Goal: Task Accomplishment & Management: Complete application form

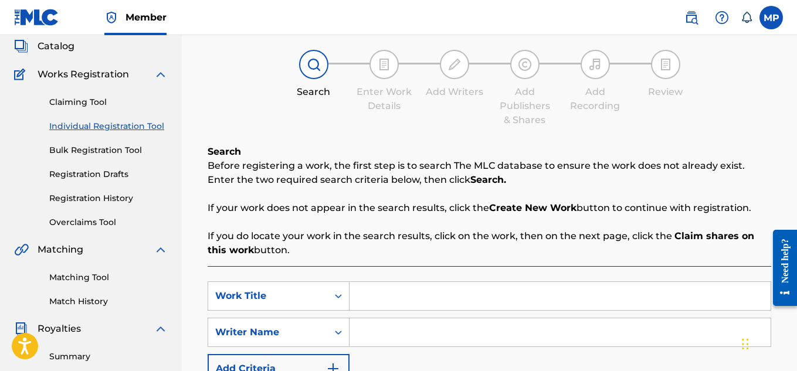
scroll to position [63, 0]
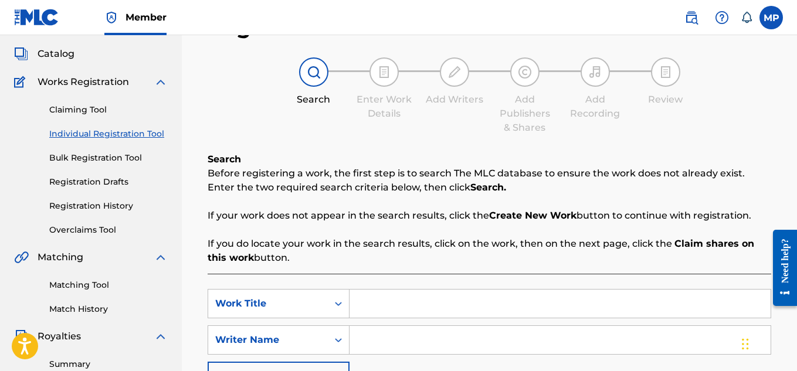
click at [90, 203] on link "Registration History" at bounding box center [108, 206] width 118 height 12
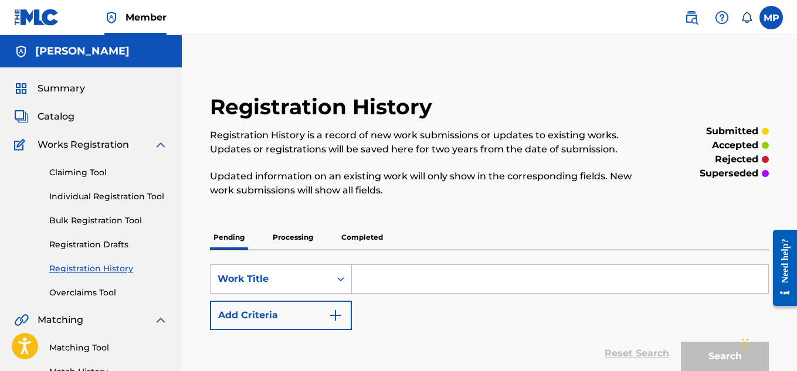
click at [107, 195] on link "Individual Registration Tool" at bounding box center [108, 197] width 118 height 12
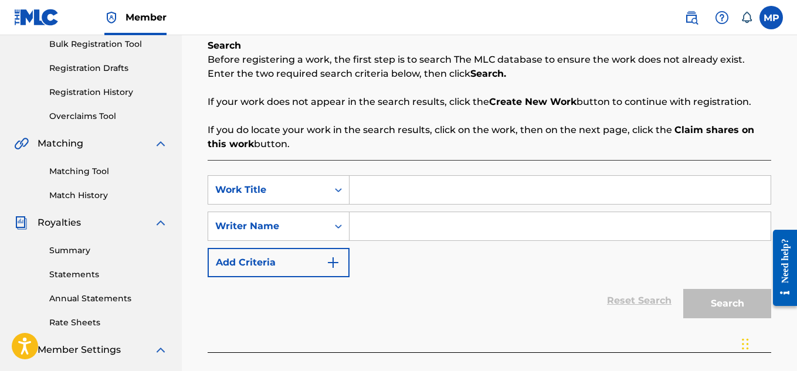
scroll to position [177, 0]
click at [386, 183] on input "Search Form" at bounding box center [559, 189] width 421 height 28
paste input "EDM TRAP"
type input "EDM TRAP"
click at [384, 227] on input "Search Form" at bounding box center [559, 226] width 421 height 28
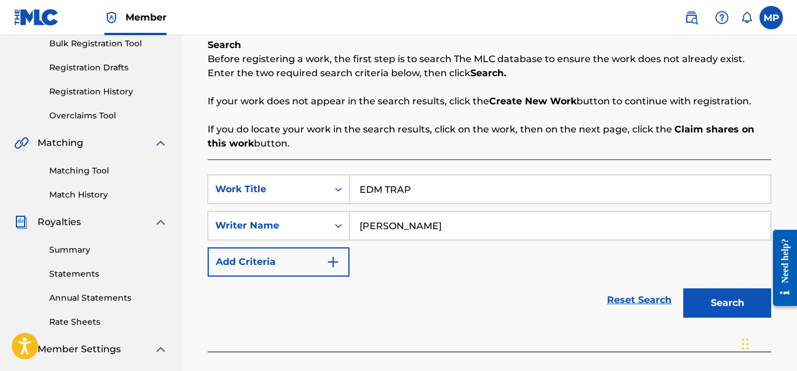
type input "[PERSON_NAME]"
click at [722, 301] on button "Search" at bounding box center [727, 302] width 88 height 29
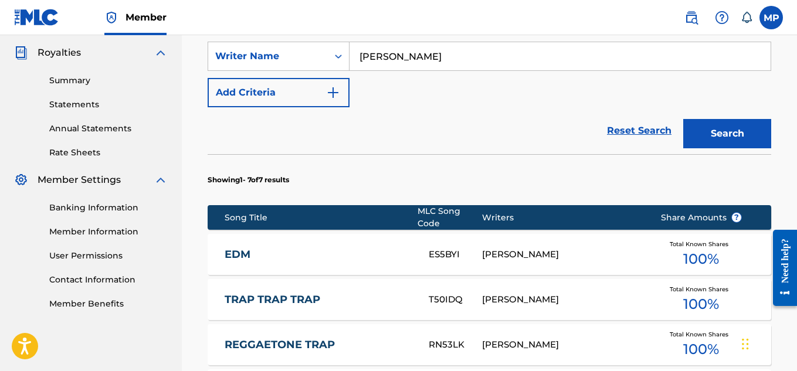
scroll to position [733, 0]
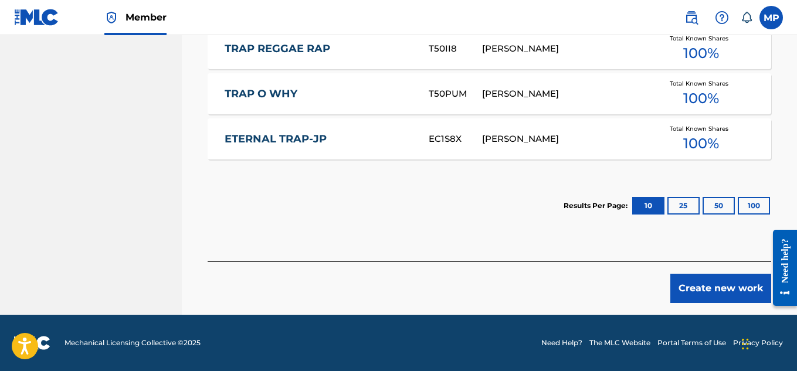
click at [721, 300] on button "Create new work" at bounding box center [720, 288] width 101 height 29
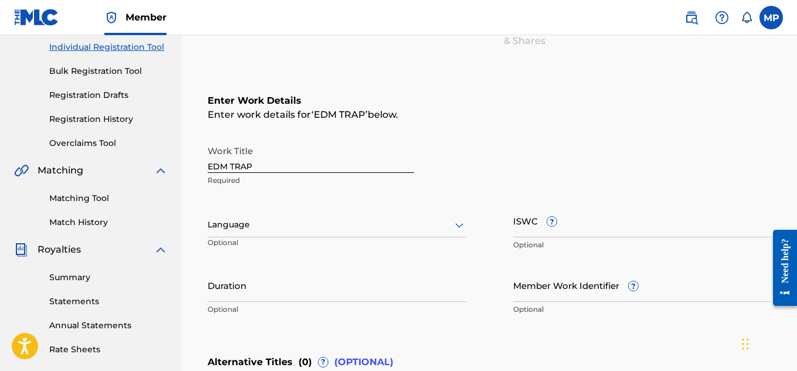
scroll to position [387, 0]
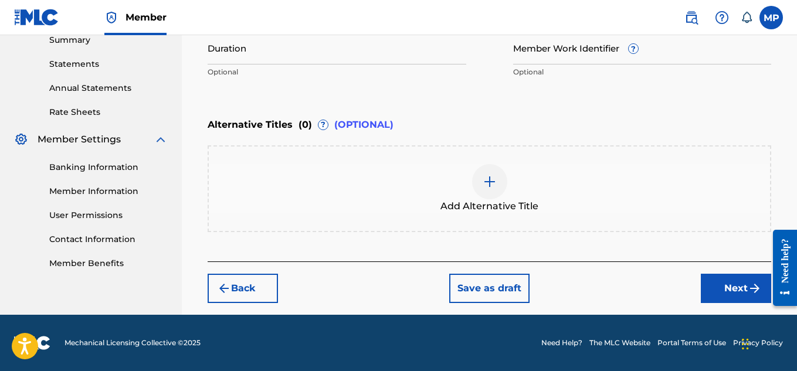
click at [489, 196] on div at bounding box center [489, 181] width 35 height 35
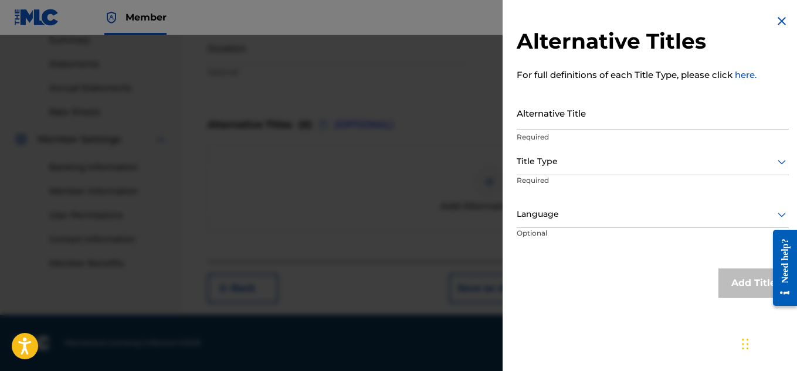
click at [551, 110] on input "Alternative Title" at bounding box center [652, 112] width 272 height 33
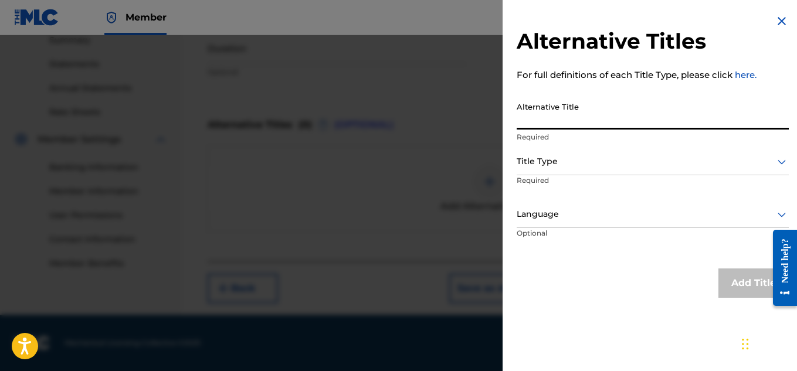
paste input "BASS BOOSTED"
type input "BASS BOOSTED"
click at [567, 165] on div at bounding box center [652, 161] width 272 height 15
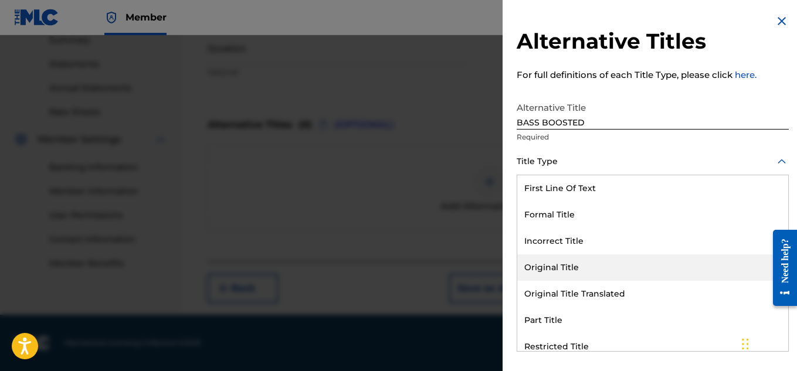
scroll to position [114, 0]
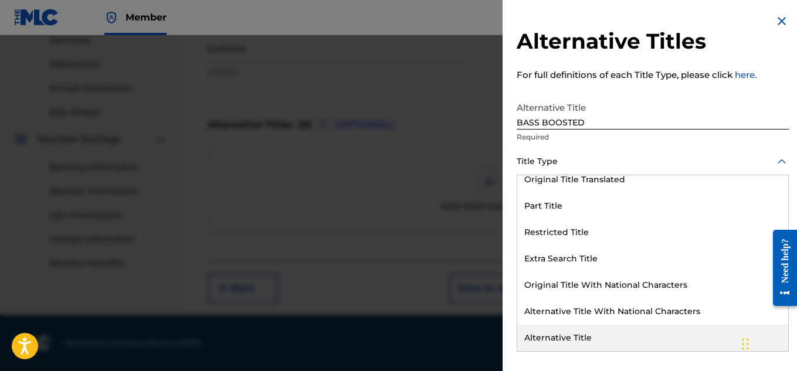
click at [593, 334] on div "Alternative Title" at bounding box center [652, 338] width 271 height 26
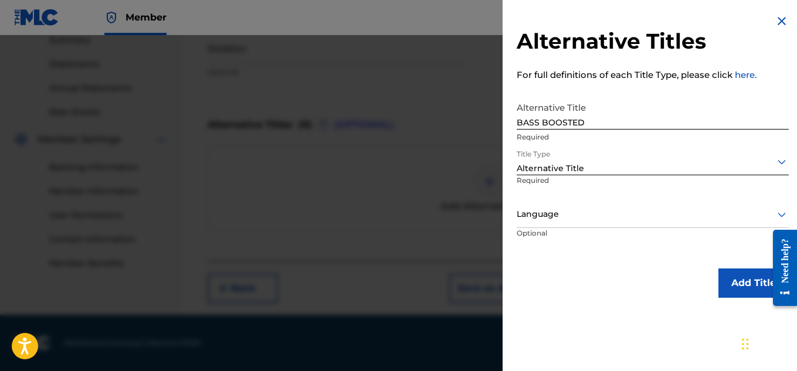
click at [744, 281] on button "Add Title" at bounding box center [753, 282] width 70 height 29
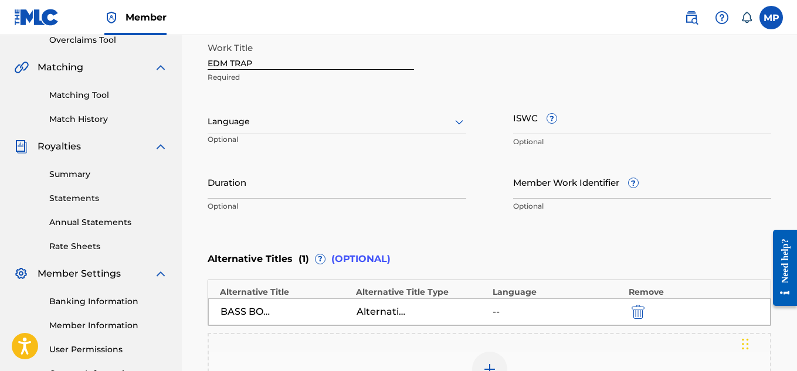
scroll to position [229, 0]
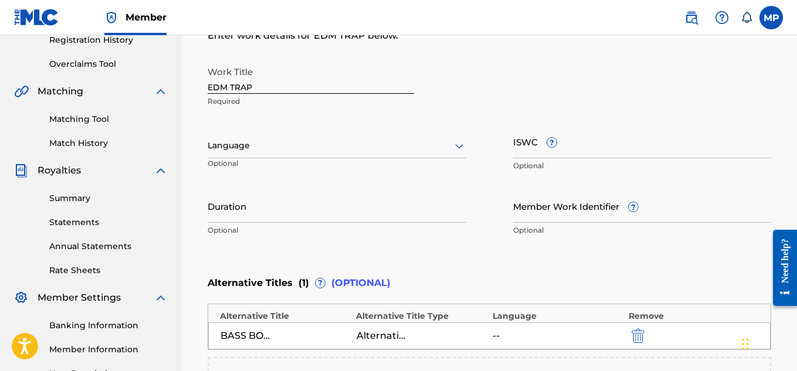
click at [520, 151] on input "ISWC ?" at bounding box center [642, 141] width 259 height 33
paste input "T9232277144"
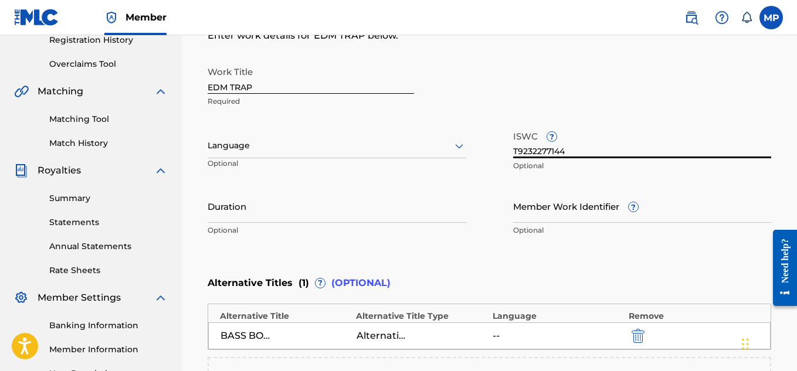
type input "T9232277144"
click at [542, 206] on input "Member Work Identifier ?" at bounding box center [642, 205] width 259 height 33
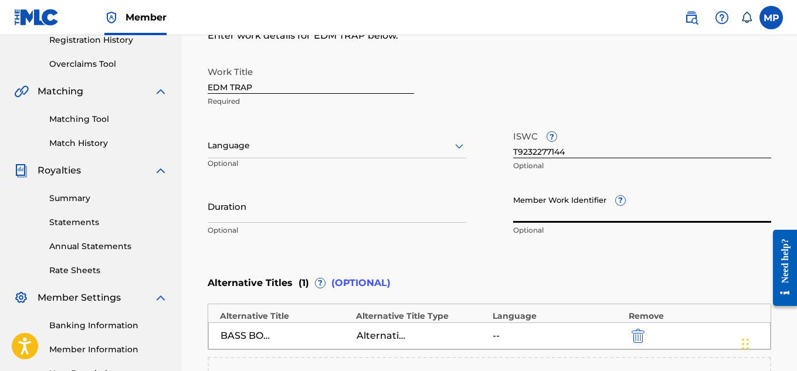
paste input "893686070"
type input "893686070"
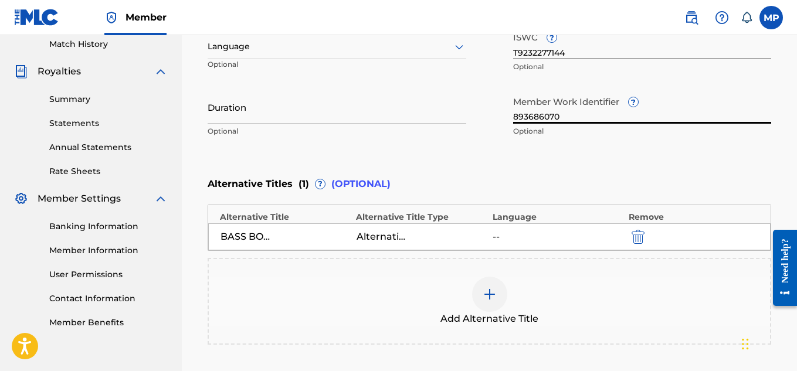
scroll to position [440, 0]
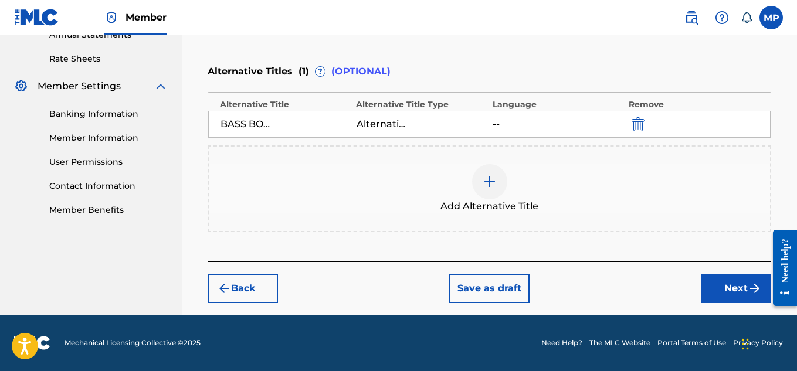
click at [715, 286] on button "Next" at bounding box center [736, 288] width 70 height 29
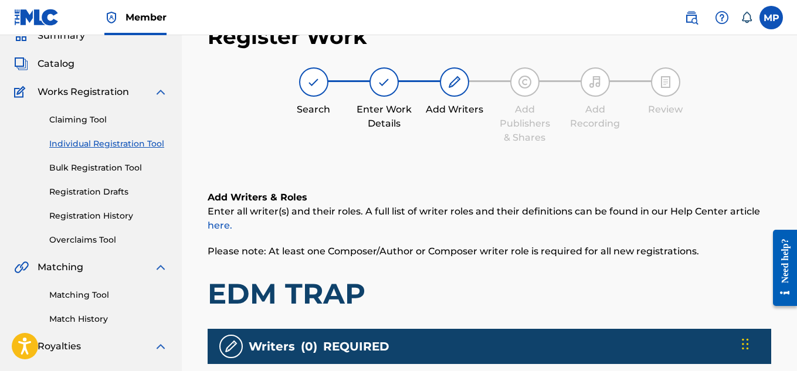
scroll to position [331, 0]
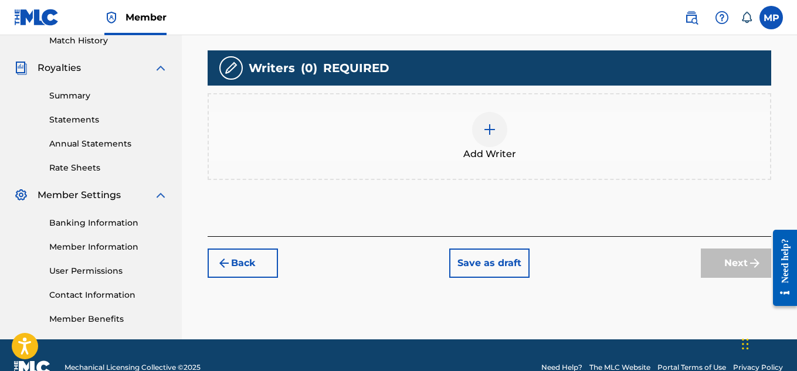
click at [495, 138] on div at bounding box center [489, 129] width 35 height 35
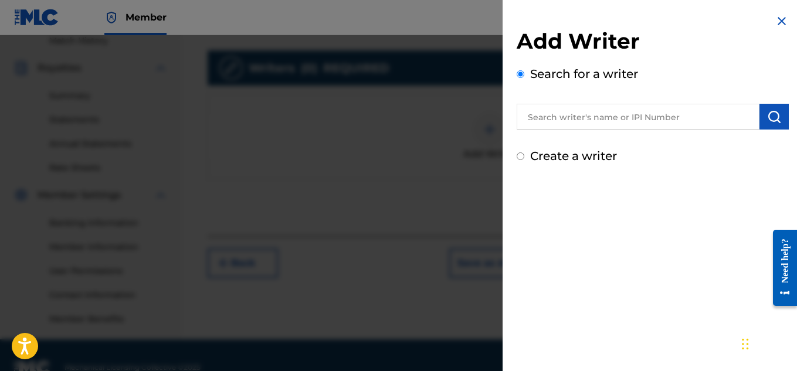
click at [606, 121] on input "text" at bounding box center [637, 117] width 243 height 26
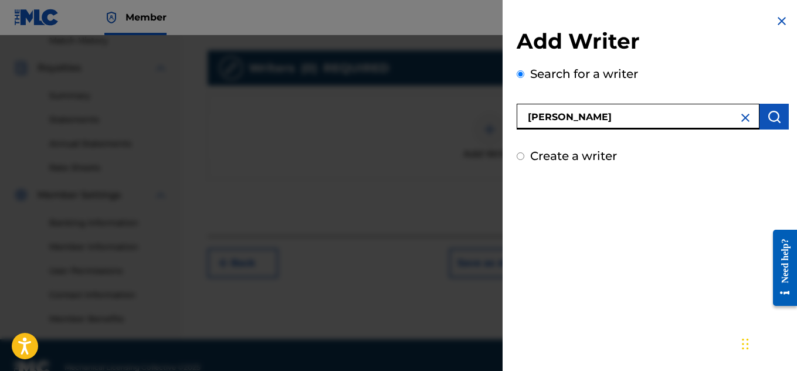
type input "[PERSON_NAME]"
click at [770, 110] on img "submit" at bounding box center [774, 117] width 14 height 14
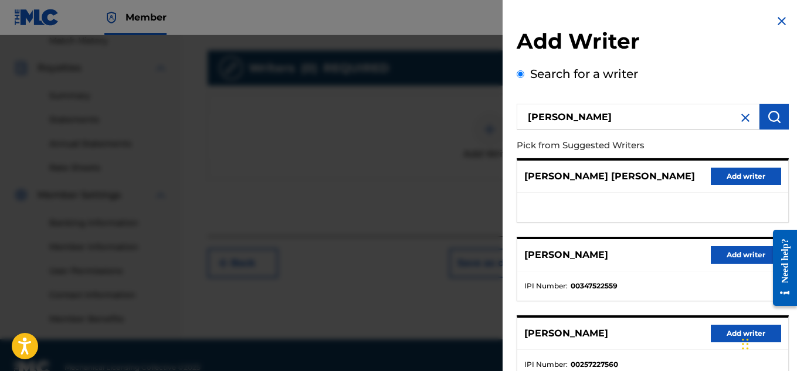
click at [742, 253] on button "Add writer" at bounding box center [745, 255] width 70 height 18
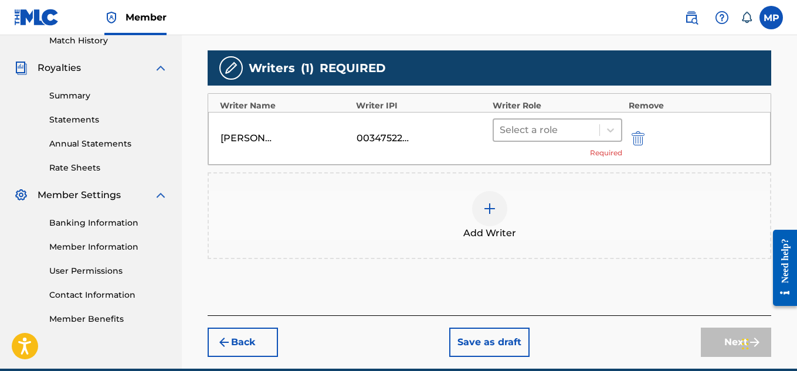
click at [581, 134] on div at bounding box center [546, 130] width 94 height 16
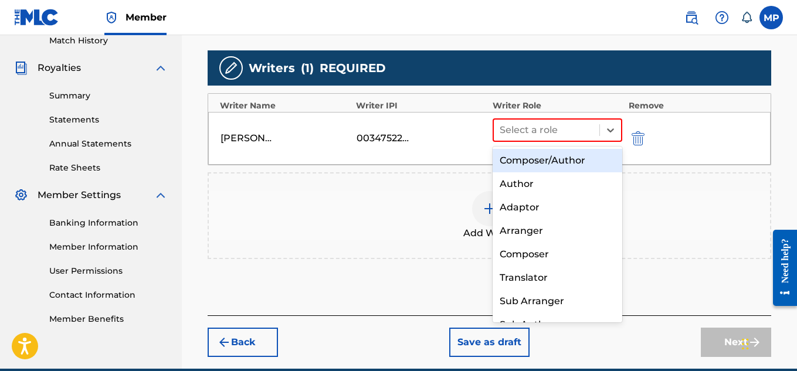
click at [529, 164] on div "Composer/Author" at bounding box center [557, 160] width 130 height 23
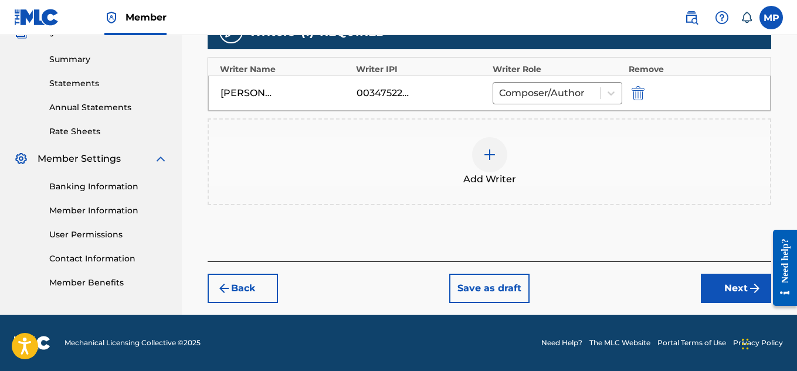
click at [710, 284] on button "Next" at bounding box center [736, 288] width 70 height 29
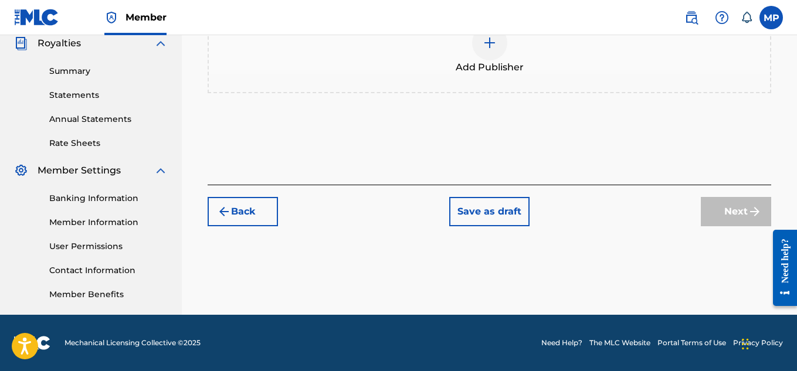
scroll to position [205, 0]
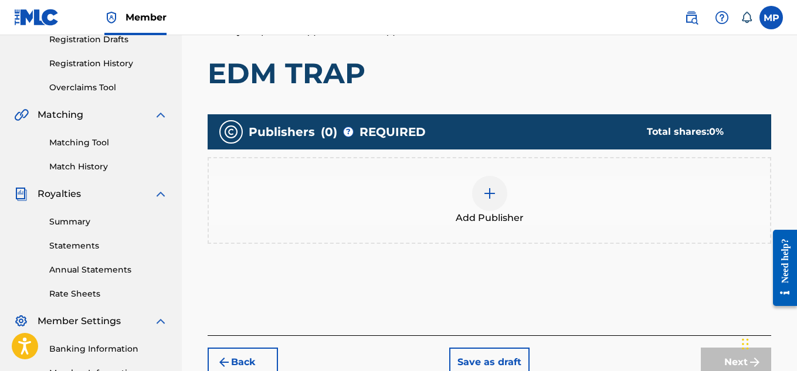
click at [486, 185] on div at bounding box center [489, 193] width 35 height 35
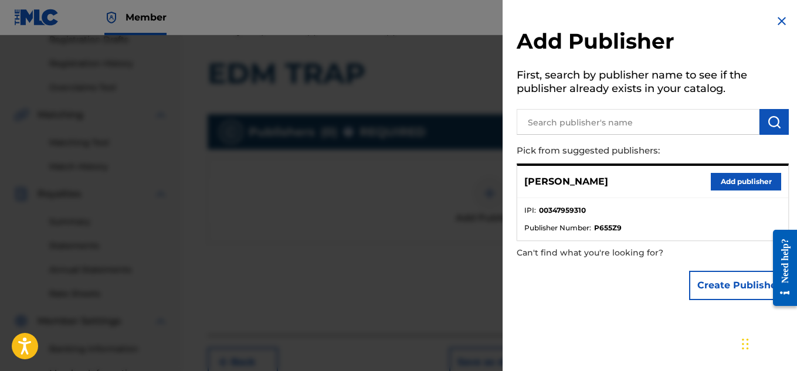
click at [713, 178] on button "Add publisher" at bounding box center [745, 182] width 70 height 18
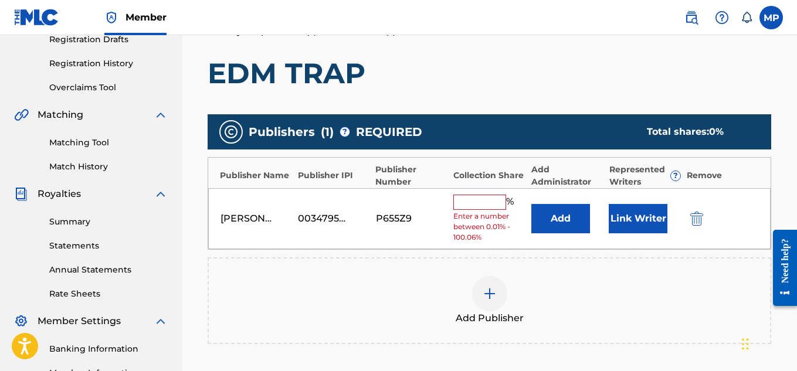
click at [460, 205] on input "text" at bounding box center [479, 202] width 53 height 15
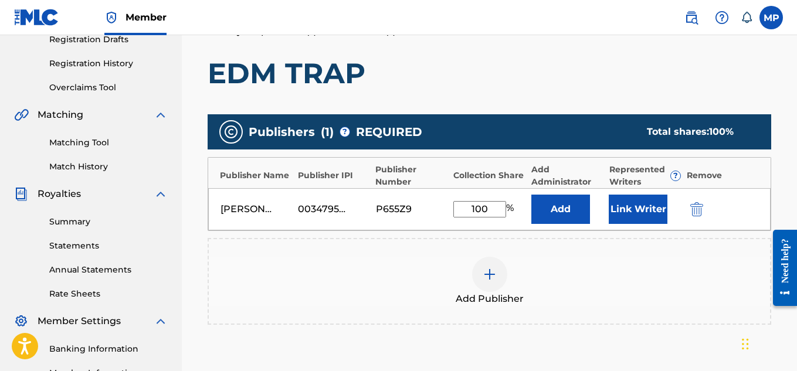
type input "100"
click at [636, 209] on button "Link Writer" at bounding box center [637, 209] width 59 height 29
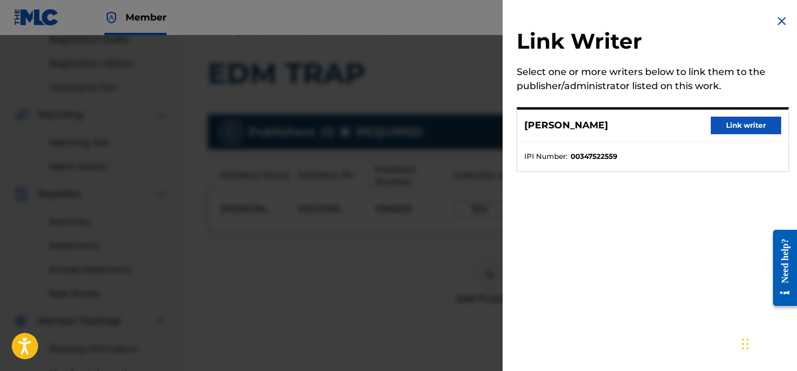
click at [746, 131] on button "Link writer" at bounding box center [745, 126] width 70 height 18
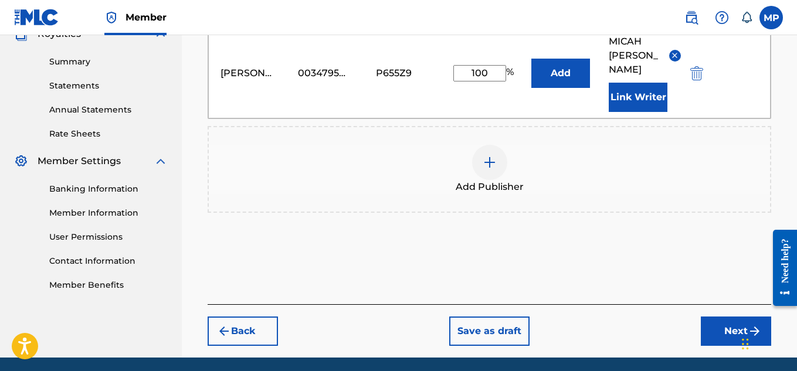
scroll to position [369, 0]
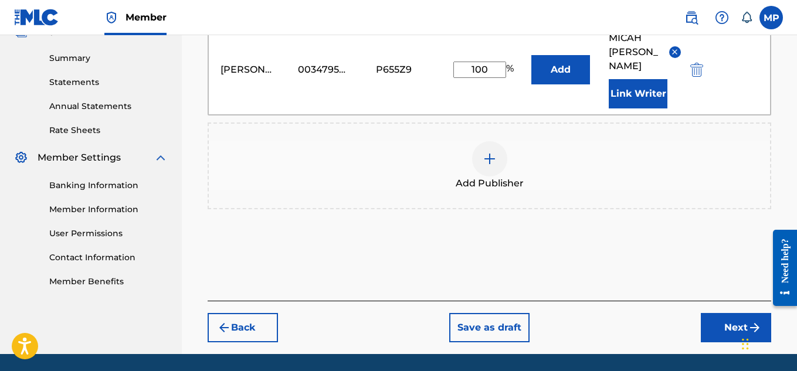
click at [724, 318] on button "Next" at bounding box center [736, 327] width 70 height 29
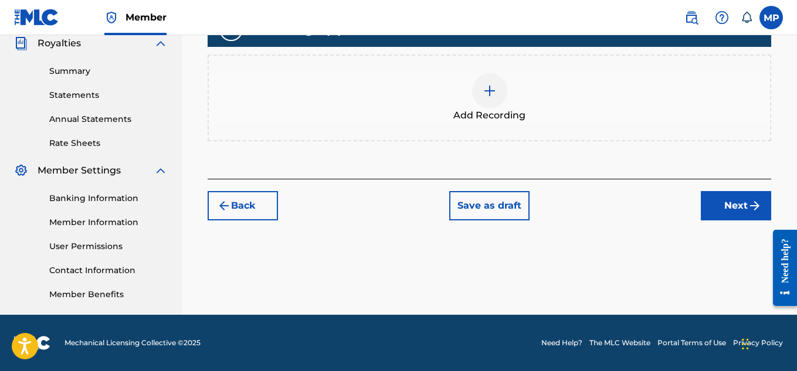
click at [488, 98] on img at bounding box center [489, 91] width 14 height 14
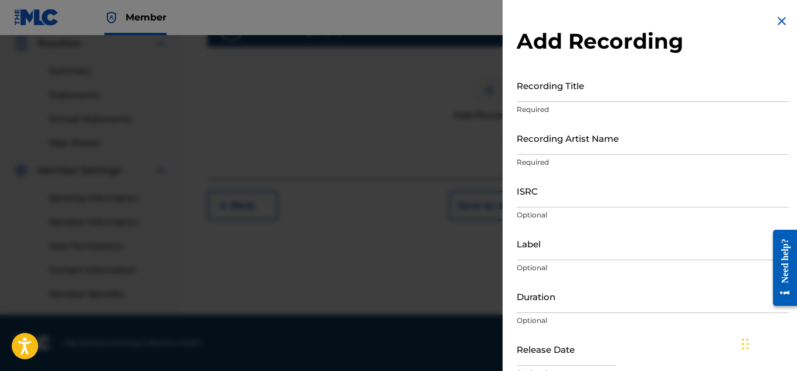
scroll to position [217, 0]
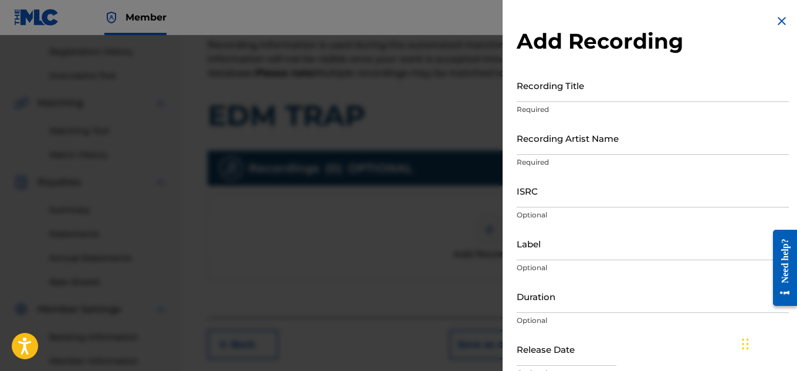
click at [566, 201] on input "ISRC" at bounding box center [652, 190] width 272 height 33
paste input "QZAPG1705955"
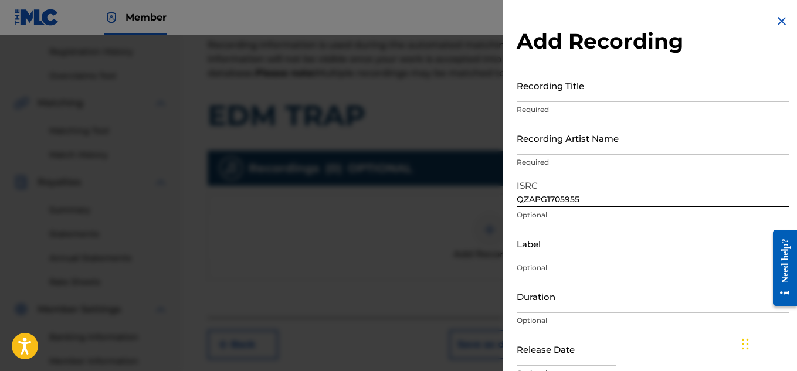
type input "QZAPG1705955"
click at [543, 145] on input "Recording Artist Name" at bounding box center [652, 137] width 272 height 33
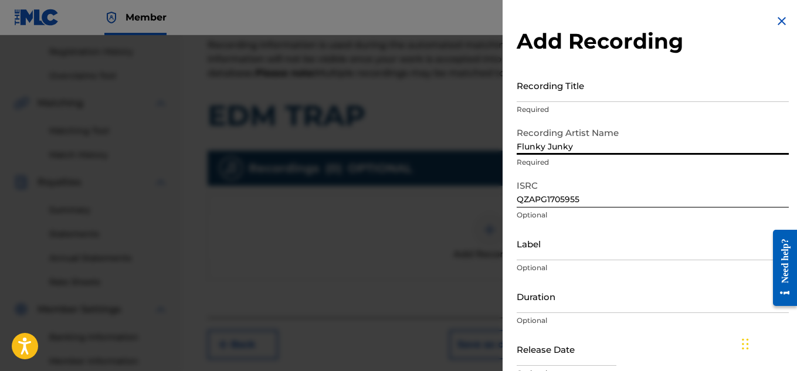
type input "Flunky Junky"
click at [657, 88] on input "Recording Title" at bounding box center [652, 85] width 272 height 33
paste input "EDM TRAP"
type input "EDM TRAP"
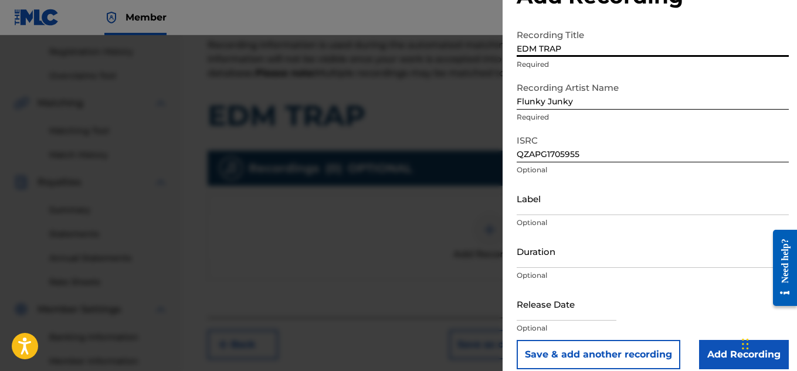
scroll to position [57, 0]
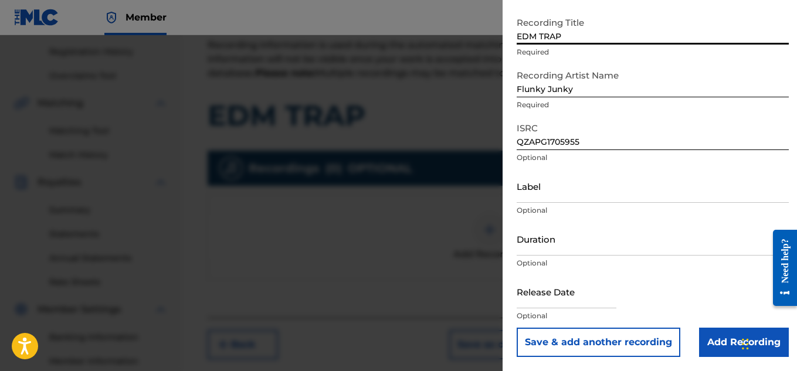
click at [710, 353] on input "Add Recording" at bounding box center [744, 342] width 90 height 29
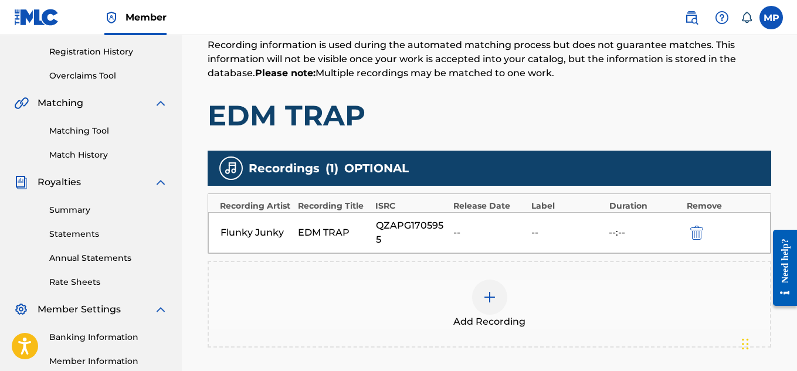
scroll to position [356, 0]
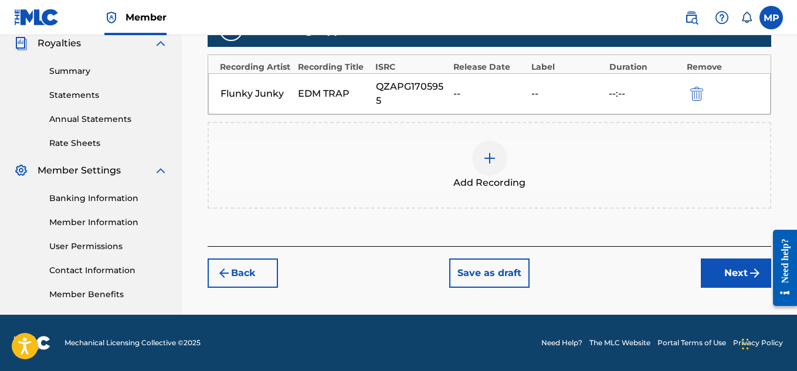
click at [724, 278] on button "Next" at bounding box center [736, 273] width 70 height 29
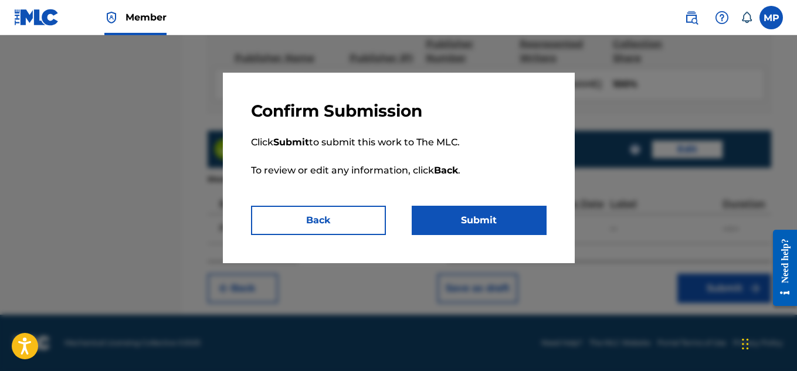
click at [501, 214] on button "Submit" at bounding box center [479, 220] width 135 height 29
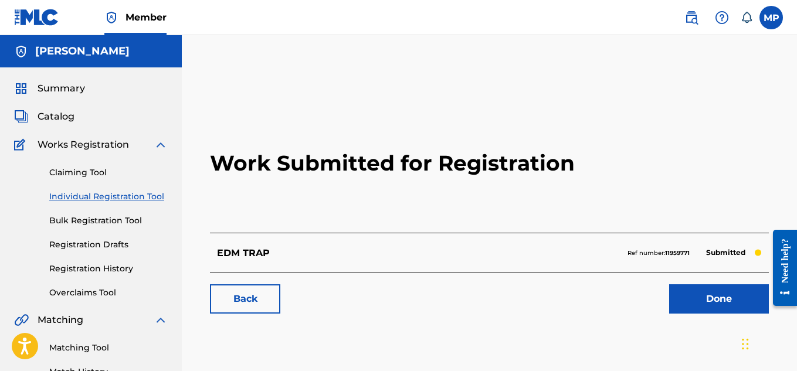
click at [270, 297] on link "Back" at bounding box center [245, 298] width 70 height 29
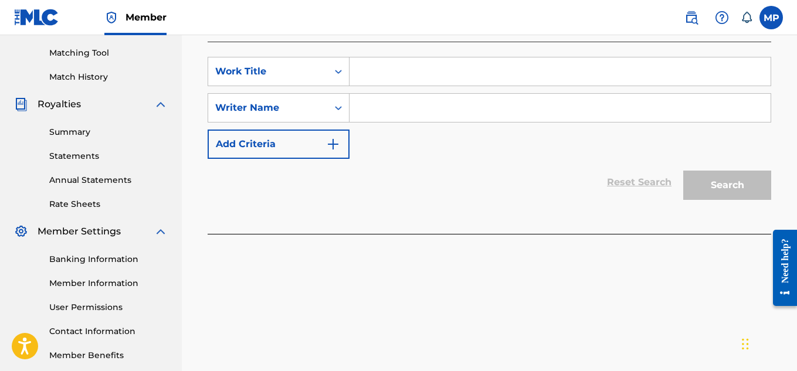
scroll to position [240, 0]
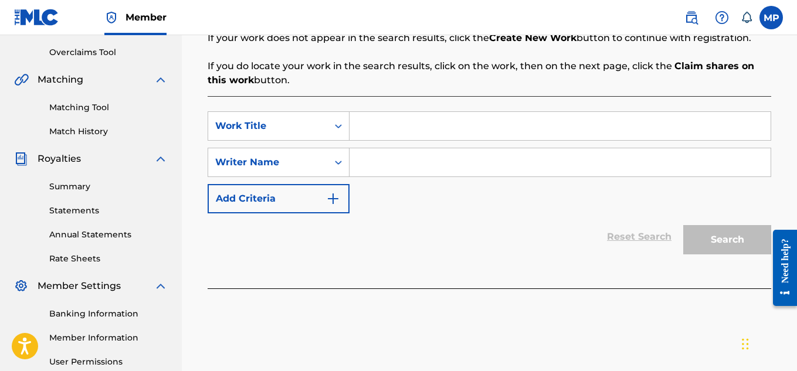
click at [479, 130] on input "Search Form" at bounding box center [559, 126] width 421 height 28
paste input "BE LIKE"
type input "BE LIKE"
click at [478, 169] on input "Search Form" at bounding box center [559, 162] width 421 height 28
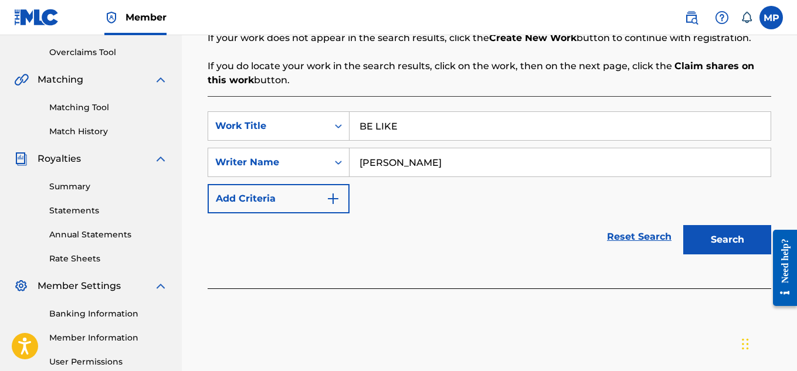
type input "[PERSON_NAME]"
click at [695, 240] on button "Search" at bounding box center [727, 239] width 88 height 29
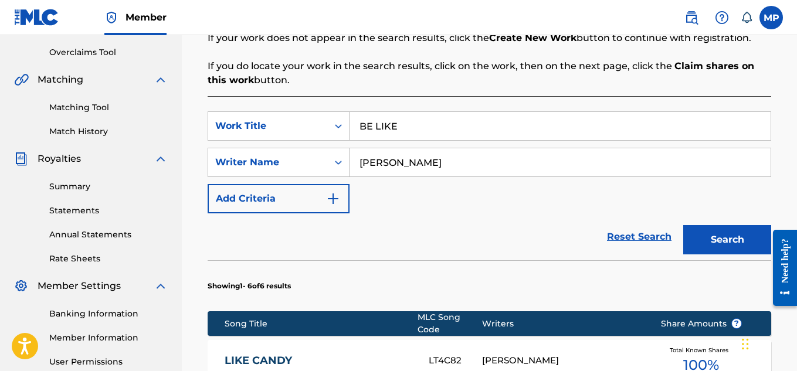
scroll to position [688, 0]
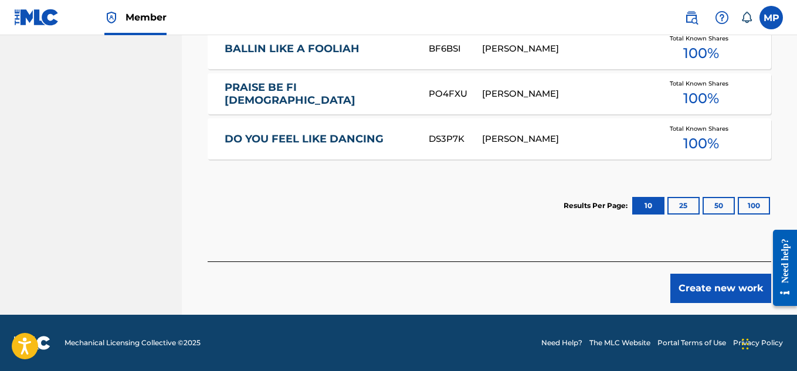
click at [692, 293] on button "Create new work" at bounding box center [720, 288] width 101 height 29
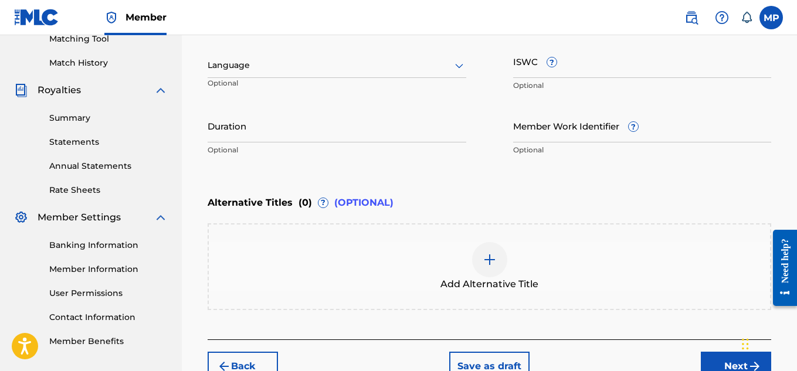
scroll to position [279, 0]
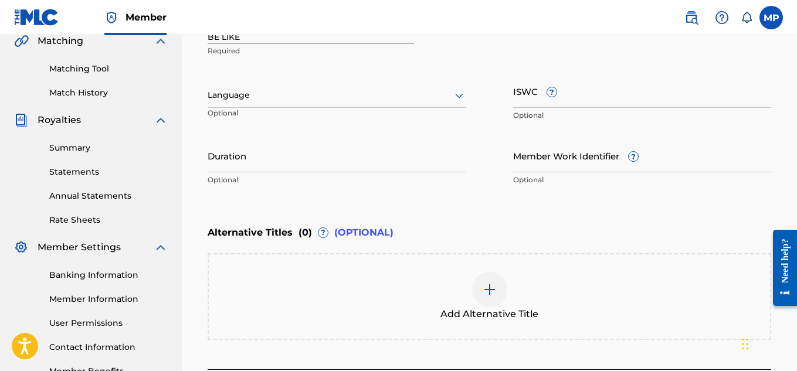
click at [544, 164] on input "Member Work Identifier ?" at bounding box center [642, 155] width 259 height 33
paste input "893686066"
type input "893686066"
click at [554, 106] on input "ISWC ?" at bounding box center [642, 90] width 259 height 33
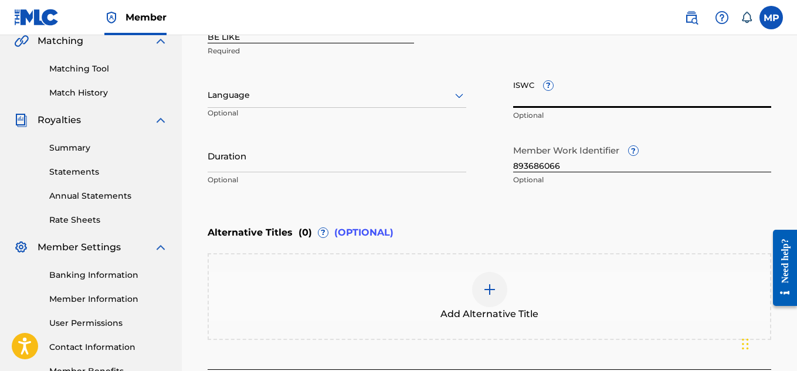
paste input "T9232277100"
type input "T9232277100"
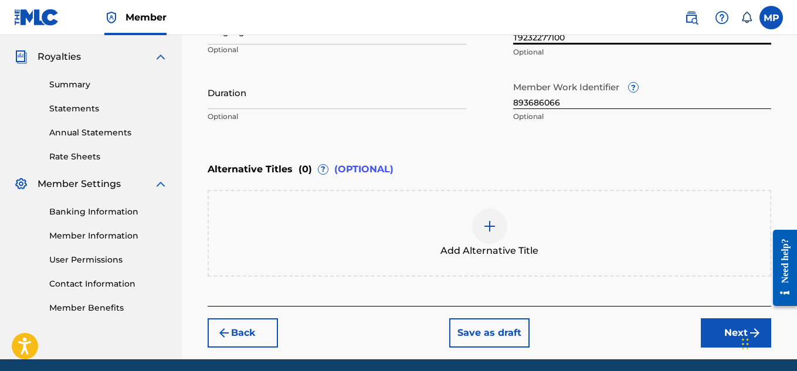
scroll to position [346, 0]
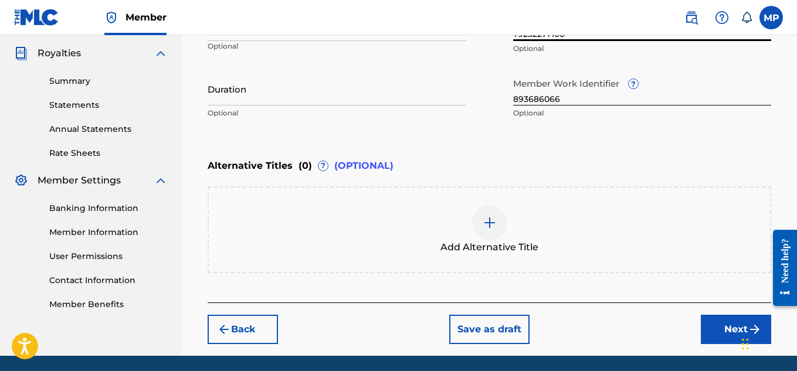
click at [506, 226] on div at bounding box center [489, 222] width 35 height 35
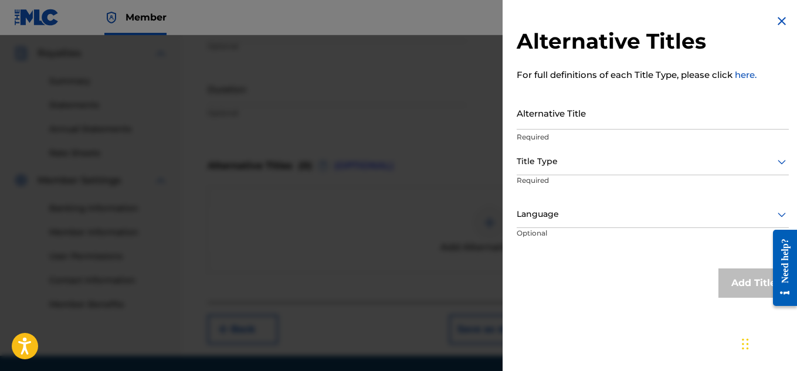
click at [605, 125] on input "Alternative Title" at bounding box center [652, 112] width 272 height 33
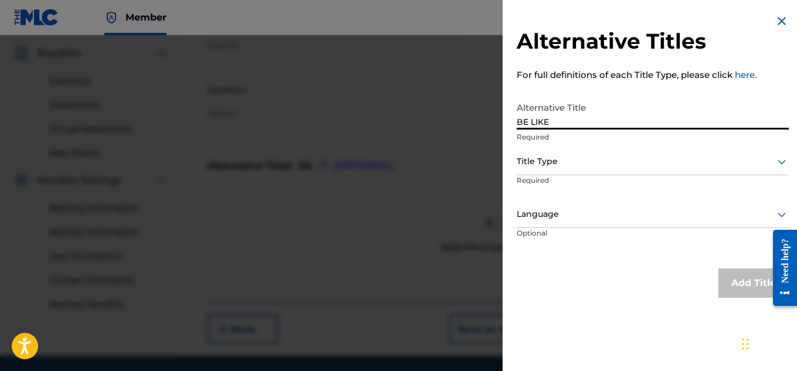
paste input "BASS BOOSTED"
type input "BE LIKE BASS BOOSTED"
click at [632, 162] on div at bounding box center [652, 161] width 272 height 15
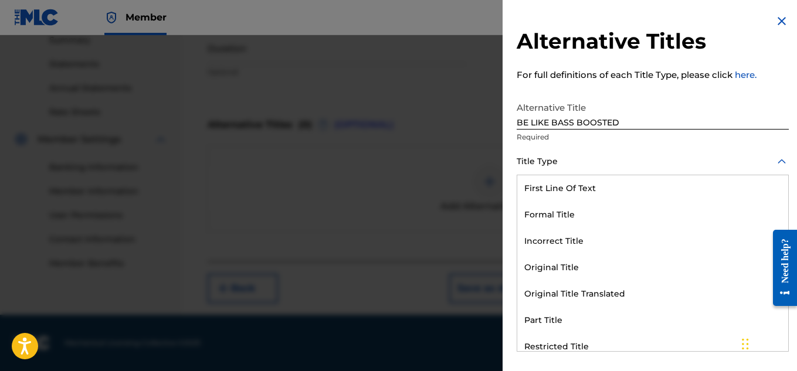
scroll to position [114, 0]
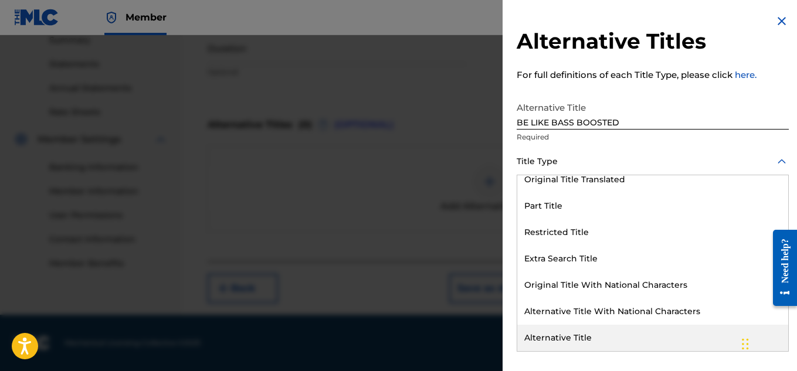
click at [591, 334] on div "Alternative Title" at bounding box center [652, 338] width 271 height 26
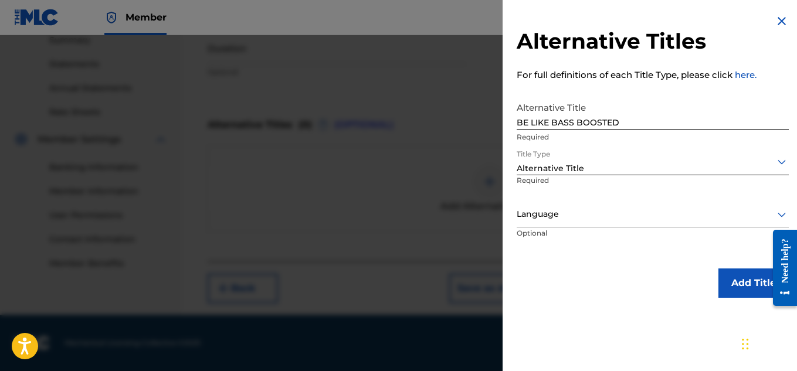
click at [726, 293] on button "Add Title" at bounding box center [753, 282] width 70 height 29
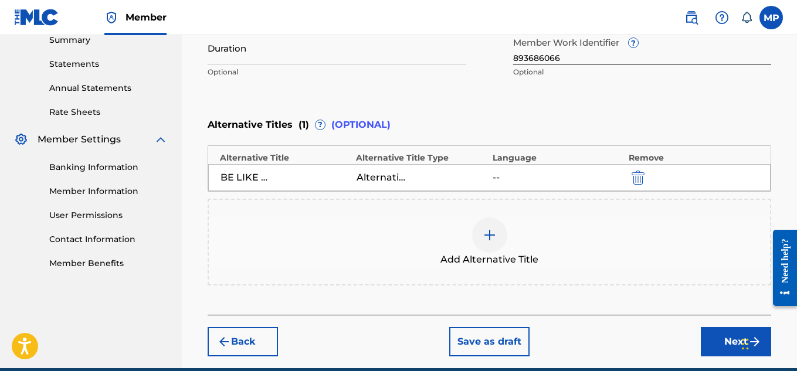
click at [498, 233] on div at bounding box center [489, 234] width 35 height 35
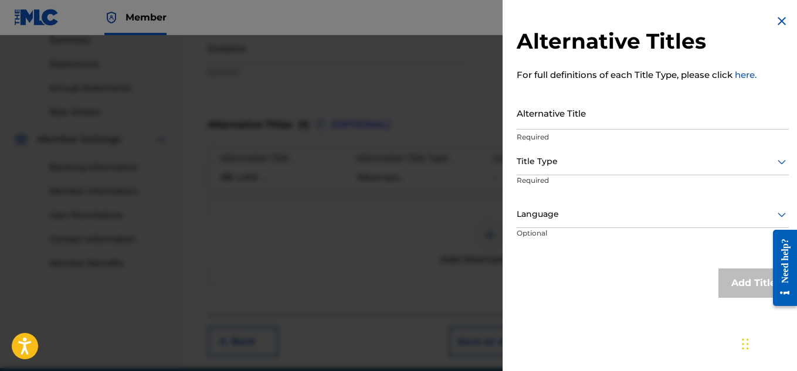
click at [642, 117] on input "Alternative Title" at bounding box center [652, 112] width 272 height 33
paste input "BASS BOOSTED"
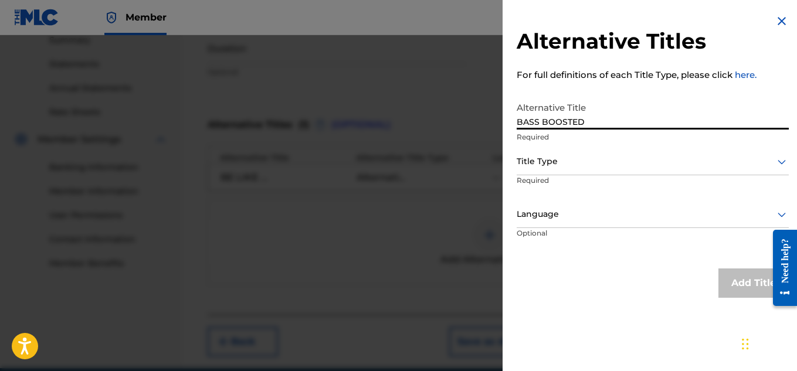
type input "BASS BOOSTED"
click at [606, 160] on div at bounding box center [652, 161] width 272 height 15
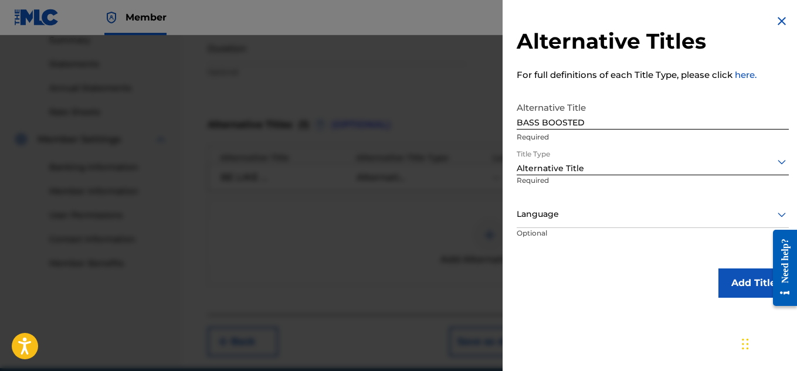
click at [735, 279] on button "Add Title" at bounding box center [753, 282] width 70 height 29
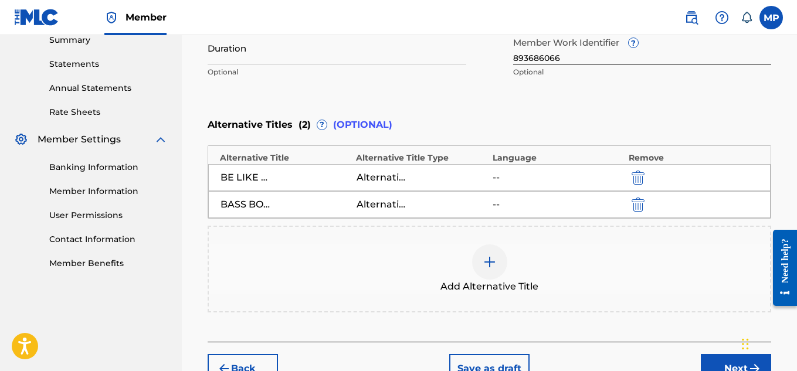
click at [718, 354] on button "Next" at bounding box center [736, 368] width 70 height 29
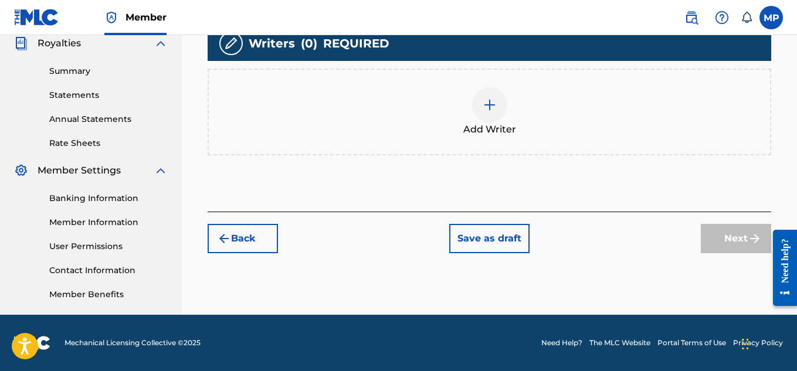
scroll to position [242, 0]
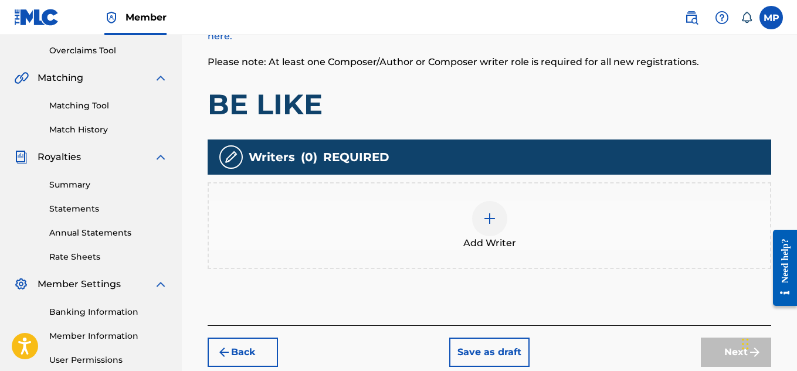
click at [492, 223] on img at bounding box center [489, 219] width 14 height 14
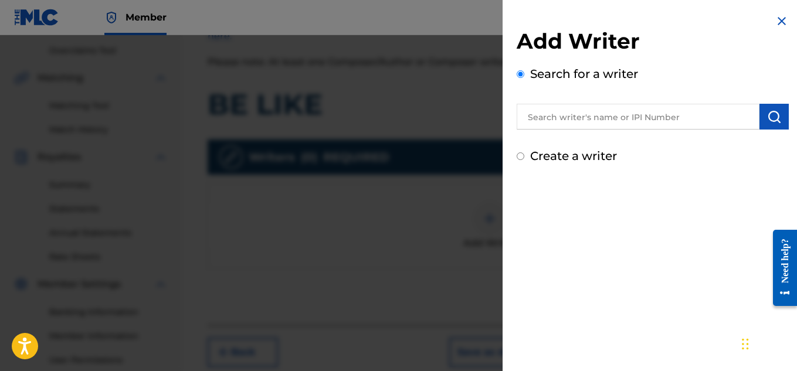
click at [617, 125] on input "text" at bounding box center [637, 117] width 243 height 26
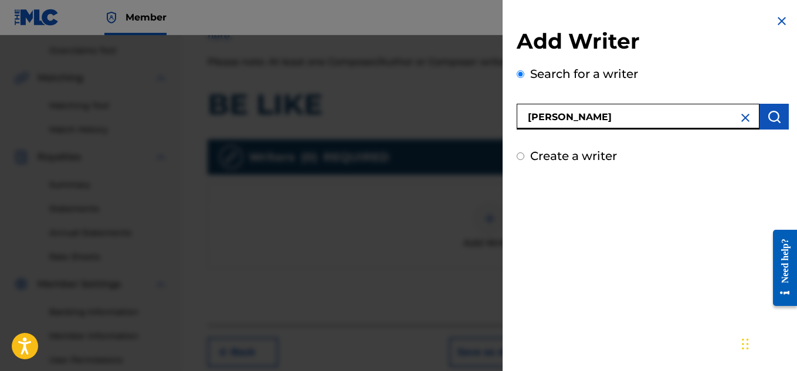
type input "[PERSON_NAME]"
click at [767, 115] on img "submit" at bounding box center [774, 117] width 14 height 14
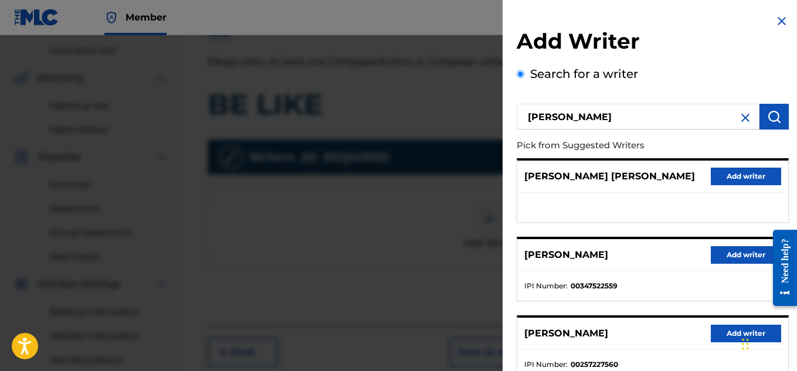
click at [730, 256] on button "Add writer" at bounding box center [745, 255] width 70 height 18
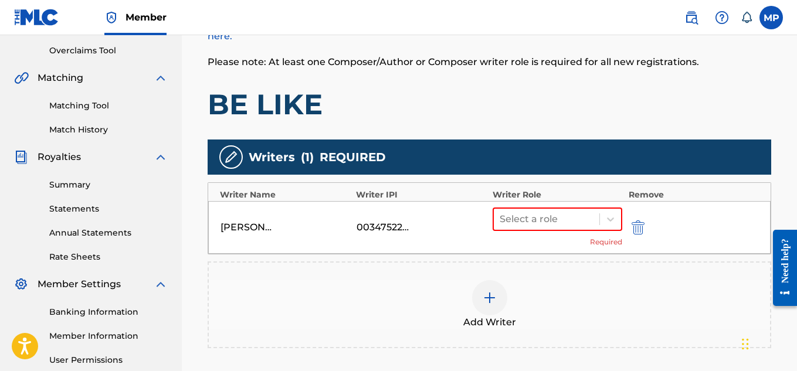
click at [578, 215] on div at bounding box center [546, 219] width 94 height 16
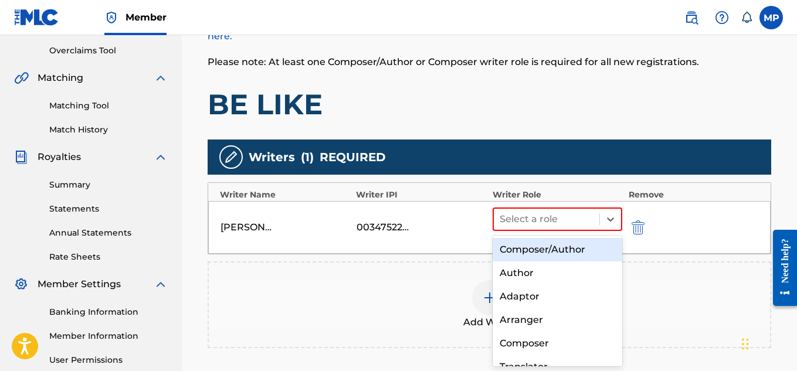
click at [547, 243] on div "Composer/Author" at bounding box center [557, 249] width 130 height 23
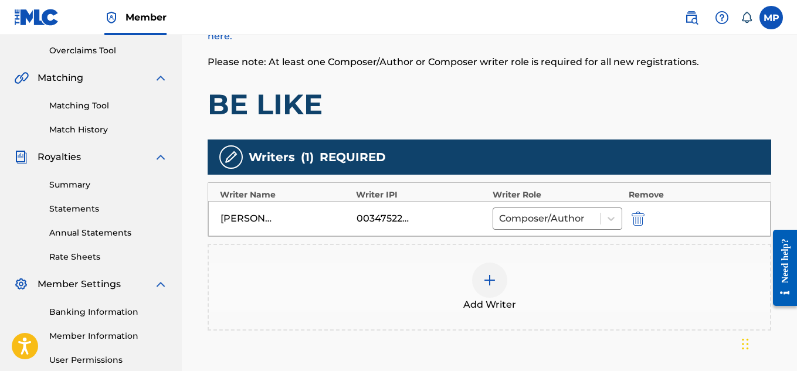
scroll to position [303, 0]
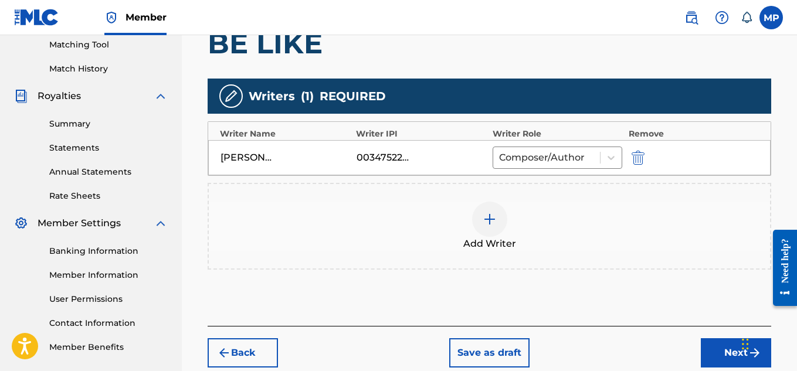
click at [712, 348] on button "Next" at bounding box center [736, 352] width 70 height 29
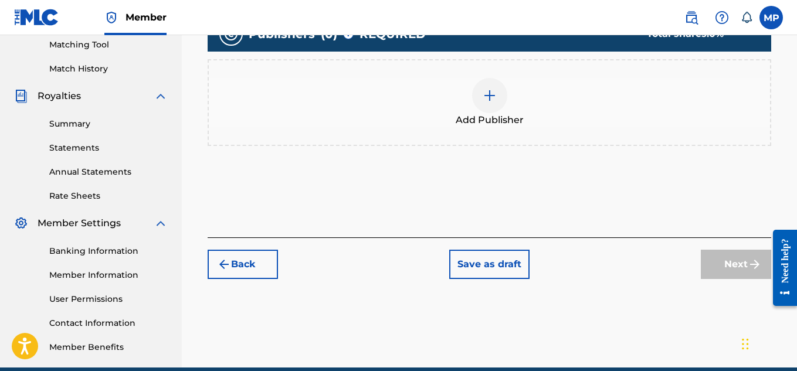
click at [489, 113] on div at bounding box center [489, 95] width 35 height 35
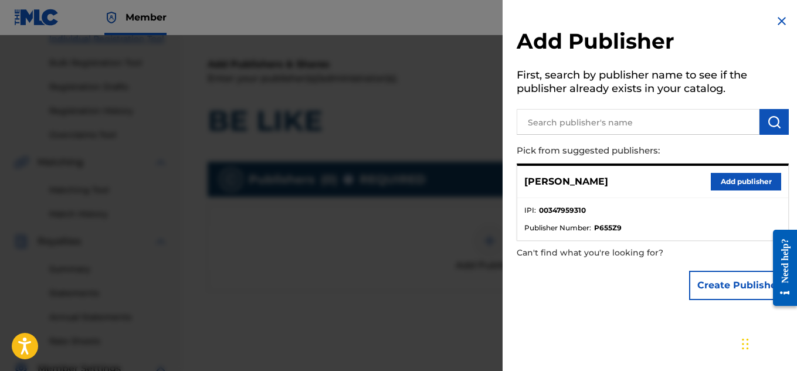
click at [735, 173] on button "Add publisher" at bounding box center [745, 182] width 70 height 18
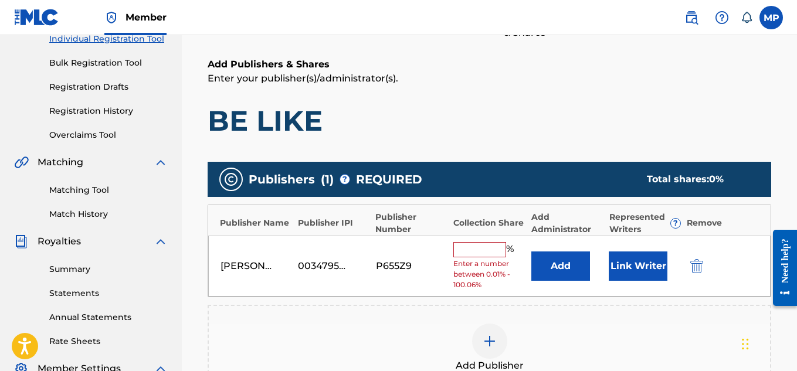
click at [476, 246] on input "text" at bounding box center [479, 249] width 53 height 15
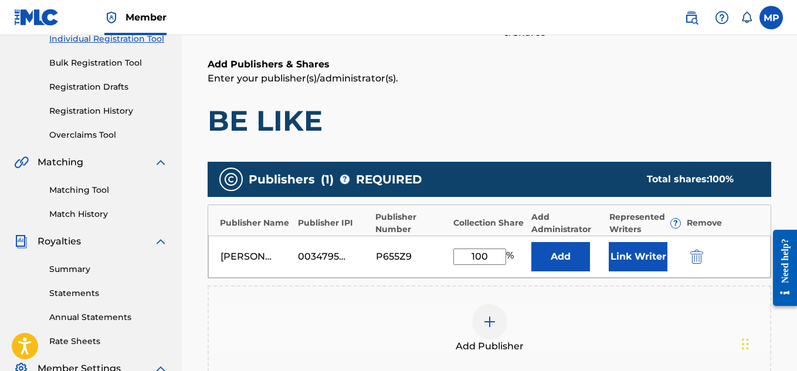
type input "100"
click at [625, 259] on button "Link Writer" at bounding box center [637, 256] width 59 height 29
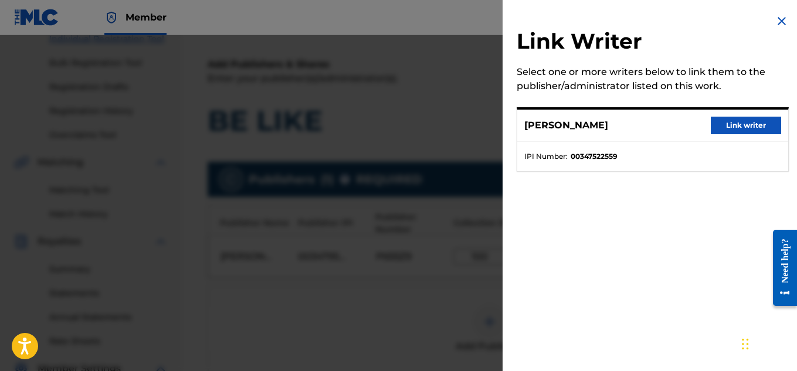
click at [741, 123] on button "Link writer" at bounding box center [745, 126] width 70 height 18
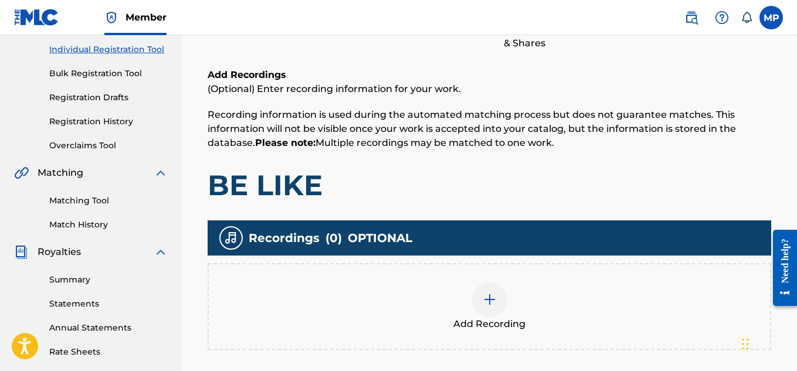
click at [496, 282] on div at bounding box center [489, 299] width 35 height 35
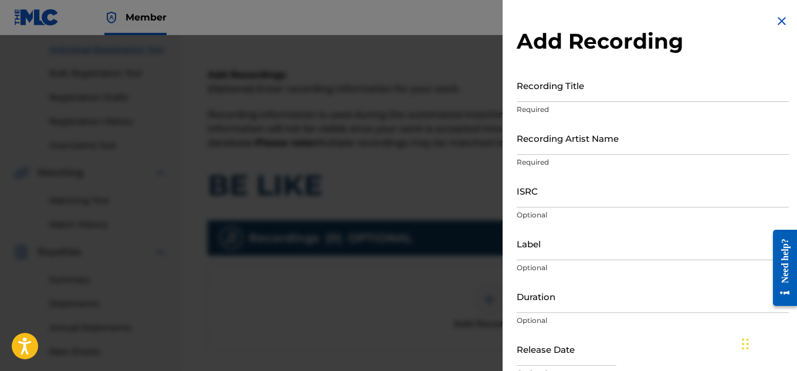
scroll to position [253, 0]
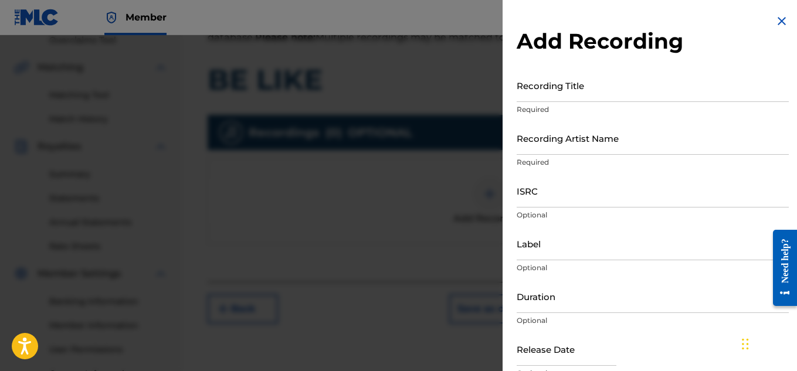
click at [634, 83] on input "Recording Title" at bounding box center [652, 85] width 272 height 33
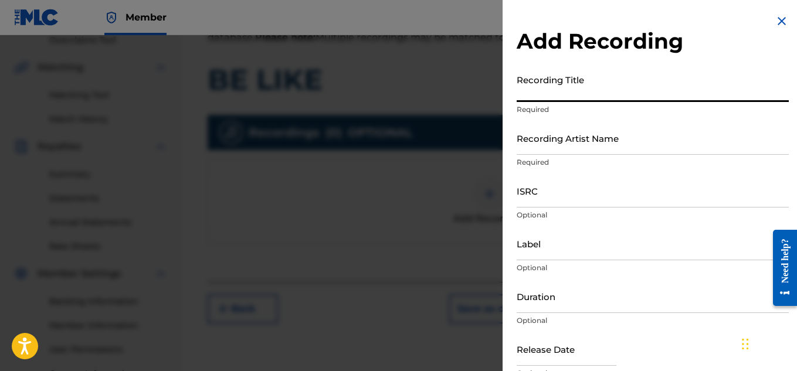
paste input "BE LIKE"
type input "BE LIKE"
click at [587, 148] on input "Recording Artist Name" at bounding box center [652, 137] width 272 height 33
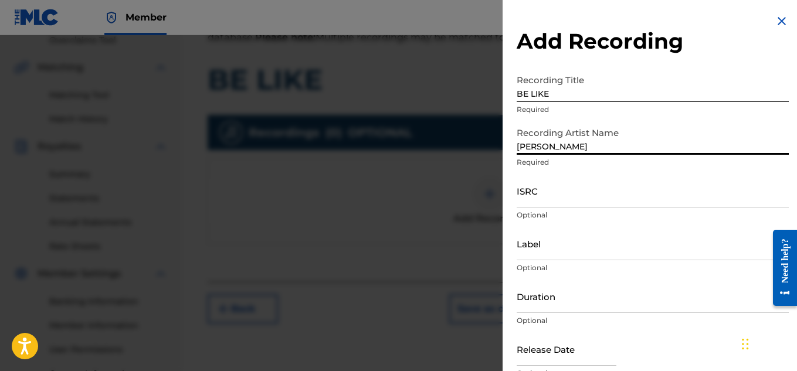
type input "Wayne Dreadski"
click at [587, 199] on input "ISRC" at bounding box center [652, 190] width 272 height 33
paste input "QZAPG1703418"
type input "QZAPG1703418"
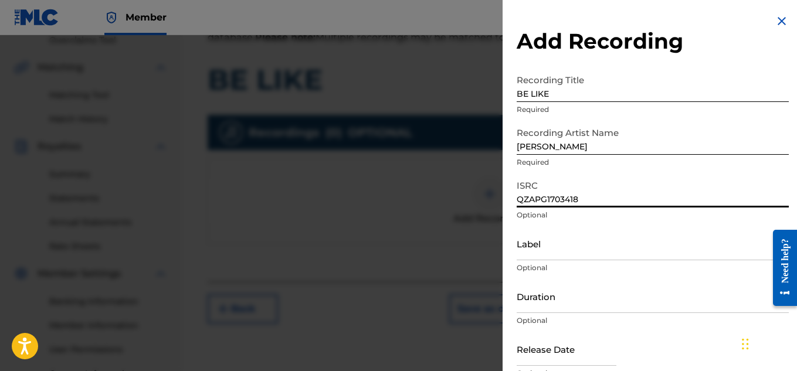
scroll to position [57, 0]
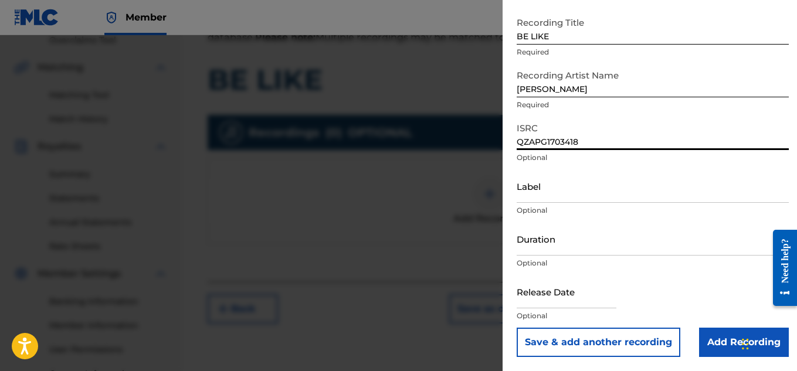
click at [701, 347] on input "Add Recording" at bounding box center [744, 342] width 90 height 29
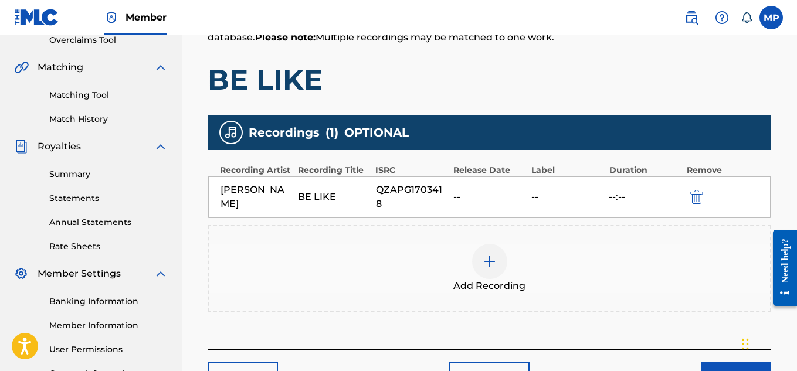
click at [739, 362] on button "Next" at bounding box center [736, 376] width 70 height 29
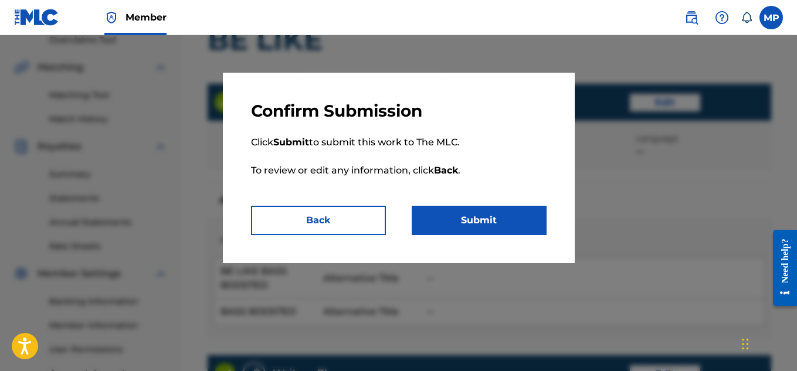
scroll to position [763, 0]
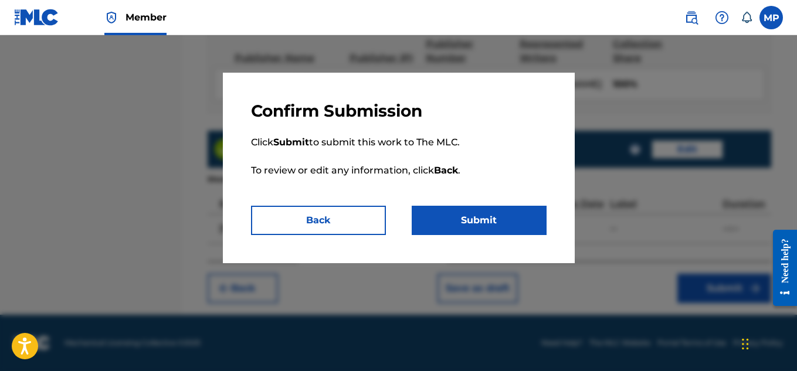
click at [502, 225] on button "Submit" at bounding box center [479, 220] width 135 height 29
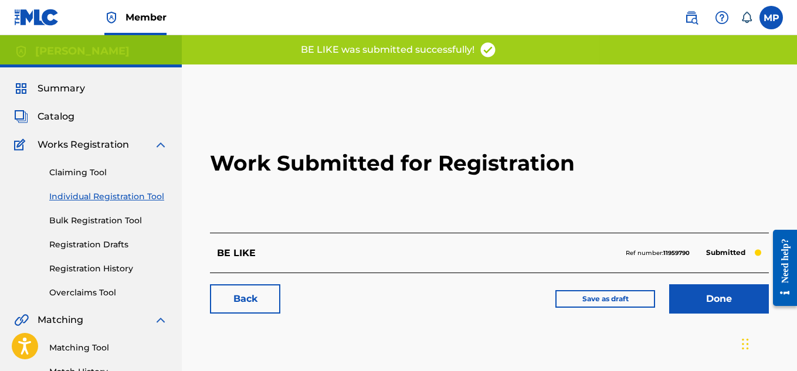
click at [257, 299] on link "Back" at bounding box center [245, 298] width 70 height 29
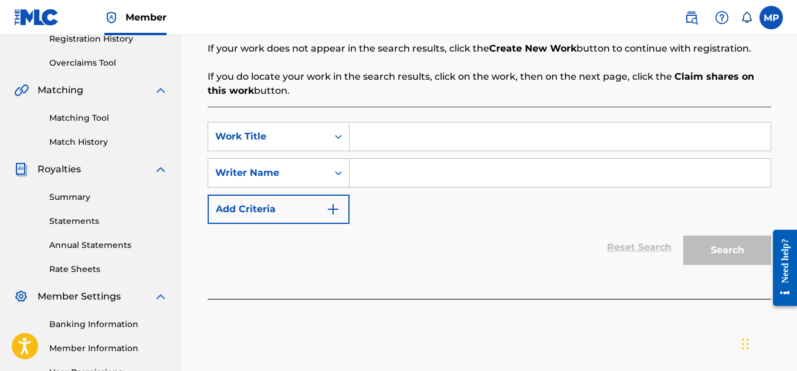
scroll to position [237, 0]
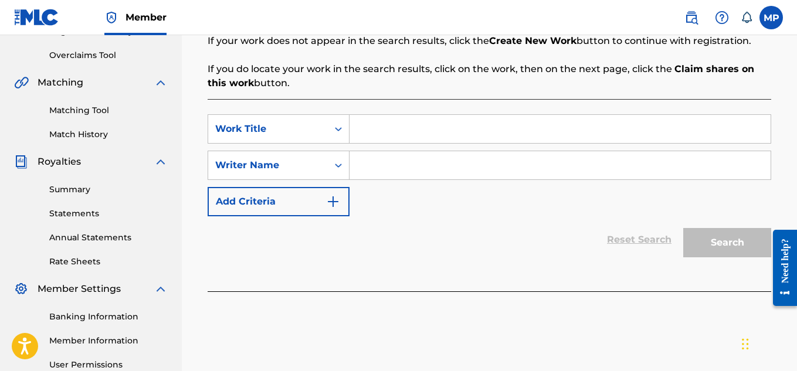
click at [384, 134] on input "Search Form" at bounding box center [559, 129] width 421 height 28
paste input "BASS DISTORTED"
type input "BASS DISTORTED"
click at [367, 162] on input "Search Form" at bounding box center [559, 165] width 421 height 28
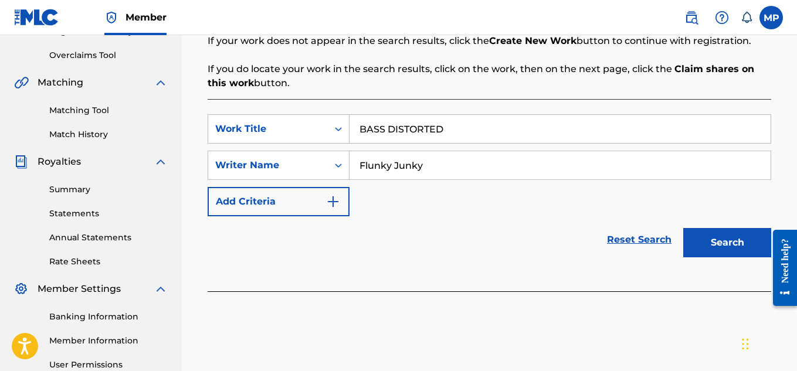
type input "Flunky Junky"
click at [697, 241] on button "Search" at bounding box center [727, 242] width 88 height 29
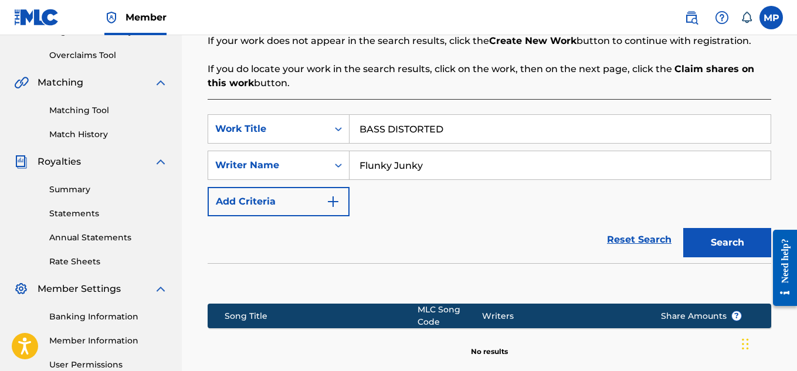
scroll to position [380, 0]
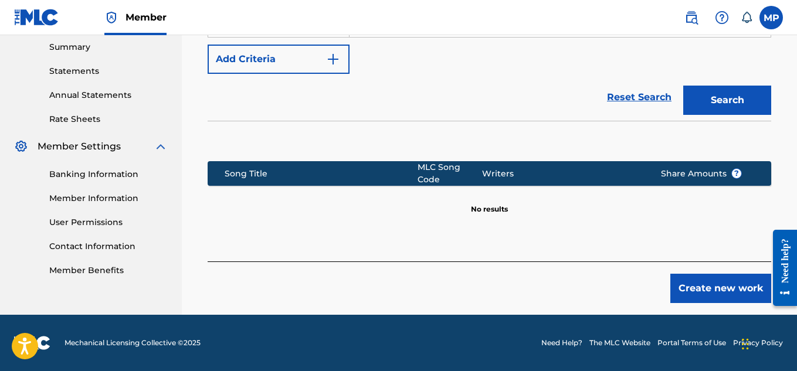
click at [703, 289] on button "Create new work" at bounding box center [720, 288] width 101 height 29
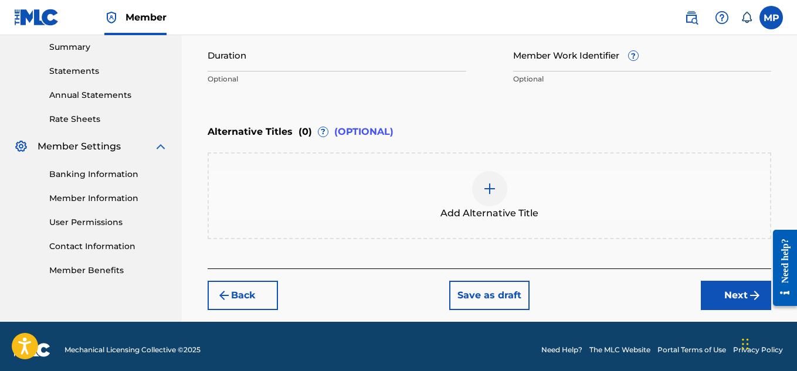
scroll to position [301, 0]
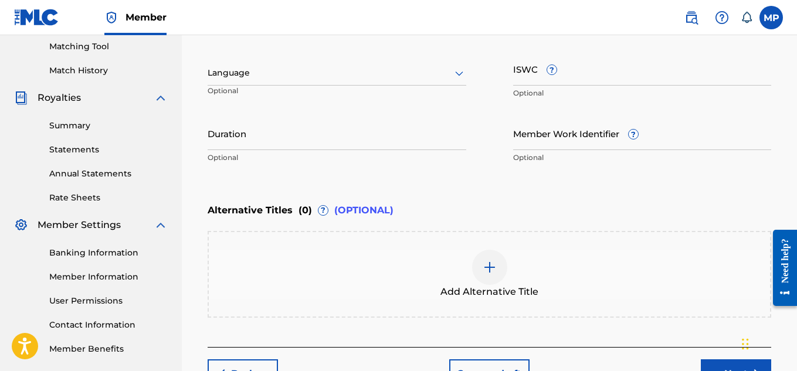
click at [493, 273] on img at bounding box center [489, 267] width 14 height 14
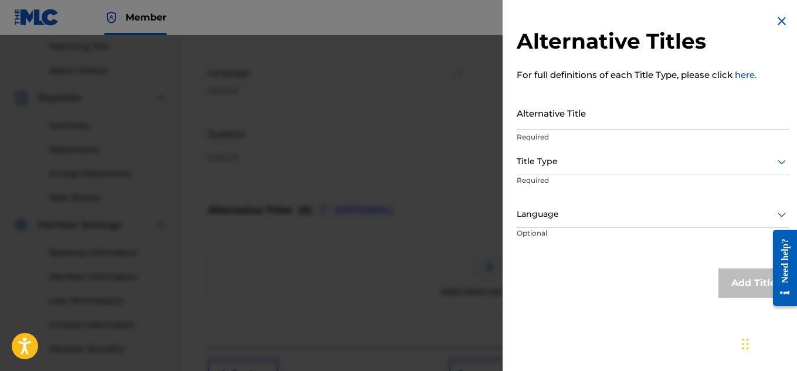
click at [637, 123] on input "Alternative Title" at bounding box center [652, 112] width 272 height 33
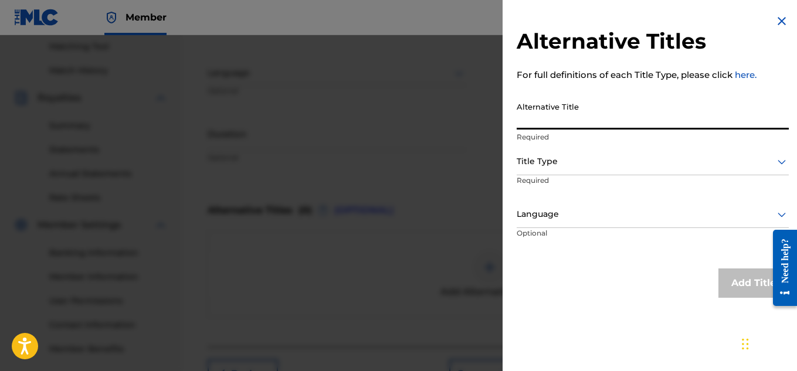
paste input "BASS DISTORTED"
paste input "BASS BOOSTED"
type input "BASS DISTORTED BASS BOOSTED"
click at [669, 166] on div at bounding box center [652, 161] width 272 height 15
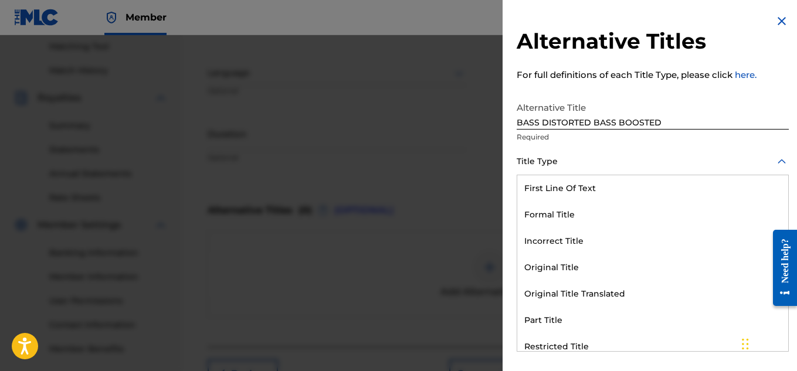
scroll to position [114, 0]
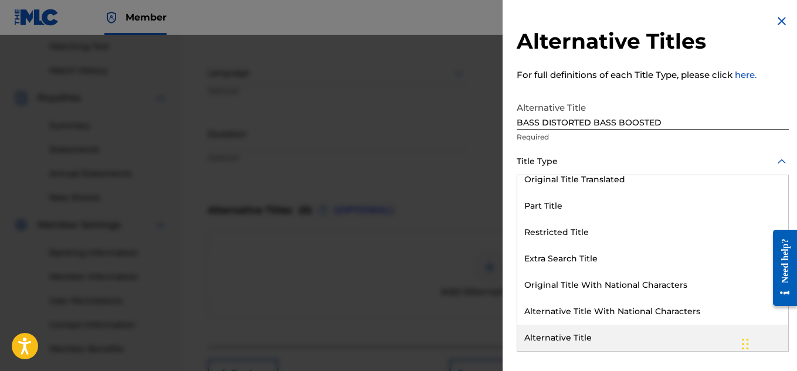
click at [599, 335] on div "Alternative Title" at bounding box center [652, 338] width 271 height 26
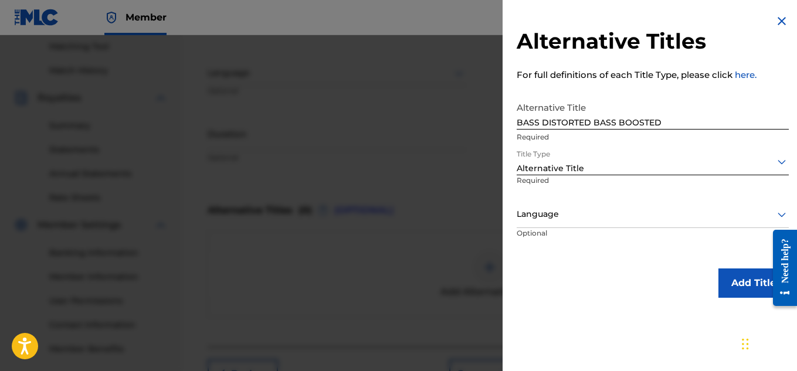
click at [745, 284] on button "Add Title" at bounding box center [753, 282] width 70 height 29
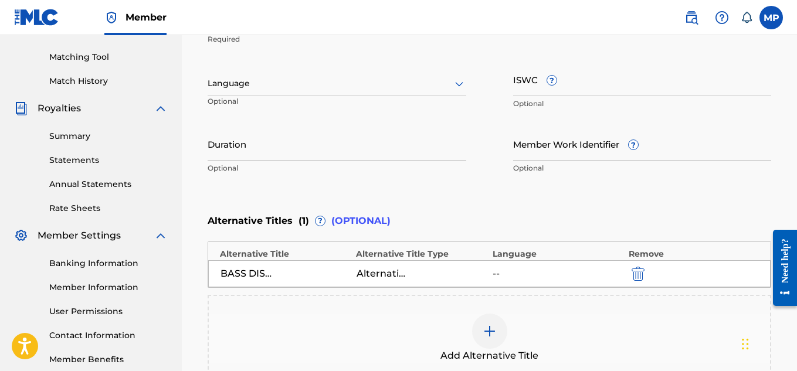
scroll to position [225, 0]
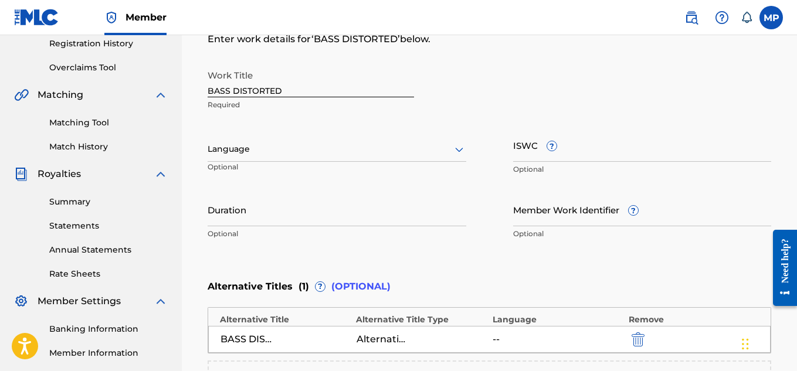
click at [591, 154] on input "ISWC ?" at bounding box center [642, 144] width 259 height 33
paste input "T9232277133"
type input "T9232277133"
click at [549, 220] on input "Member Work Identifier ?" at bounding box center [642, 209] width 259 height 33
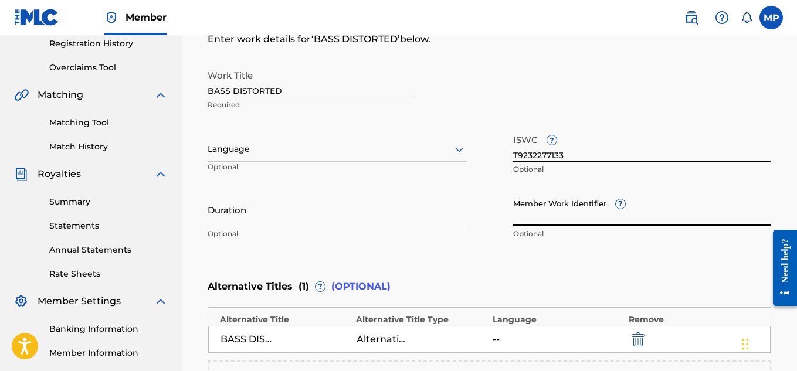
paste input "893686069"
type input "893686069"
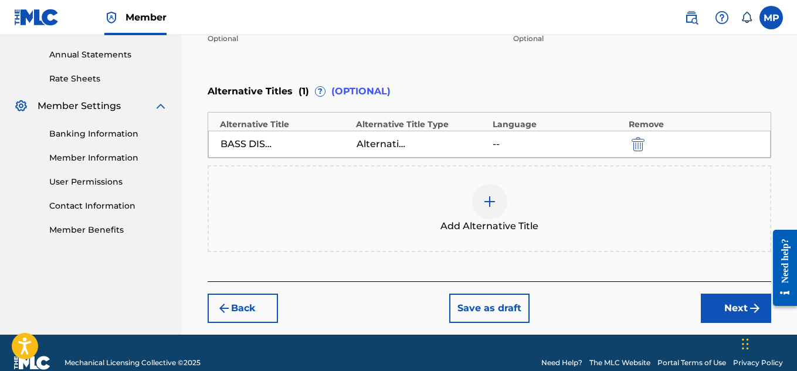
click at [710, 307] on button "Next" at bounding box center [736, 308] width 70 height 29
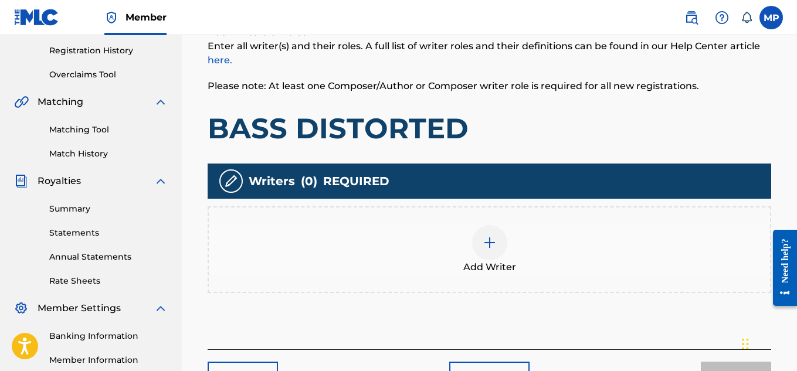
scroll to position [227, 0]
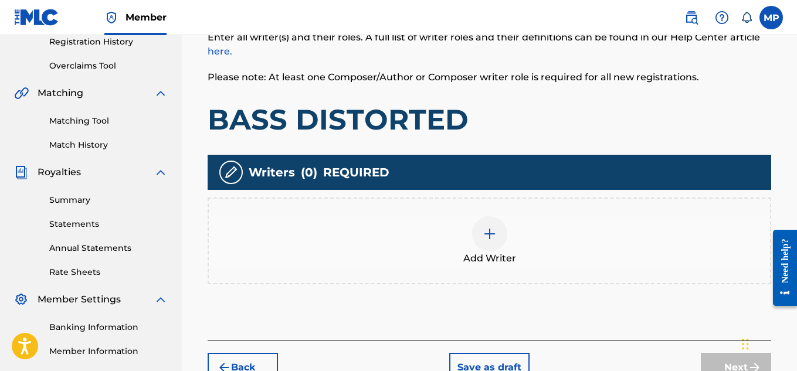
click at [491, 234] on img at bounding box center [489, 234] width 14 height 14
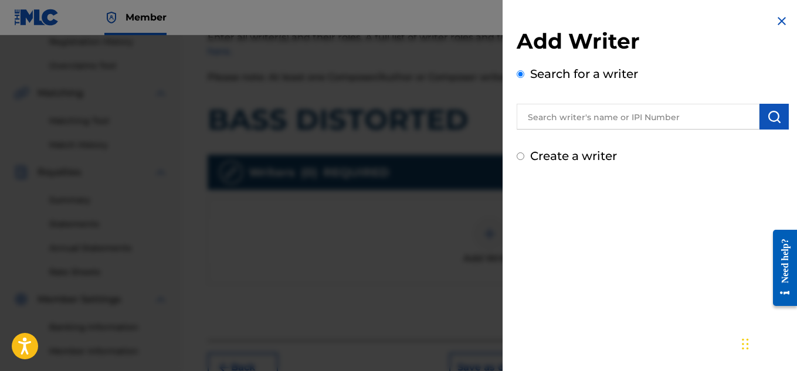
click at [613, 130] on div "Add Writer Search for a writer Create a writer" at bounding box center [652, 96] width 272 height 137
click at [607, 121] on input "text" at bounding box center [637, 117] width 243 height 26
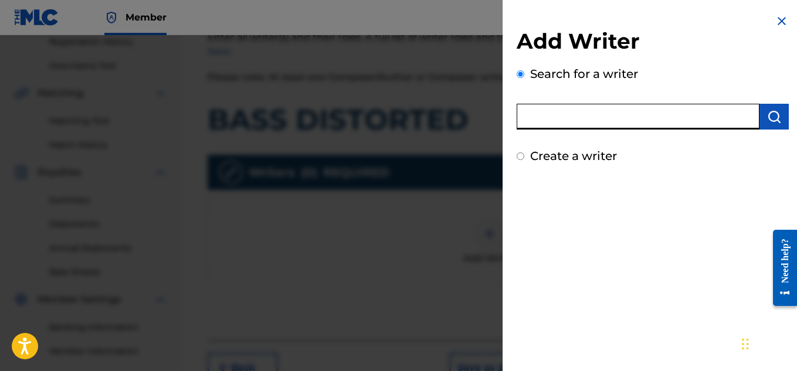
click at [607, 121] on input "text" at bounding box center [637, 117] width 243 height 26
type input "[PERSON_NAME]"
click at [773, 127] on button "submit" at bounding box center [773, 117] width 29 height 26
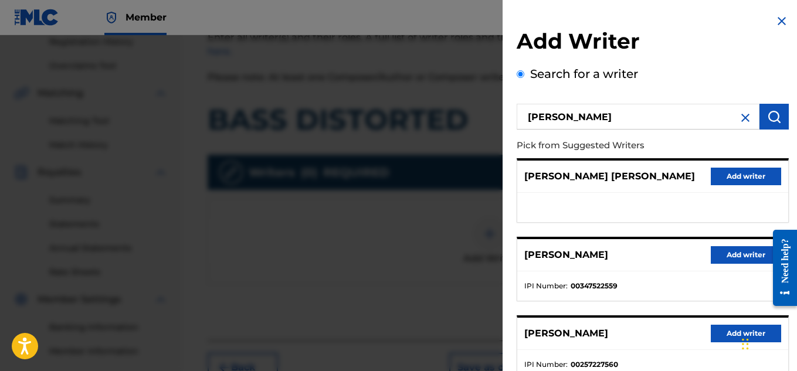
click at [720, 256] on button "Add writer" at bounding box center [745, 255] width 70 height 18
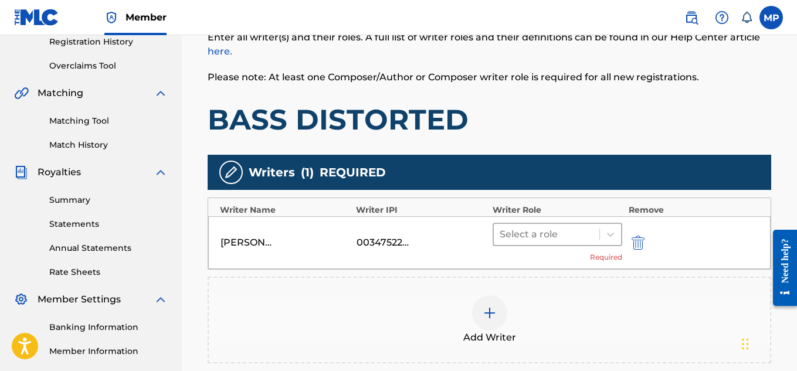
click at [584, 237] on div at bounding box center [546, 234] width 94 height 16
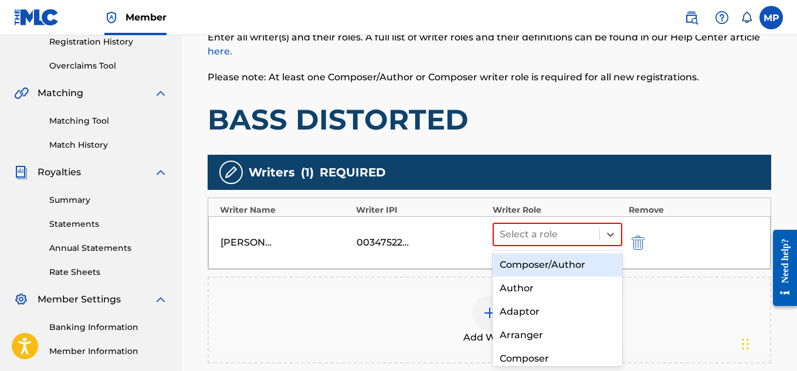
click at [560, 262] on div "Composer/Author" at bounding box center [557, 264] width 130 height 23
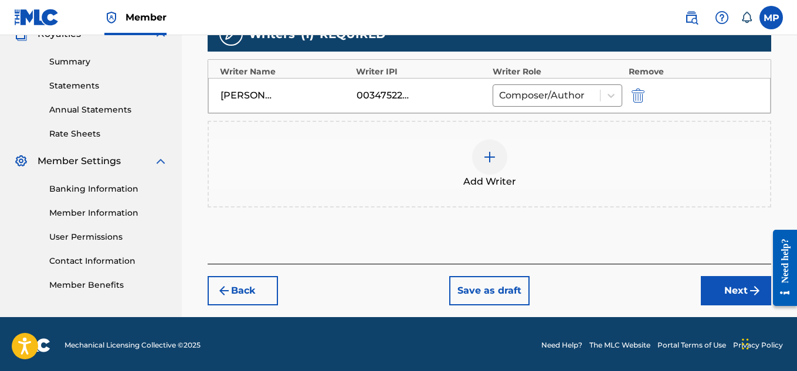
scroll to position [368, 0]
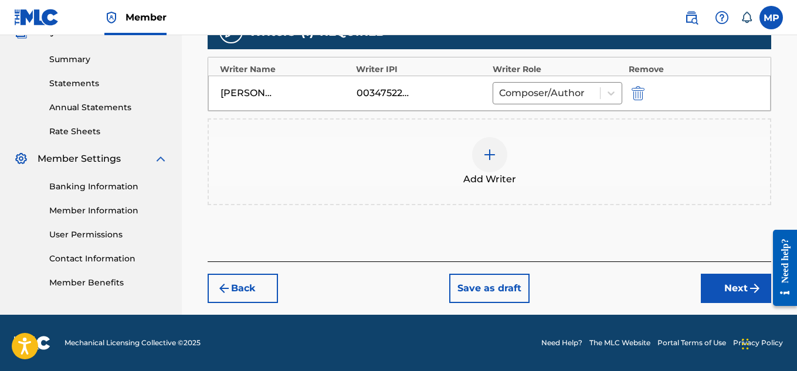
click at [717, 280] on button "Next" at bounding box center [736, 288] width 70 height 29
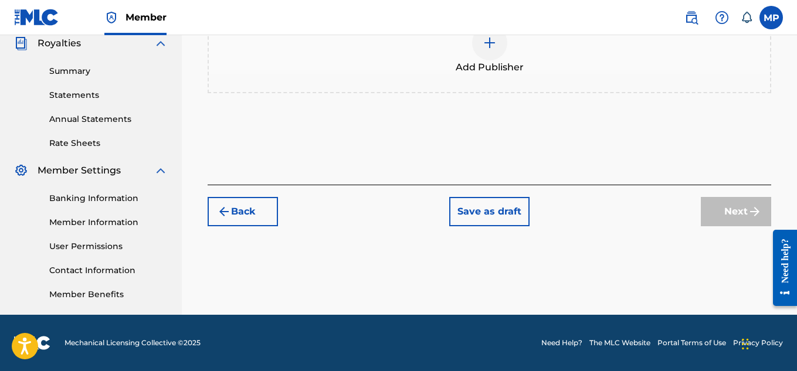
scroll to position [234, 0]
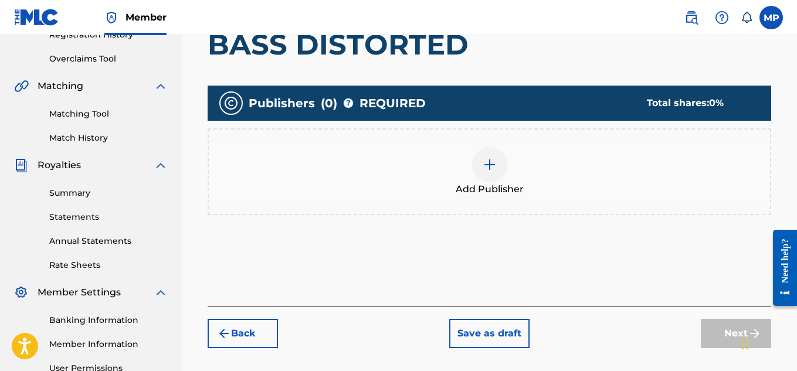
click at [501, 163] on div at bounding box center [489, 164] width 35 height 35
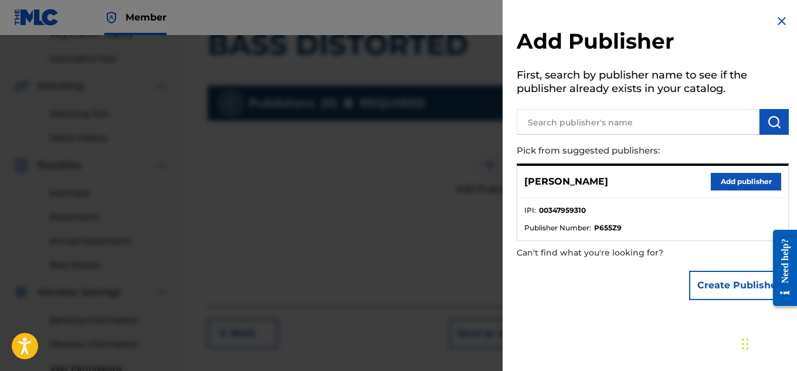
click at [733, 183] on button "Add publisher" at bounding box center [745, 182] width 70 height 18
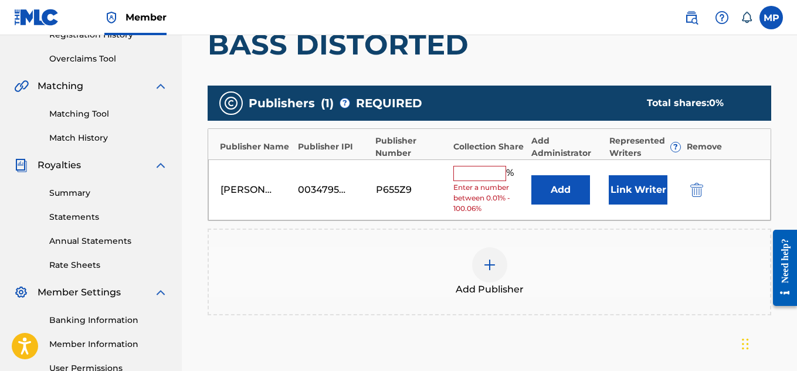
click at [458, 173] on input "text" at bounding box center [479, 173] width 53 height 15
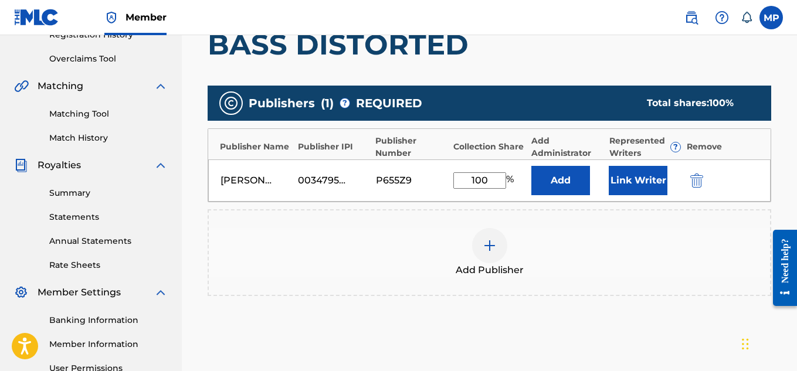
type input "100"
click at [630, 176] on button "Link Writer" at bounding box center [637, 180] width 59 height 29
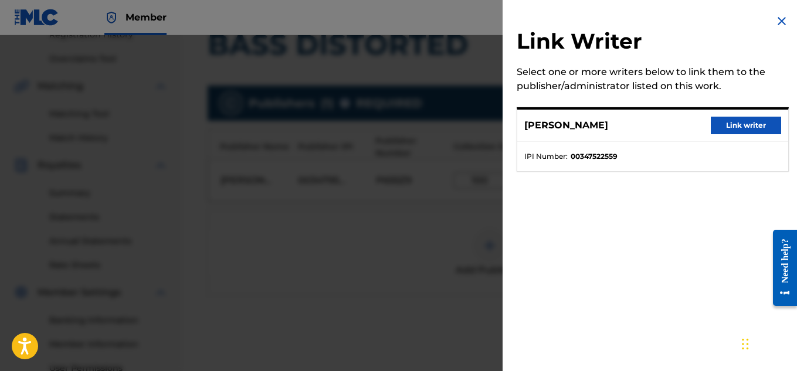
click at [748, 120] on button "Link writer" at bounding box center [745, 126] width 70 height 18
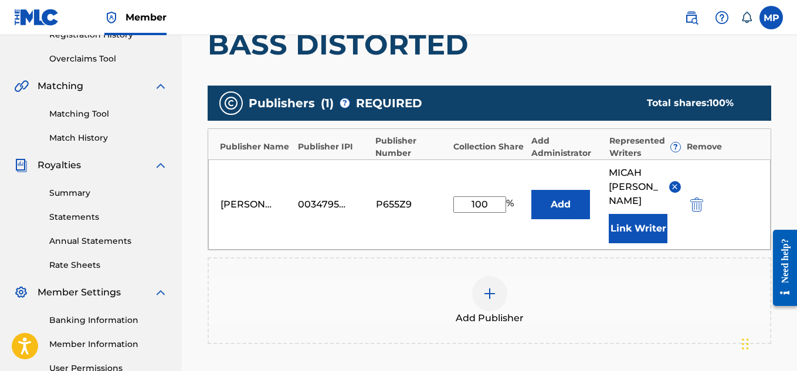
scroll to position [394, 0]
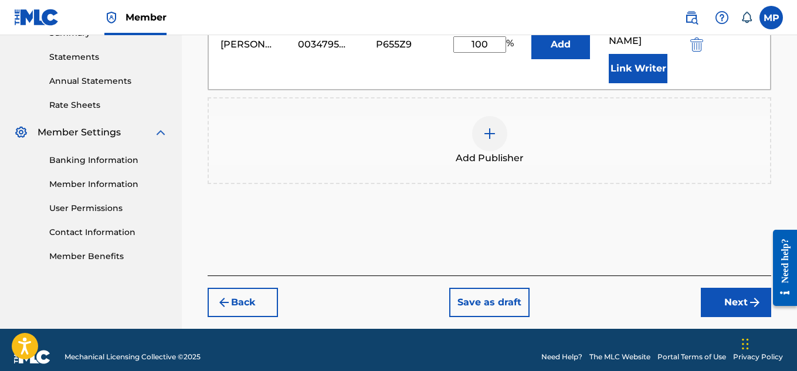
click at [719, 292] on button "Next" at bounding box center [736, 302] width 70 height 29
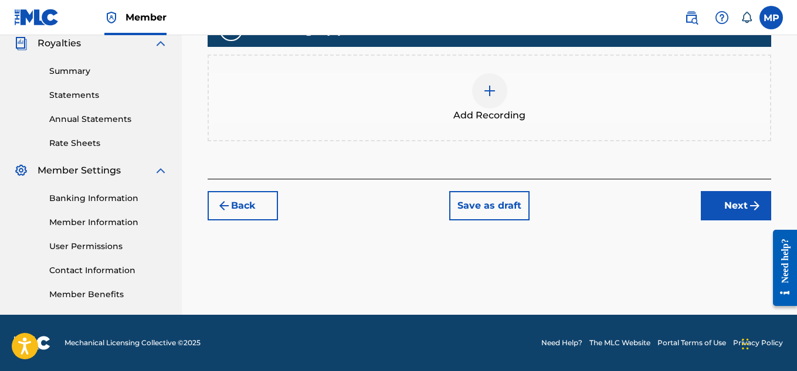
scroll to position [169, 0]
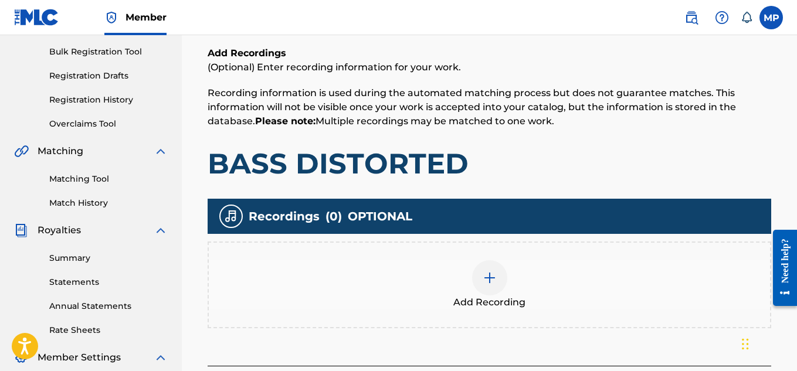
click at [487, 271] on img at bounding box center [489, 278] width 14 height 14
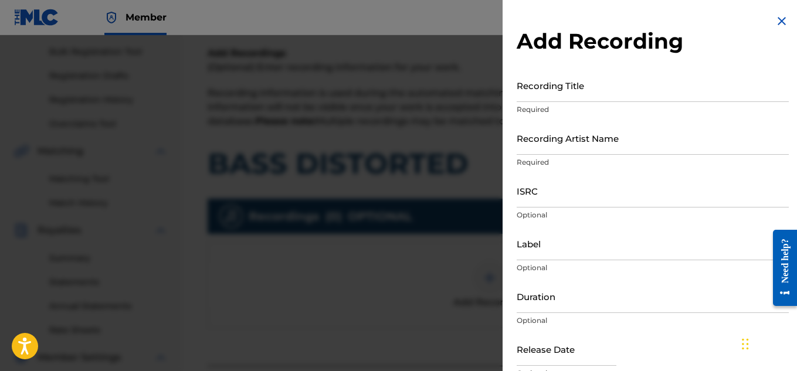
scroll to position [287, 0]
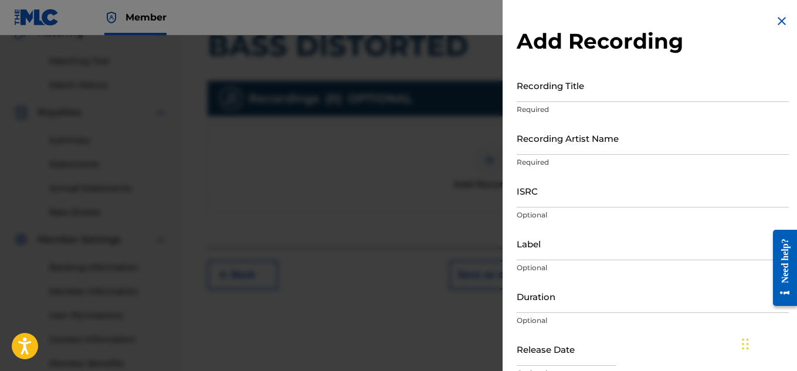
click at [553, 94] on input "Recording Title" at bounding box center [652, 85] width 272 height 33
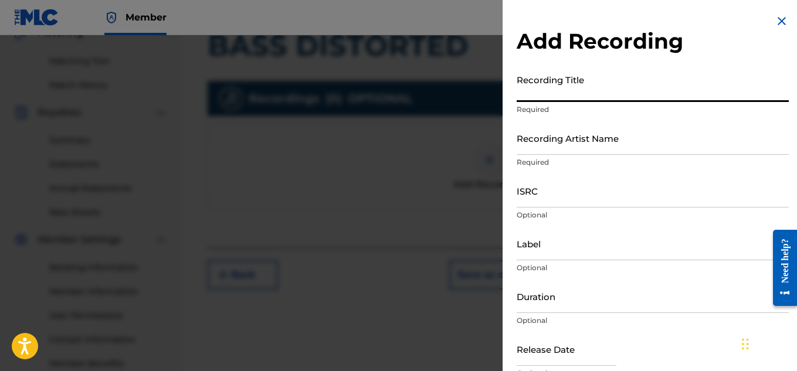
paste input "BASS DISTORTED"
type input "BASS DISTORTED"
click at [553, 143] on input "Recording Artist Name" at bounding box center [652, 137] width 272 height 33
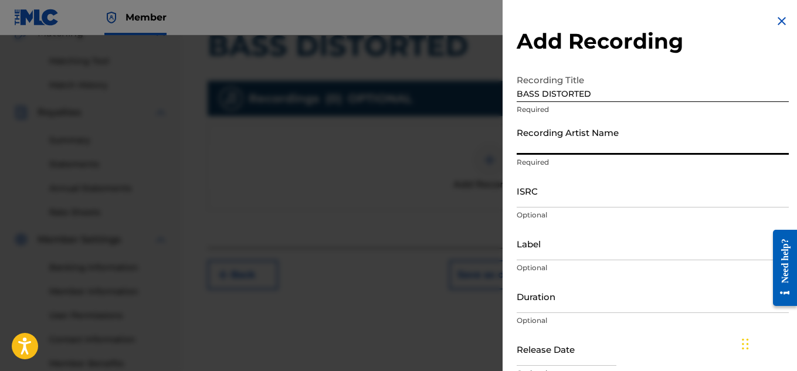
paste input "FLUNKY JUNKY"
type input "FLUNKY JUNKY"
click at [538, 201] on input "ISRC" at bounding box center [652, 190] width 272 height 33
paste input "QZAPG1713482"
type input "QZAPG1713482"
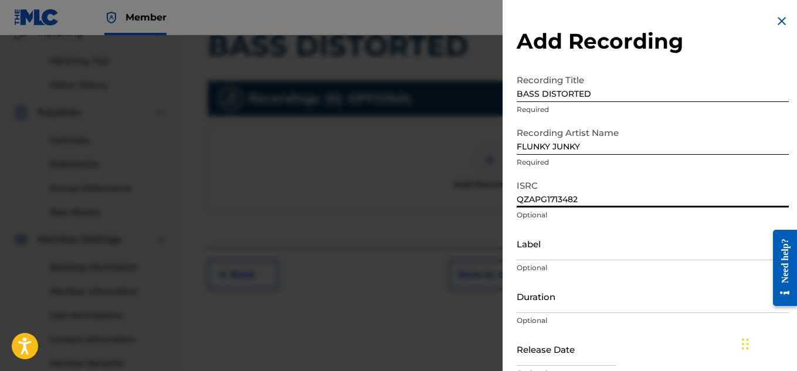
scroll to position [57, 0]
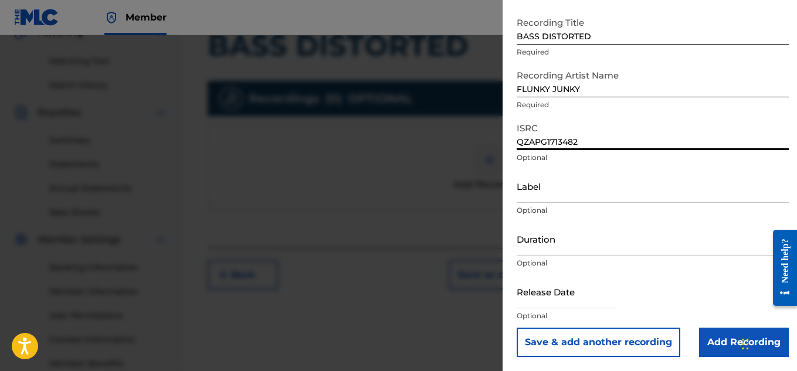
click at [726, 345] on input "Add Recording" at bounding box center [744, 342] width 90 height 29
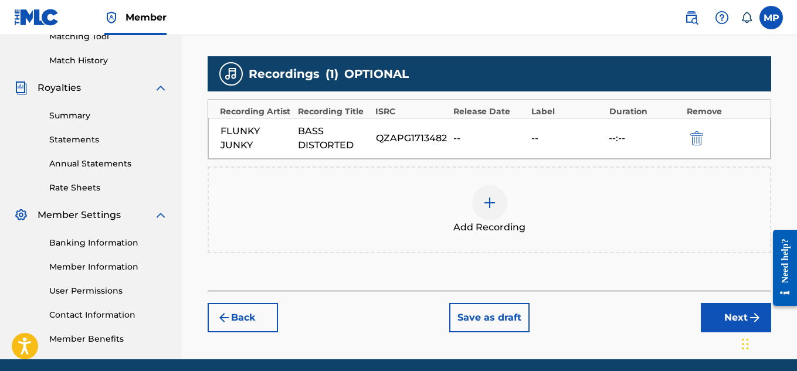
scroll to position [319, 0]
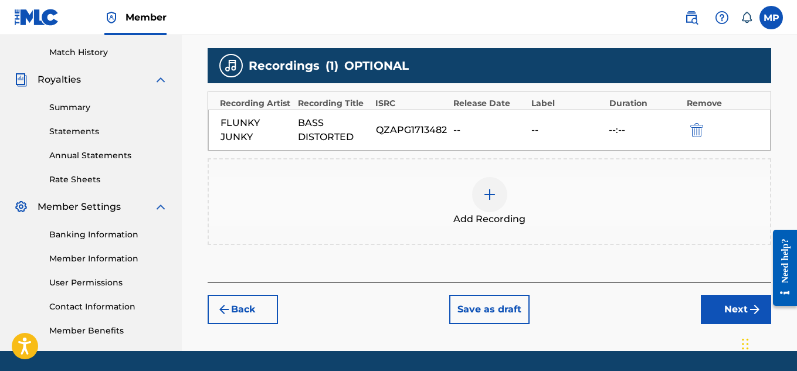
click at [720, 300] on button "Next" at bounding box center [736, 309] width 70 height 29
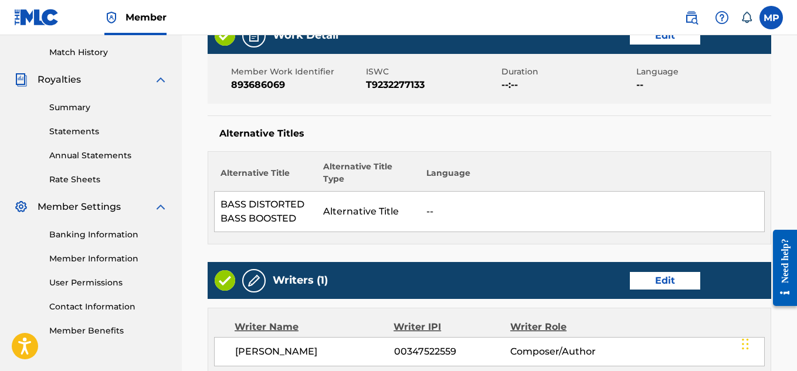
scroll to position [737, 0]
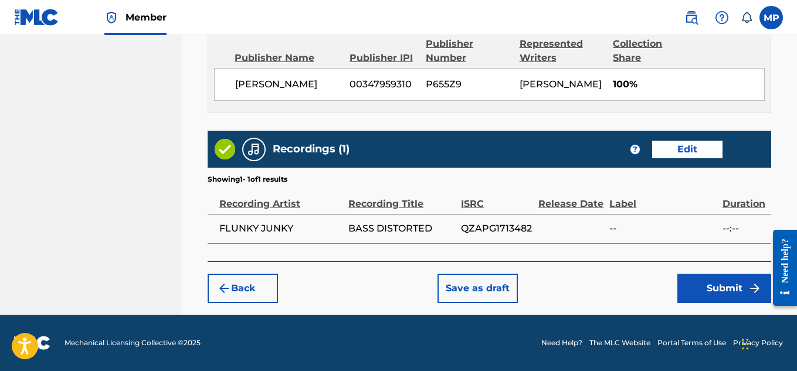
click at [695, 281] on button "Submit" at bounding box center [724, 288] width 94 height 29
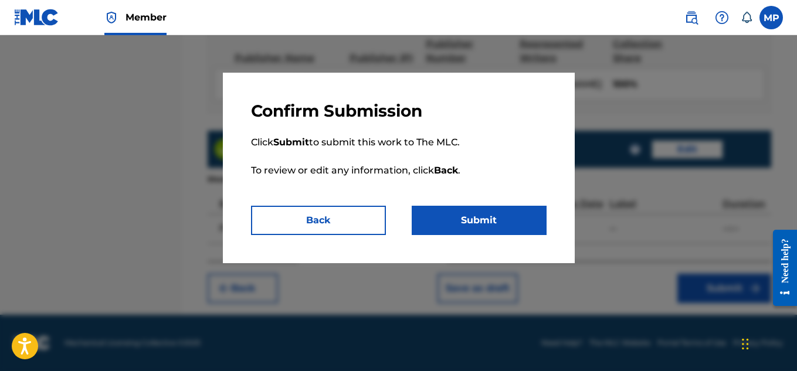
click at [471, 222] on button "Submit" at bounding box center [479, 220] width 135 height 29
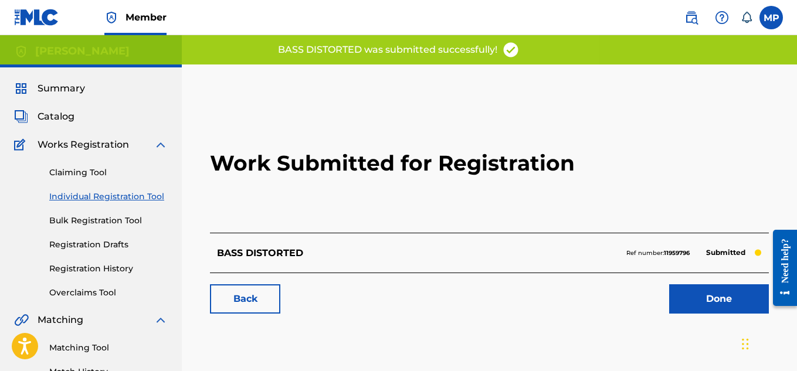
click at [247, 302] on link "Back" at bounding box center [245, 298] width 70 height 29
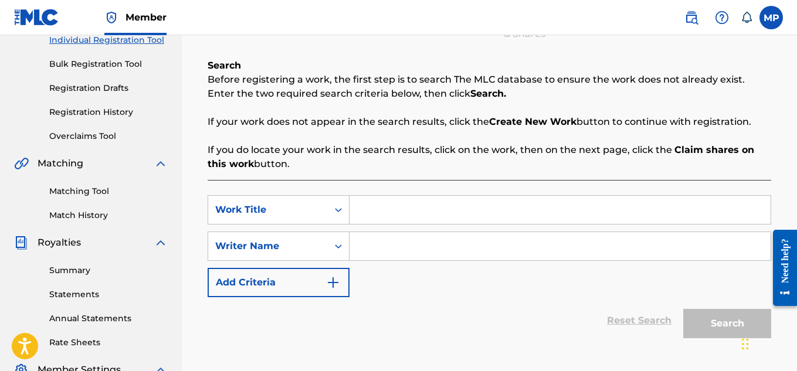
scroll to position [104, 0]
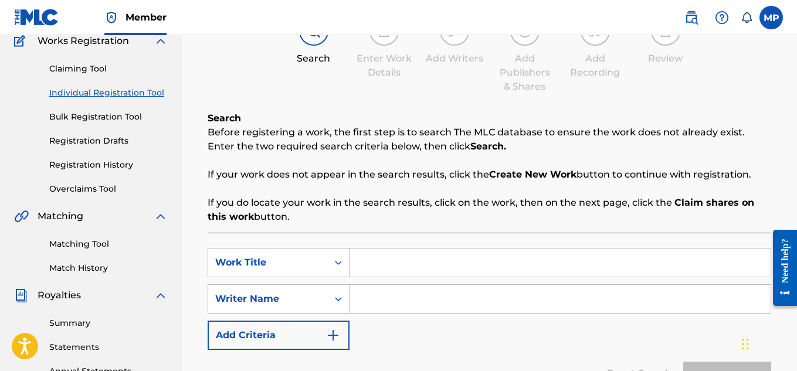
click at [98, 159] on link "Registration History" at bounding box center [108, 165] width 118 height 12
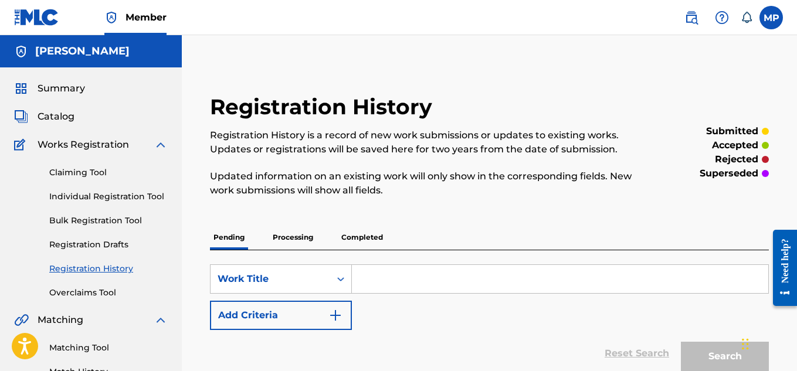
click at [98, 159] on div "Claiming Tool Individual Registration Tool Bulk Registration Tool Registration …" at bounding box center [91, 225] width 154 height 147
click at [100, 198] on link "Individual Registration Tool" at bounding box center [108, 197] width 118 height 12
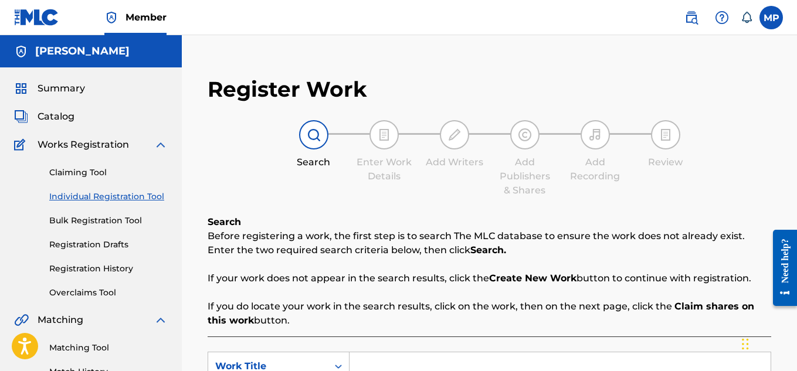
scroll to position [203, 0]
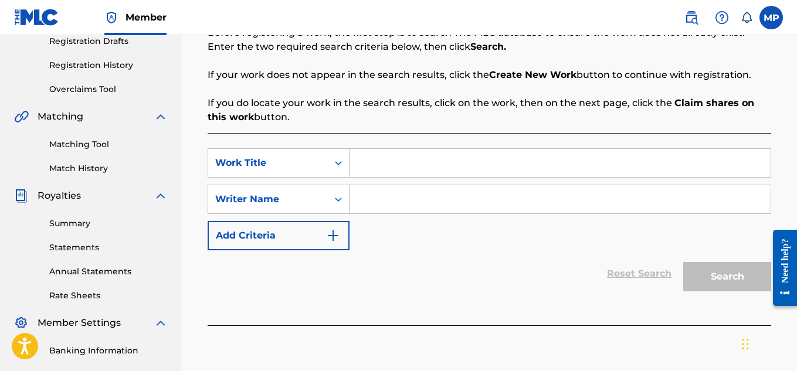
click at [382, 169] on input "Search Form" at bounding box center [559, 163] width 421 height 28
paste input "BASS BOOSTED DANCE MUSIC"
type input "BASS BOOSTED DANCE MUSIC"
click at [370, 203] on input "Search Form" at bounding box center [559, 199] width 421 height 28
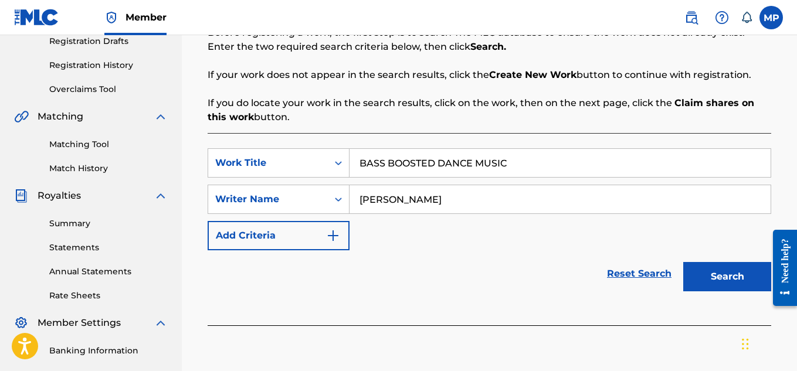
type input "[PERSON_NAME]"
click at [698, 274] on button "Search" at bounding box center [727, 276] width 88 height 29
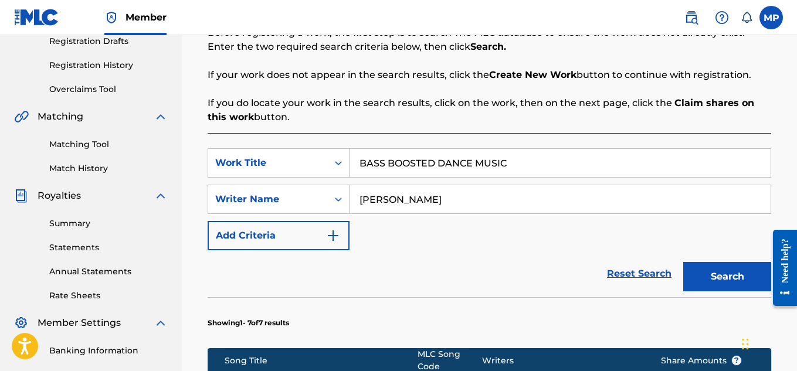
scroll to position [733, 0]
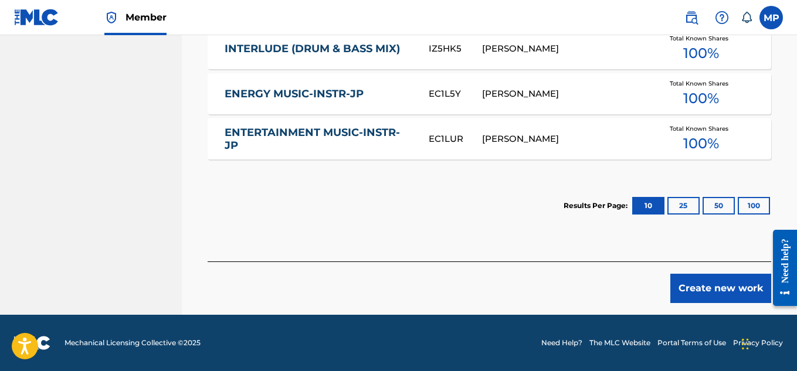
click at [702, 297] on button "Create new work" at bounding box center [720, 288] width 101 height 29
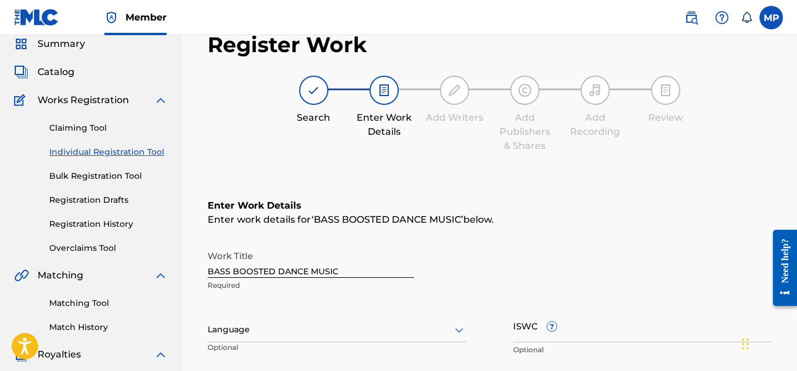
scroll to position [172, 0]
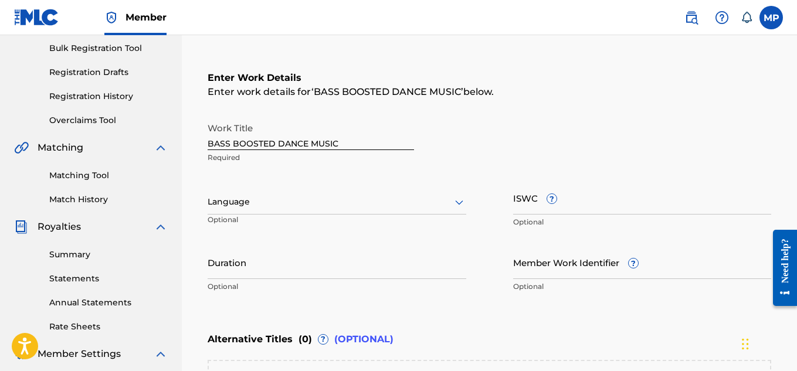
click at [586, 210] on input "ISWC ?" at bounding box center [642, 197] width 259 height 33
paste input "T9232277177"
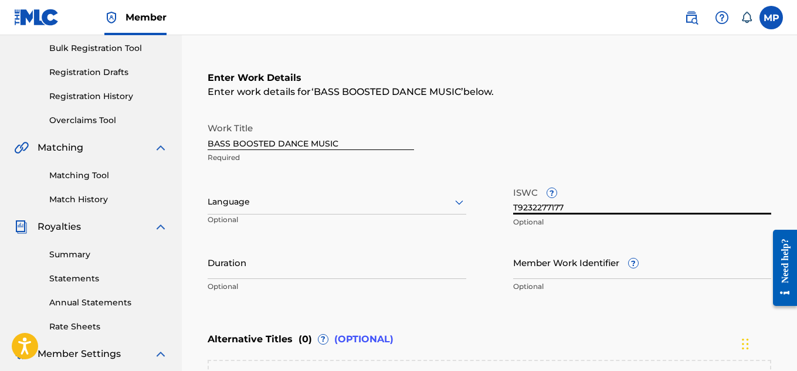
type input "T9232277177"
click at [529, 273] on input "Member Work Identifier ?" at bounding box center [642, 262] width 259 height 33
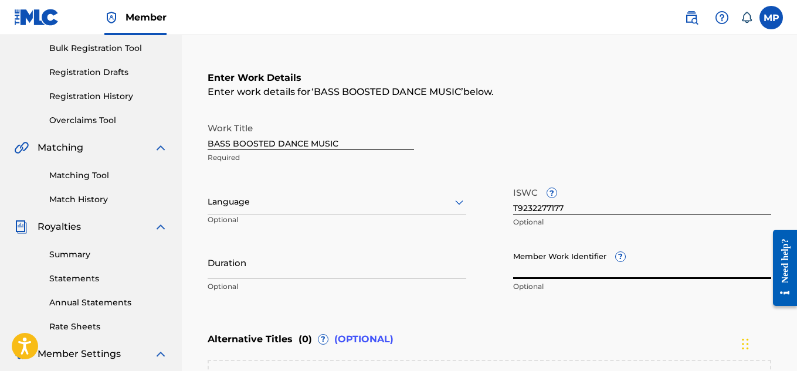
paste input "893686074"
type input "893686074"
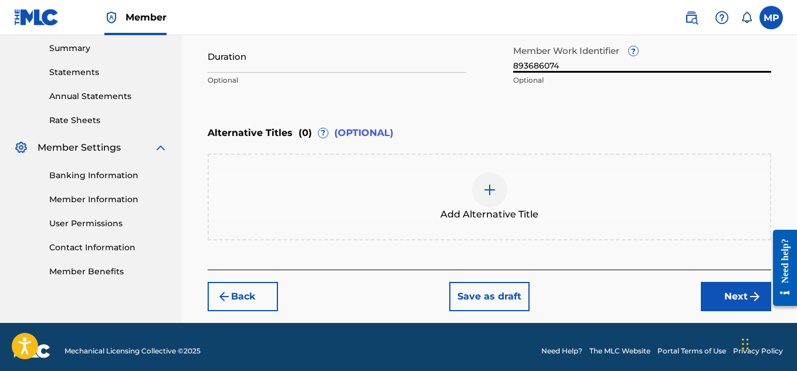
scroll to position [387, 0]
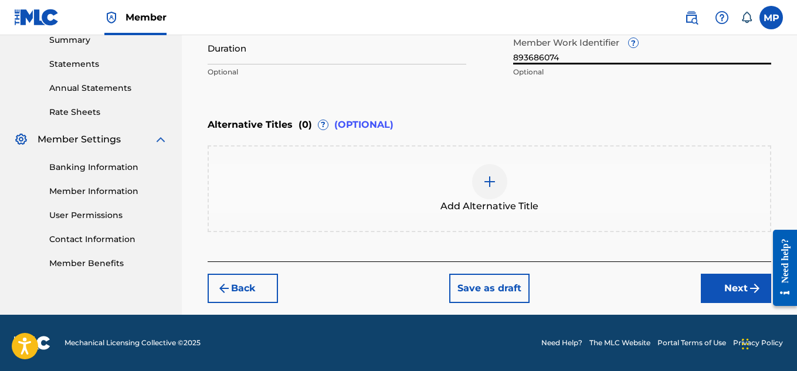
click at [703, 285] on button "Next" at bounding box center [736, 288] width 70 height 29
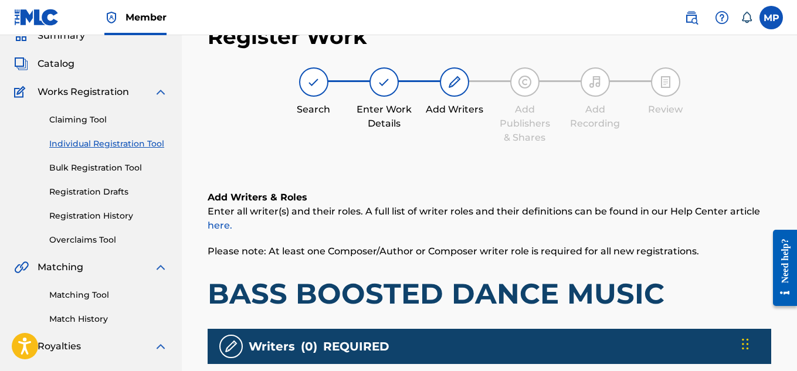
scroll to position [221, 0]
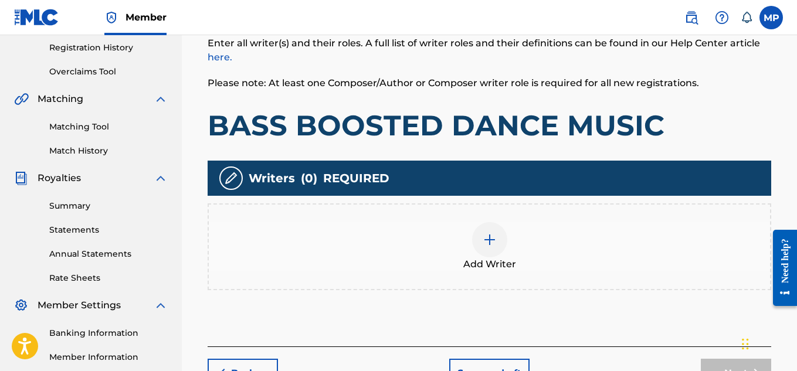
click at [473, 241] on div at bounding box center [489, 239] width 35 height 35
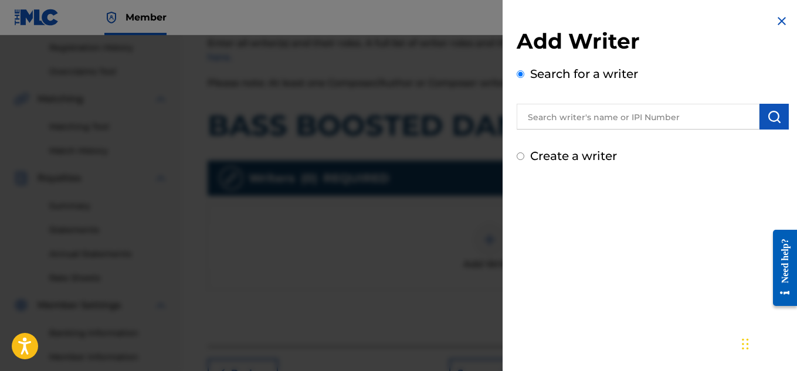
click at [546, 115] on input "text" at bounding box center [637, 117] width 243 height 26
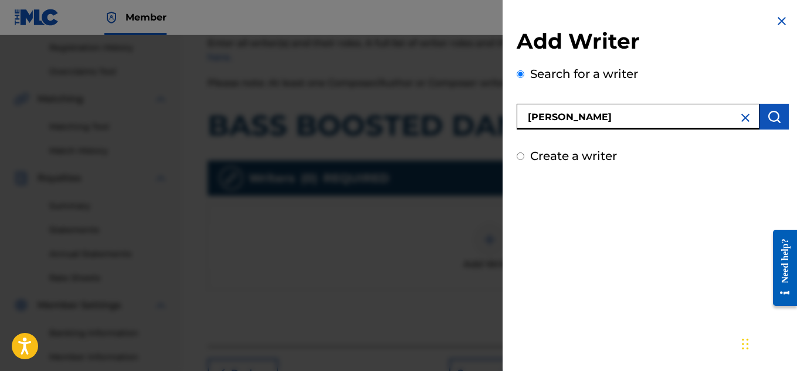
type input "[PERSON_NAME]"
click at [765, 108] on button "submit" at bounding box center [773, 117] width 29 height 26
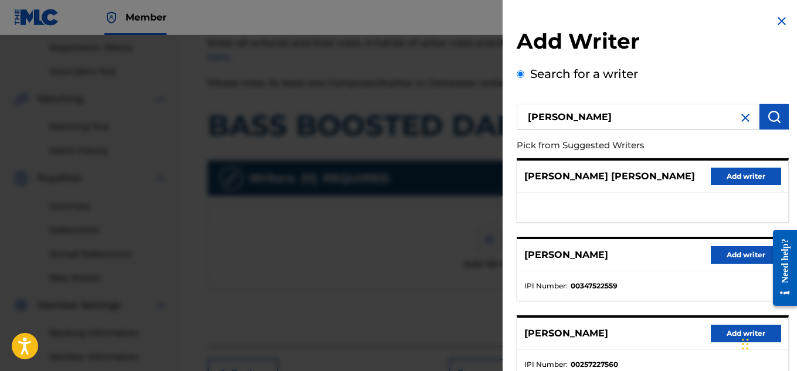
click at [727, 260] on button "Add writer" at bounding box center [745, 255] width 70 height 18
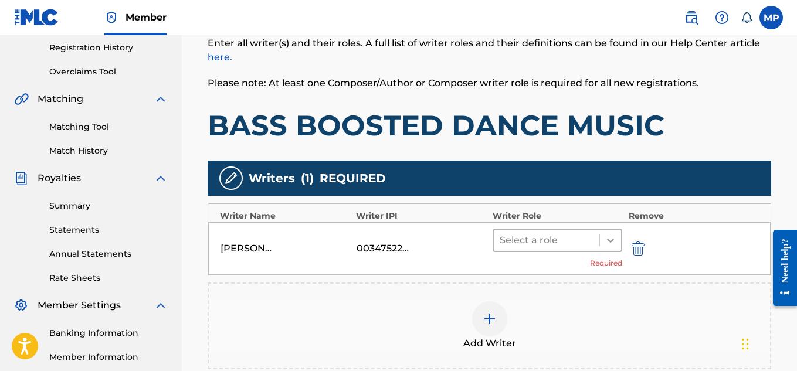
click at [610, 249] on div at bounding box center [610, 240] width 21 height 21
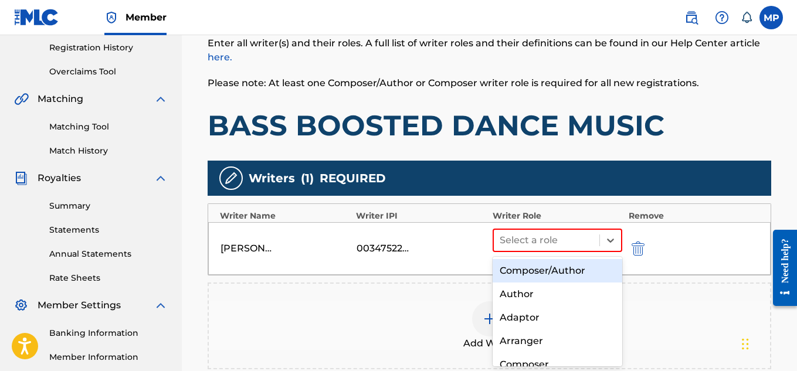
click at [562, 272] on div "Composer/Author" at bounding box center [557, 270] width 130 height 23
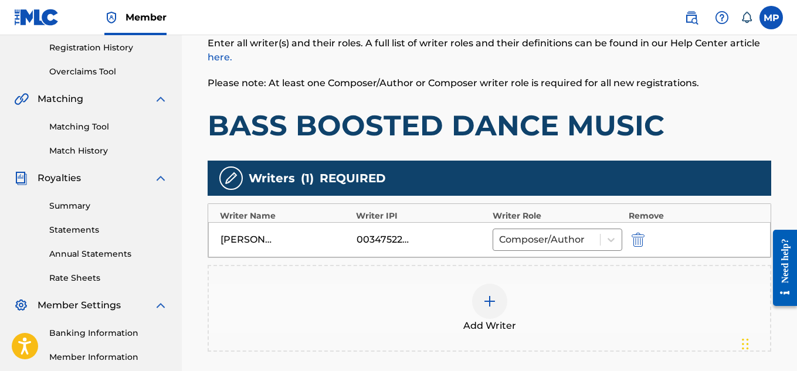
scroll to position [308, 0]
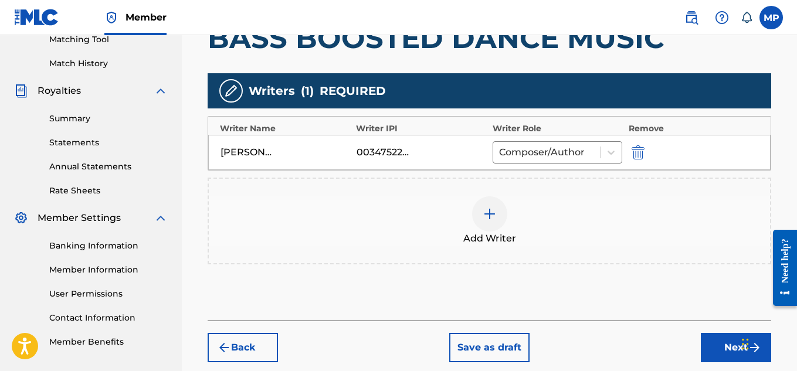
click at [718, 343] on button "Next" at bounding box center [736, 347] width 70 height 29
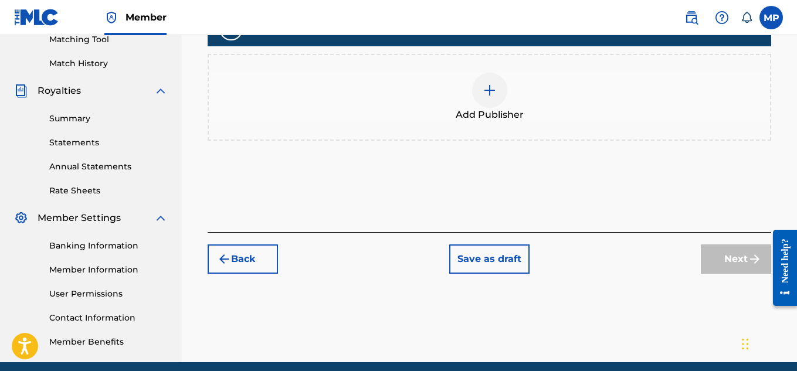
scroll to position [125, 0]
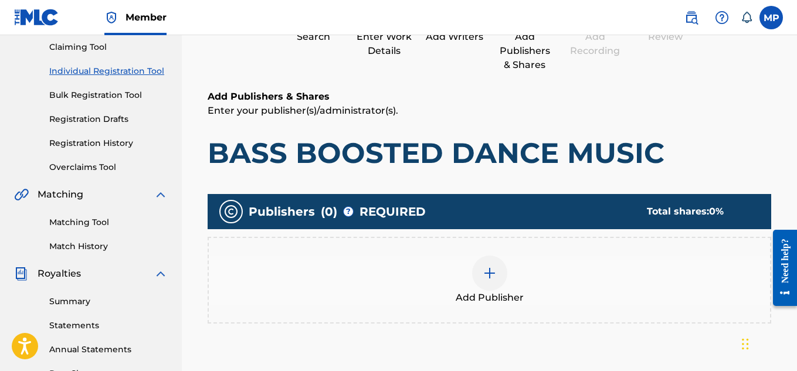
click at [492, 278] on img at bounding box center [489, 273] width 14 height 14
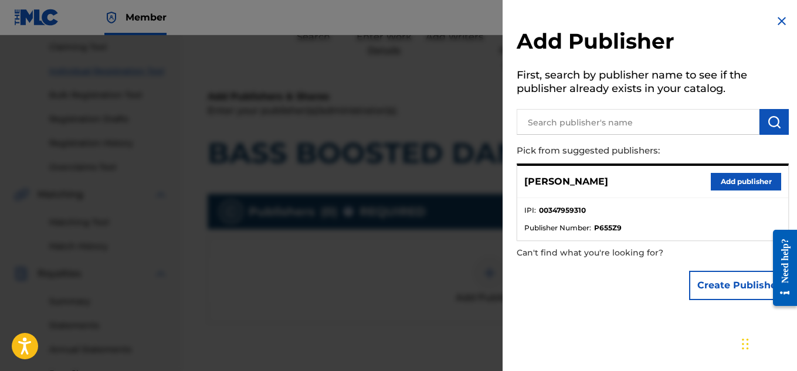
click at [730, 188] on button "Add publisher" at bounding box center [745, 182] width 70 height 18
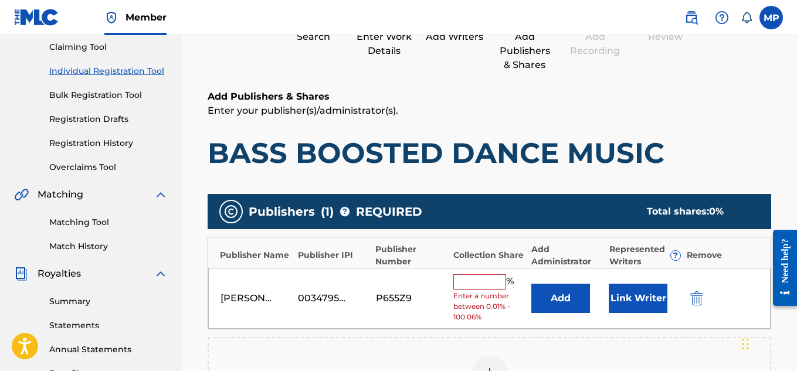
click at [478, 283] on input "text" at bounding box center [479, 281] width 53 height 15
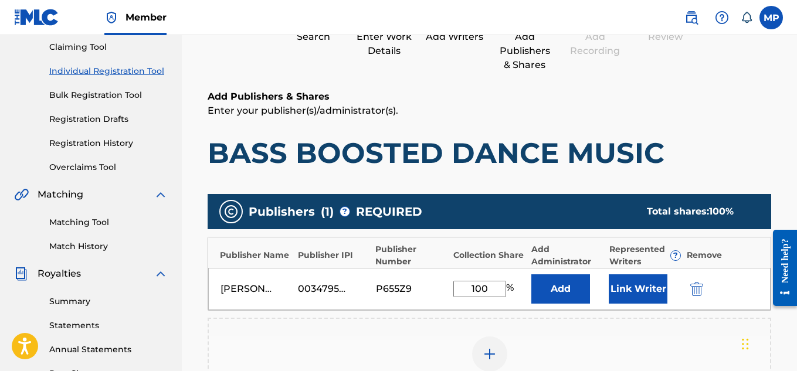
type input "100"
click at [638, 280] on button "Link Writer" at bounding box center [637, 288] width 59 height 29
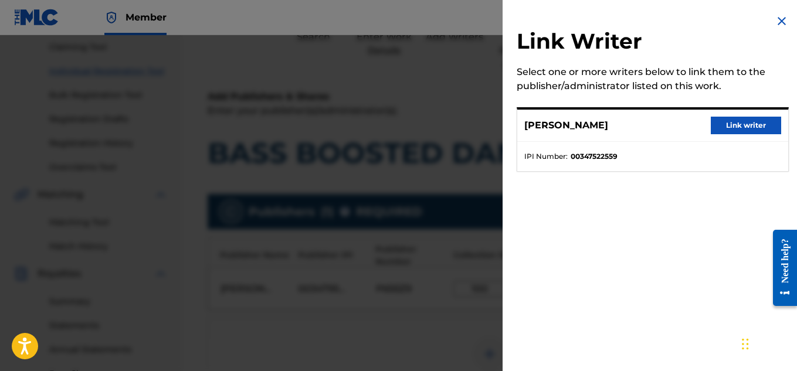
click at [744, 131] on button "Link writer" at bounding box center [745, 126] width 70 height 18
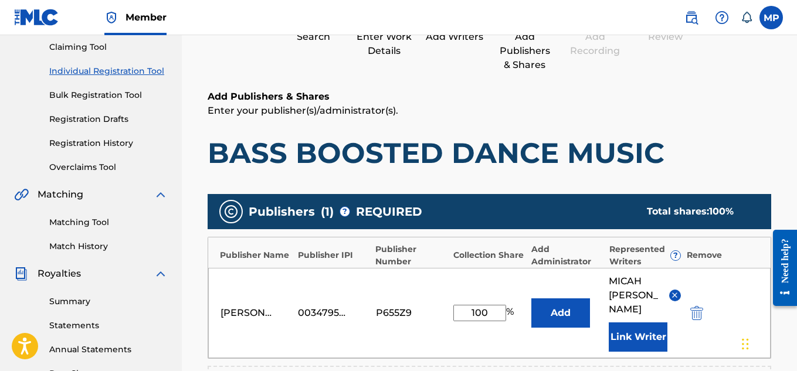
scroll to position [340, 0]
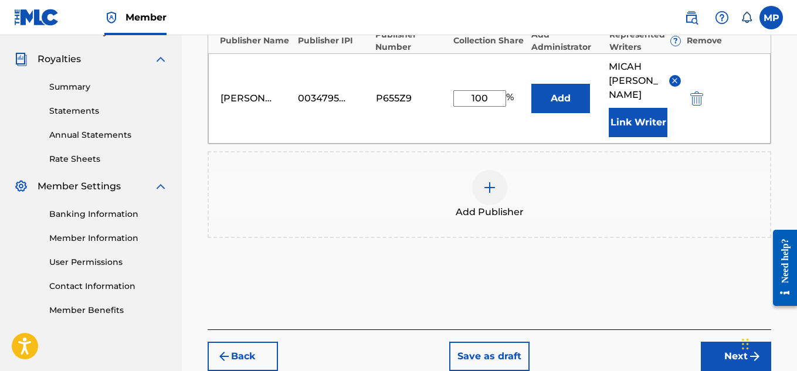
click at [721, 342] on button "Next" at bounding box center [736, 356] width 70 height 29
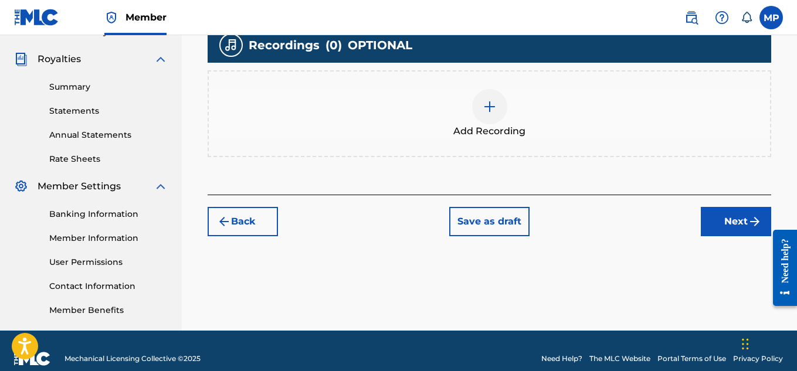
scroll to position [189, 0]
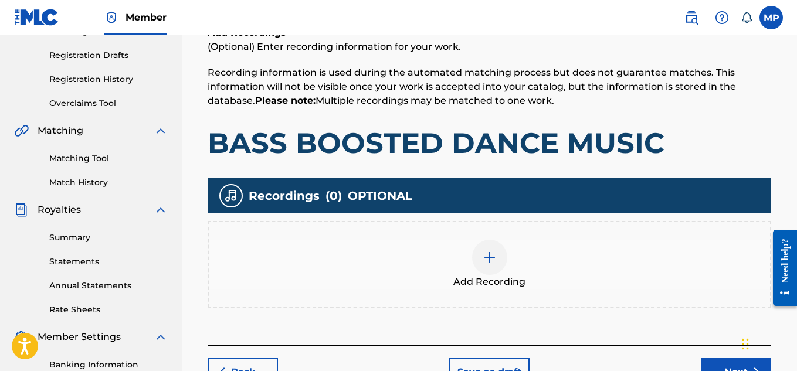
click at [499, 257] on div at bounding box center [489, 257] width 35 height 35
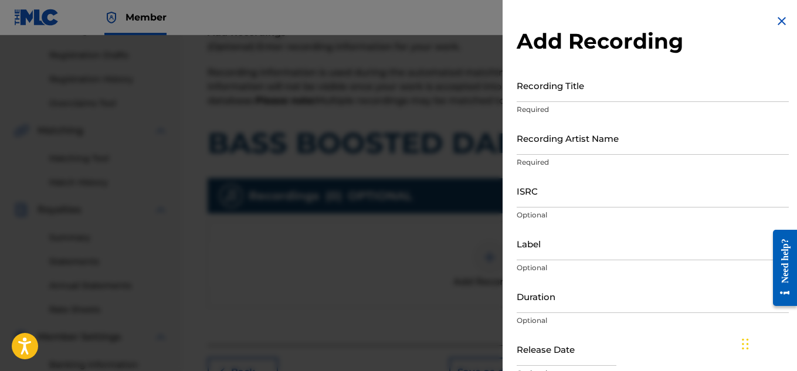
scroll to position [195, 0]
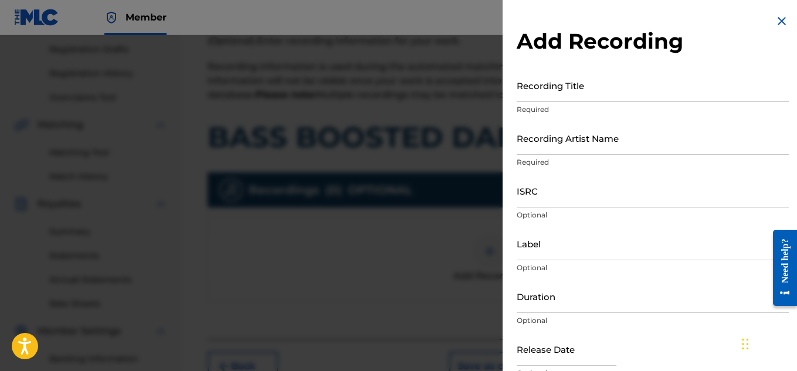
click at [549, 98] on input "Recording Title" at bounding box center [652, 85] width 272 height 33
paste input "BASS BOOSTED DANCE MUSIC"
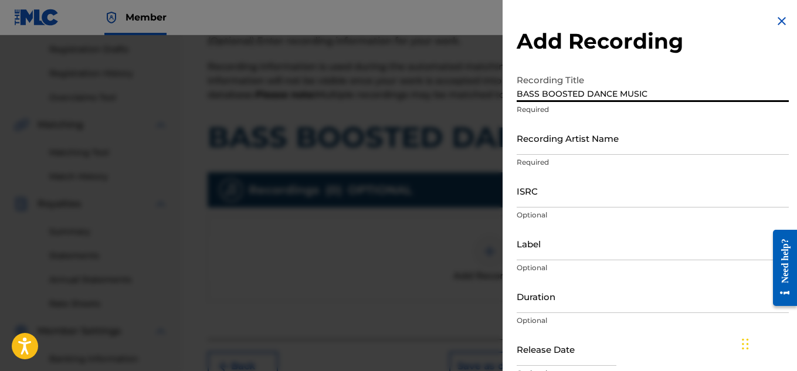
type input "BASS BOOSTED DANCE MUSIC"
click at [538, 149] on input "Recording Artist Name" at bounding box center [652, 137] width 272 height 33
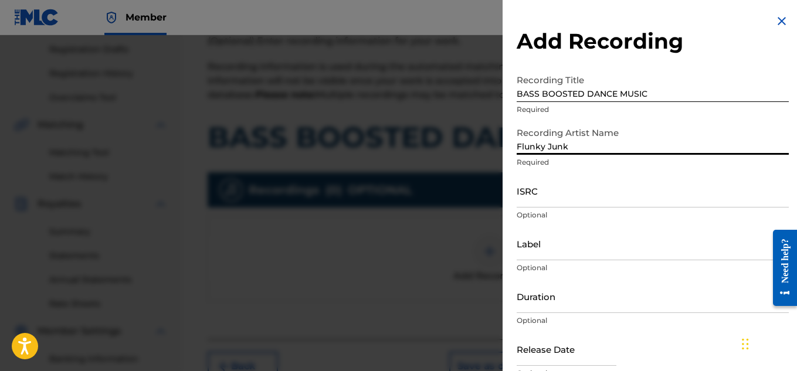
type input "Flunky Junky"
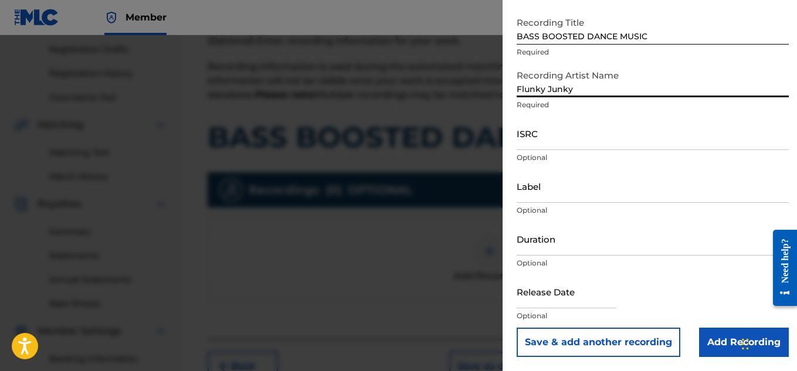
click at [709, 332] on input "Add Recording" at bounding box center [744, 342] width 90 height 29
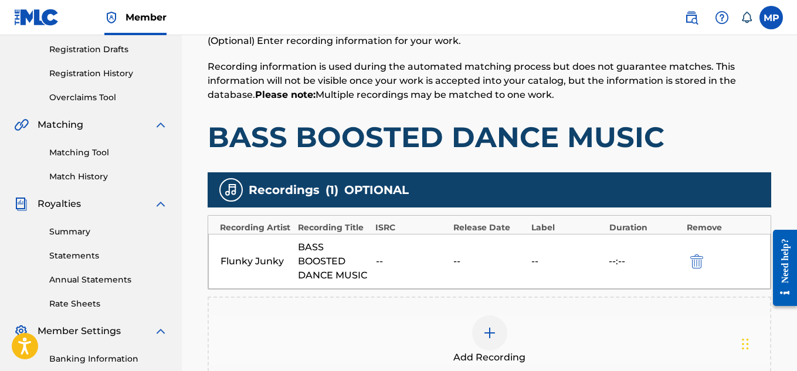
scroll to position [356, 0]
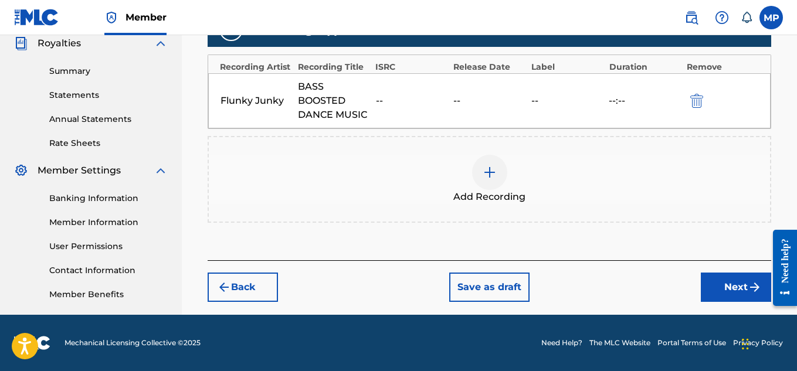
click at [723, 288] on button "Next" at bounding box center [736, 287] width 70 height 29
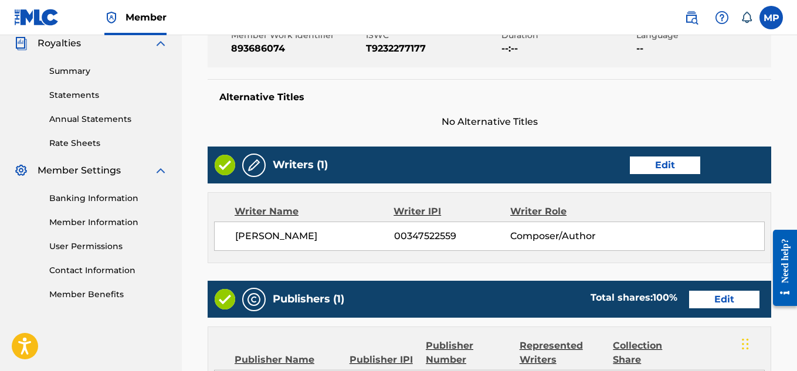
scroll to position [658, 0]
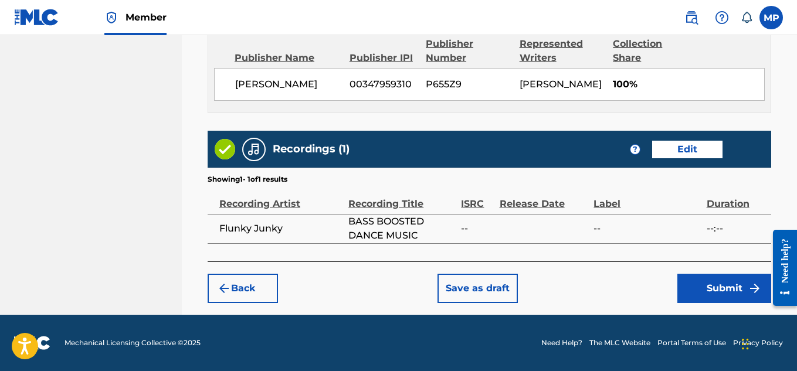
click at [719, 287] on button "Submit" at bounding box center [724, 288] width 94 height 29
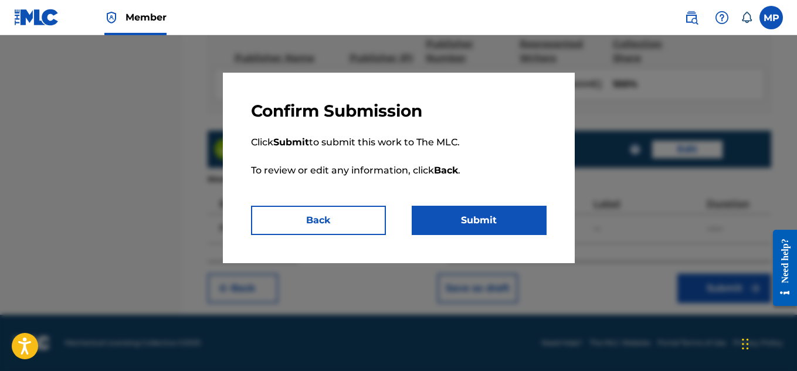
click at [542, 225] on button "Submit" at bounding box center [479, 220] width 135 height 29
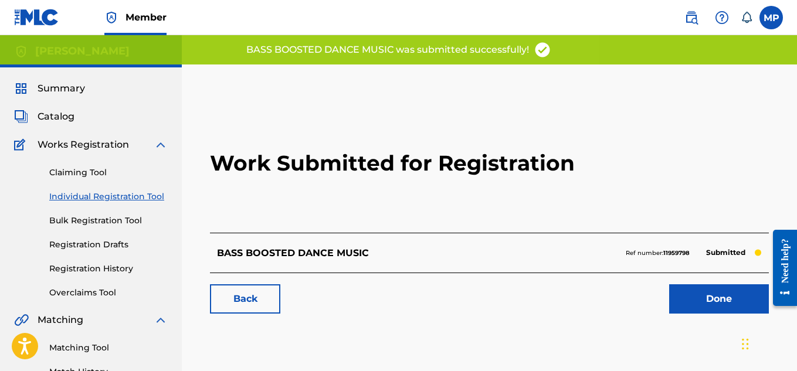
click at [246, 297] on link "Back" at bounding box center [245, 298] width 70 height 29
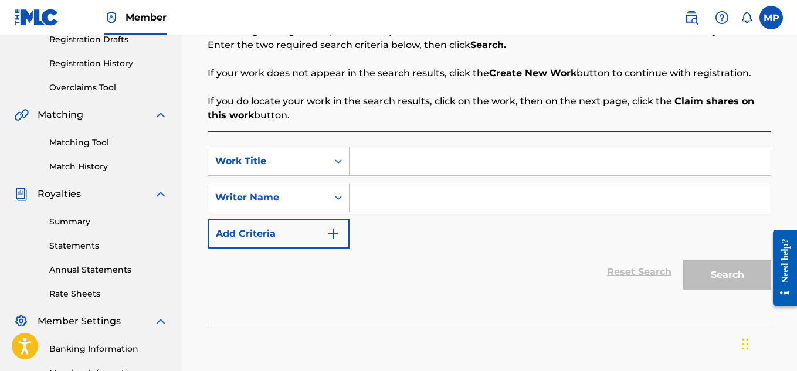
scroll to position [207, 0]
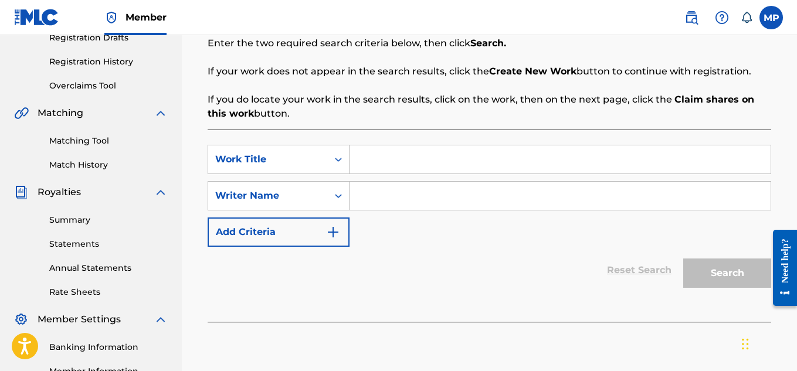
click at [408, 155] on input "Search Form" at bounding box center [559, 159] width 421 height 28
paste input "WOO EYE"
type input "WOO EYE"
click at [395, 195] on input "Search Form" at bounding box center [559, 196] width 421 height 28
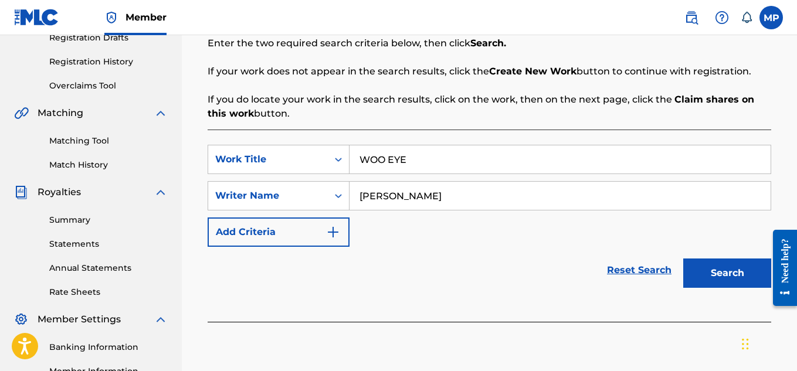
type input "[PERSON_NAME]"
click at [708, 277] on button "Search" at bounding box center [727, 273] width 88 height 29
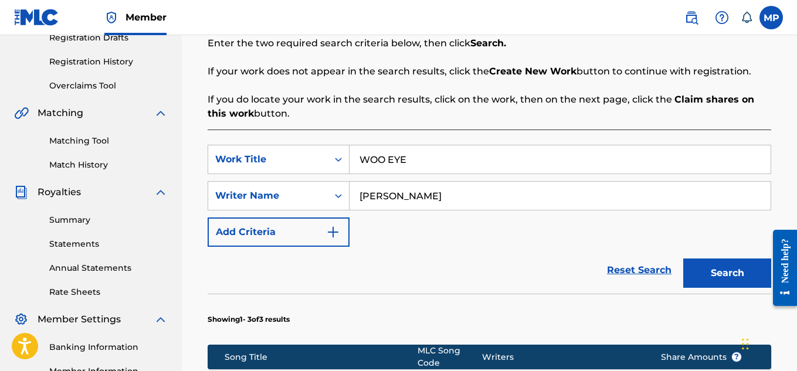
scroll to position [552, 0]
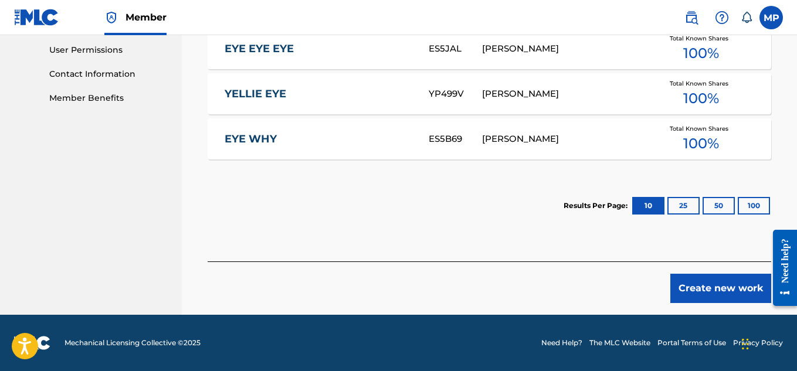
click at [709, 285] on button "Create new work" at bounding box center [720, 288] width 101 height 29
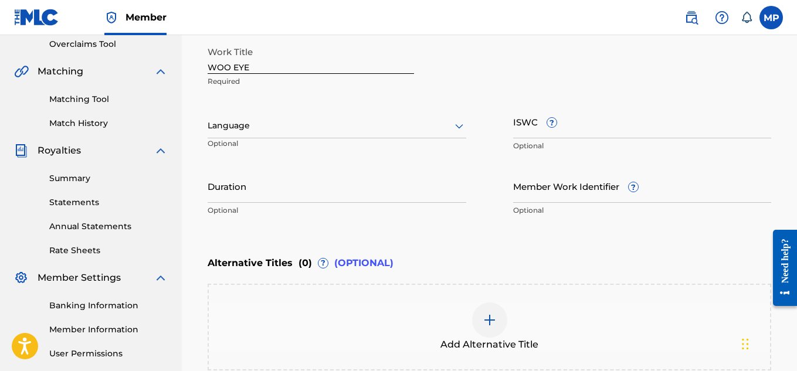
scroll to position [243, 0]
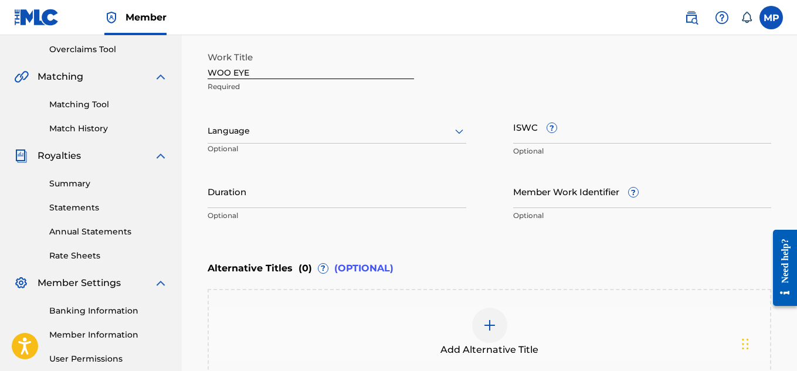
click at [486, 324] on img at bounding box center [489, 325] width 14 height 14
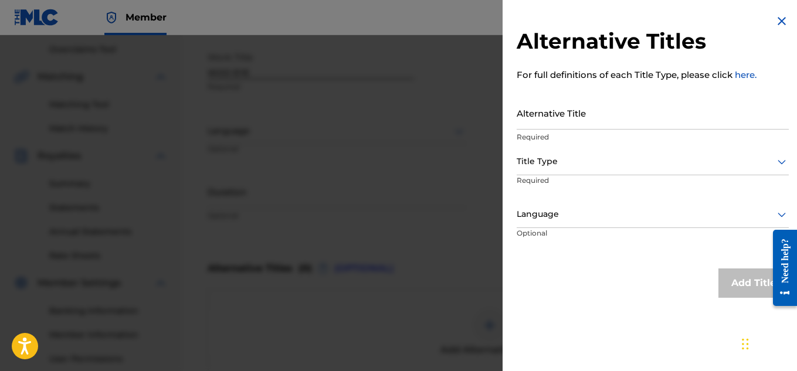
click at [563, 107] on input "Alternative Title" at bounding box center [652, 112] width 272 height 33
paste input "WOO EYE (FUTURE REGGAE REMIX)"
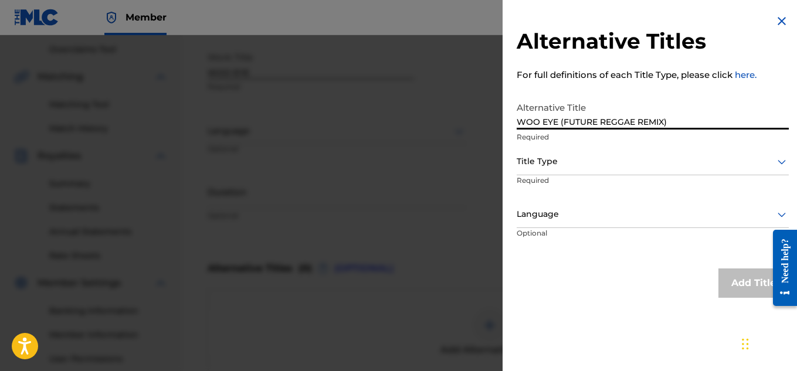
type input "WOO EYE (FUTURE REGGAE REMIX)"
click at [548, 168] on div at bounding box center [652, 161] width 272 height 15
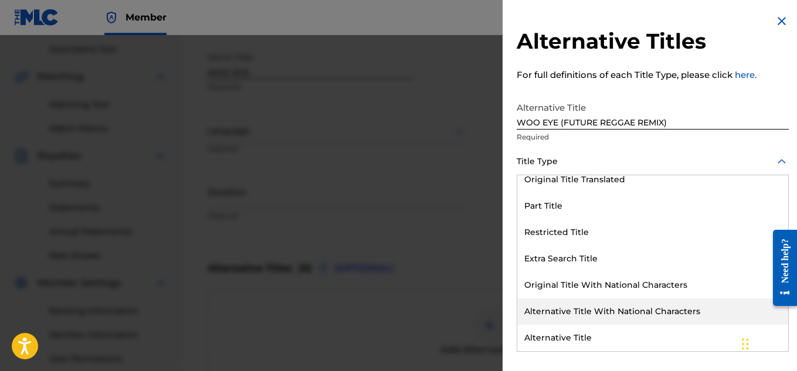
scroll to position [0, 0]
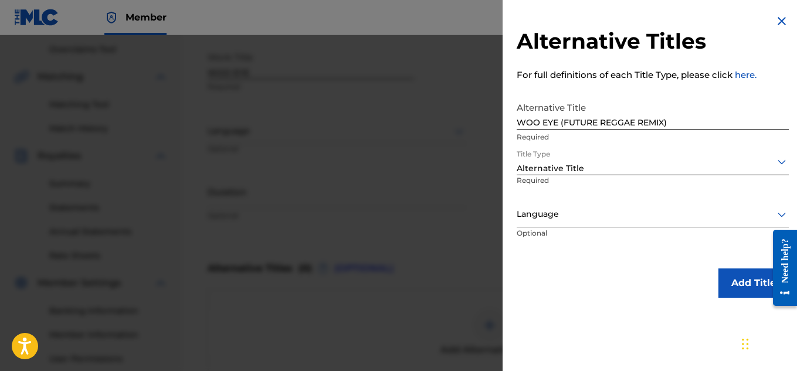
click at [730, 279] on button "Add Title" at bounding box center [753, 282] width 70 height 29
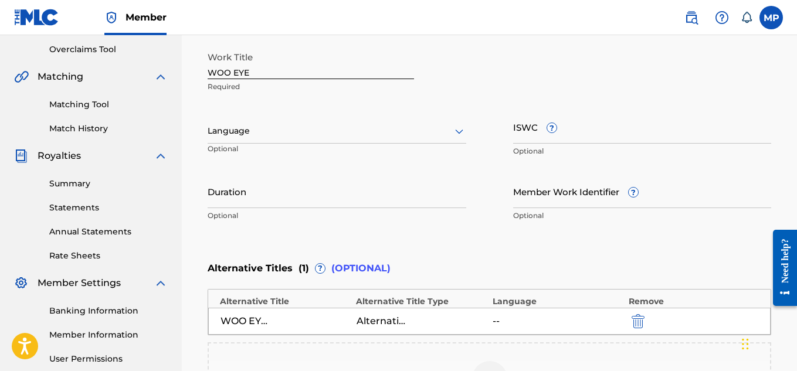
click at [575, 132] on input "ISWC ?" at bounding box center [642, 126] width 259 height 33
paste input "T9235452172"
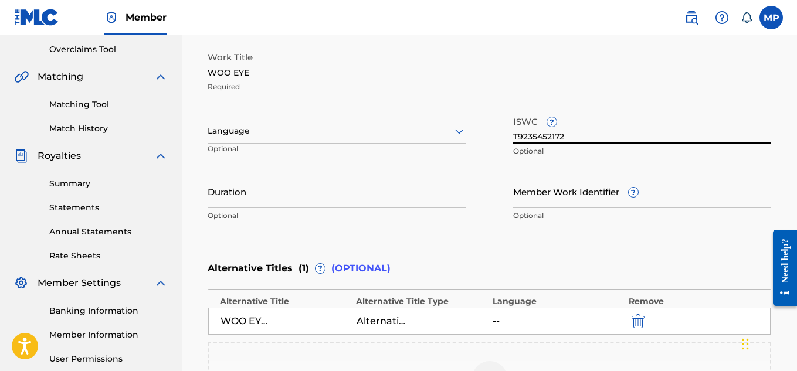
type input "T9235452172"
click at [559, 203] on input "Member Work Identifier ?" at bounding box center [642, 191] width 259 height 33
paste input "894006193"
type input "894006193"
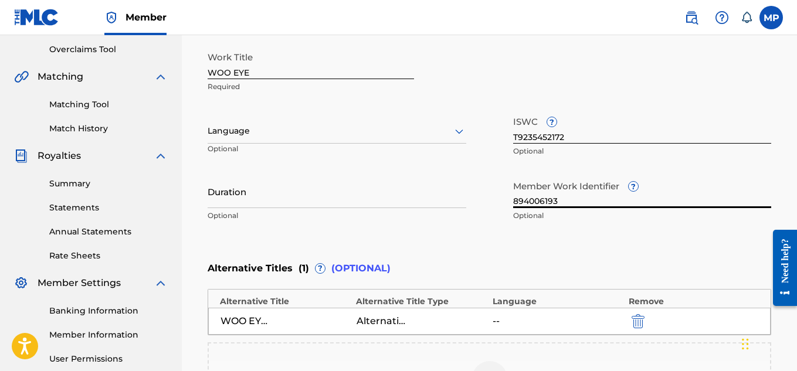
scroll to position [440, 0]
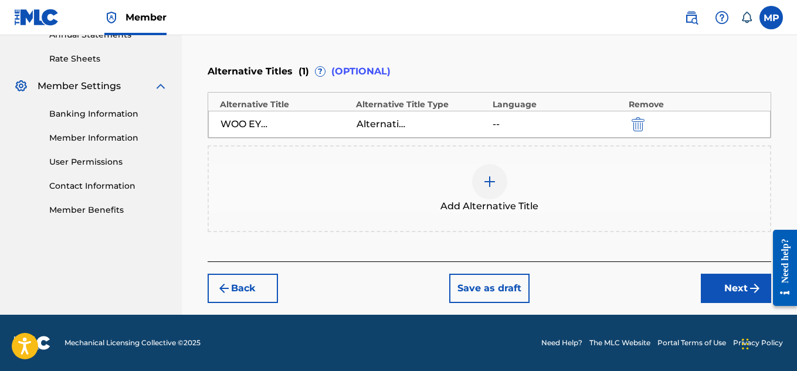
click at [729, 290] on button "Next" at bounding box center [736, 288] width 70 height 29
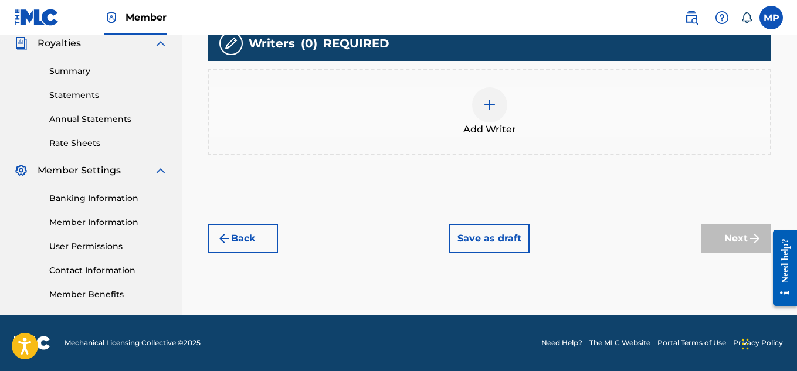
click at [482, 112] on img at bounding box center [489, 105] width 14 height 14
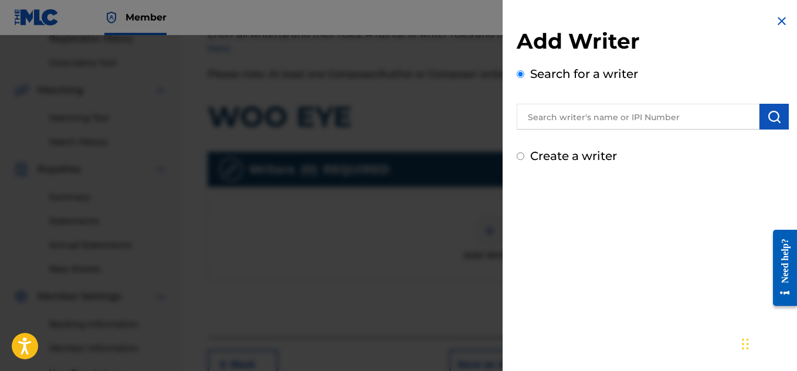
click at [631, 123] on input "text" at bounding box center [637, 117] width 243 height 26
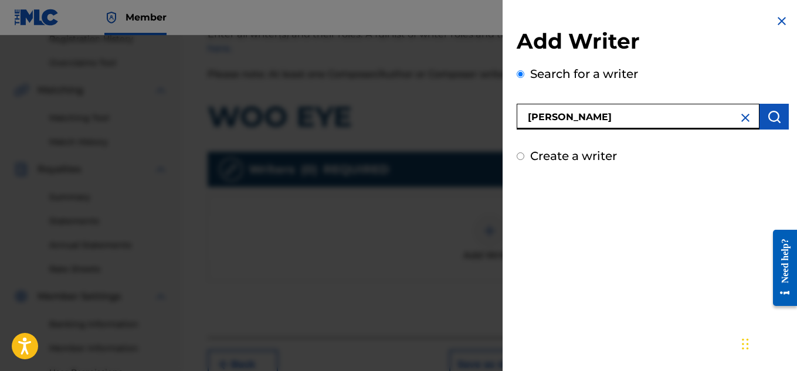
type input "[PERSON_NAME]"
click at [776, 117] on img "submit" at bounding box center [774, 117] width 14 height 14
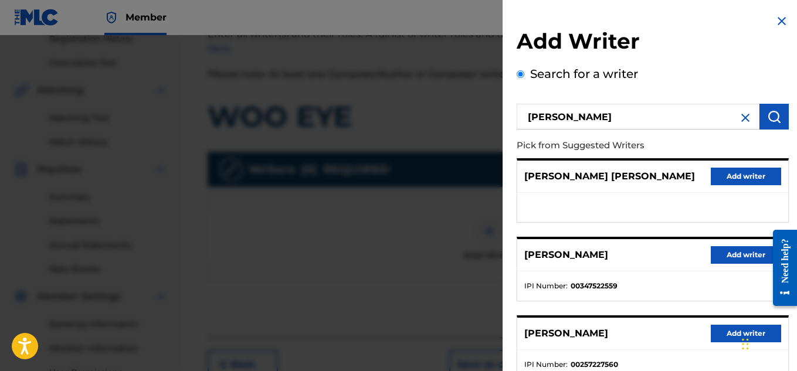
click at [723, 253] on button "Add writer" at bounding box center [745, 255] width 70 height 18
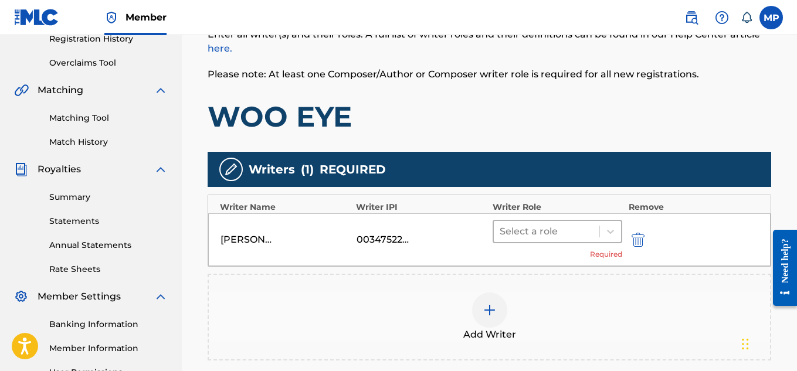
click at [603, 230] on div at bounding box center [610, 231] width 21 height 21
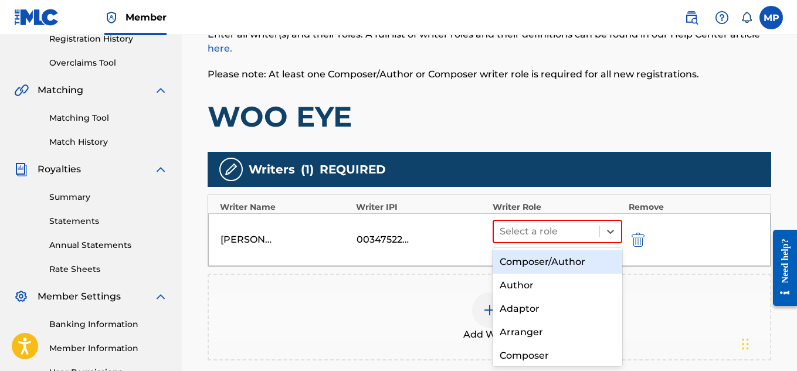
click at [562, 263] on div "Composer/Author" at bounding box center [557, 261] width 130 height 23
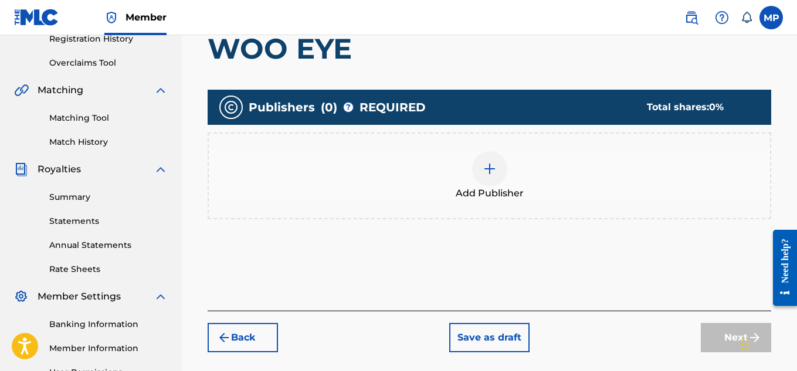
scroll to position [143, 0]
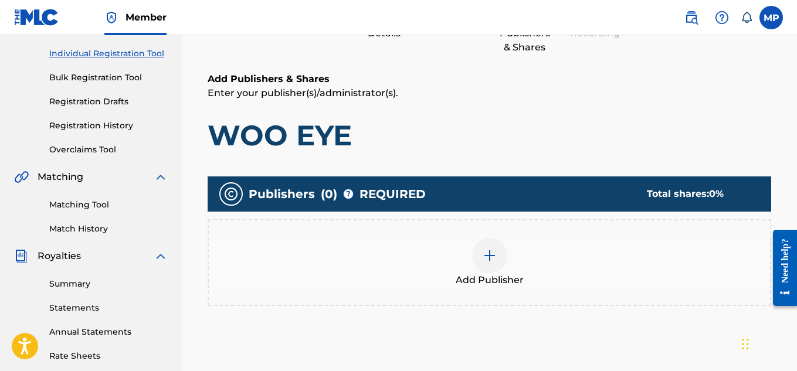
click at [497, 238] on div at bounding box center [489, 255] width 35 height 35
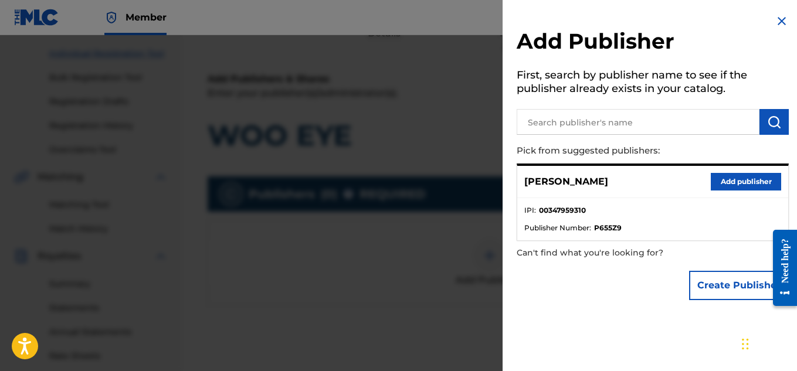
scroll to position [207, 0]
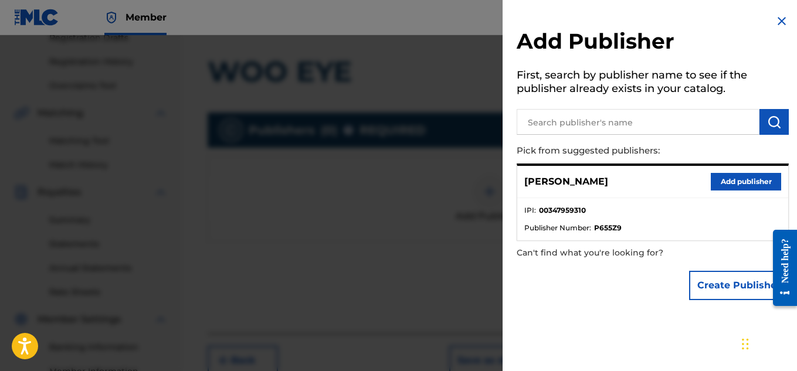
click at [744, 187] on button "Add publisher" at bounding box center [745, 182] width 70 height 18
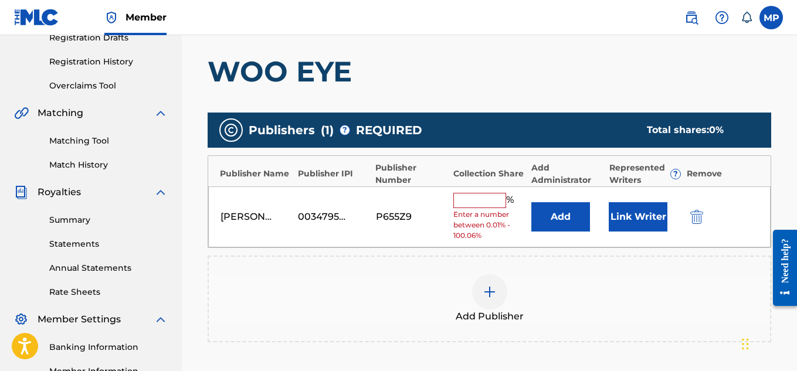
click at [479, 199] on input "text" at bounding box center [479, 200] width 53 height 15
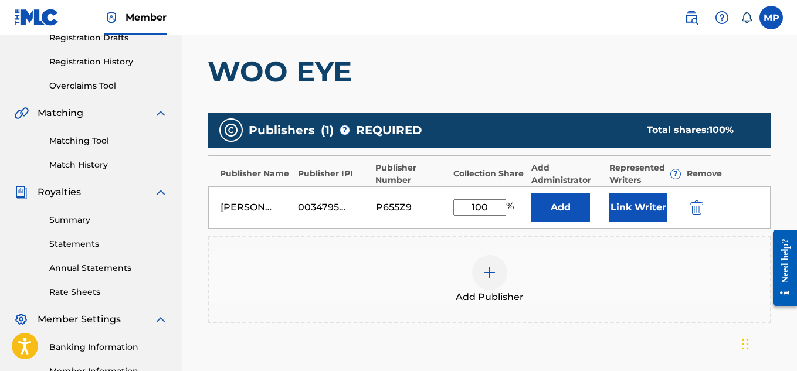
type input "100"
click at [631, 209] on button "Link Writer" at bounding box center [637, 207] width 59 height 29
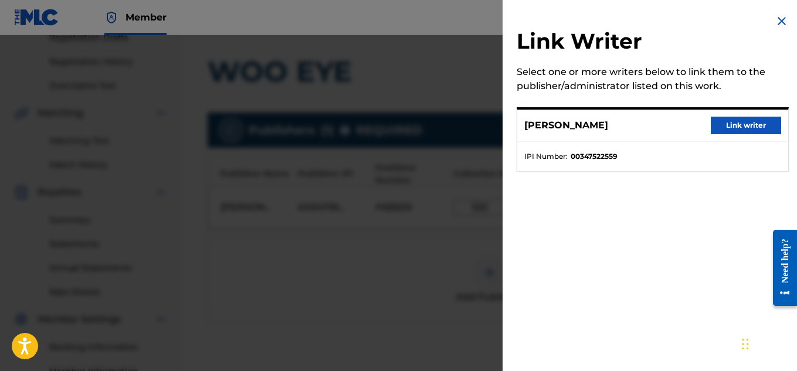
click at [745, 128] on button "Link writer" at bounding box center [745, 126] width 70 height 18
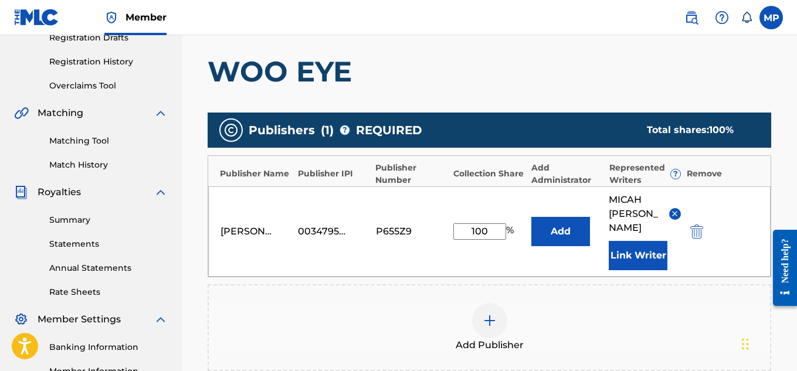
scroll to position [386, 0]
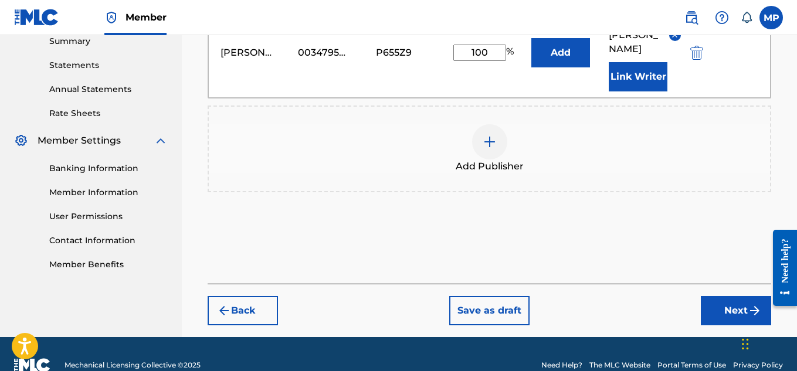
click at [719, 296] on button "Next" at bounding box center [736, 310] width 70 height 29
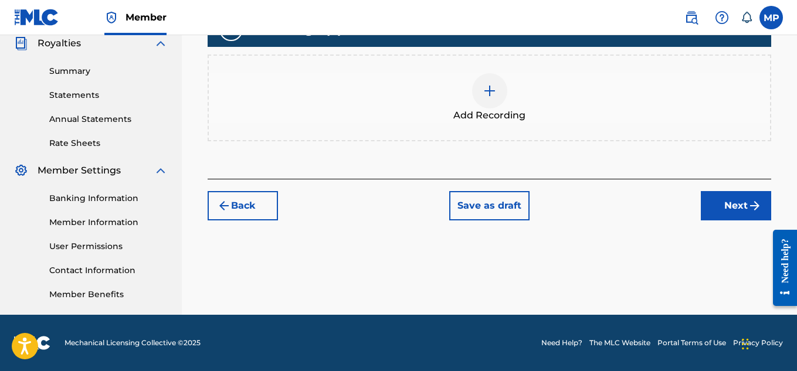
scroll to position [238, 0]
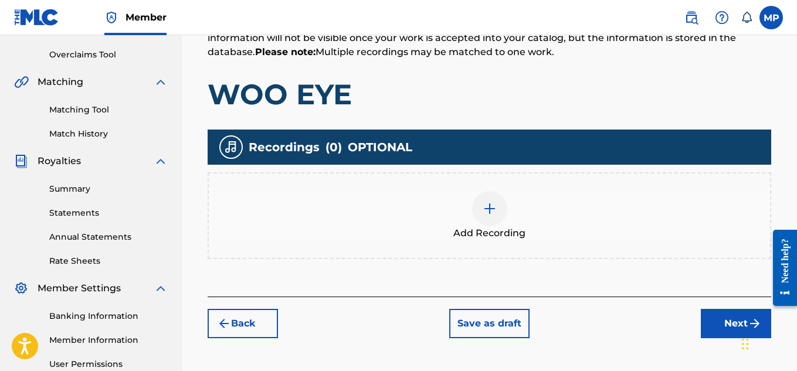
click at [491, 206] on img at bounding box center [489, 209] width 14 height 14
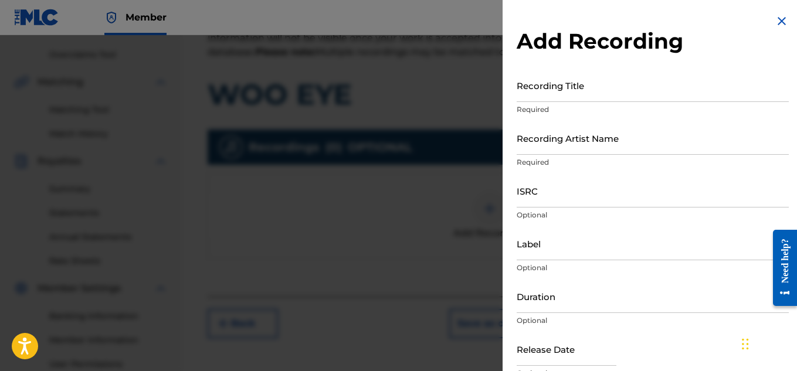
click at [562, 98] on input "Recording Title" at bounding box center [652, 85] width 272 height 33
paste input "WOO EYE"
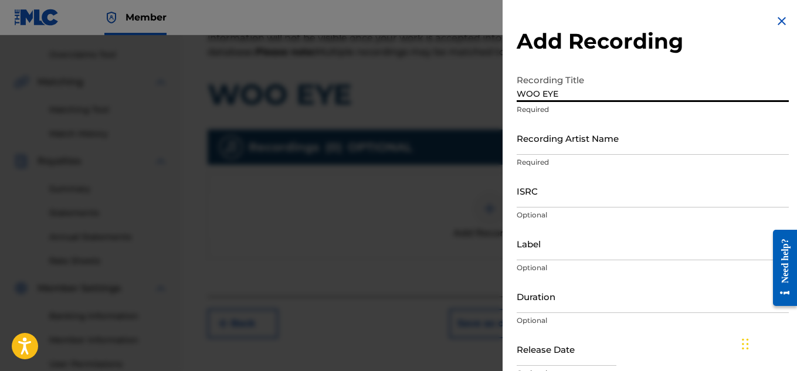
type input "WOO EYE"
click at [615, 146] on input "Recording Artist Name" at bounding box center [652, 137] width 272 height 33
paste input "WAYNE DREADSKI"
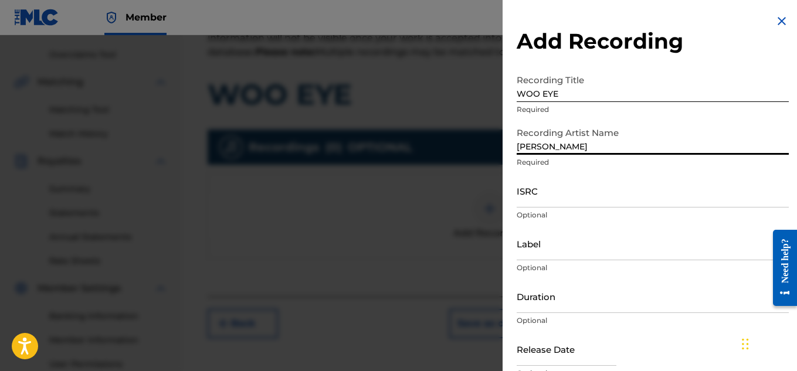
type input "WAYNE DREADSKI"
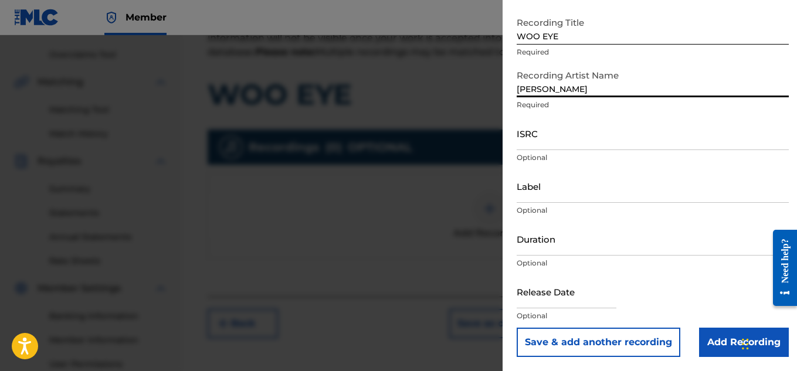
click at [708, 351] on input "Add Recording" at bounding box center [744, 342] width 90 height 29
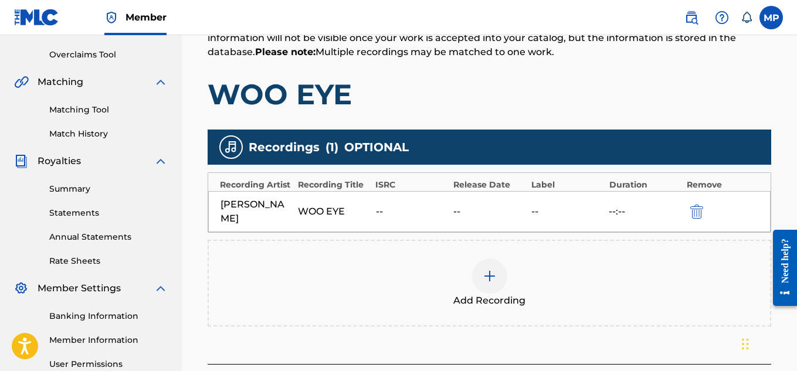
scroll to position [356, 0]
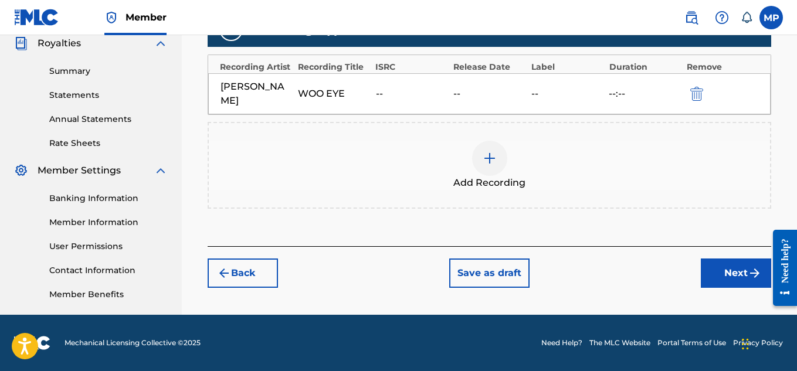
click at [718, 285] on button "Next" at bounding box center [736, 273] width 70 height 29
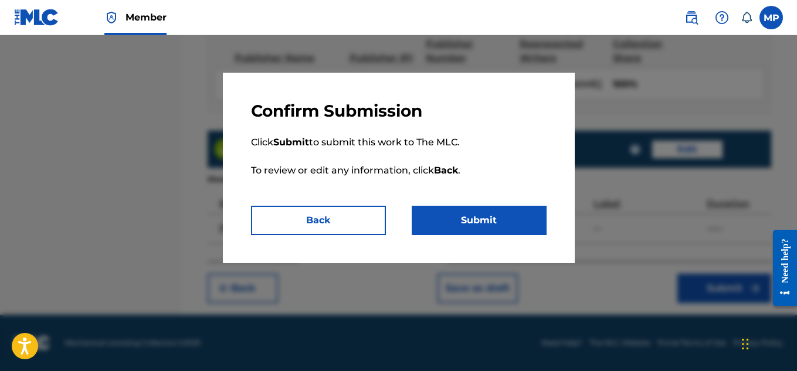
click at [524, 226] on button "Submit" at bounding box center [479, 220] width 135 height 29
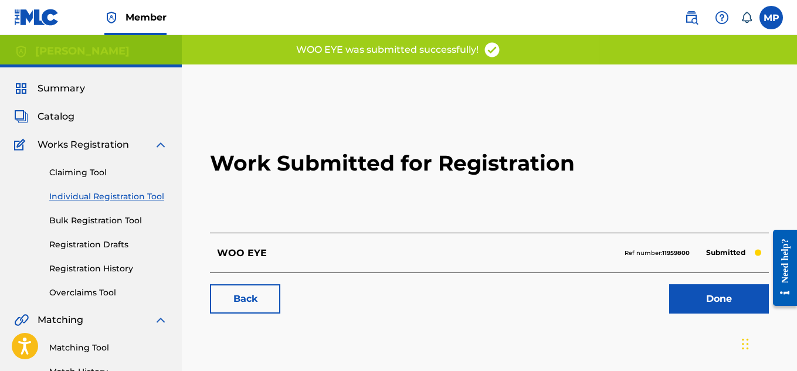
click at [271, 292] on link "Back" at bounding box center [245, 298] width 70 height 29
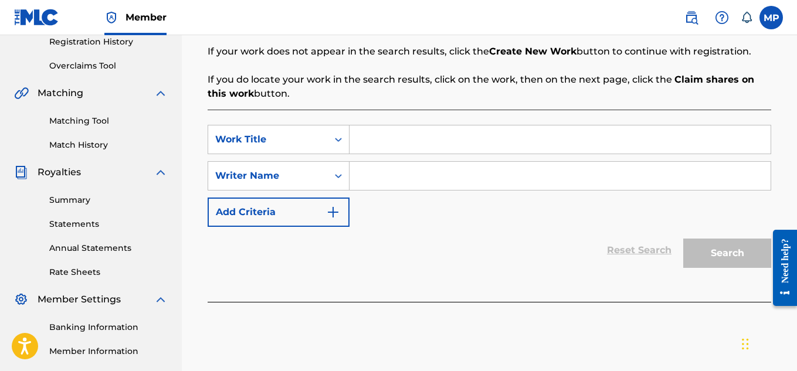
scroll to position [229, 0]
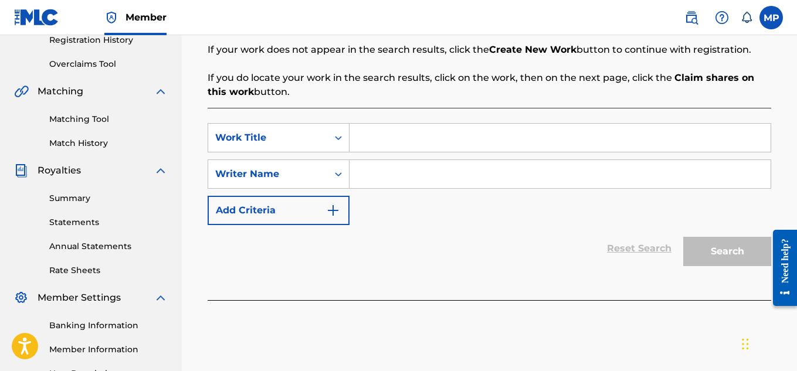
click at [402, 139] on input "Search Form" at bounding box center [559, 138] width 421 height 28
paste input "TRAP SOCA"
type input "TRAP SOCA"
click at [385, 161] on input "Search Form" at bounding box center [559, 174] width 421 height 28
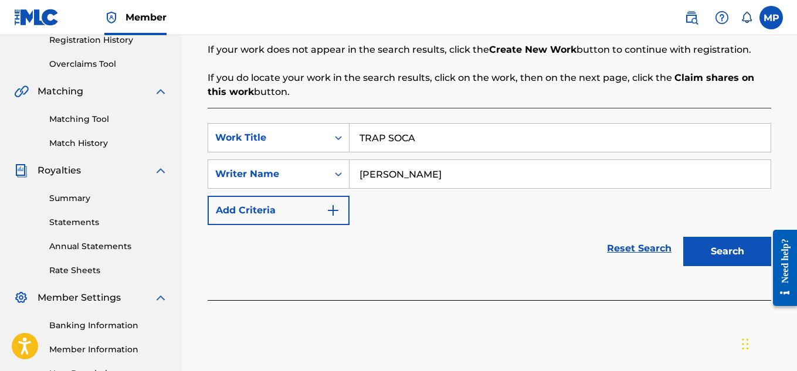
type input "[PERSON_NAME]"
click at [712, 254] on button "Search" at bounding box center [727, 251] width 88 height 29
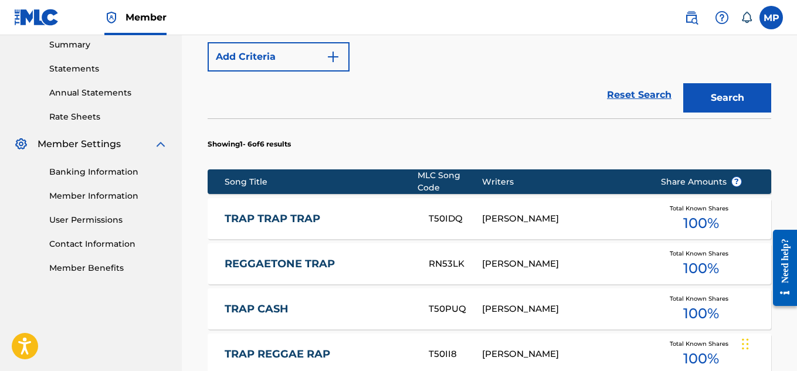
scroll to position [617, 0]
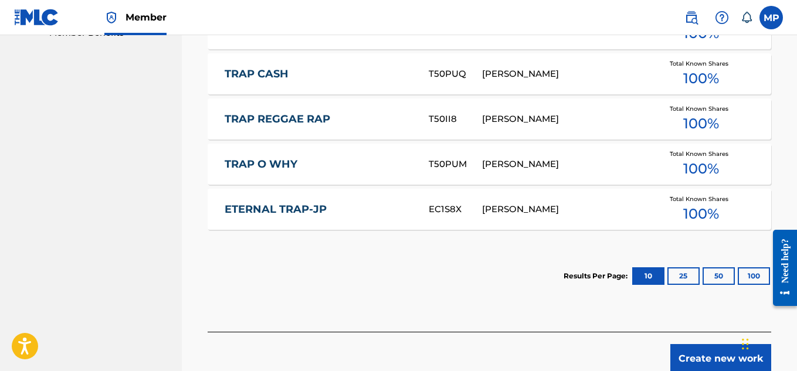
click at [712, 359] on button "Create new work" at bounding box center [720, 358] width 101 height 29
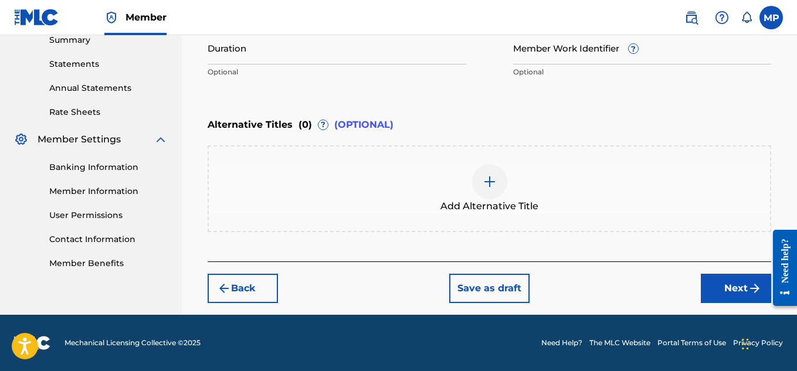
scroll to position [242, 0]
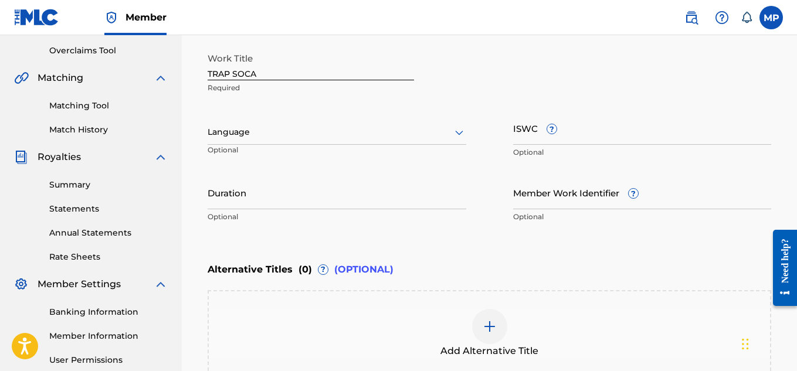
click at [594, 127] on input "ISWC ?" at bounding box center [642, 127] width 259 height 33
paste input "T9235452207"
type input "T9235452207"
click at [541, 200] on input "Member Work Identifier ?" at bounding box center [642, 192] width 259 height 33
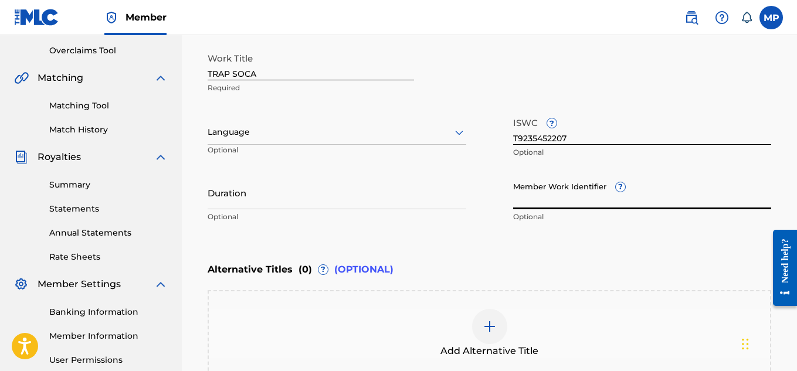
paste input "894006195"
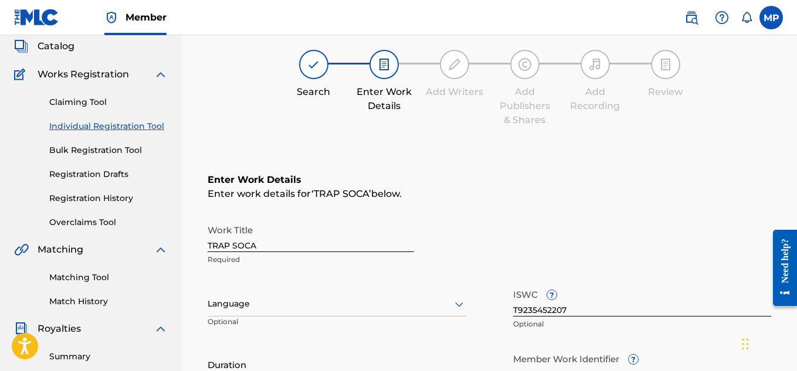
scroll to position [365, 0]
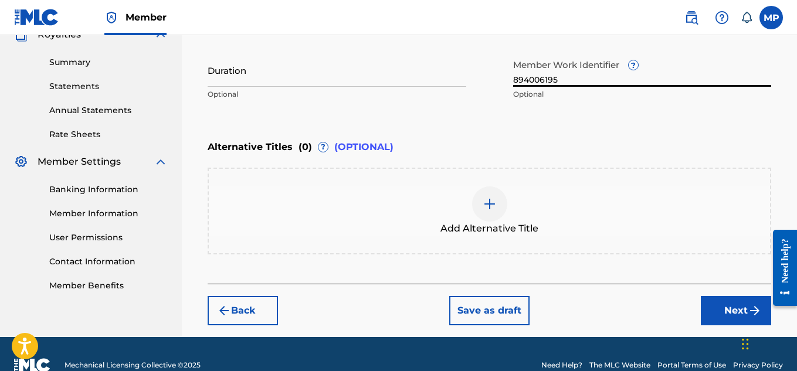
type input "894006195"
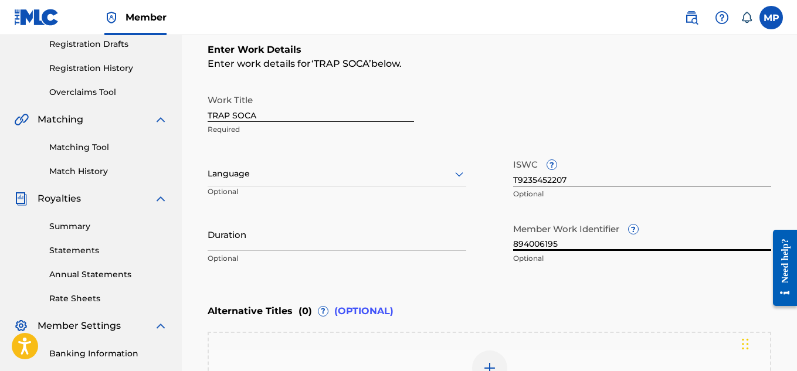
scroll to position [387, 0]
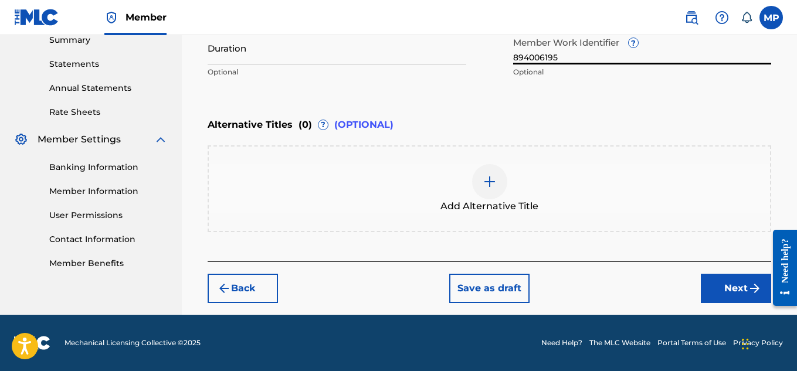
click at [727, 292] on button "Next" at bounding box center [736, 288] width 70 height 29
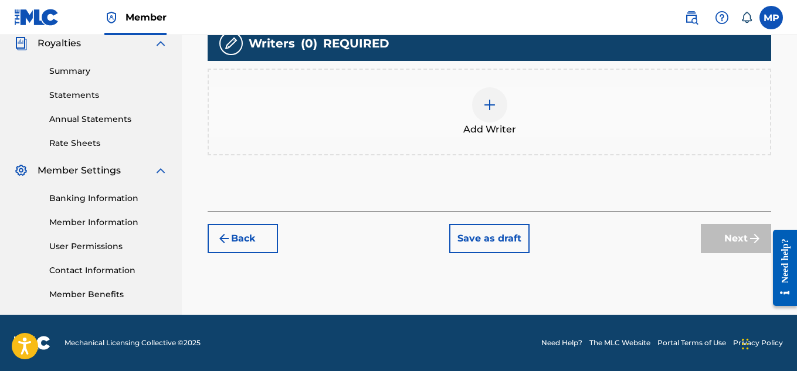
scroll to position [53, 0]
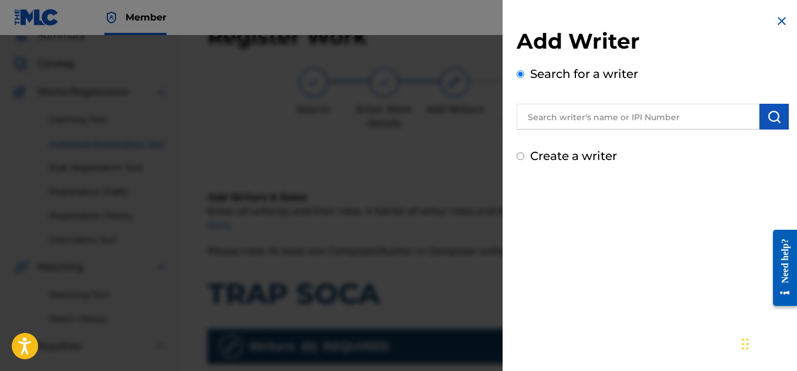
click at [635, 117] on input "text" at bounding box center [637, 117] width 243 height 26
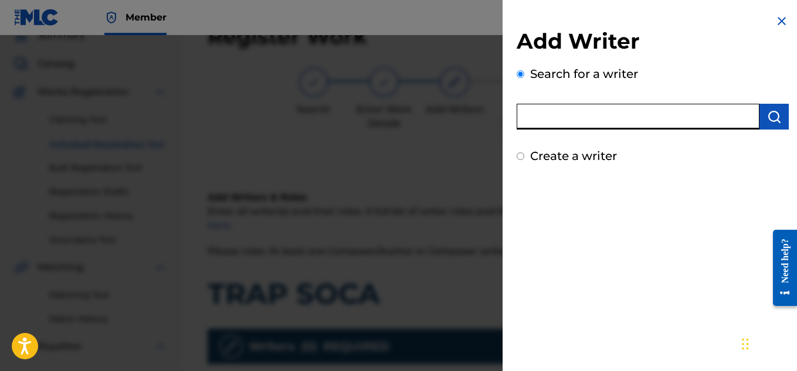
scroll to position [256, 0]
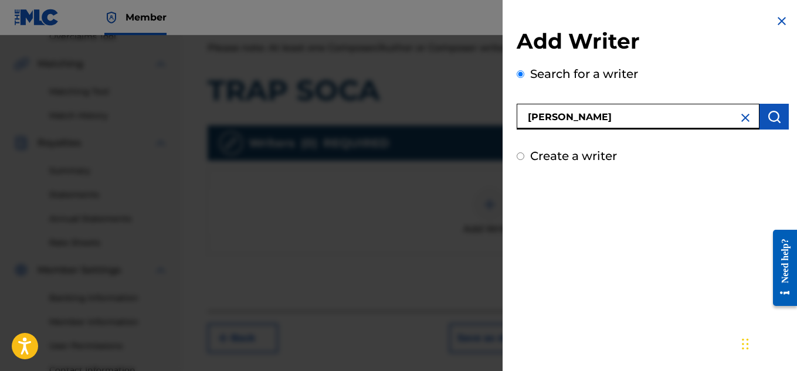
type input "[PERSON_NAME]"
click at [771, 122] on img "submit" at bounding box center [774, 117] width 14 height 14
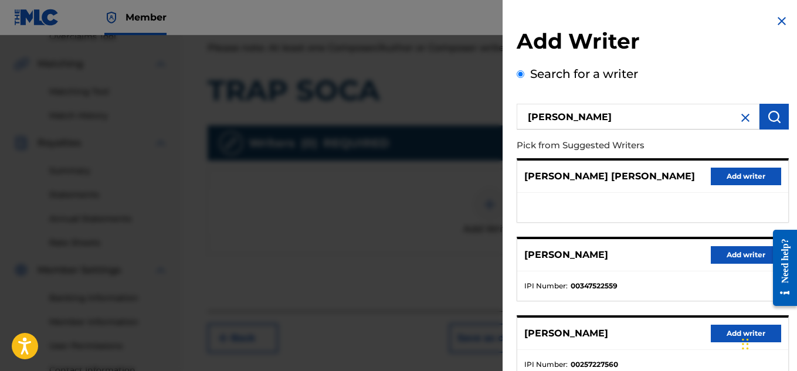
click at [730, 259] on button "Add writer" at bounding box center [745, 255] width 70 height 18
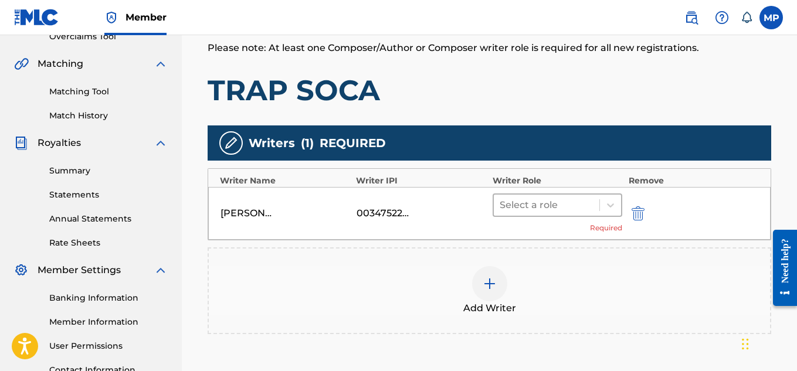
click at [548, 203] on div at bounding box center [546, 205] width 94 height 16
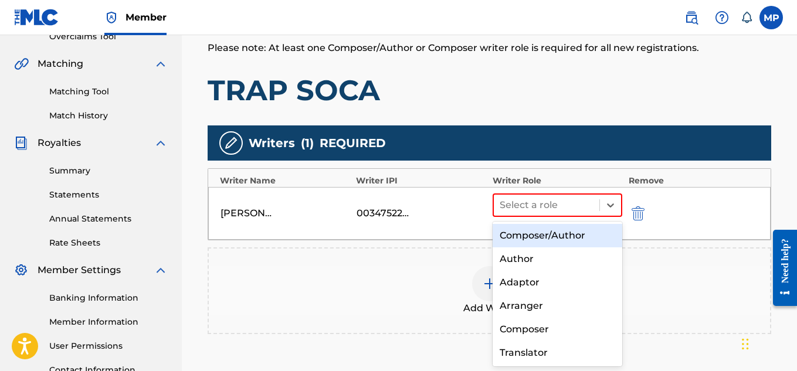
click at [522, 236] on div "Composer/Author" at bounding box center [557, 235] width 130 height 23
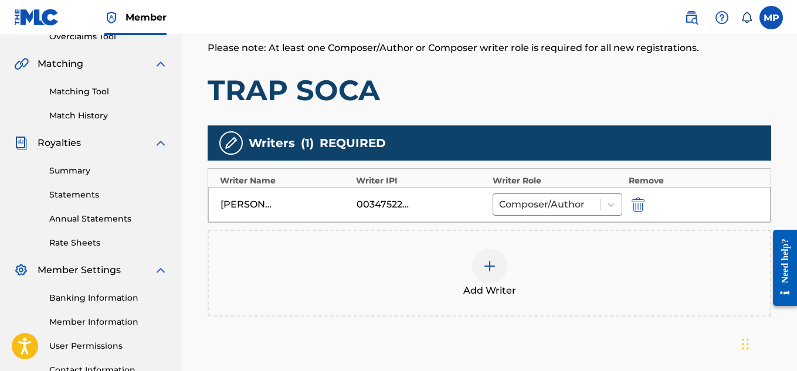
scroll to position [368, 0]
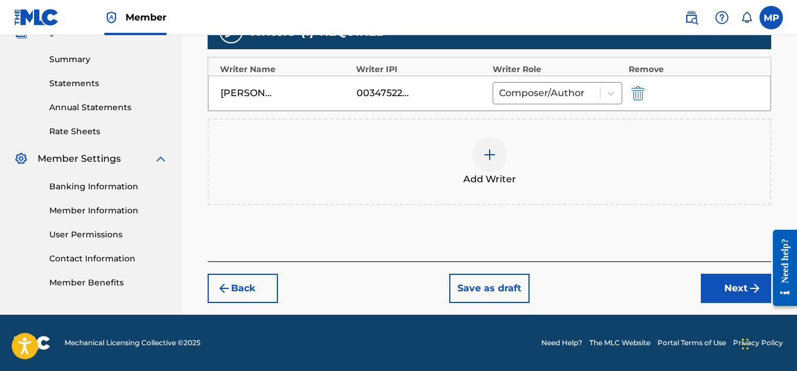
click at [703, 287] on button "Next" at bounding box center [736, 288] width 70 height 29
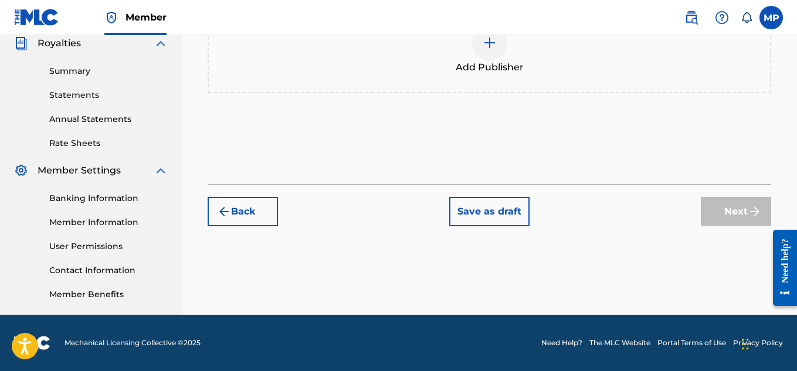
click at [512, 74] on div "Add Publisher" at bounding box center [489, 49] width 561 height 49
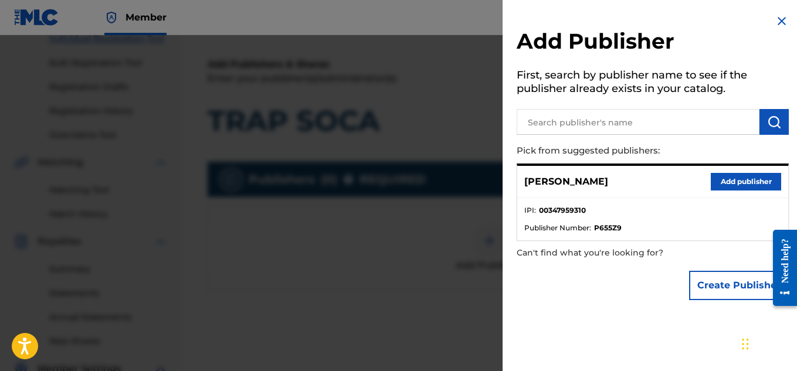
click at [736, 179] on button "Add publisher" at bounding box center [745, 182] width 70 height 18
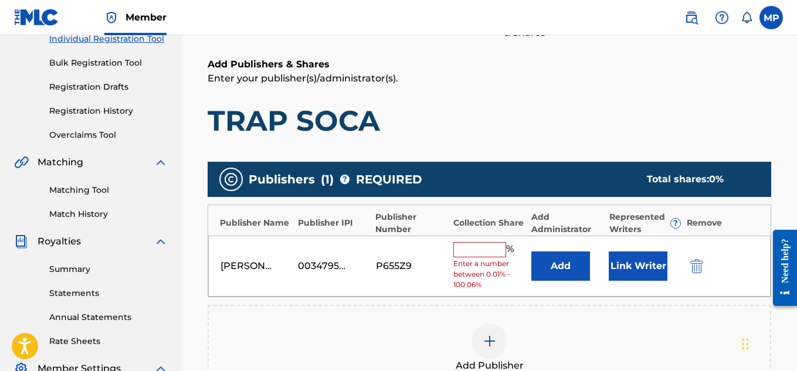
click at [485, 251] on input "text" at bounding box center [479, 249] width 53 height 15
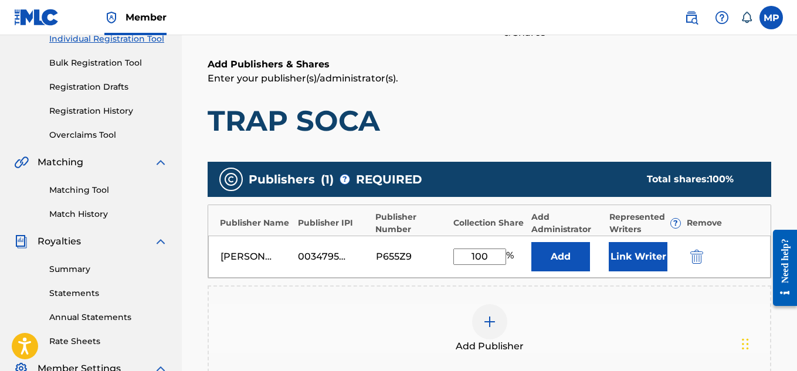
type input "100"
click at [614, 259] on button "Link Writer" at bounding box center [637, 256] width 59 height 29
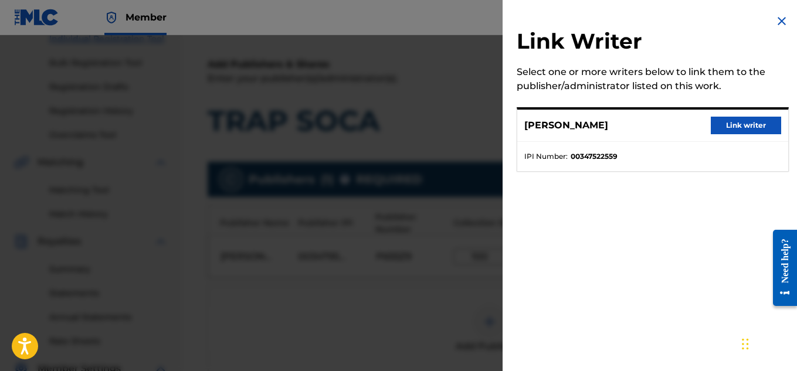
click at [728, 130] on button "Link writer" at bounding box center [745, 126] width 70 height 18
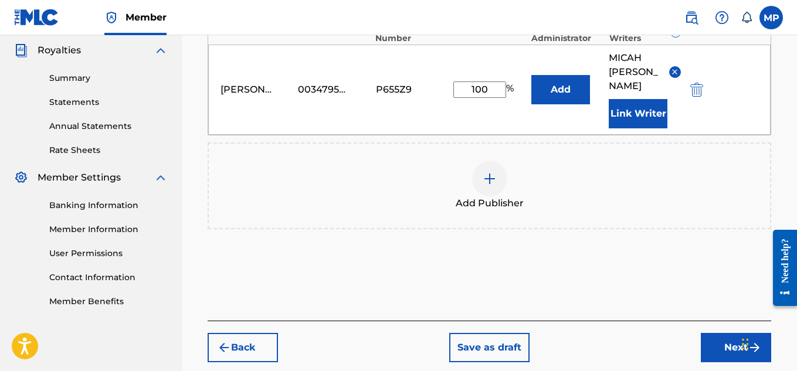
scroll to position [351, 0]
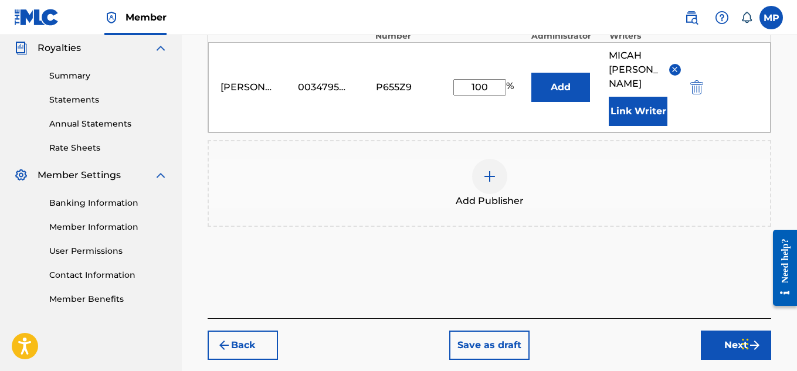
click at [715, 331] on button "Next" at bounding box center [736, 345] width 70 height 29
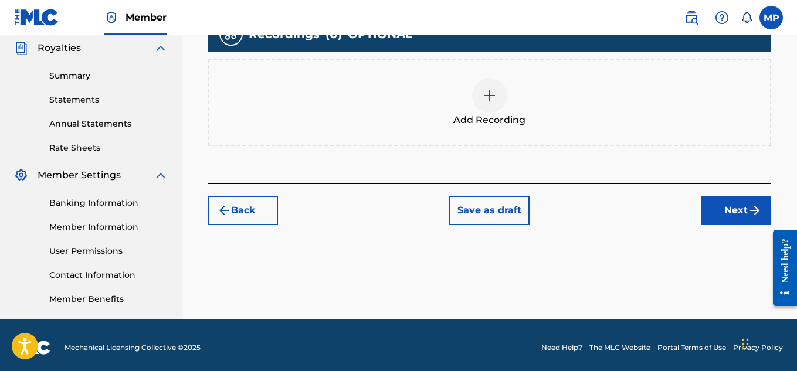
scroll to position [293, 0]
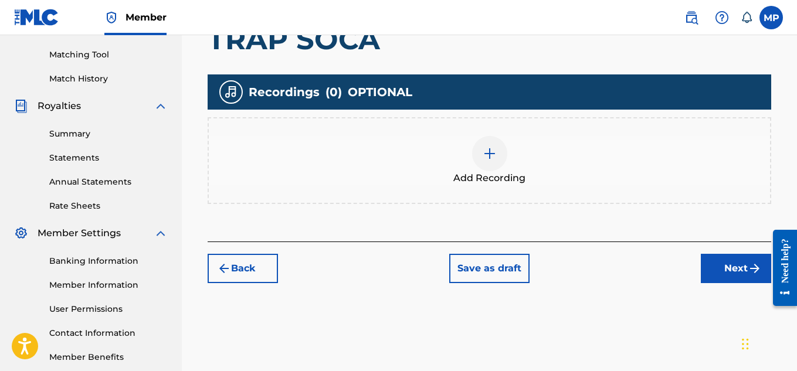
click at [491, 141] on div at bounding box center [489, 153] width 35 height 35
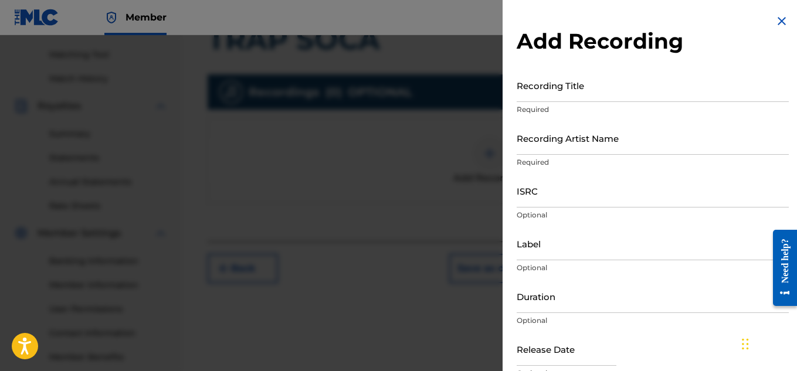
click at [623, 90] on input "Recording Title" at bounding box center [652, 85] width 272 height 33
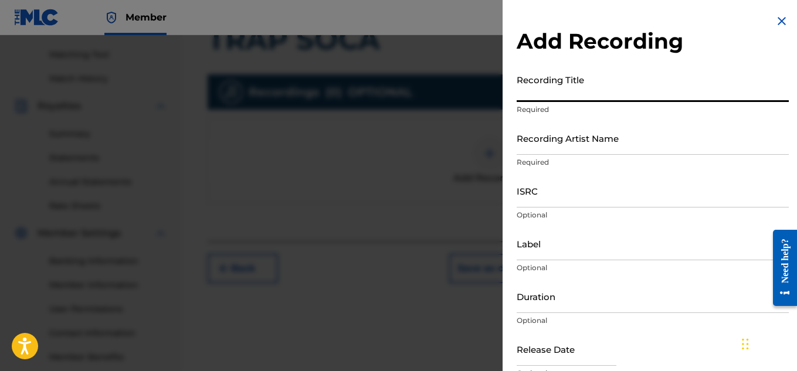
paste input "TRAP SOCA"
type input "TRAP SOCA"
click at [543, 146] on input "Recording Artist Name" at bounding box center [652, 137] width 272 height 33
paste input "FLUNKY JUNKY"
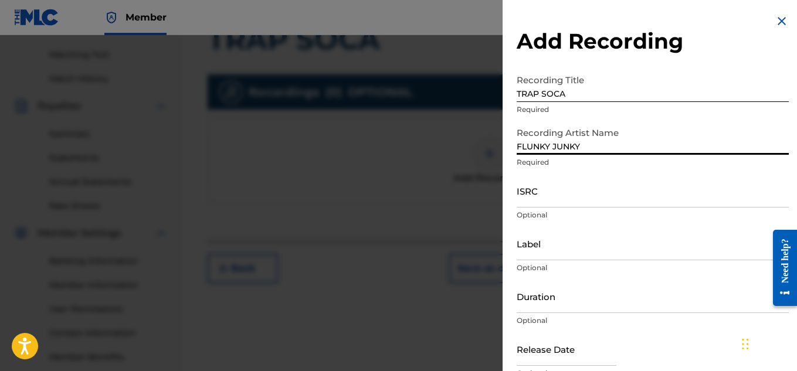
type input "FLUNKY JUNKY"
click at [541, 199] on input "ISRC" at bounding box center [652, 190] width 272 height 33
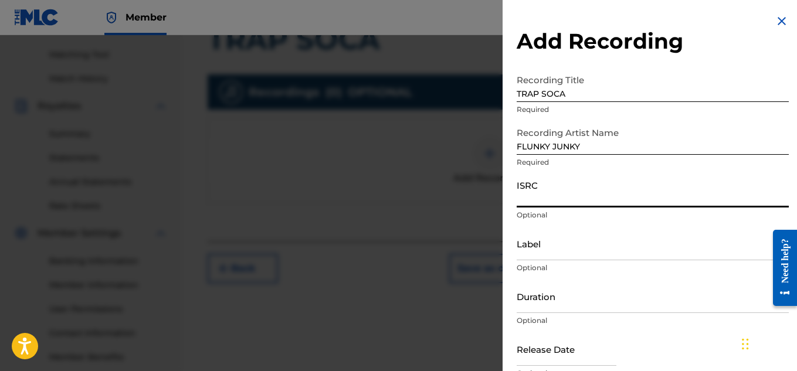
paste input "QZAPG1723826"
type input "QZAPG1723826"
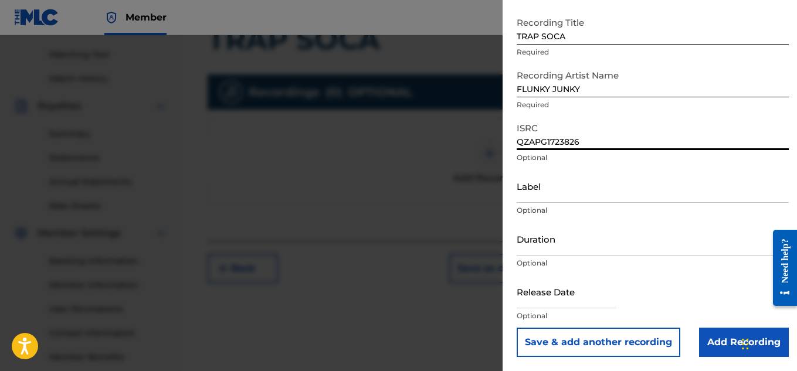
click at [713, 334] on input "Add Recording" at bounding box center [744, 342] width 90 height 29
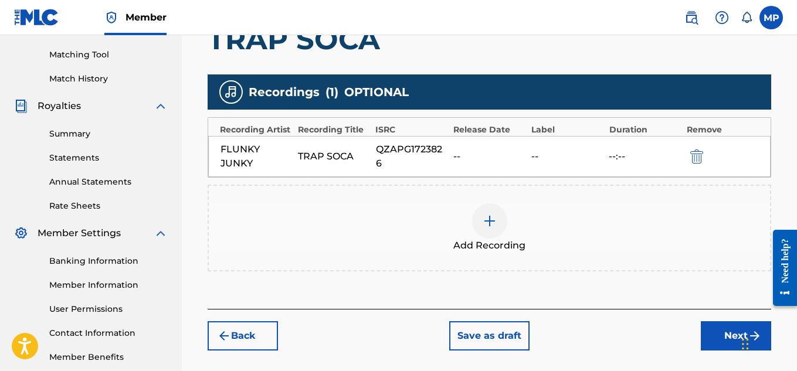
click at [710, 330] on button "Next" at bounding box center [736, 335] width 70 height 29
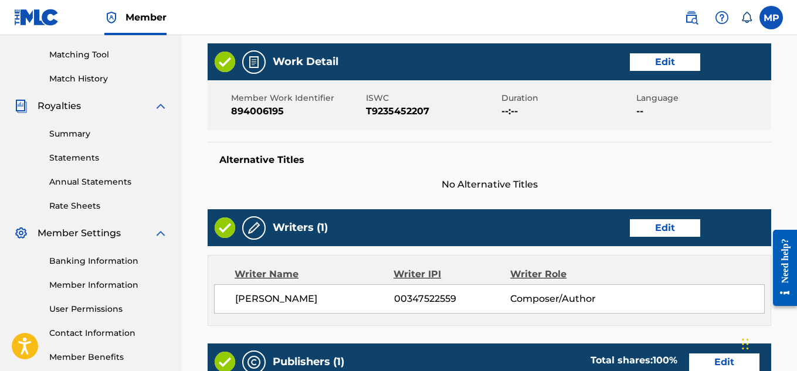
scroll to position [658, 0]
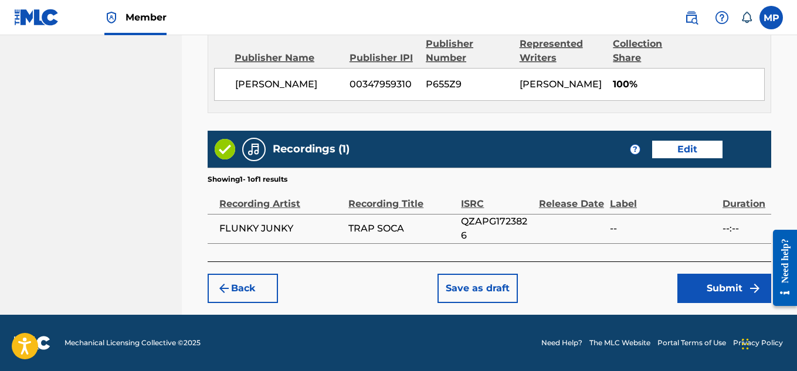
click at [705, 288] on button "Submit" at bounding box center [724, 288] width 94 height 29
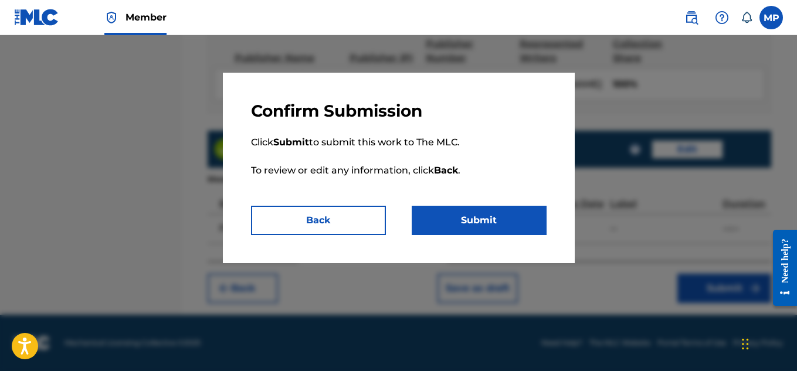
click at [521, 217] on button "Submit" at bounding box center [479, 220] width 135 height 29
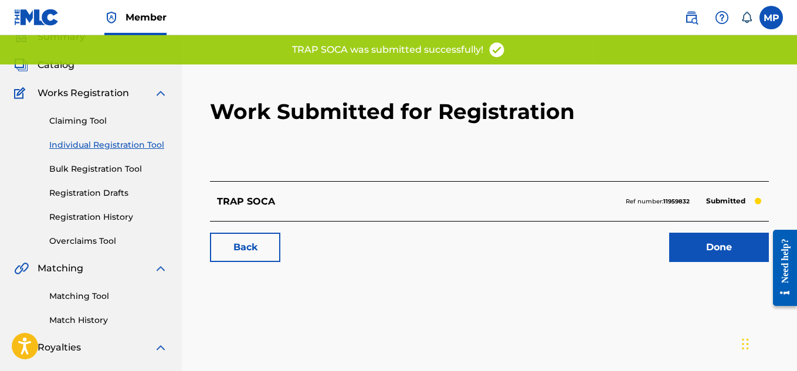
scroll to position [86, 0]
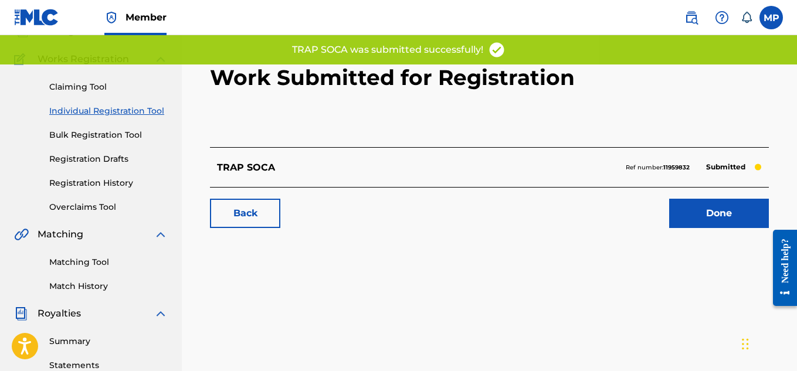
click at [261, 214] on link "Back" at bounding box center [245, 213] width 70 height 29
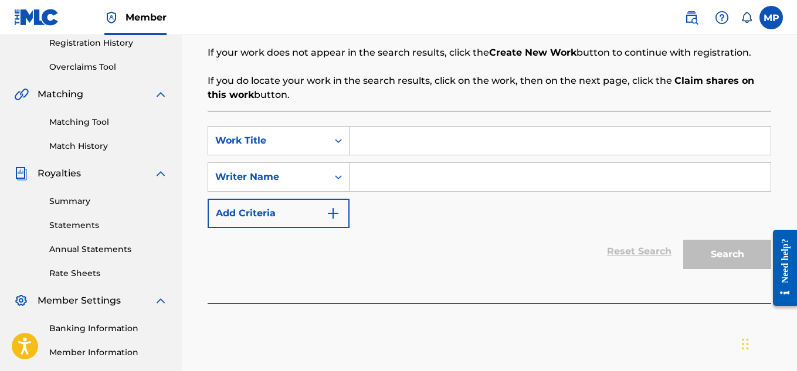
scroll to position [238, 0]
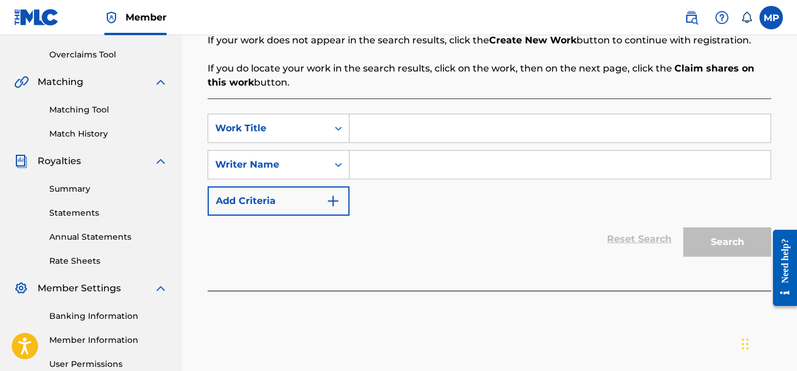
click at [414, 129] on input "Search Form" at bounding box center [559, 128] width 421 height 28
paste input "SWIMMING AFTER DARK"
type input "SWIMMING AFTER DARK"
click at [407, 164] on input "Search Form" at bounding box center [559, 165] width 421 height 28
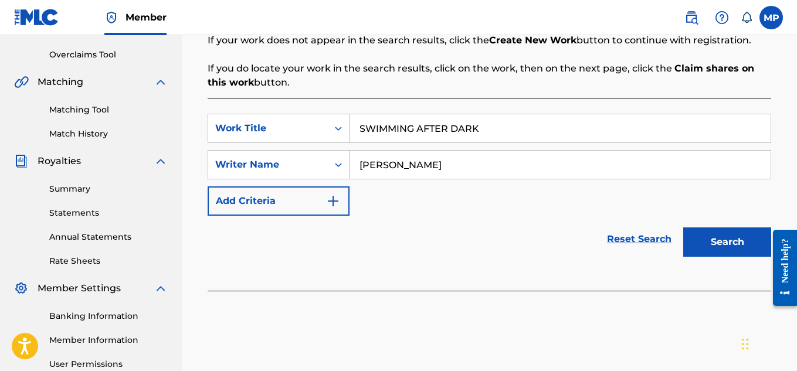
type input "[PERSON_NAME]"
click at [735, 240] on button "Search" at bounding box center [727, 241] width 88 height 29
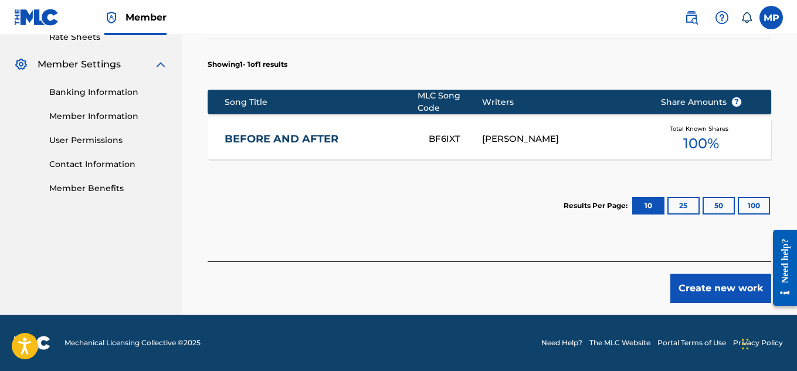
scroll to position [405, 0]
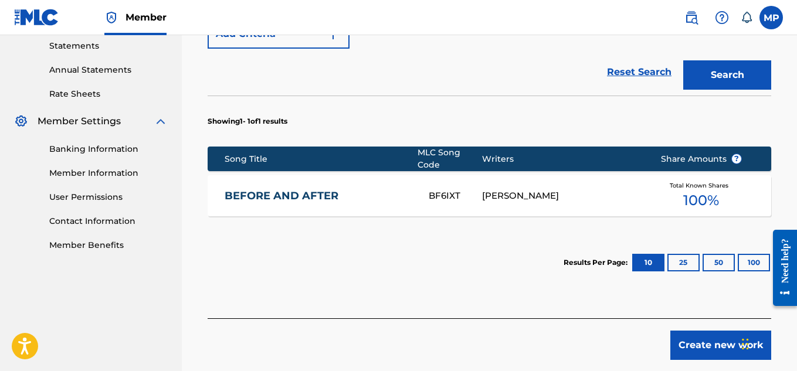
click at [710, 339] on button "Create new work" at bounding box center [720, 345] width 101 height 29
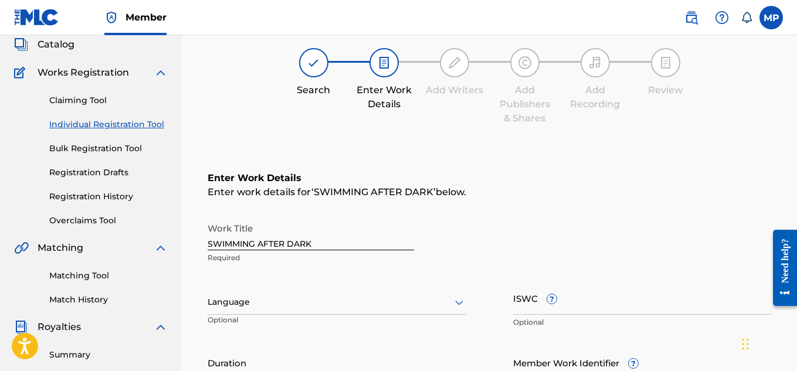
scroll to position [73, 0]
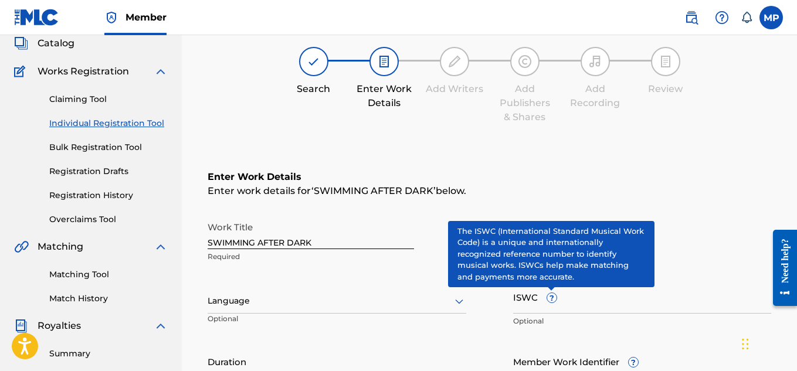
click at [576, 306] on input "ISWC ?" at bounding box center [642, 296] width 259 height 33
paste input "T9235452569"
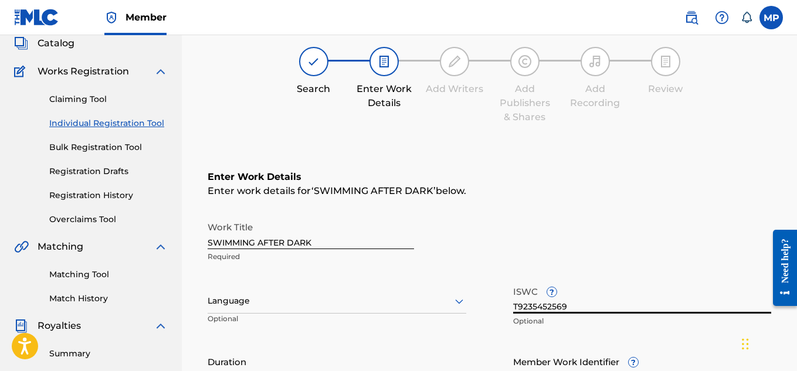
type input "T9235452569"
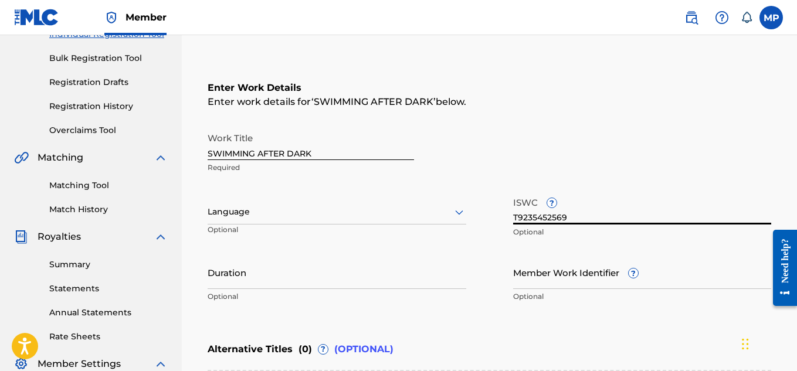
click at [528, 285] on input "Member Work Identifier ?" at bounding box center [642, 272] width 259 height 33
paste input "894006212"
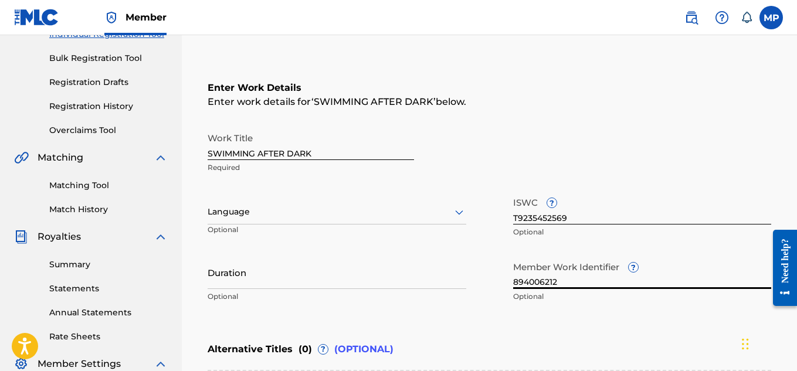
type input "894006212"
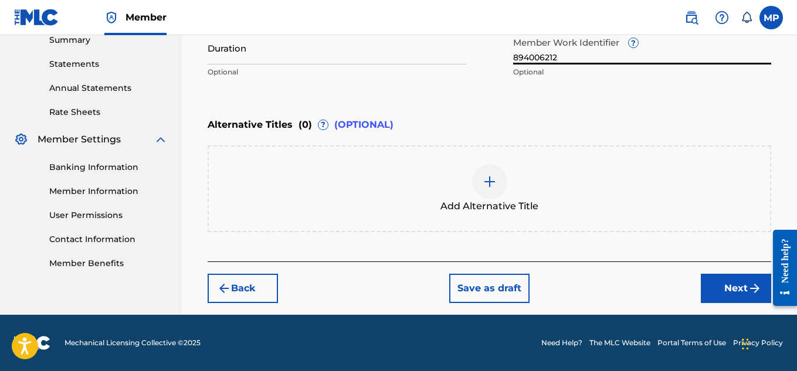
click at [715, 278] on button "Next" at bounding box center [736, 288] width 70 height 29
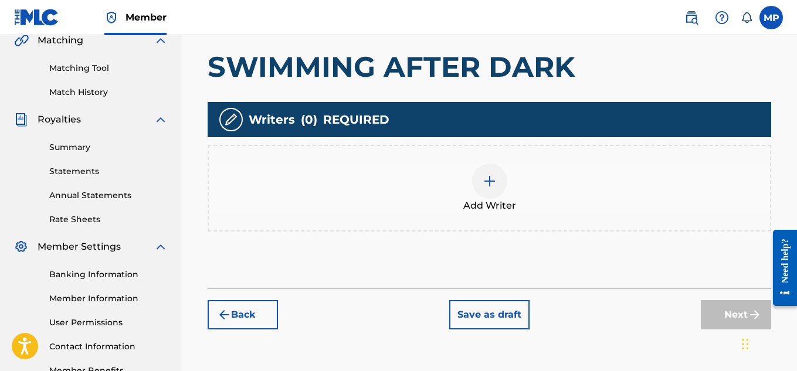
scroll to position [283, 0]
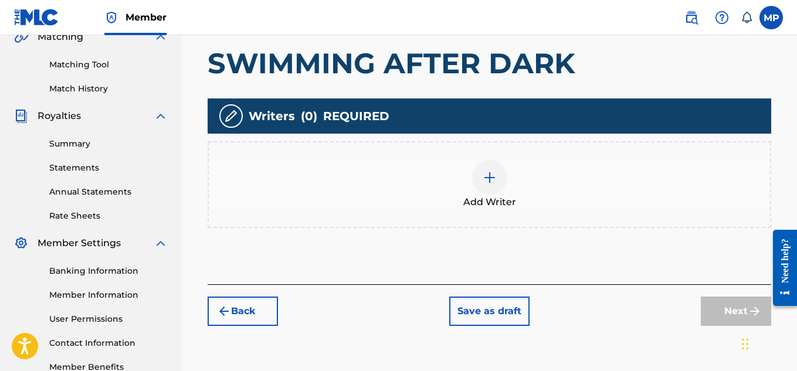
click at [498, 181] on div at bounding box center [489, 177] width 35 height 35
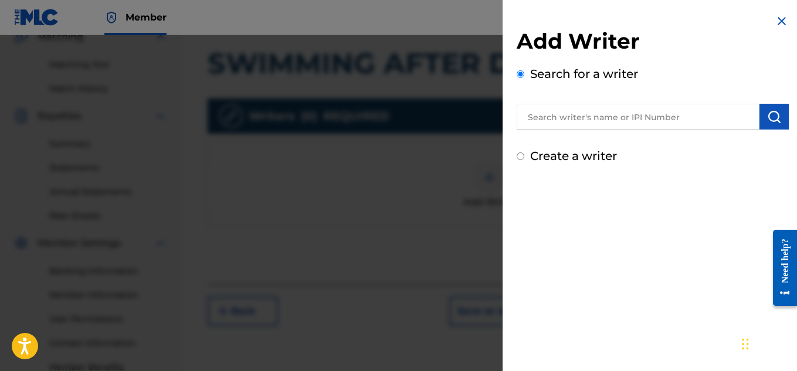
click at [605, 120] on input "text" at bounding box center [637, 117] width 243 height 26
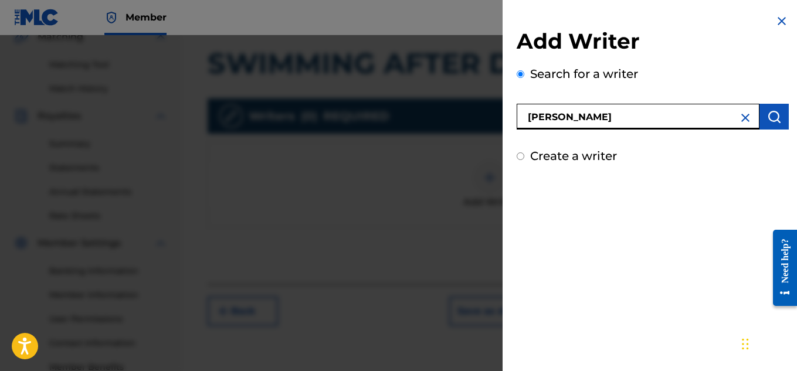
type input "[PERSON_NAME]"
click at [780, 117] on button "submit" at bounding box center [773, 117] width 29 height 26
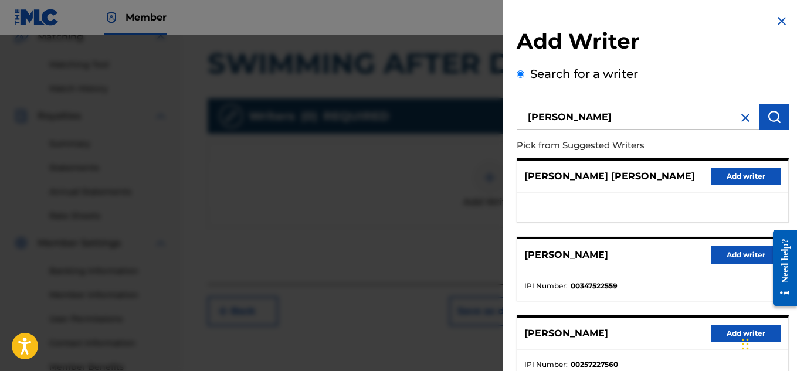
click at [719, 256] on button "Add writer" at bounding box center [745, 255] width 70 height 18
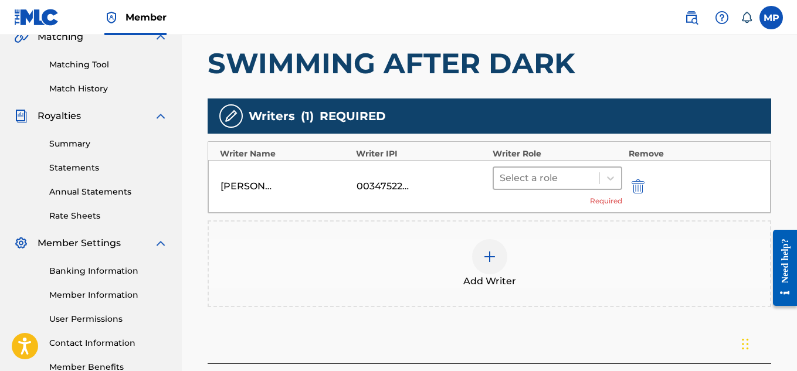
click at [577, 189] on div "Select a role" at bounding box center [557, 177] width 130 height 23
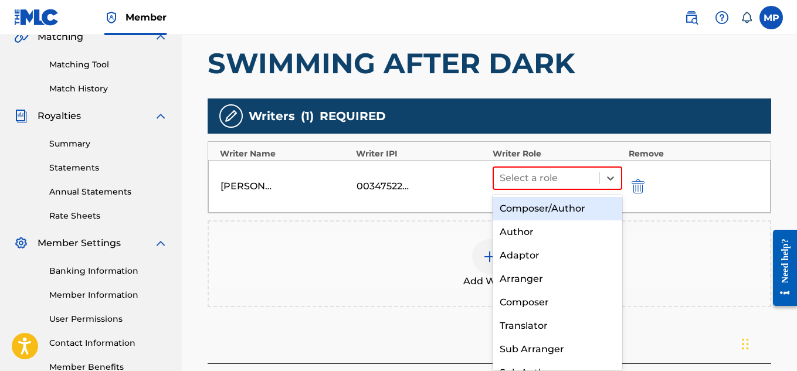
click at [563, 204] on div "Composer/Author" at bounding box center [557, 208] width 130 height 23
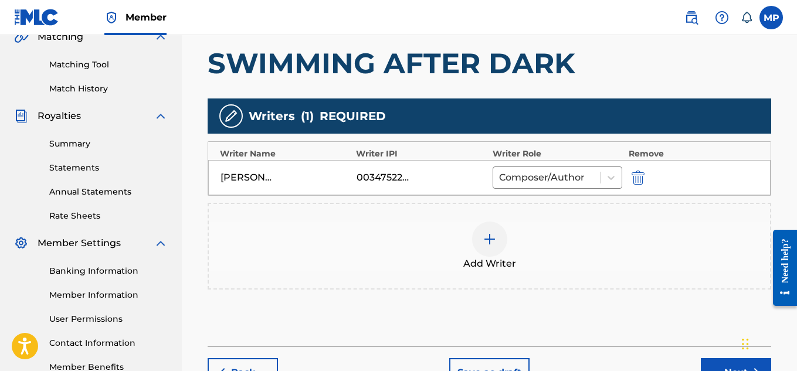
scroll to position [319, 0]
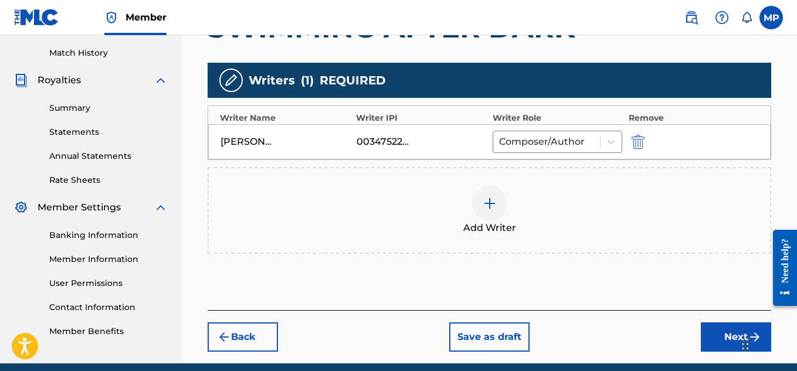
click at [709, 342] on button "Next" at bounding box center [736, 336] width 70 height 29
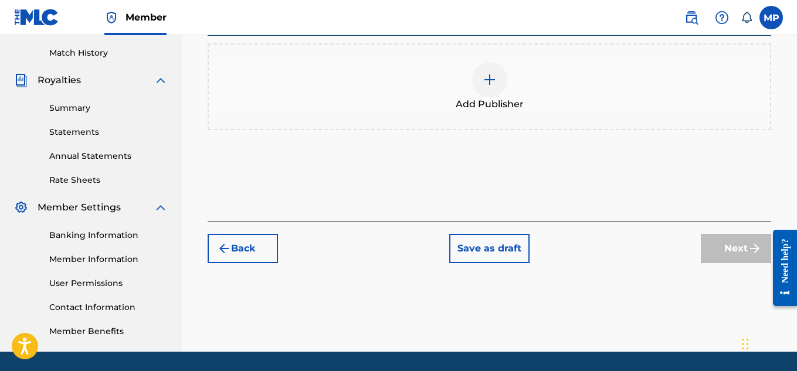
scroll to position [177, 0]
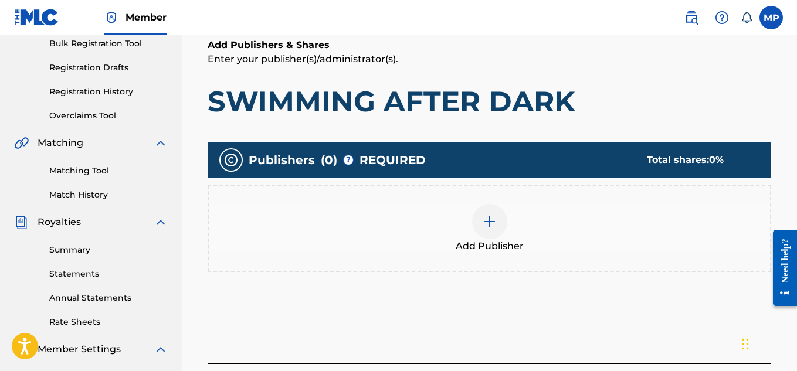
click at [498, 219] on div at bounding box center [489, 221] width 35 height 35
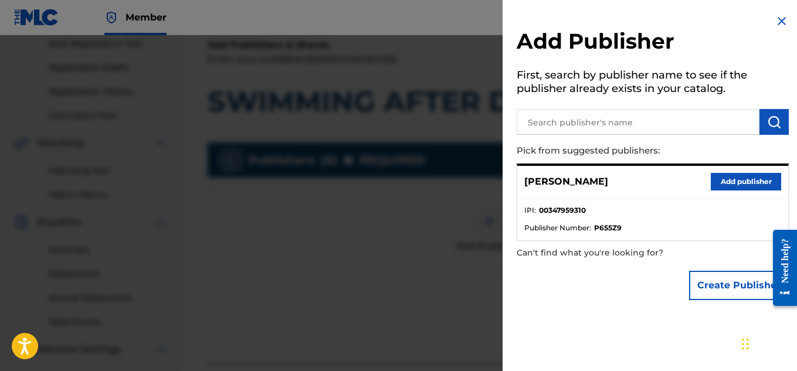
click at [725, 183] on button "Add publisher" at bounding box center [745, 182] width 70 height 18
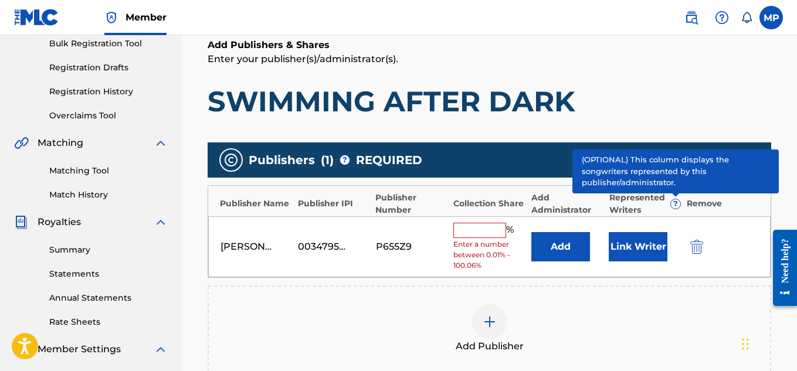
click at [494, 223] on input "text" at bounding box center [479, 230] width 53 height 15
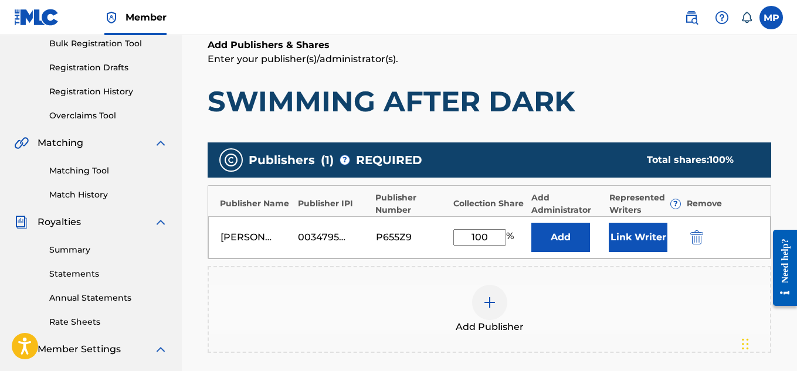
type input "100"
click at [639, 239] on button "Link Writer" at bounding box center [637, 237] width 59 height 29
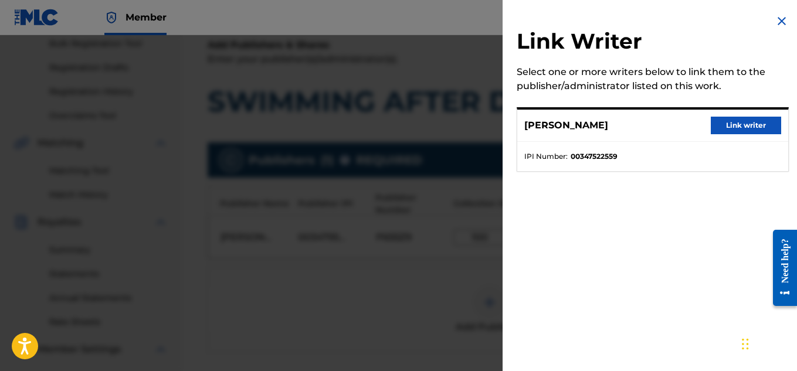
click at [721, 131] on button "Link writer" at bounding box center [745, 126] width 70 height 18
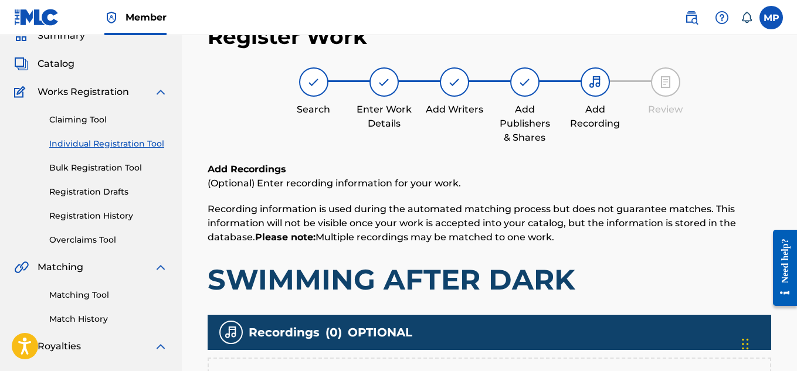
scroll to position [244, 0]
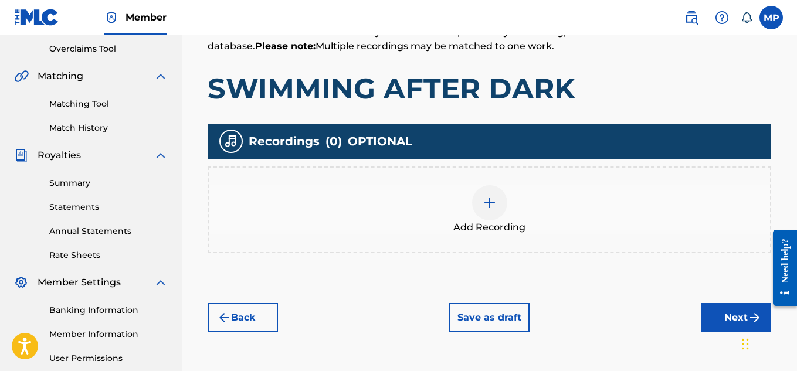
click at [507, 185] on div "Add Recording" at bounding box center [489, 209] width 561 height 49
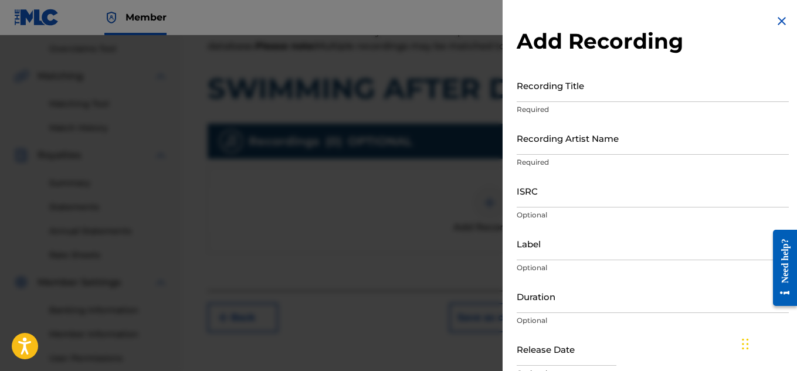
scroll to position [296, 0]
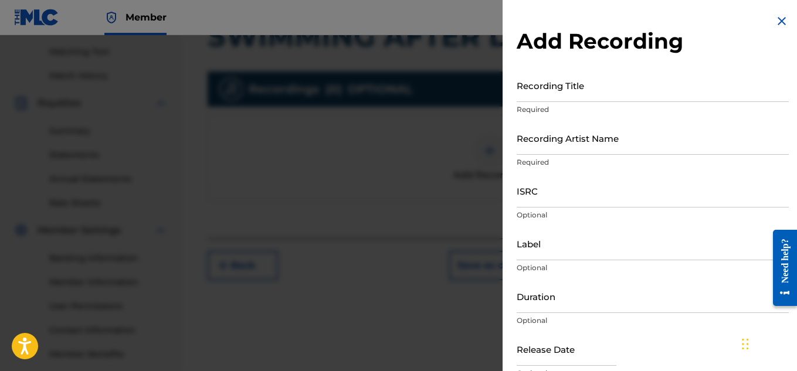
click at [648, 134] on input "Recording Artist Name" at bounding box center [652, 137] width 272 height 33
paste input "FLUNKY JUNKY"
type input "FLUNKY JUNKY"
click at [553, 197] on input "ISRC" at bounding box center [652, 190] width 272 height 33
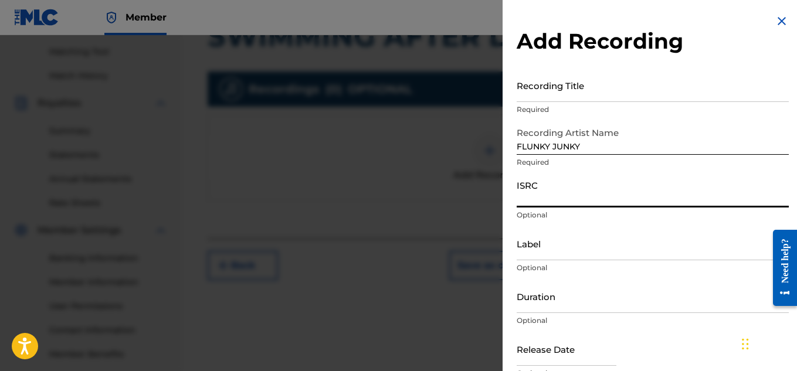
paste input "QZAPG1708344"
type input "QZAPG1708344"
click at [551, 94] on input "Recording Title" at bounding box center [652, 85] width 272 height 33
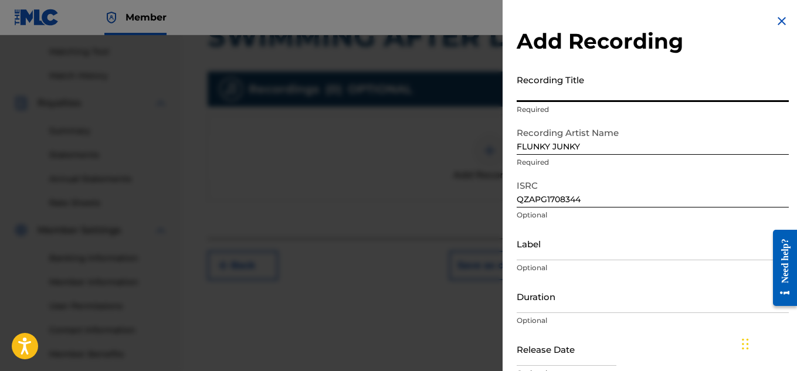
paste input "SWIMMING AFTER DARK"
type input "SWIMMING AFTER DARK"
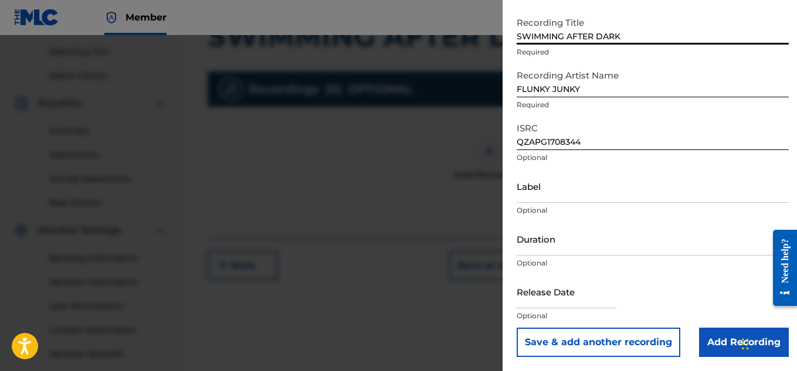
click at [712, 343] on input "Add Recording" at bounding box center [744, 342] width 90 height 29
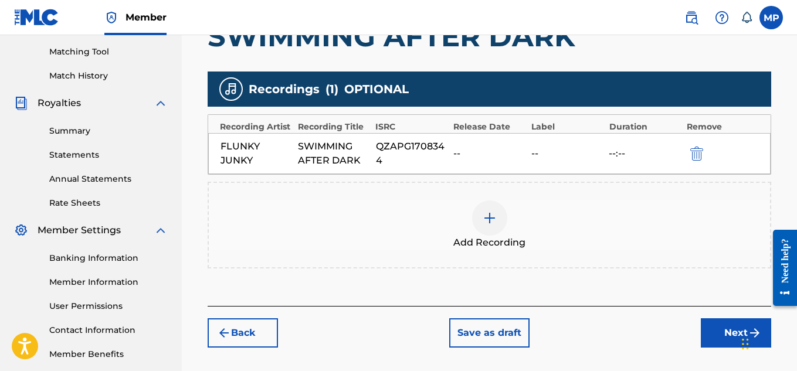
click at [705, 338] on button "Next" at bounding box center [736, 332] width 70 height 29
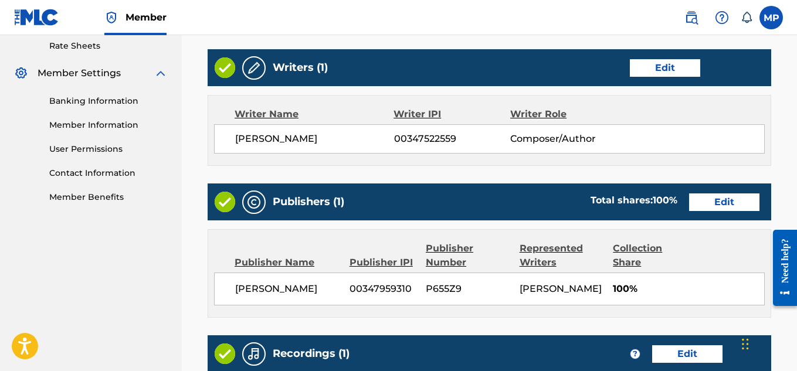
scroll to position [658, 0]
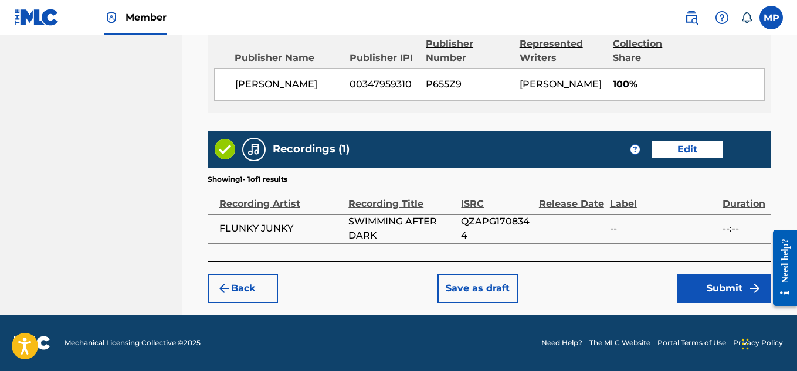
click at [712, 291] on button "Submit" at bounding box center [724, 288] width 94 height 29
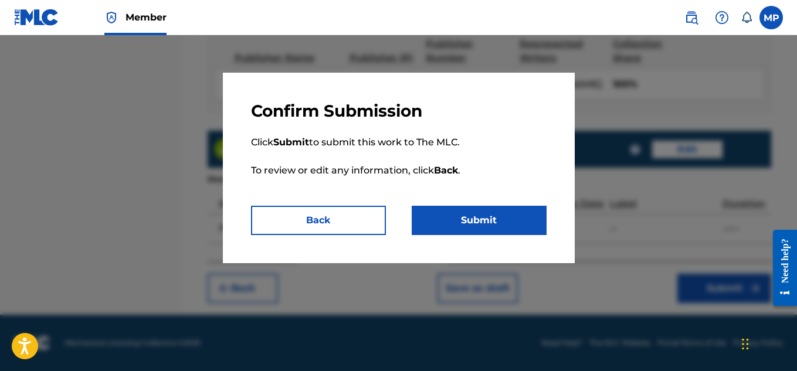
click at [433, 223] on button "Submit" at bounding box center [479, 220] width 135 height 29
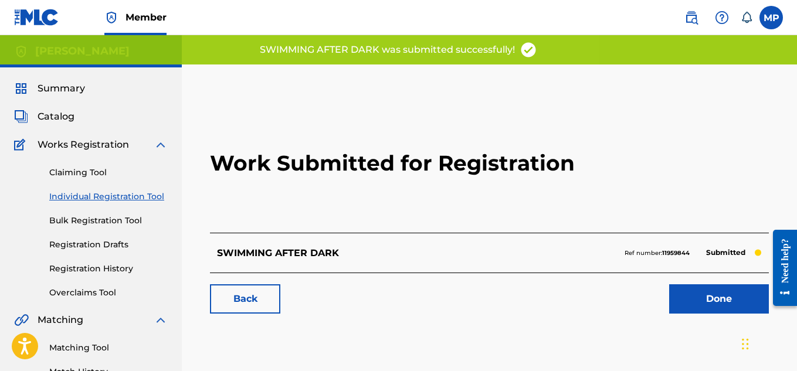
click at [250, 297] on link "Back" at bounding box center [245, 298] width 70 height 29
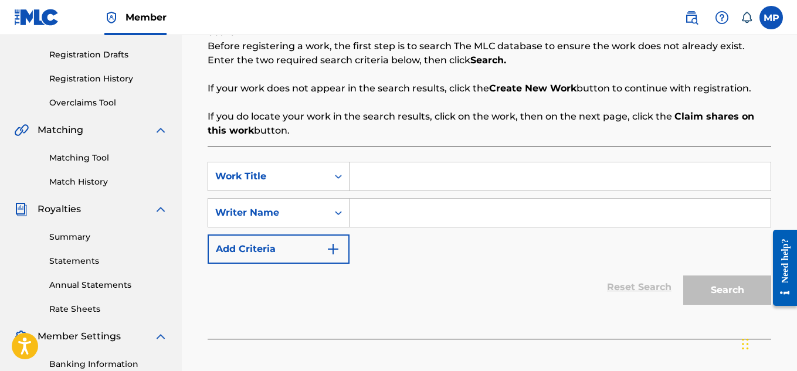
scroll to position [197, 0]
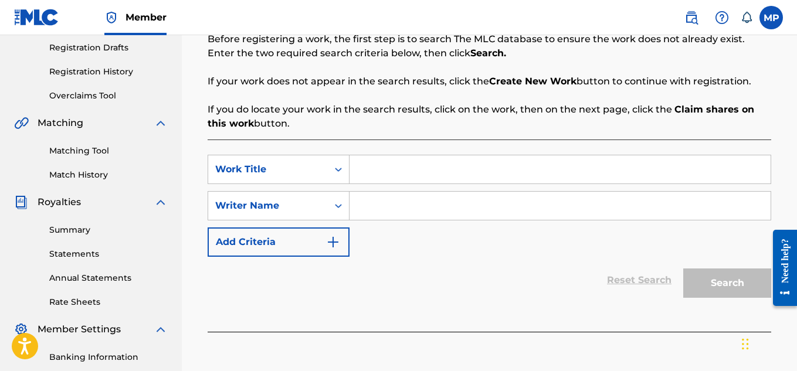
click at [400, 162] on input "Search Form" at bounding box center [559, 169] width 421 height 28
paste input "SWIMMING AFTER DARK"
type input "SWIMMING AFTER DARK"
click at [518, 208] on input "Search Form" at bounding box center [559, 206] width 421 height 28
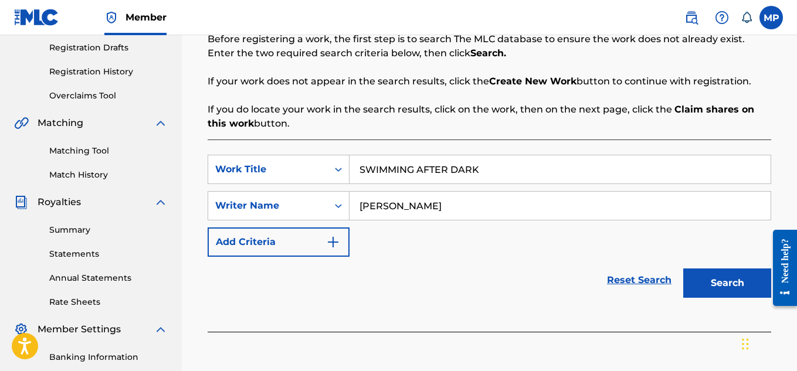
type input "[PERSON_NAME]"
click at [733, 280] on button "Search" at bounding box center [727, 282] width 88 height 29
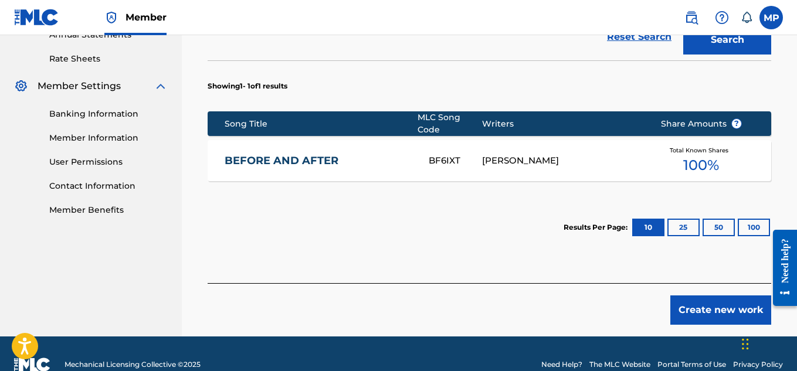
scroll to position [454, 0]
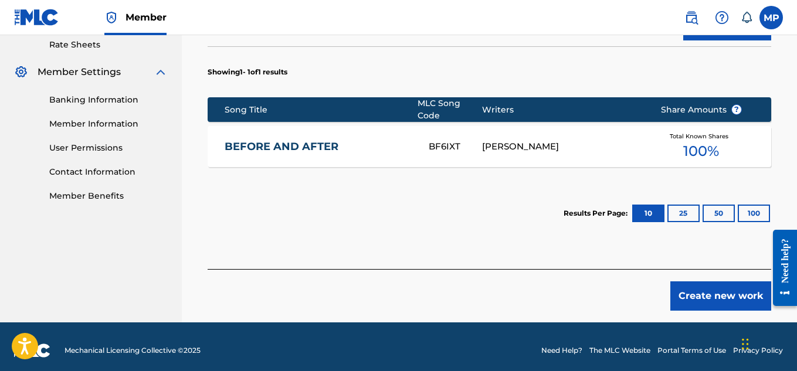
click at [720, 293] on button "Create new work" at bounding box center [720, 295] width 101 height 29
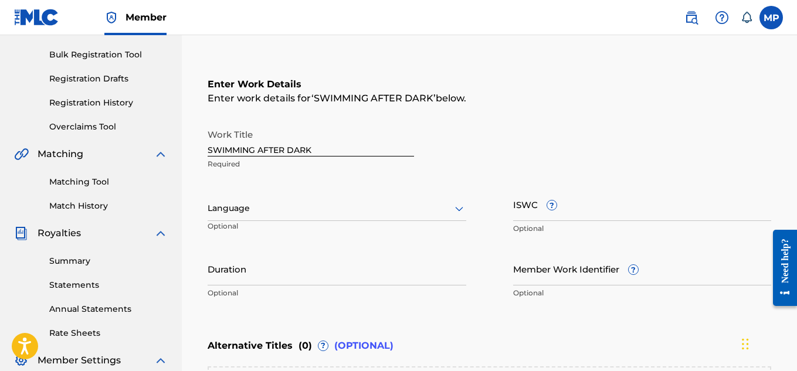
scroll to position [94, 0]
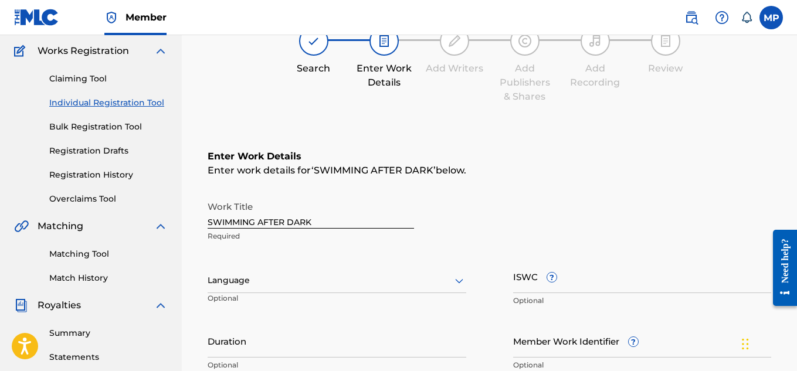
click at [103, 169] on link "Registration History" at bounding box center [108, 175] width 118 height 12
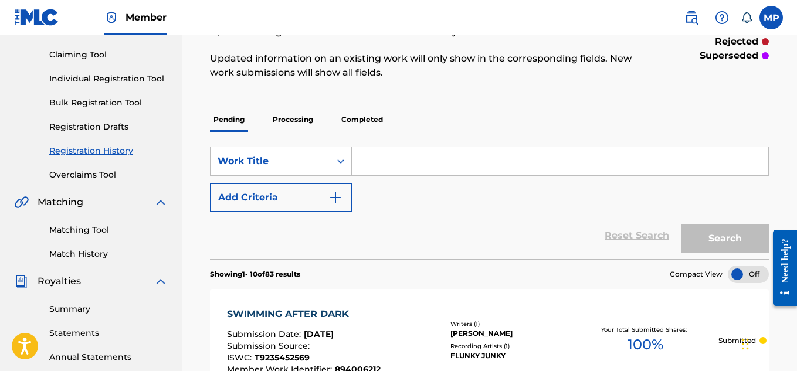
scroll to position [104, 0]
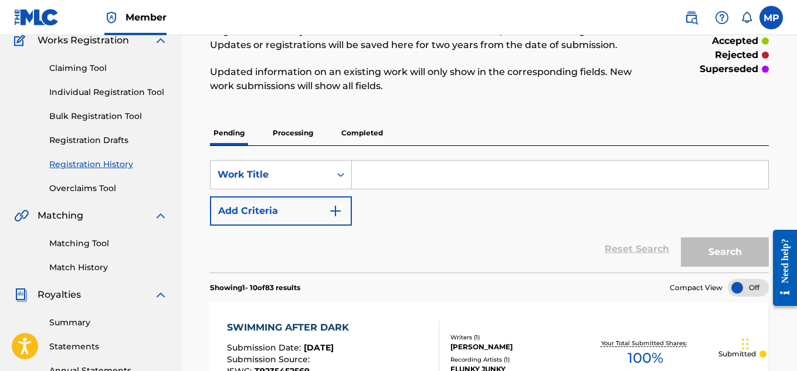
click at [104, 94] on link "Individual Registration Tool" at bounding box center [108, 92] width 118 height 12
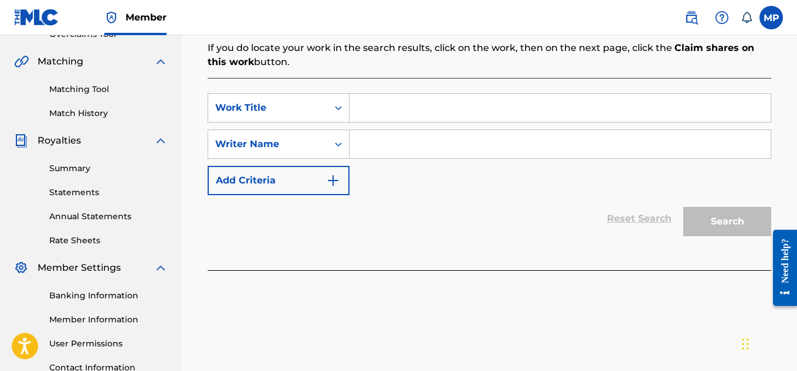
scroll to position [266, 0]
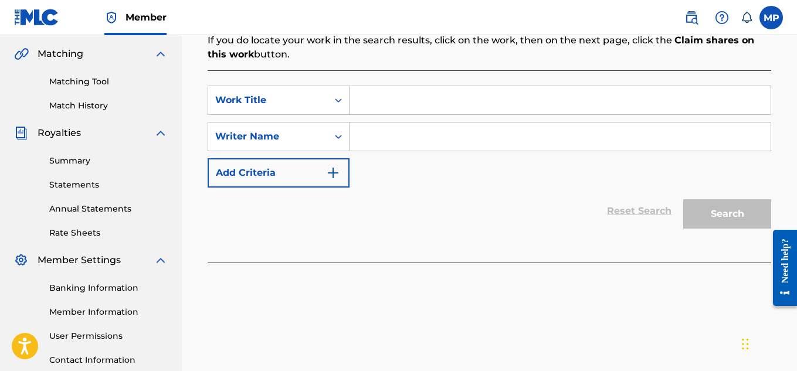
click at [393, 103] on input "Search Form" at bounding box center [559, 100] width 421 height 28
paste input "REALLY REALLY LIKE"
type input "REALLY REALLY LIKE"
click at [400, 138] on input "Search Form" at bounding box center [559, 137] width 421 height 28
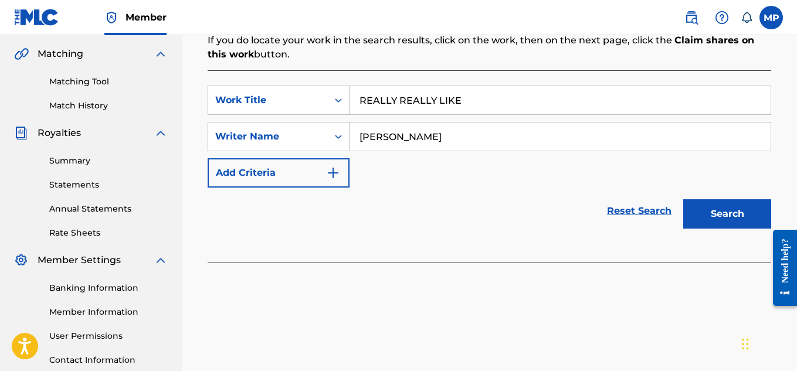
type input "[PERSON_NAME]"
click at [726, 213] on button "Search" at bounding box center [727, 213] width 88 height 29
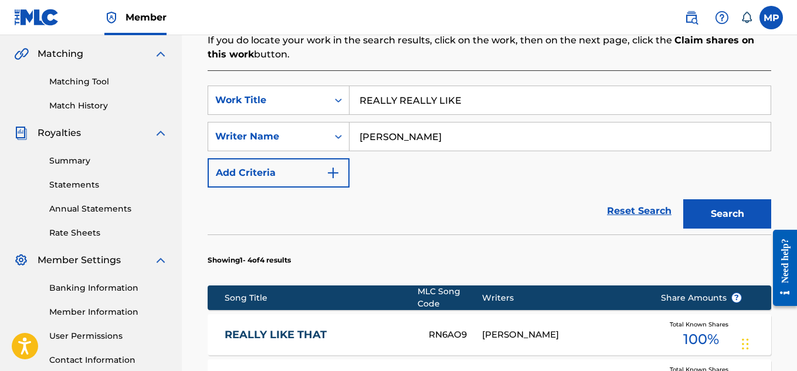
scroll to position [597, 0]
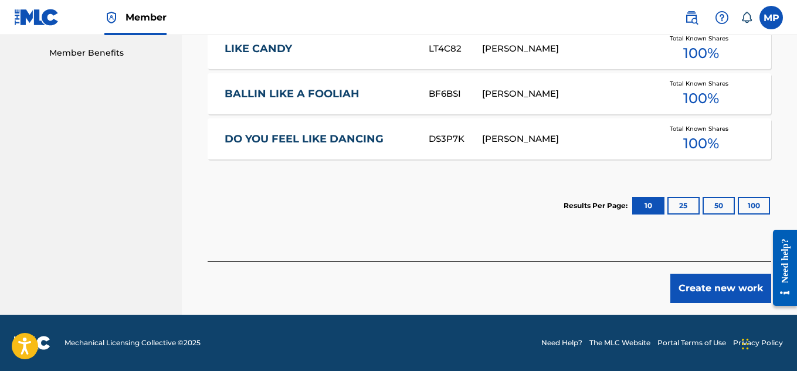
click at [708, 287] on button "Create new work" at bounding box center [720, 288] width 101 height 29
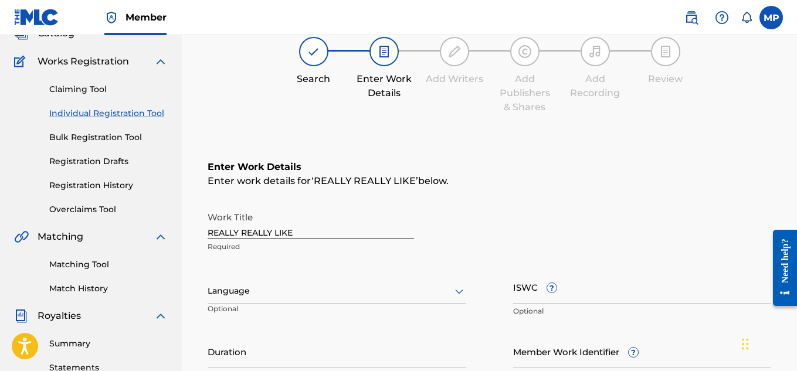
scroll to position [125, 0]
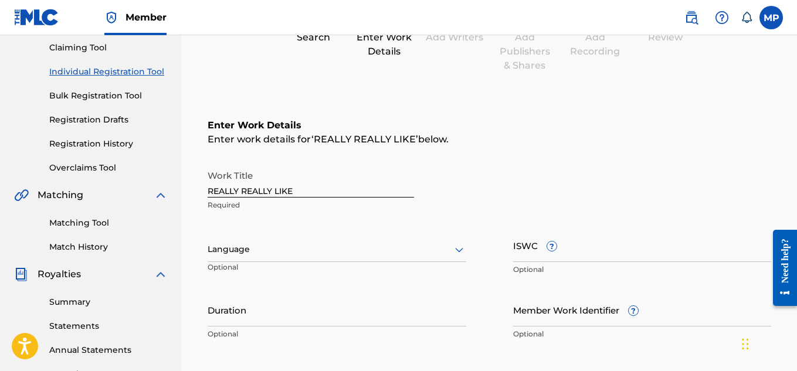
click at [581, 252] on input "ISWC ?" at bounding box center [642, 245] width 259 height 33
paste input "T9235452036"
type input "T9235452036"
click at [534, 308] on input "Member Work Identifier ?" at bounding box center [642, 309] width 259 height 33
paste input "894006186"
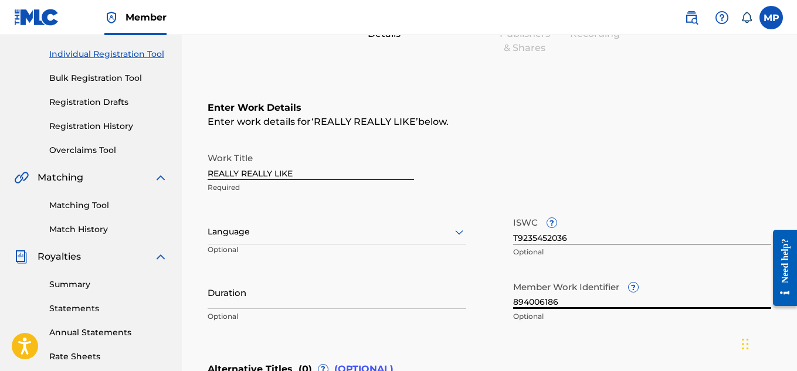
scroll to position [387, 0]
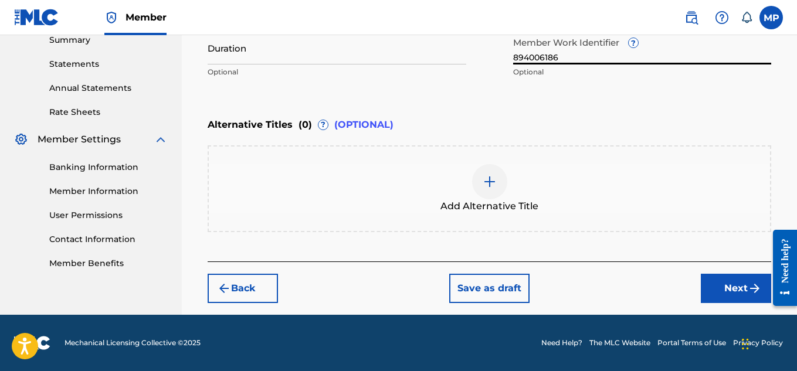
type input "894006186"
click at [484, 173] on div at bounding box center [489, 181] width 35 height 35
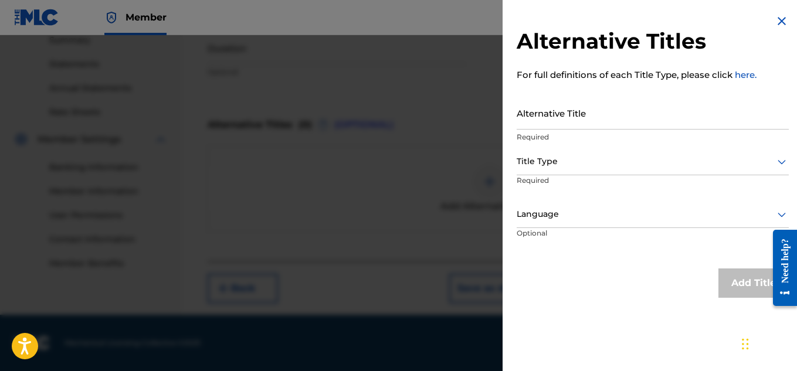
click at [563, 112] on input "Alternative Title" at bounding box center [652, 112] width 272 height 33
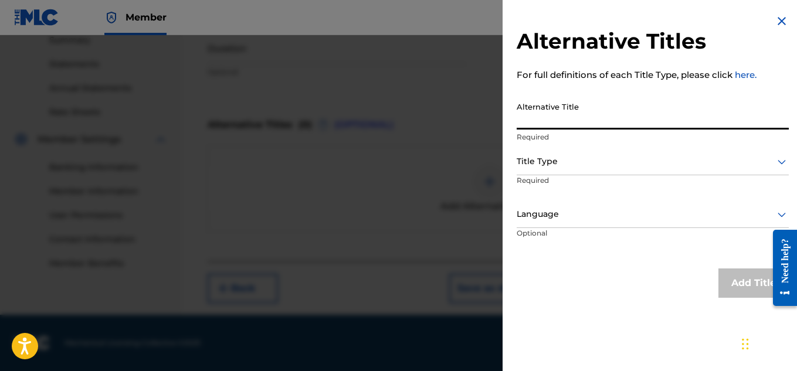
paste input "REALLY REALLY LIKE SWEET JOY"
type input "REALLY REALLY LIKE SWEET JOY"
click at [568, 164] on div at bounding box center [652, 161] width 272 height 15
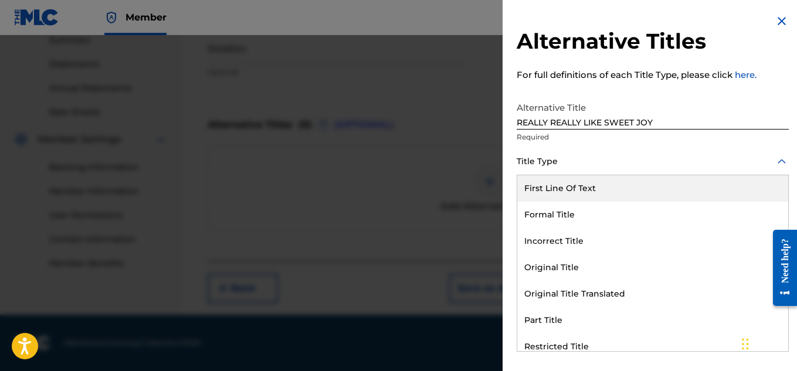
scroll to position [114, 0]
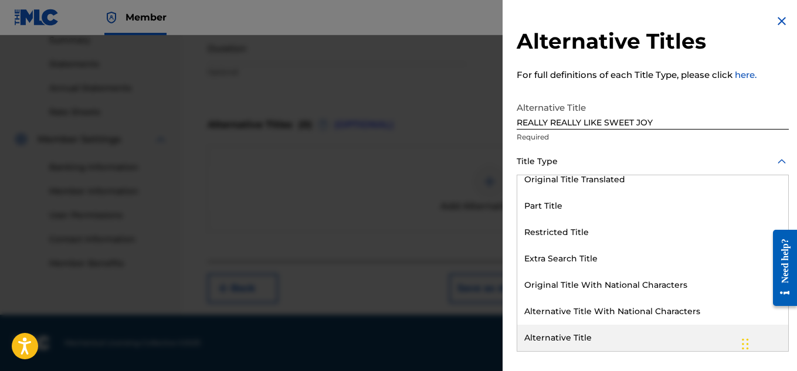
click at [562, 338] on div "Alternative Title" at bounding box center [652, 338] width 271 height 26
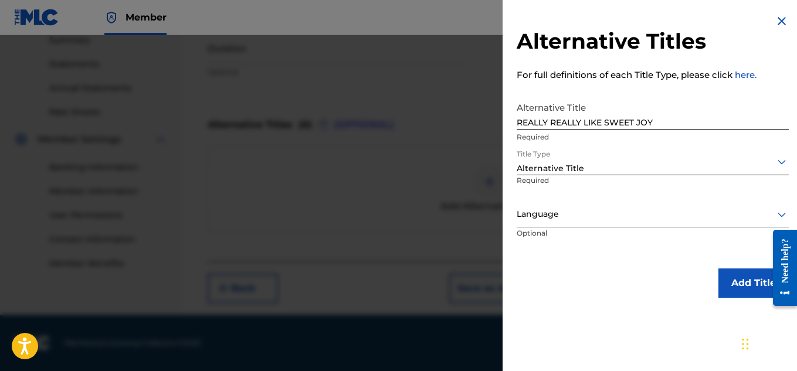
click at [730, 287] on button "Add Title" at bounding box center [753, 282] width 70 height 29
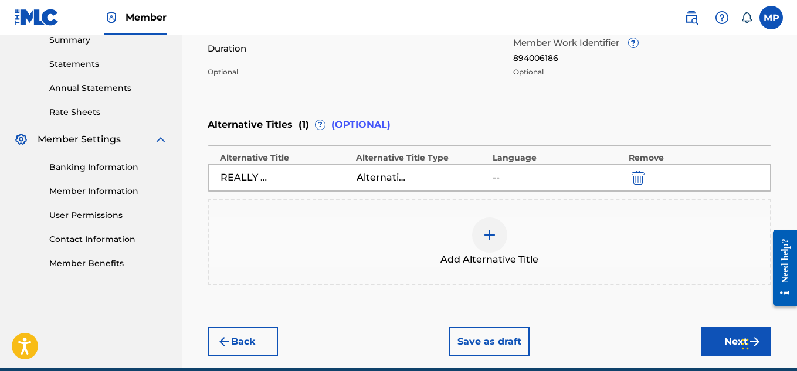
click at [732, 327] on button "Next" at bounding box center [736, 341] width 70 height 29
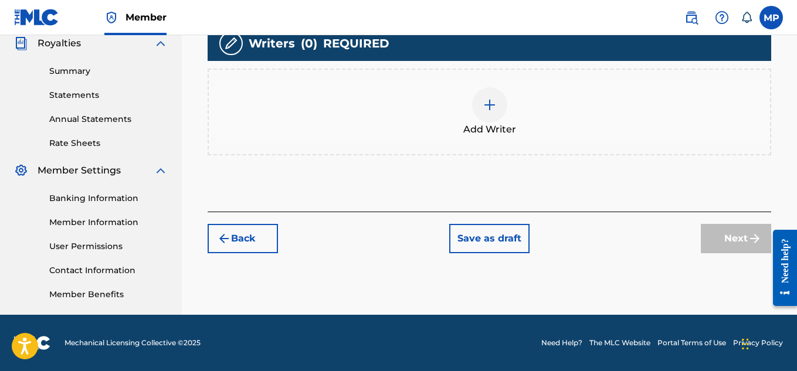
scroll to position [273, 0]
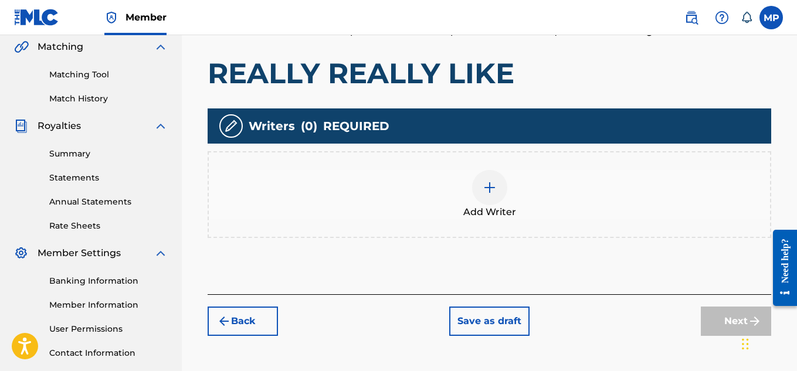
click at [489, 192] on img at bounding box center [489, 188] width 14 height 14
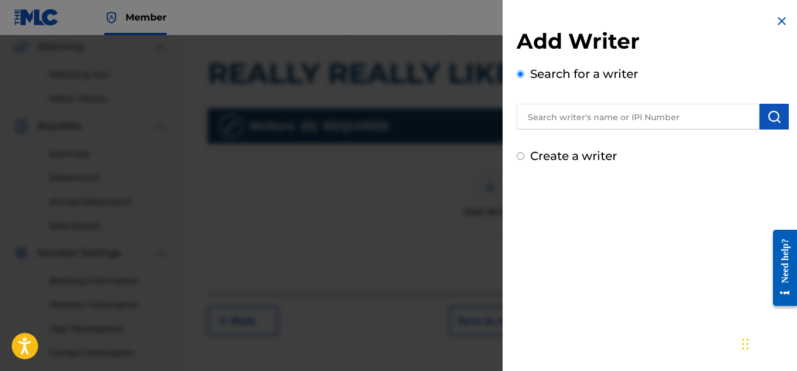
click at [617, 128] on input "text" at bounding box center [637, 117] width 243 height 26
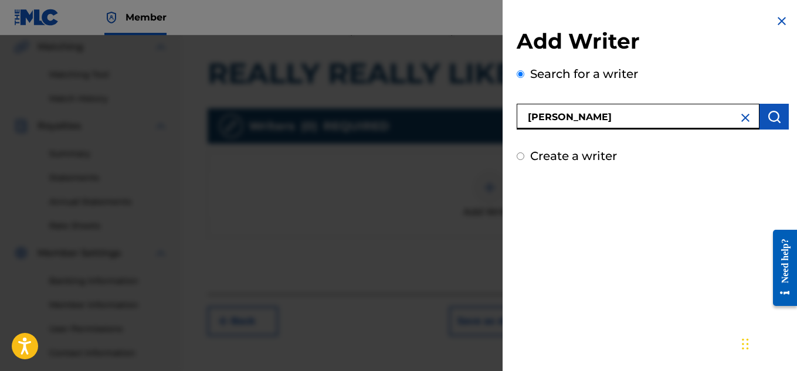
type input "[PERSON_NAME]"
click at [778, 120] on button "submit" at bounding box center [773, 117] width 29 height 26
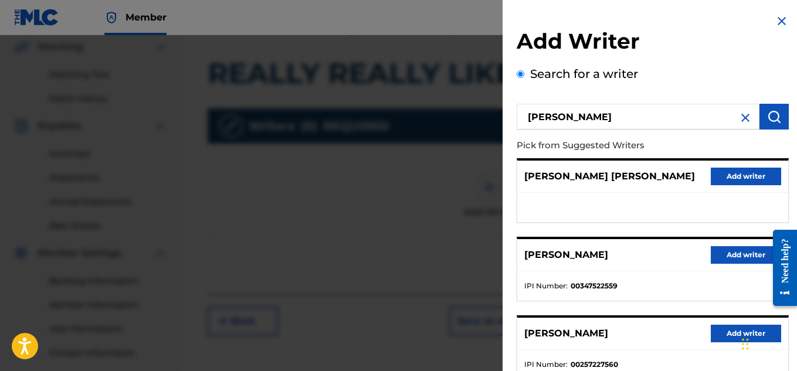
click at [747, 246] on button "Add writer" at bounding box center [745, 255] width 70 height 18
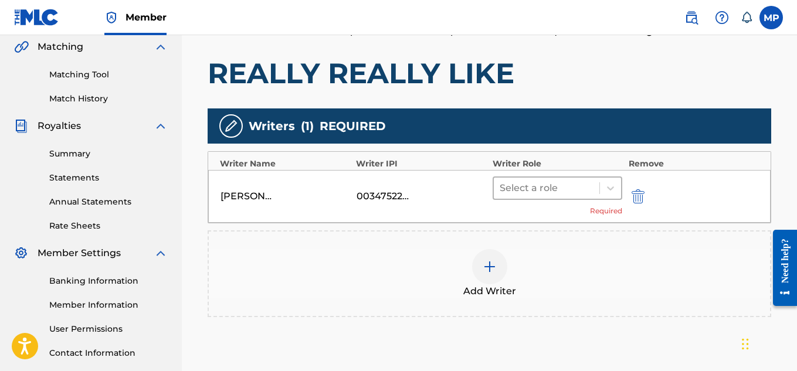
click at [580, 186] on div at bounding box center [546, 188] width 94 height 16
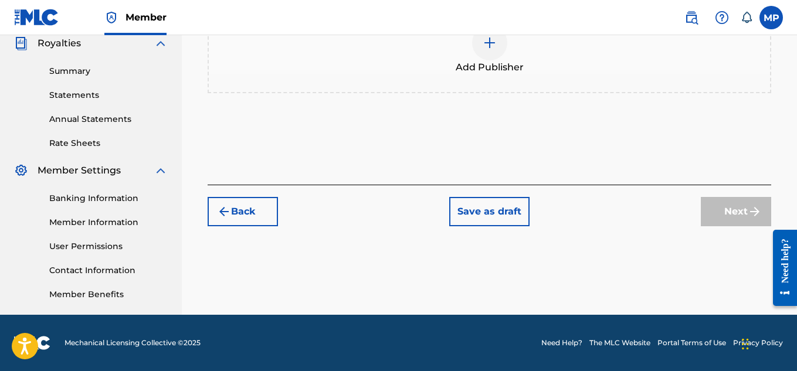
click at [500, 60] on div at bounding box center [489, 42] width 35 height 35
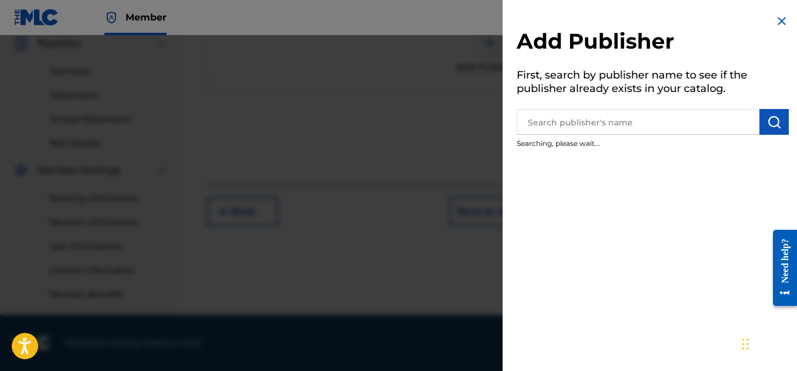
click at [611, 120] on input "text" at bounding box center [637, 122] width 243 height 26
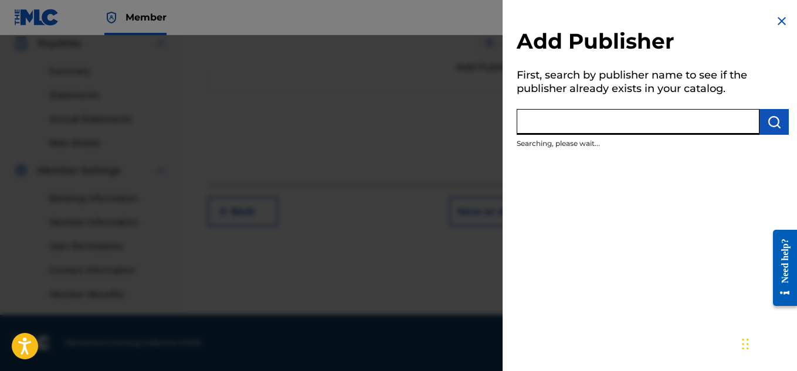
scroll to position [312, 0]
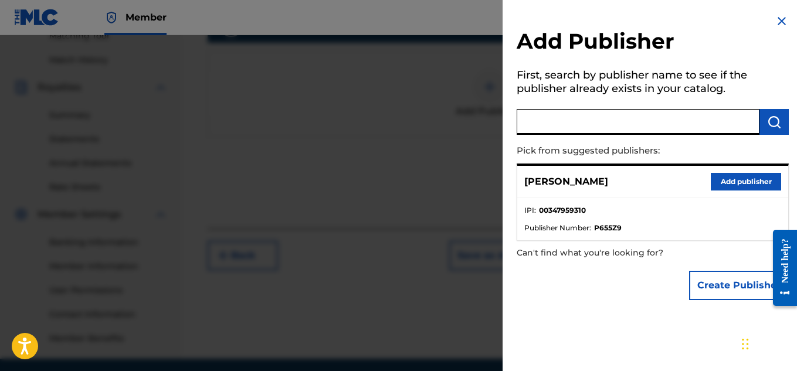
click at [728, 179] on button "Add publisher" at bounding box center [745, 182] width 70 height 18
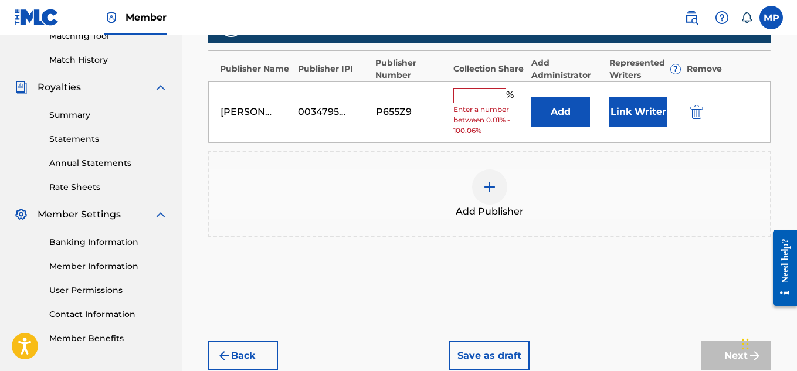
click at [475, 92] on input "text" at bounding box center [479, 95] width 53 height 15
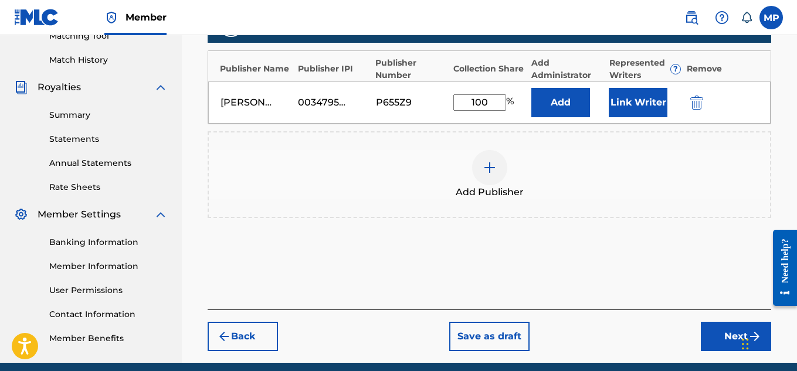
type input "100"
click at [640, 99] on button "Link Writer" at bounding box center [637, 102] width 59 height 29
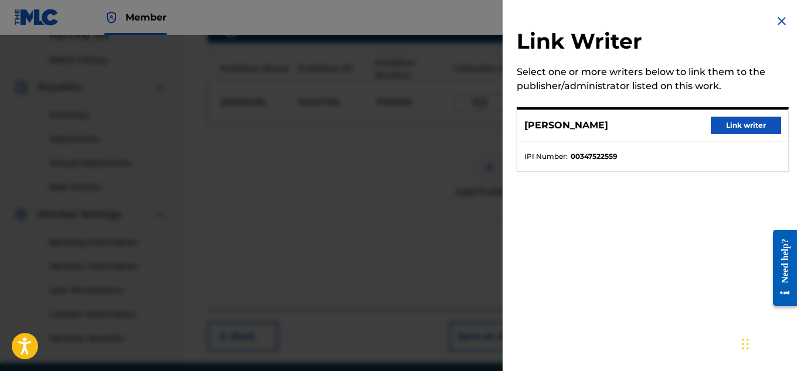
click at [722, 121] on button "Link writer" at bounding box center [745, 126] width 70 height 18
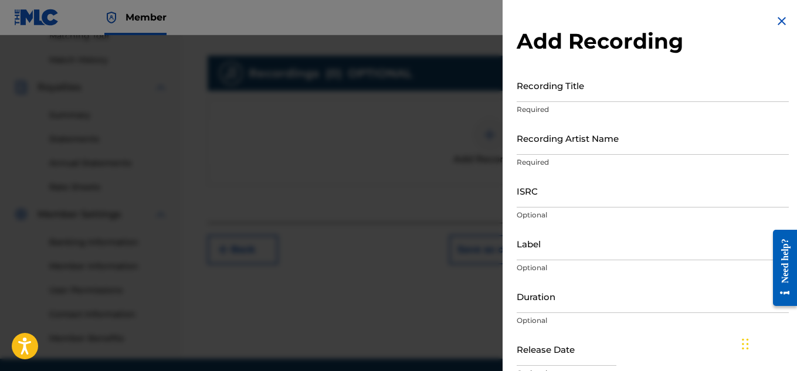
scroll to position [185, 0]
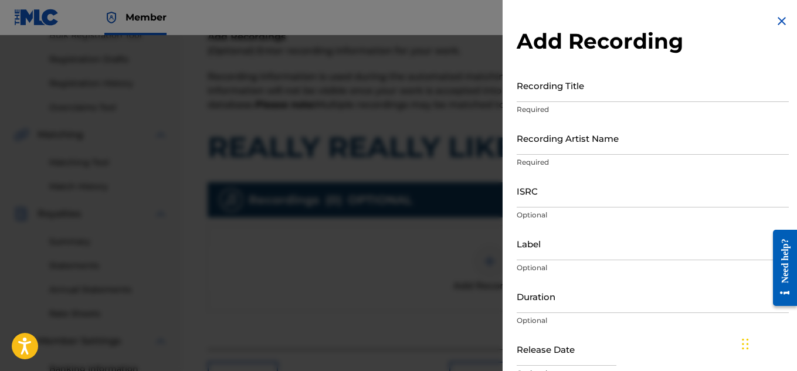
click at [562, 90] on input "Recording Title" at bounding box center [652, 85] width 272 height 33
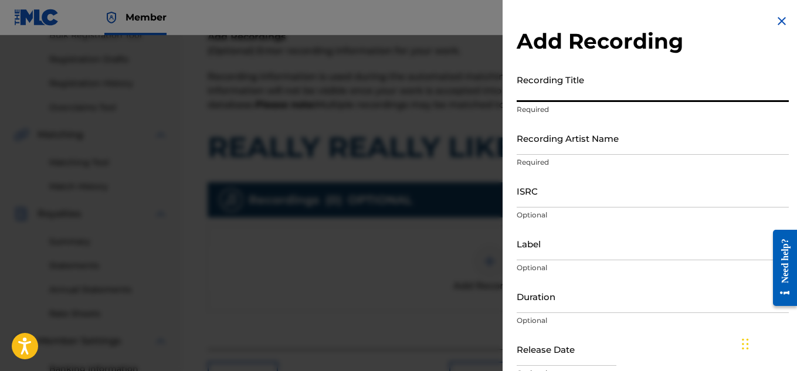
paste input "REALLY REALLY LIKE"
type input "REALLY REALLY LIKE"
click at [645, 148] on input "Recording Artist Name" at bounding box center [652, 137] width 272 height 33
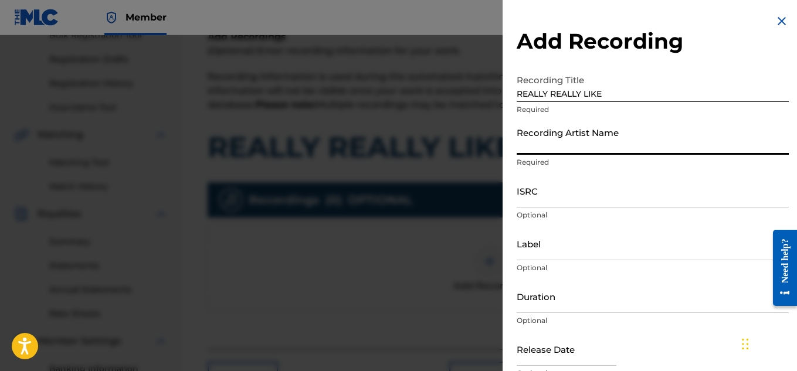
paste input "REALLY REALLY LIKE"
click at [645, 148] on input "REALLY REALLY LIKE" at bounding box center [652, 137] width 272 height 33
type input "Young Dread"
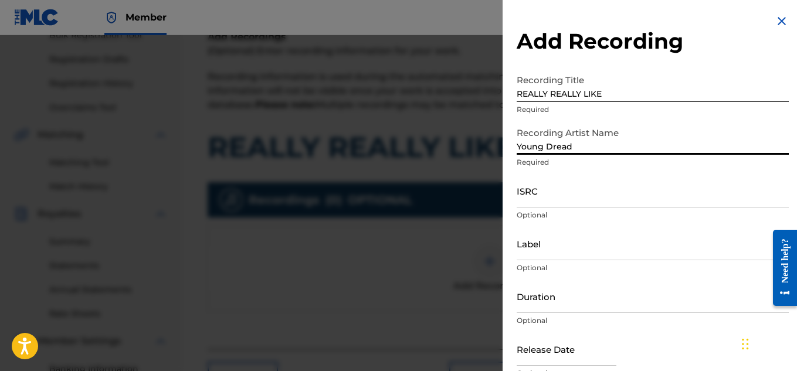
scroll to position [57, 0]
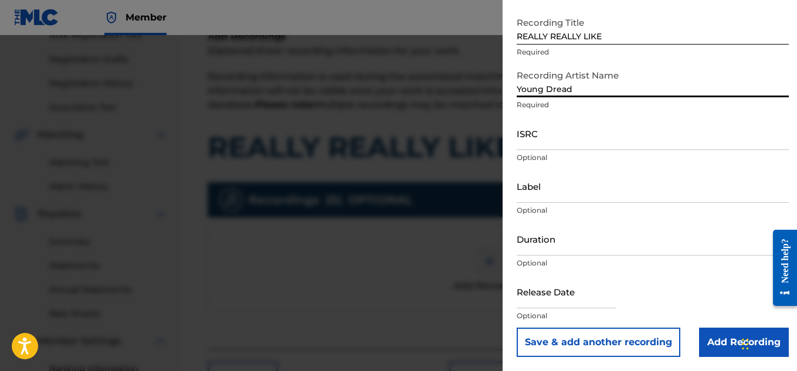
click at [709, 336] on input "Add Recording" at bounding box center [744, 342] width 90 height 29
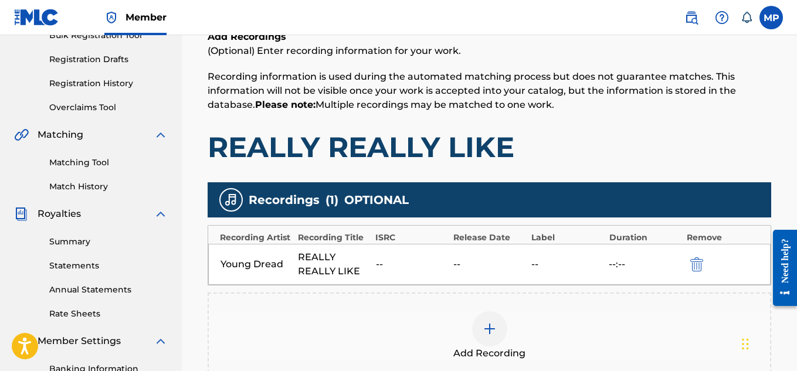
scroll to position [356, 0]
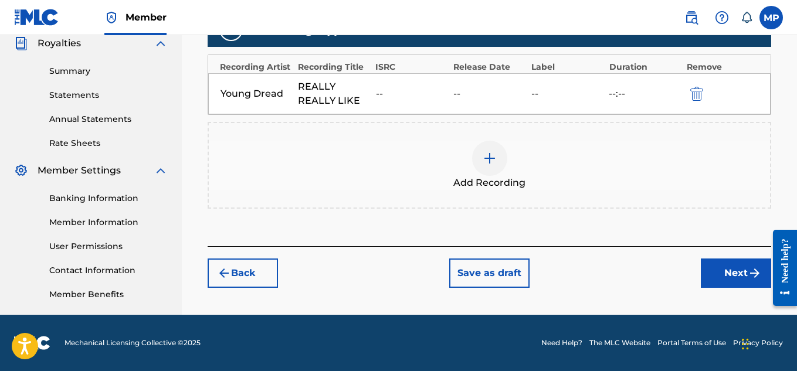
click at [740, 281] on button "Next" at bounding box center [736, 273] width 70 height 29
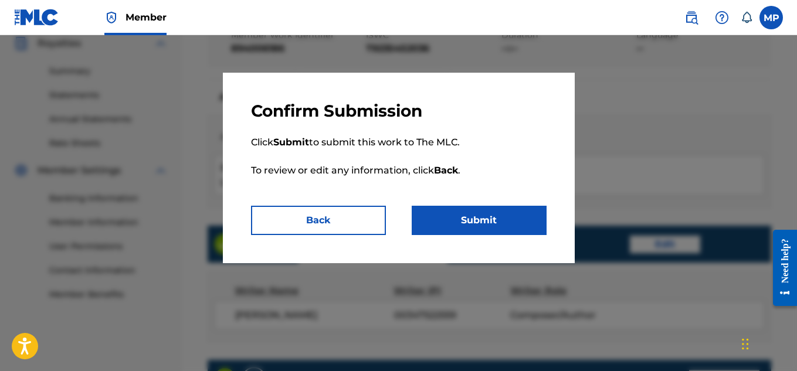
scroll to position [737, 0]
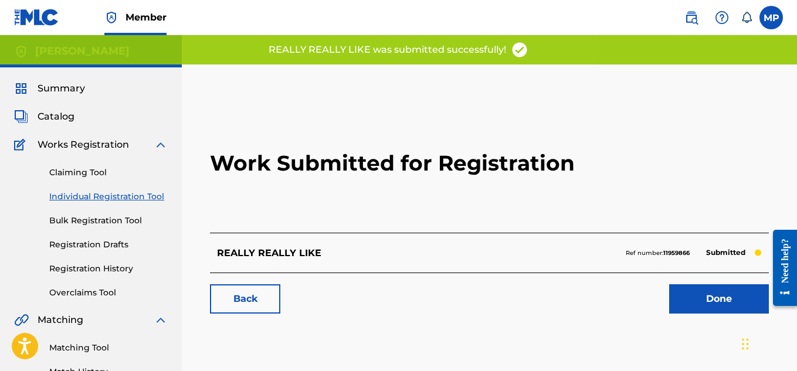
click at [261, 300] on link "Back" at bounding box center [245, 298] width 70 height 29
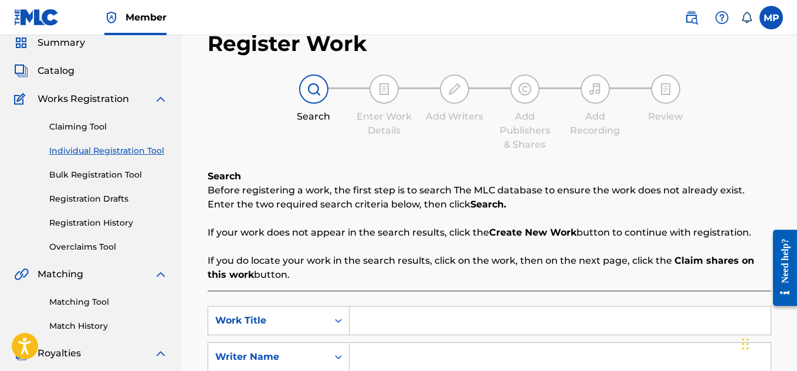
scroll to position [44, 0]
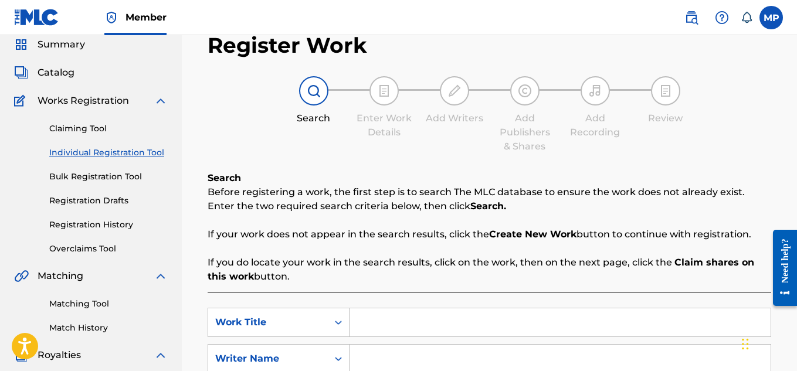
click at [107, 223] on link "Registration History" at bounding box center [108, 225] width 118 height 12
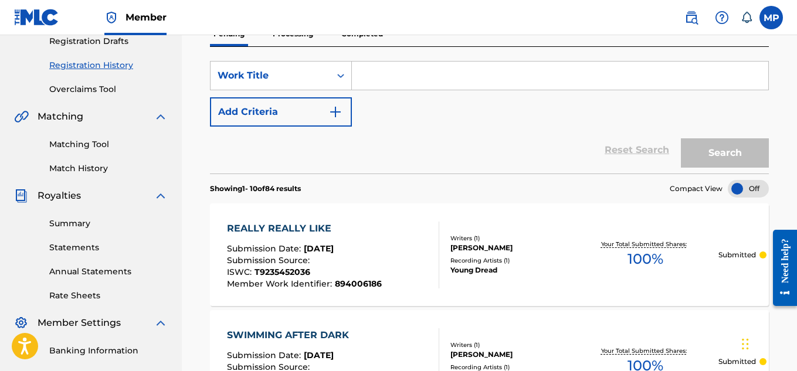
scroll to position [128, 0]
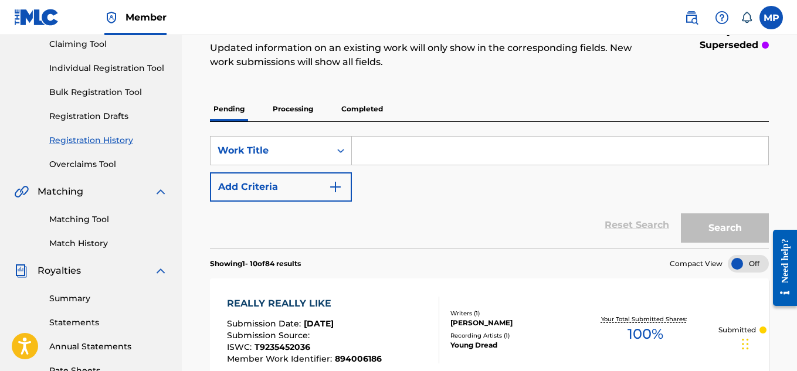
click at [96, 74] on link "Individual Registration Tool" at bounding box center [108, 68] width 118 height 12
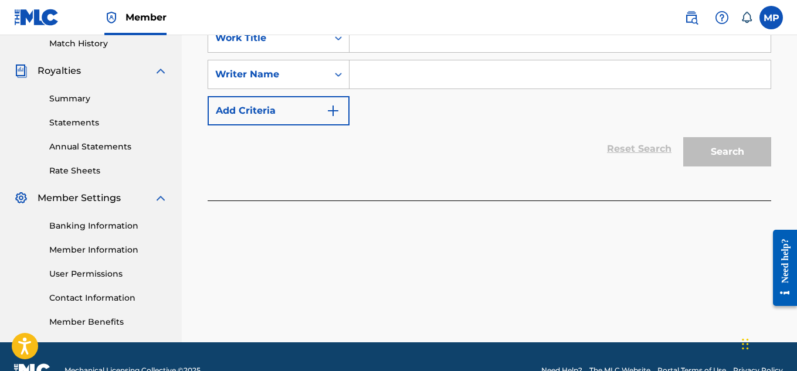
scroll to position [329, 0]
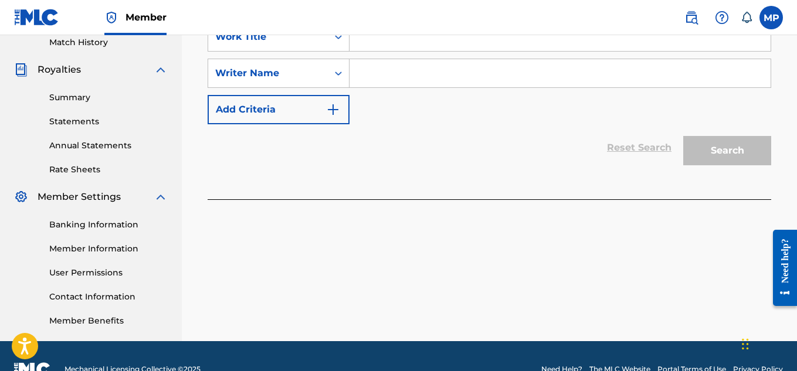
click at [420, 51] on input "Search Form" at bounding box center [559, 37] width 421 height 28
paste input "FLUNKY JUNKY"
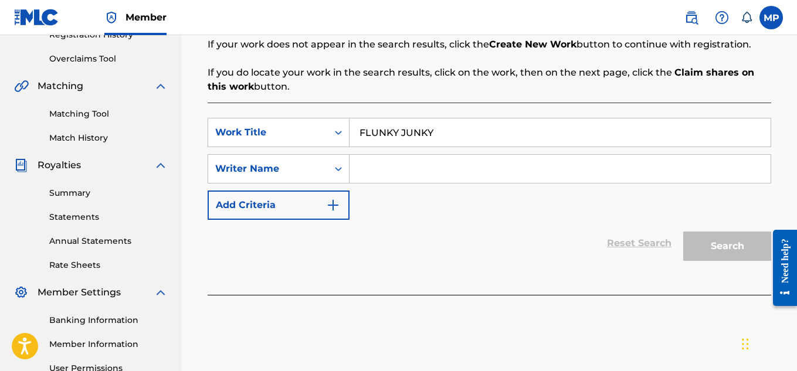
type input "FLUNKY JUNKY"
click at [416, 172] on input "Search Form" at bounding box center [559, 169] width 421 height 28
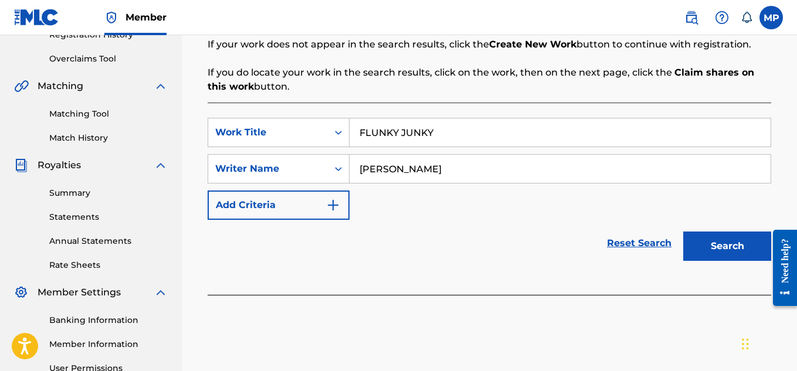
type input "[PERSON_NAME]"
click at [711, 257] on button "Search" at bounding box center [727, 246] width 88 height 29
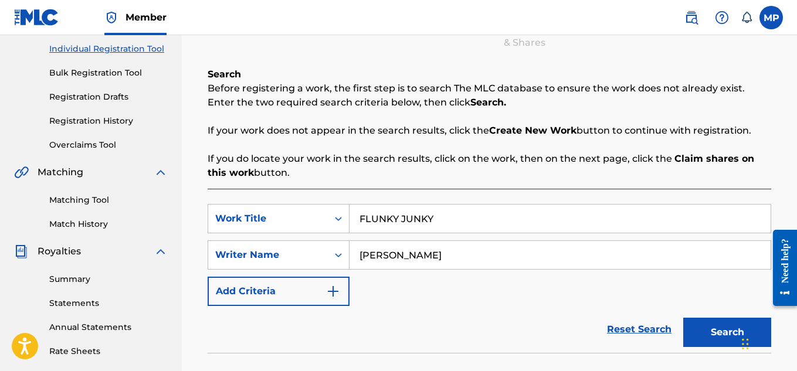
scroll to position [380, 0]
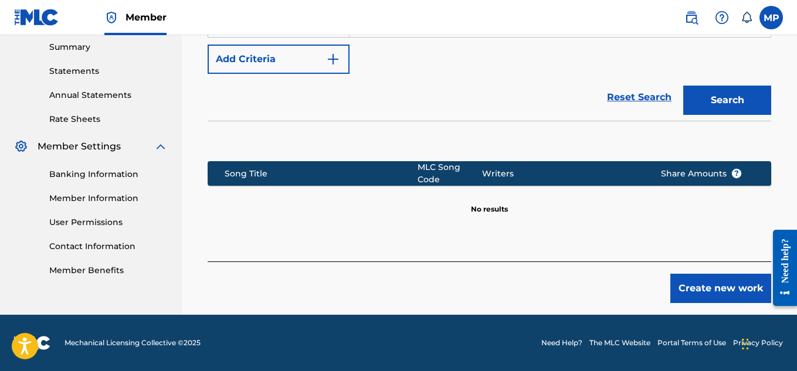
click at [699, 281] on button "Create new work" at bounding box center [720, 288] width 101 height 29
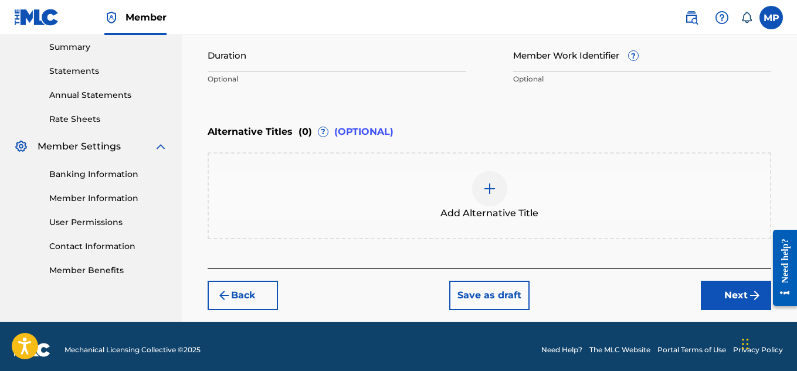
scroll to position [199, 0]
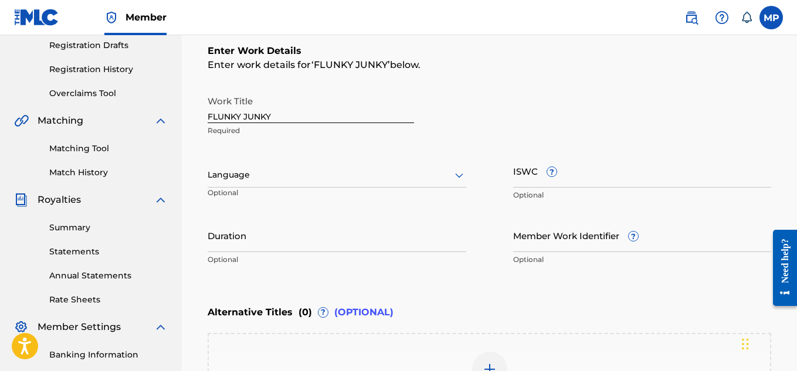
click at [609, 179] on input "ISWC ?" at bounding box center [642, 170] width 259 height 33
paste input "T9235452343"
type input "T9235452343"
click at [546, 250] on input "Member Work Identifier ?" at bounding box center [642, 235] width 259 height 33
paste input "T9235452343"
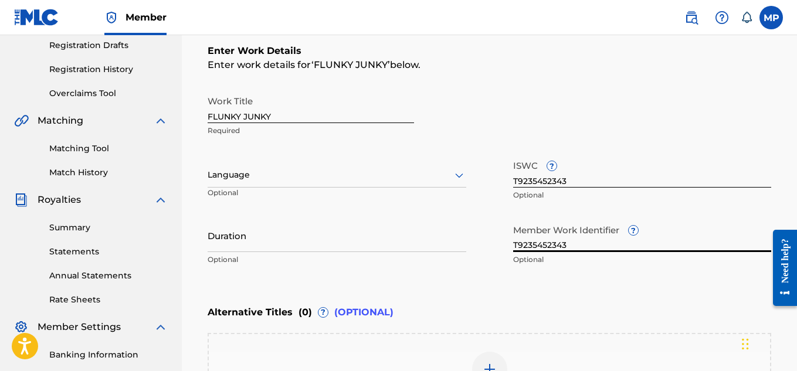
type input "T9235452343"
click at [550, 239] on input "T9235452343" at bounding box center [642, 235] width 259 height 33
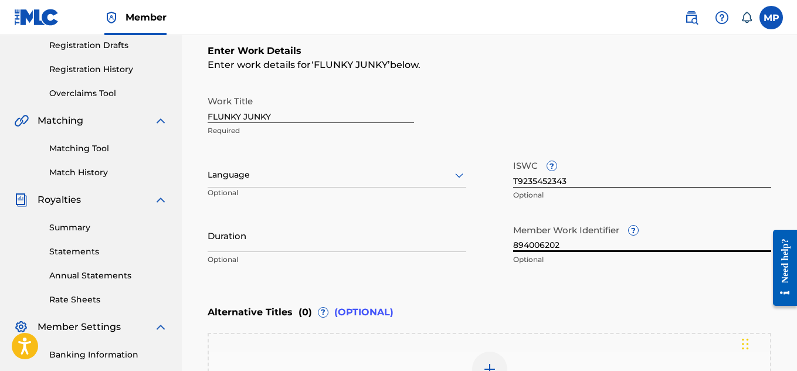
scroll to position [82, 0]
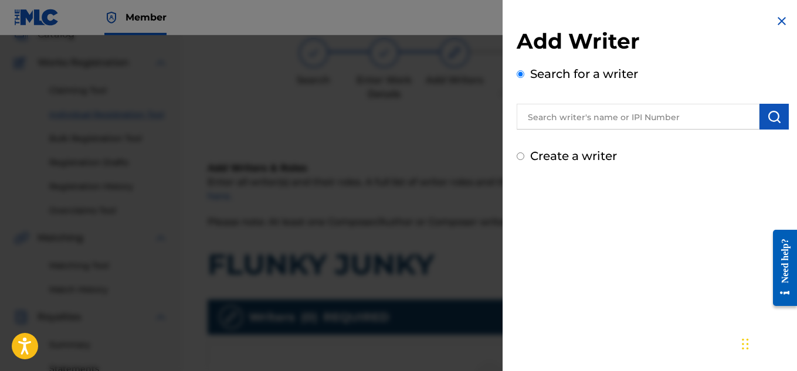
click at [580, 120] on input "text" at bounding box center [637, 117] width 243 height 26
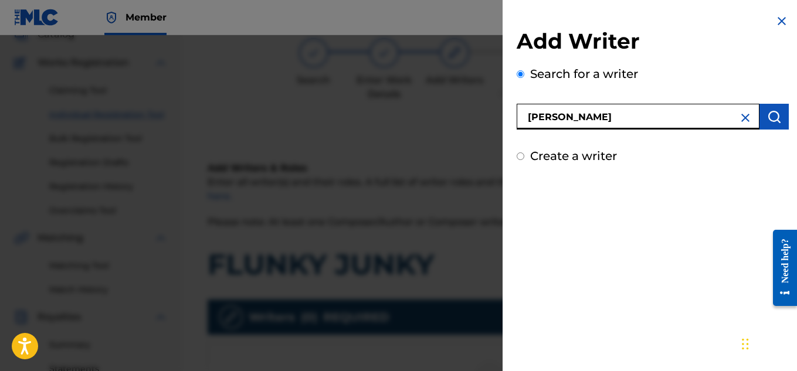
type input "[PERSON_NAME]"
click at [774, 119] on img "submit" at bounding box center [774, 117] width 14 height 14
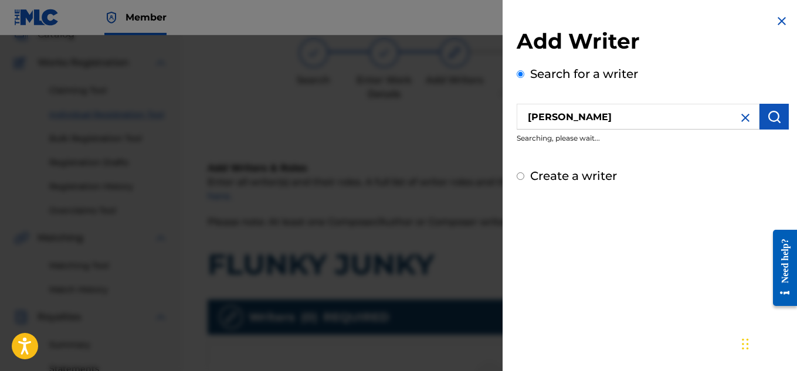
scroll to position [260, 0]
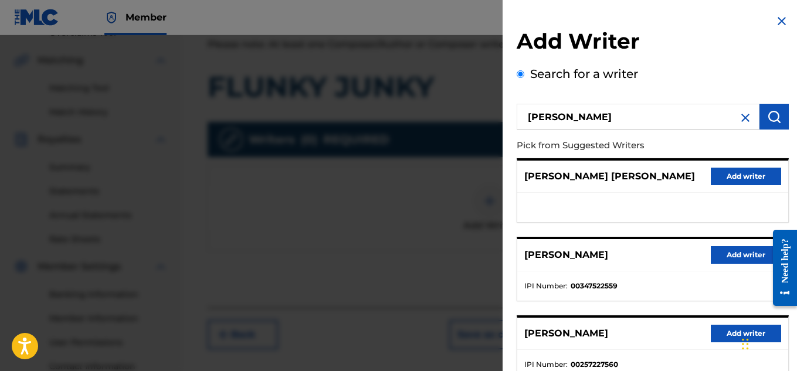
click at [718, 256] on button "Add writer" at bounding box center [745, 255] width 70 height 18
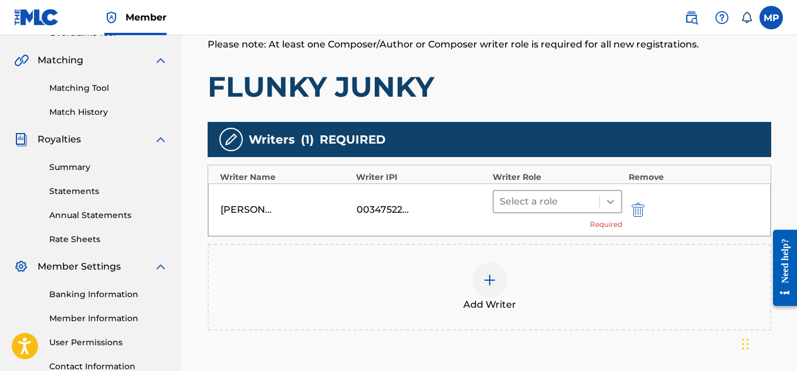
click at [607, 199] on icon at bounding box center [610, 202] width 12 height 12
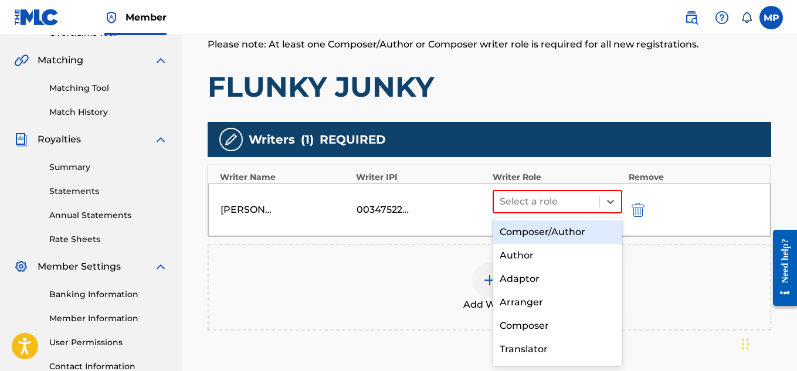
click at [568, 227] on div "Composer/Author" at bounding box center [557, 231] width 130 height 23
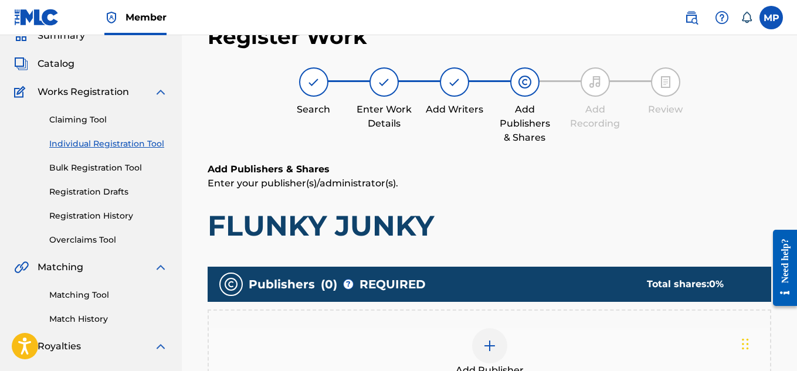
click at [484, 339] on img at bounding box center [489, 346] width 14 height 14
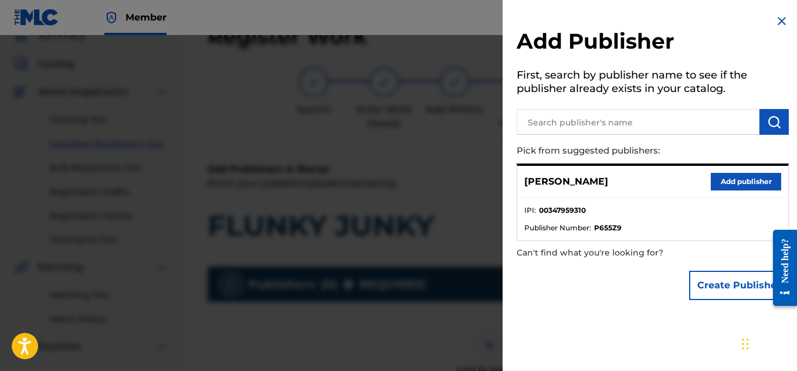
scroll to position [242, 0]
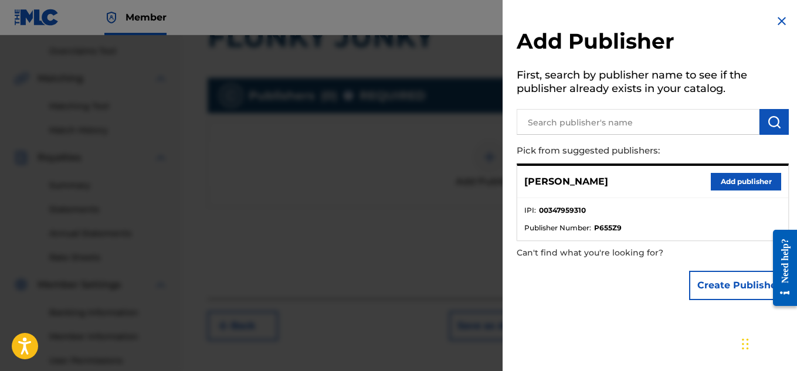
click at [730, 186] on button "Add publisher" at bounding box center [745, 182] width 70 height 18
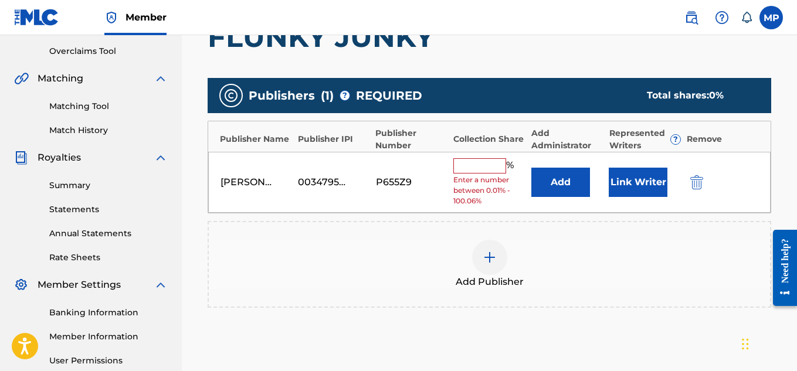
click at [480, 160] on input "text" at bounding box center [479, 165] width 53 height 15
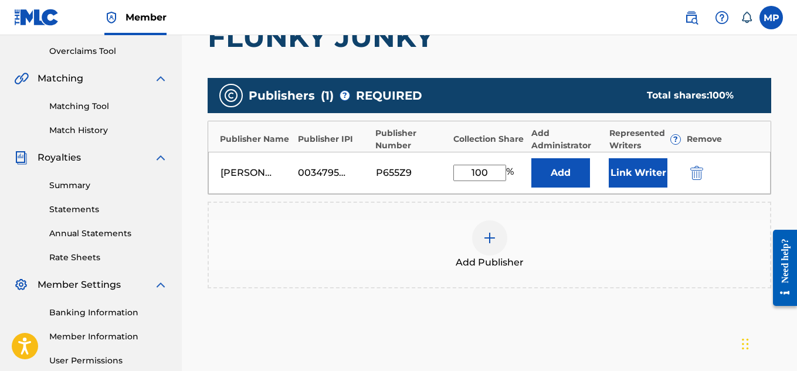
type input "100"
click at [625, 176] on button "Link Writer" at bounding box center [637, 172] width 59 height 29
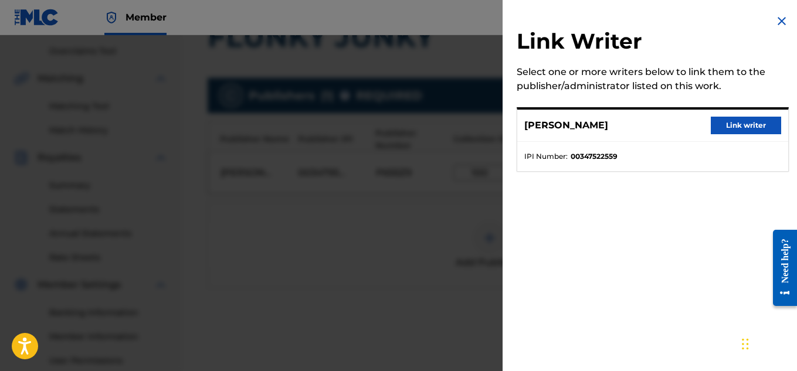
click at [744, 128] on button "Link writer" at bounding box center [745, 126] width 70 height 18
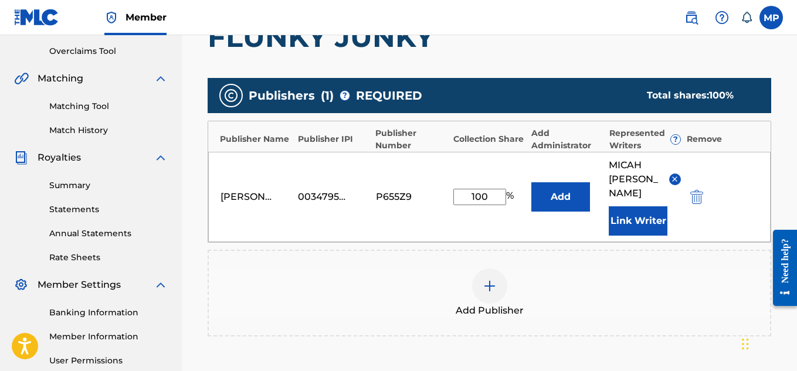
scroll to position [368, 0]
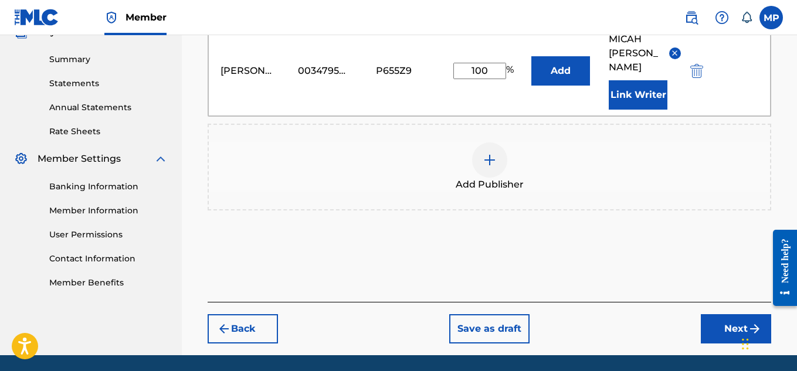
click at [726, 314] on button "Next" at bounding box center [736, 328] width 70 height 29
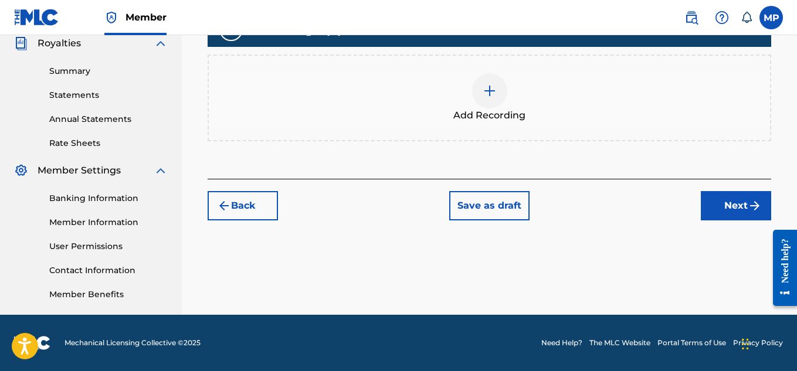
click at [504, 123] on div "Add Recording" at bounding box center [489, 97] width 561 height 49
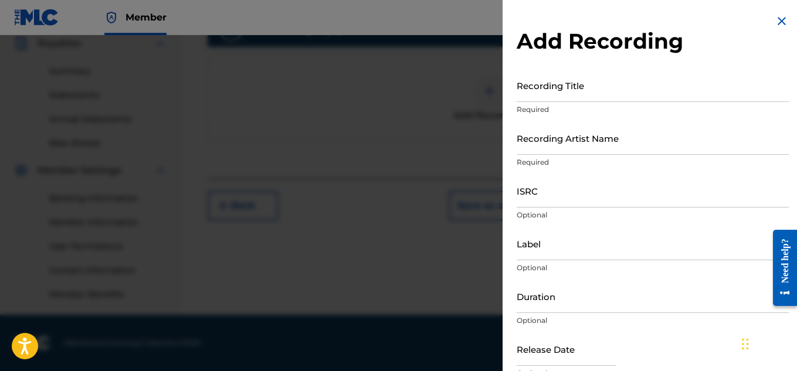
scroll to position [271, 0]
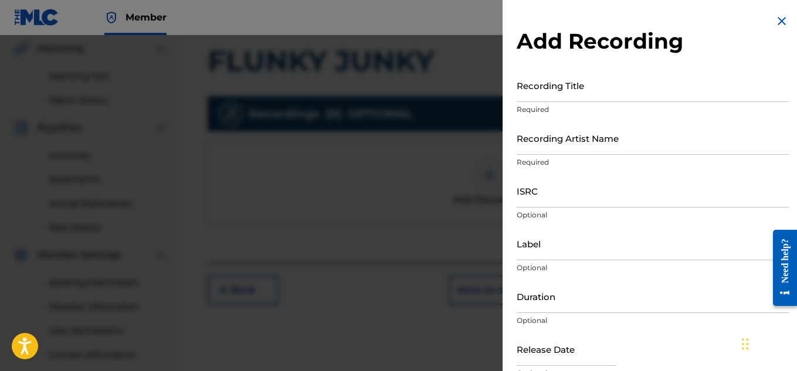
click at [627, 140] on input "Recording Artist Name" at bounding box center [652, 137] width 272 height 33
paste input "FLUNKY JUNKY"
type input "FLUNKY JUNKY"
click at [598, 205] on input "ISRC" at bounding box center [652, 190] width 272 height 33
paste input "QZAPG1824596"
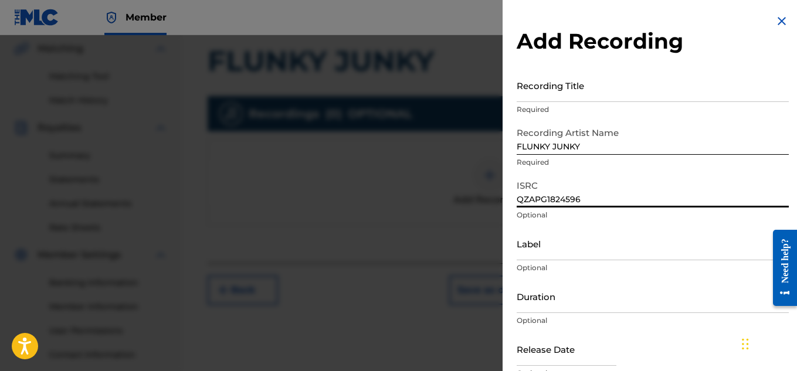
type input "QZAPG1824596"
click at [661, 94] on input "Recording Title" at bounding box center [652, 85] width 272 height 33
paste input "QUICK WORKOUT JAM"
type input "QUICK WORKOUT JAM"
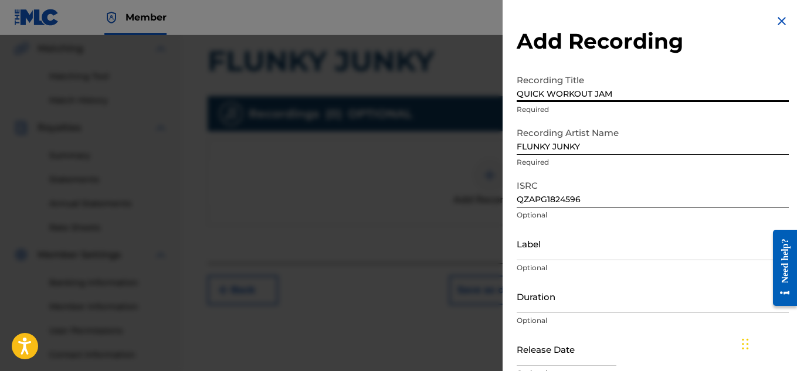
scroll to position [57, 0]
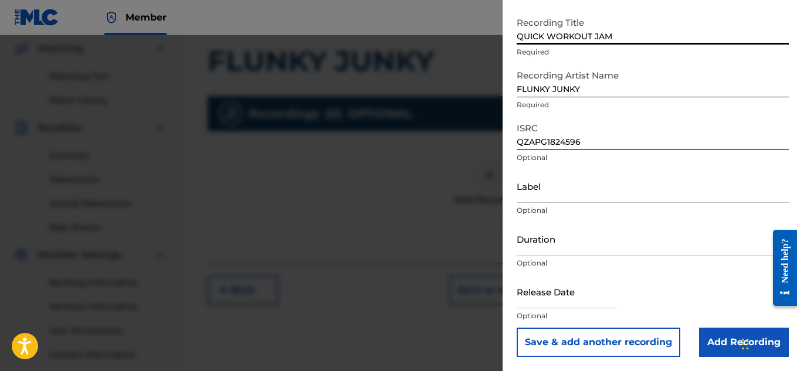
click at [712, 336] on input "Add Recording" at bounding box center [744, 342] width 90 height 29
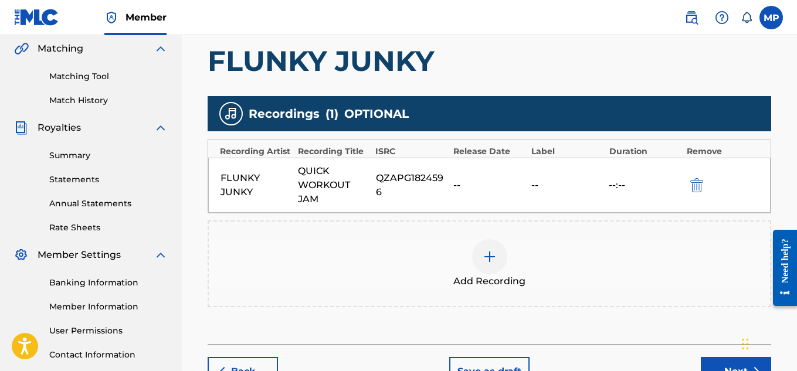
scroll to position [356, 0]
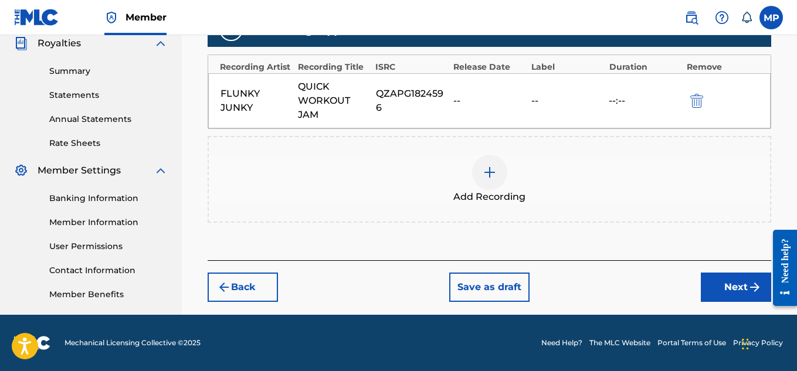
click at [720, 283] on button "Next" at bounding box center [736, 287] width 70 height 29
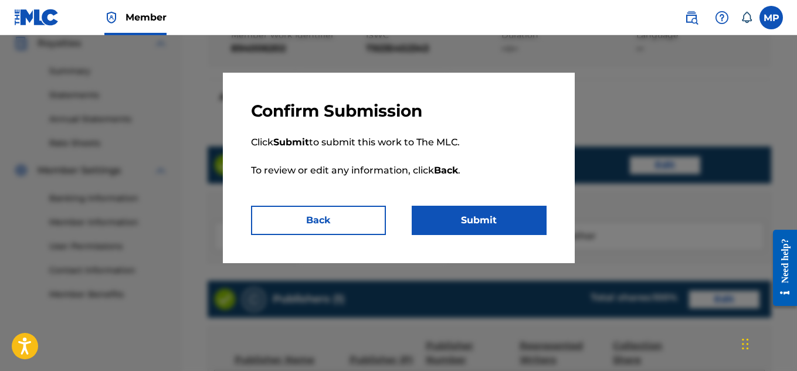
scroll to position [658, 0]
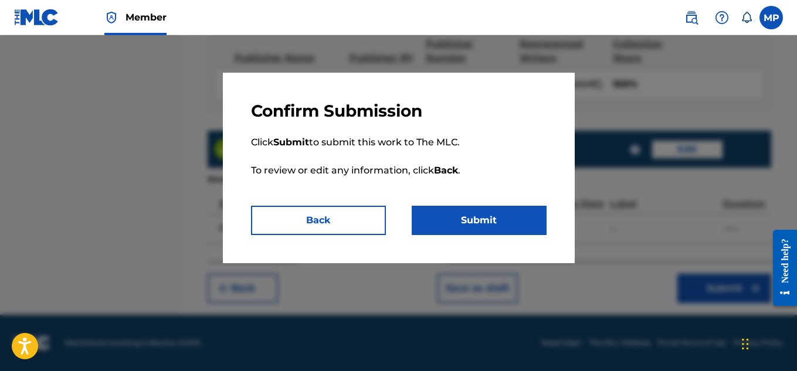
click at [493, 210] on button "Submit" at bounding box center [479, 220] width 135 height 29
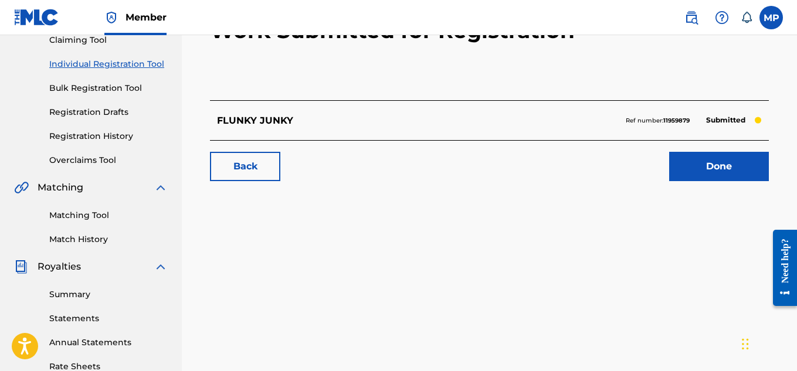
scroll to position [46, 0]
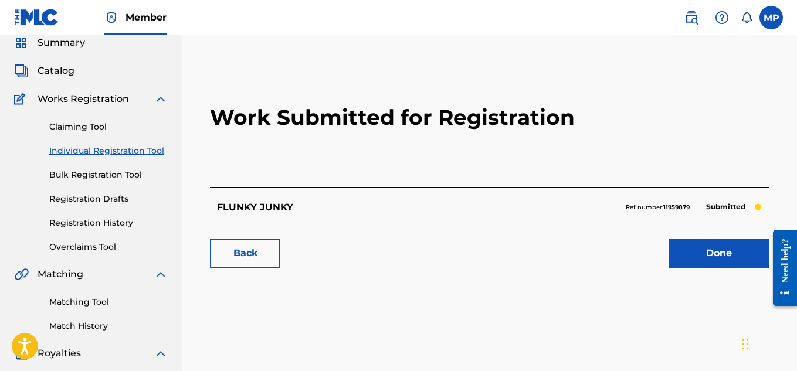
click at [259, 253] on link "Back" at bounding box center [245, 253] width 70 height 29
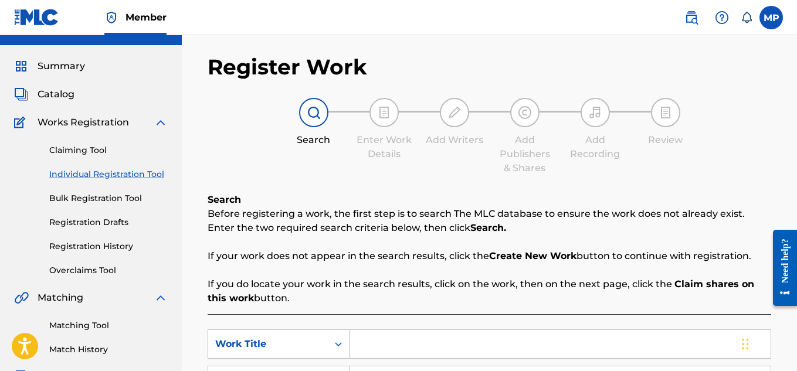
scroll to position [259, 0]
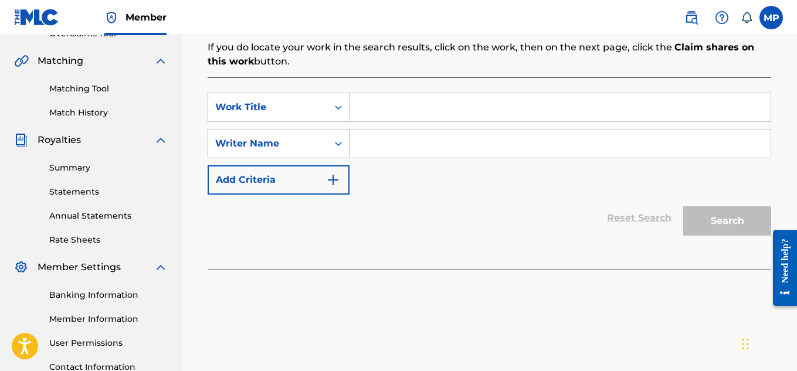
click at [396, 107] on input "Search Form" at bounding box center [559, 107] width 421 height 28
paste input "QUICK WORKOUT JAM"
click at [396, 107] on input "QUICK WORKOUT JAM" at bounding box center [559, 107] width 421 height 28
type input "QUICK WORKOUT JAM"
click at [400, 148] on input "Search Form" at bounding box center [559, 144] width 421 height 28
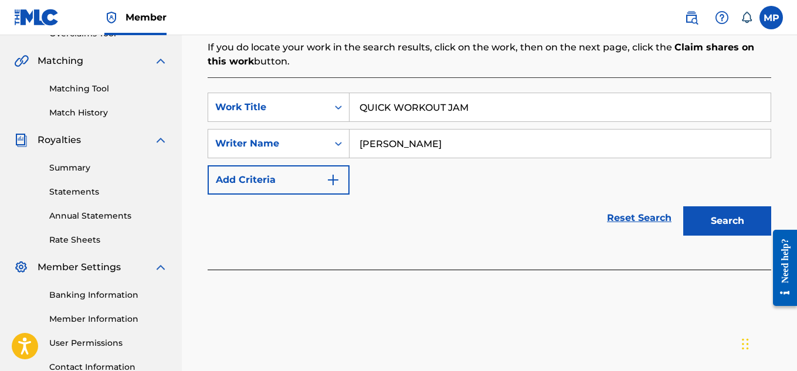
type input "[PERSON_NAME]"
click at [714, 225] on button "Search" at bounding box center [727, 220] width 88 height 29
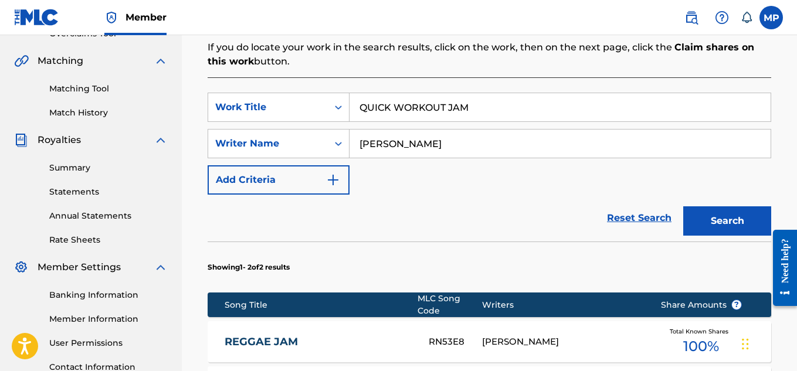
scroll to position [406, 0]
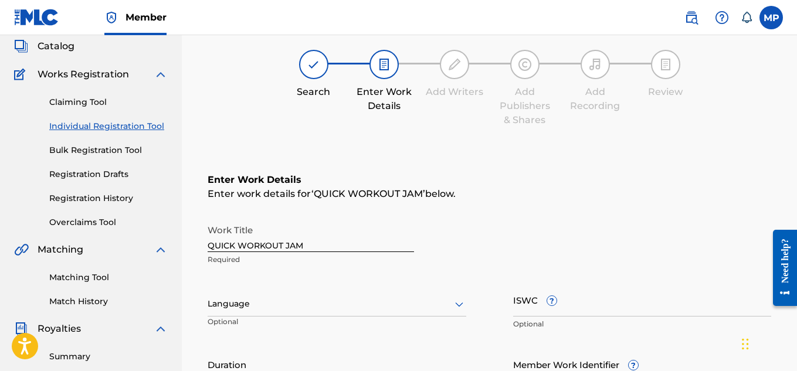
scroll to position [187, 0]
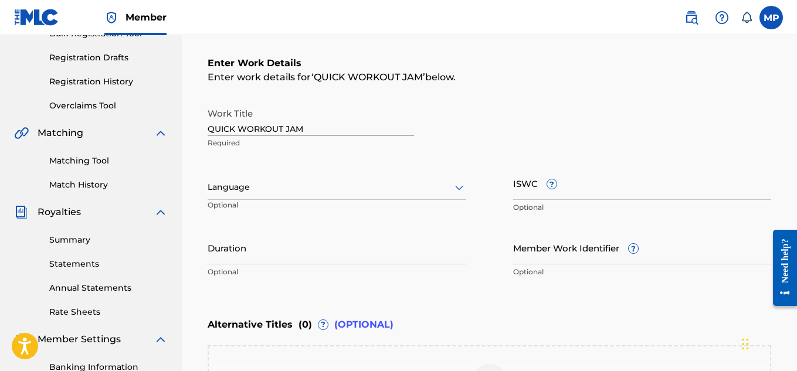
click at [606, 185] on input "ISWC ?" at bounding box center [642, 182] width 259 height 33
paste input "T9235452343"
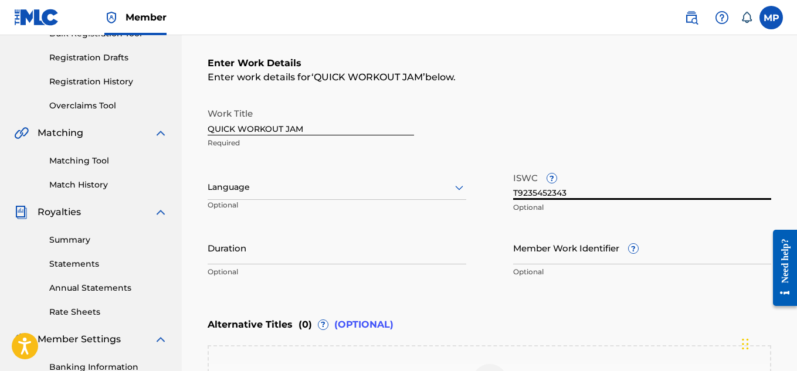
type input "T9235452343"
click at [532, 254] on input "Member Work Identifier ?" at bounding box center [642, 247] width 259 height 33
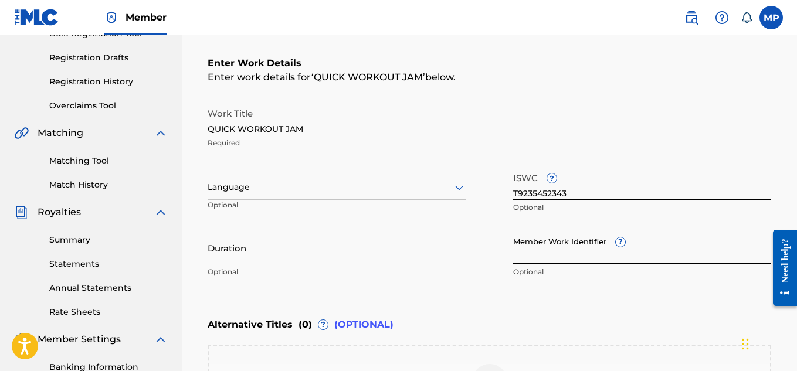
paste input "894006202"
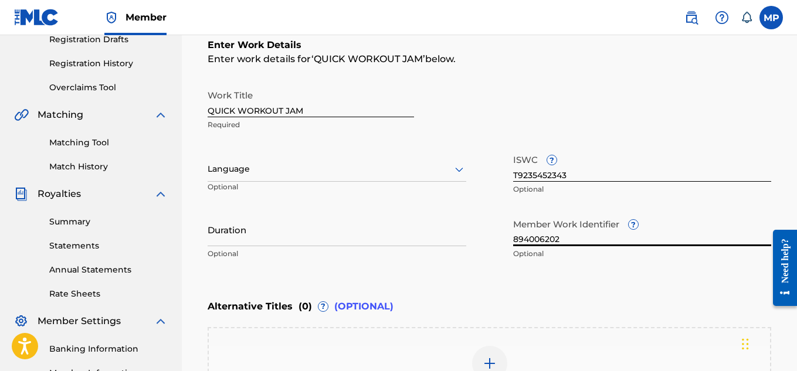
scroll to position [387, 0]
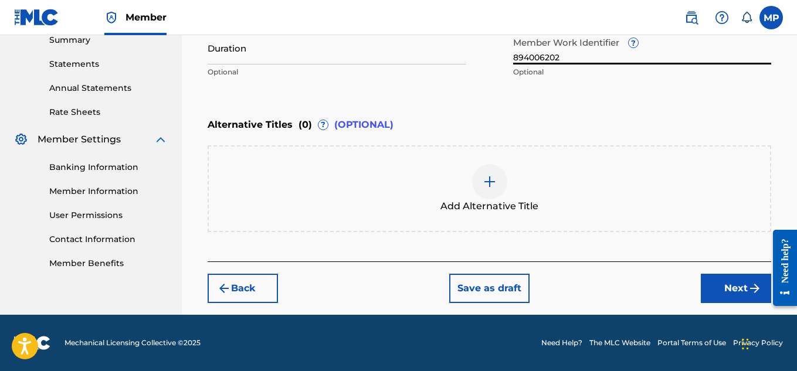
type input "894006202"
click at [737, 291] on button "Next" at bounding box center [736, 288] width 70 height 29
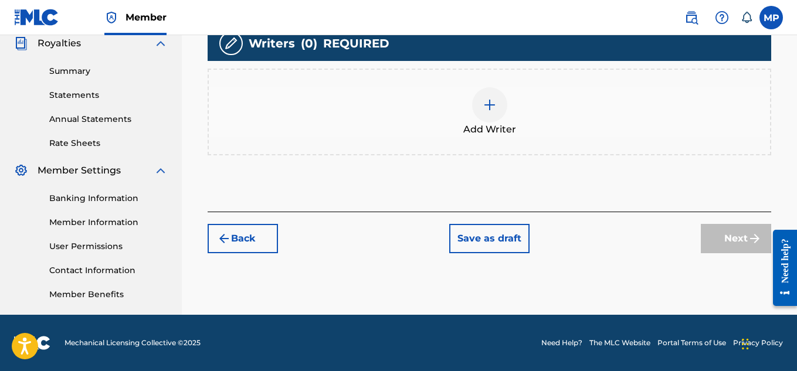
scroll to position [322, 0]
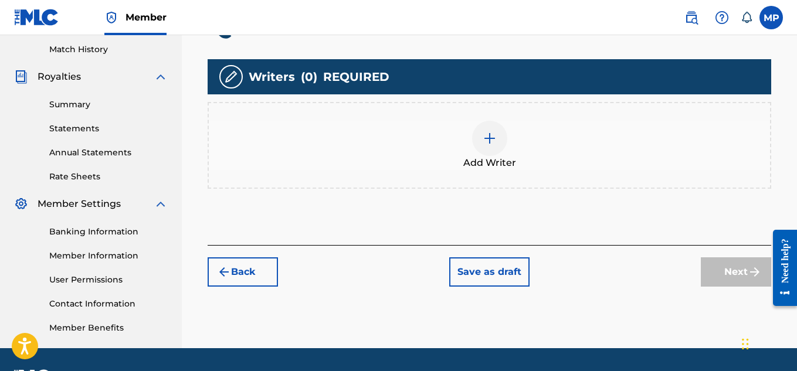
click at [494, 146] on div at bounding box center [489, 138] width 35 height 35
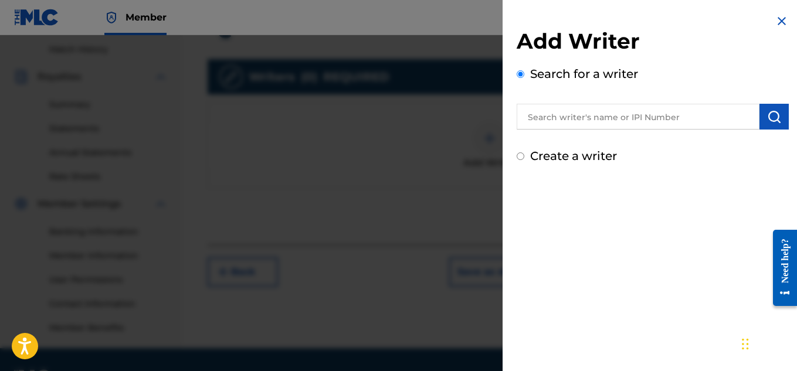
click at [652, 118] on input "text" at bounding box center [637, 117] width 243 height 26
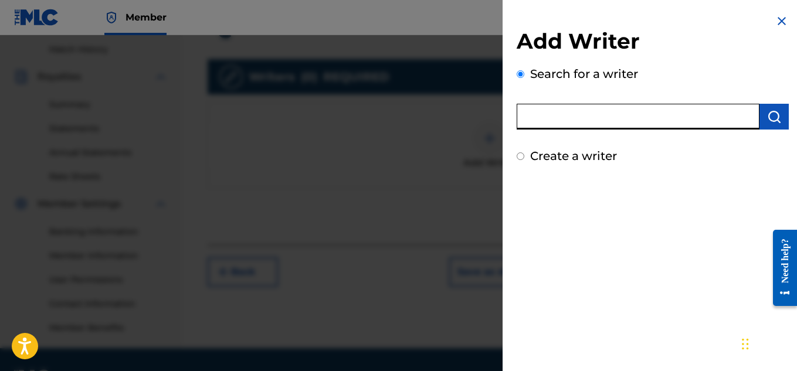
paste input "QUICK WORKOUT JAM"
click at [701, 117] on input "QUICK WORKOUT JAM" at bounding box center [637, 117] width 243 height 26
type input "[PERSON_NAME]"
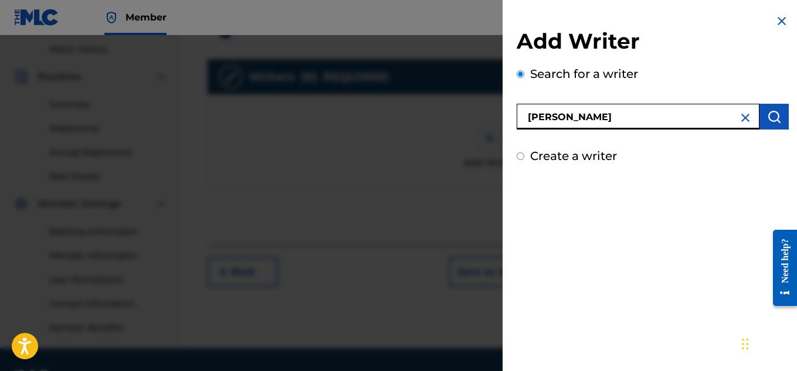
click at [774, 116] on img "submit" at bounding box center [774, 117] width 14 height 14
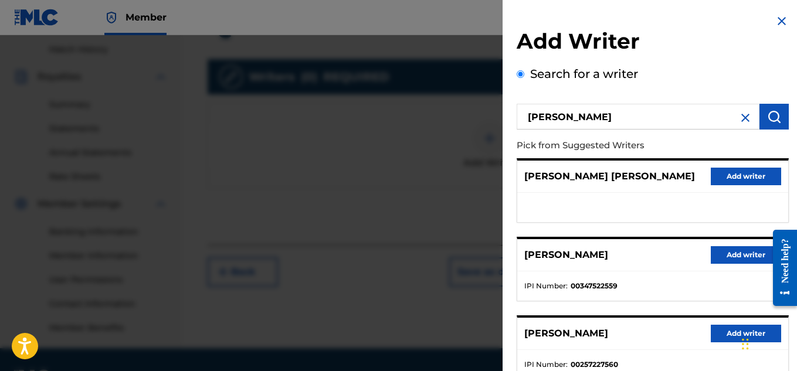
click at [740, 251] on button "Add writer" at bounding box center [745, 255] width 70 height 18
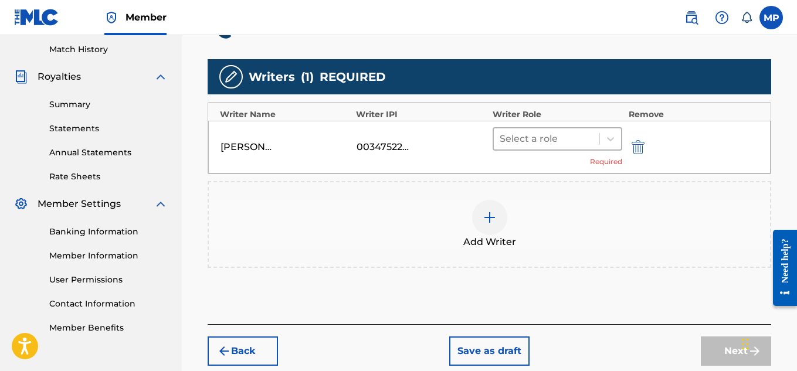
click at [562, 136] on div at bounding box center [546, 139] width 94 height 16
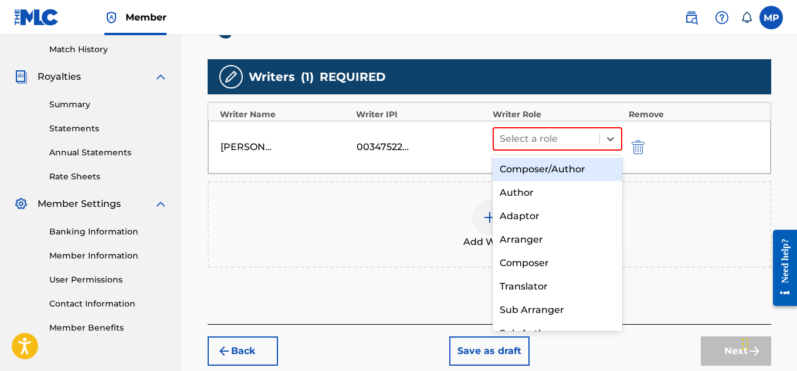
click at [536, 168] on div "Composer/Author" at bounding box center [557, 169] width 130 height 23
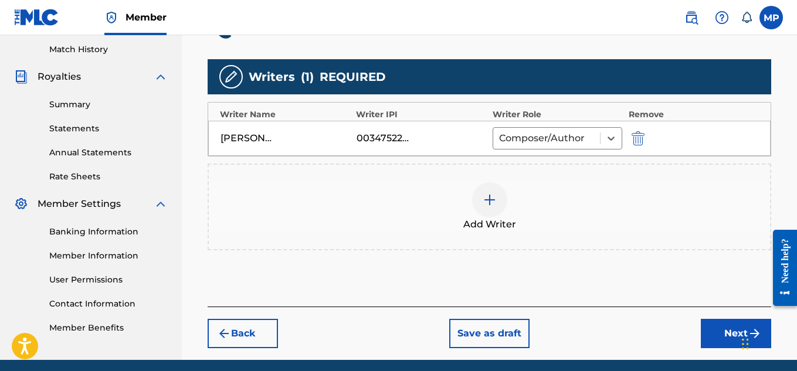
click at [713, 324] on button "Next" at bounding box center [736, 333] width 70 height 29
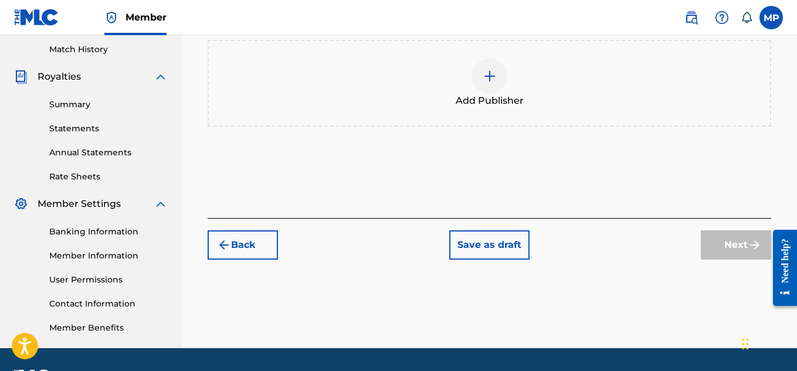
click at [485, 94] on div at bounding box center [489, 76] width 35 height 35
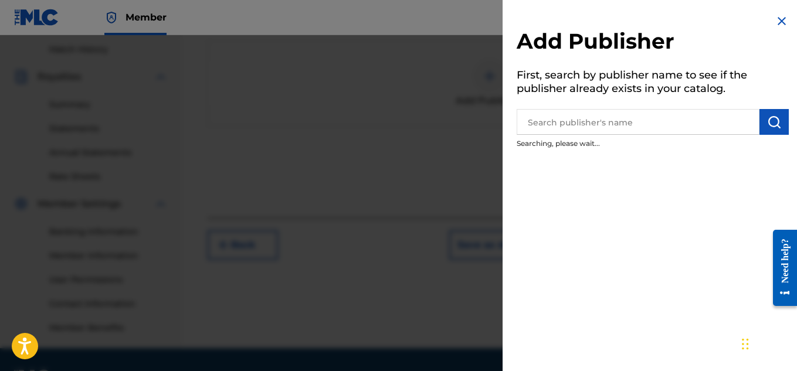
scroll to position [171, 0]
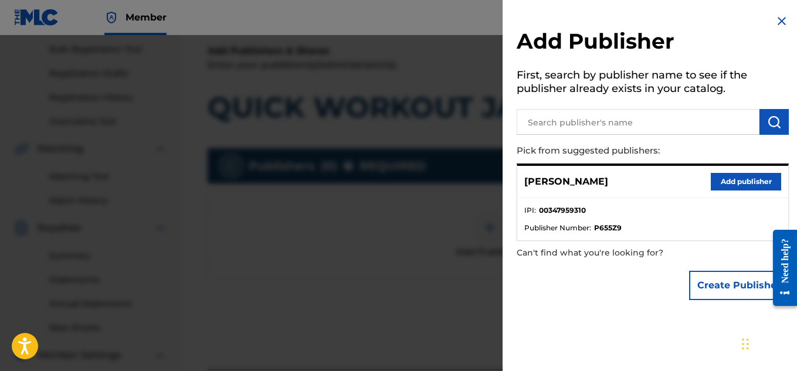
click at [727, 181] on button "Add publisher" at bounding box center [745, 182] width 70 height 18
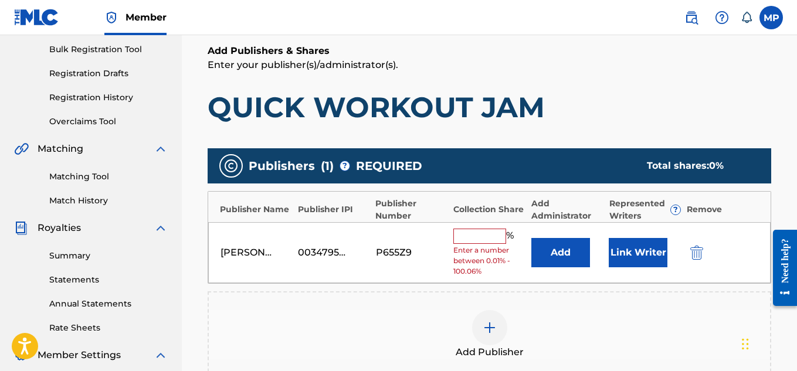
click at [470, 233] on input "text" at bounding box center [479, 236] width 53 height 15
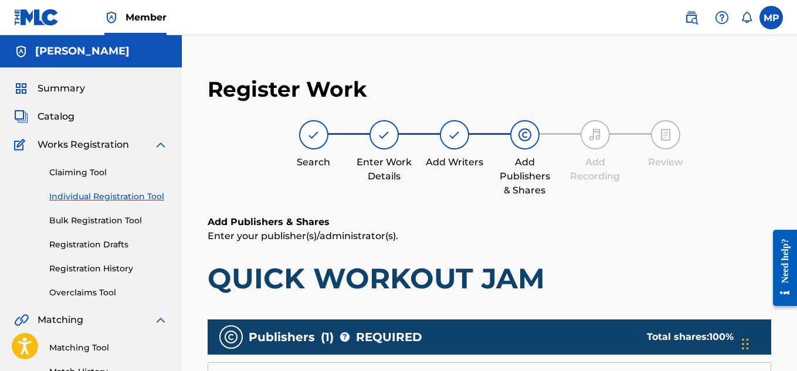
scroll to position [216, 0]
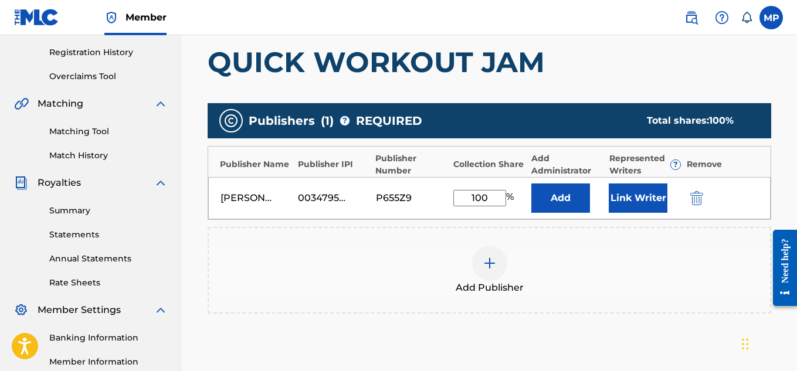
type input "100"
click at [636, 203] on button "Link Writer" at bounding box center [637, 197] width 59 height 29
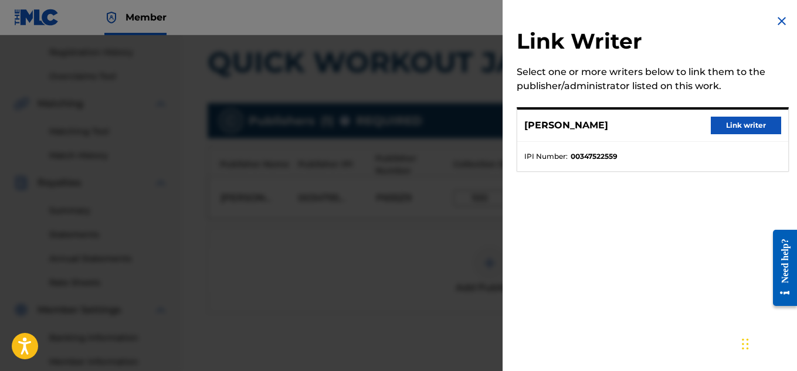
click at [742, 128] on button "Link writer" at bounding box center [745, 126] width 70 height 18
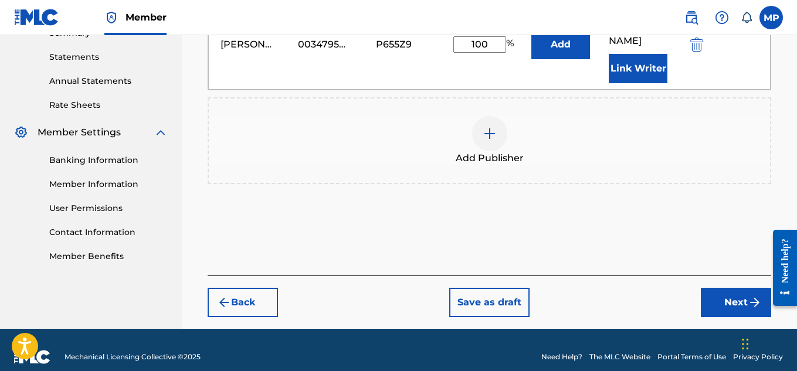
scroll to position [200, 0]
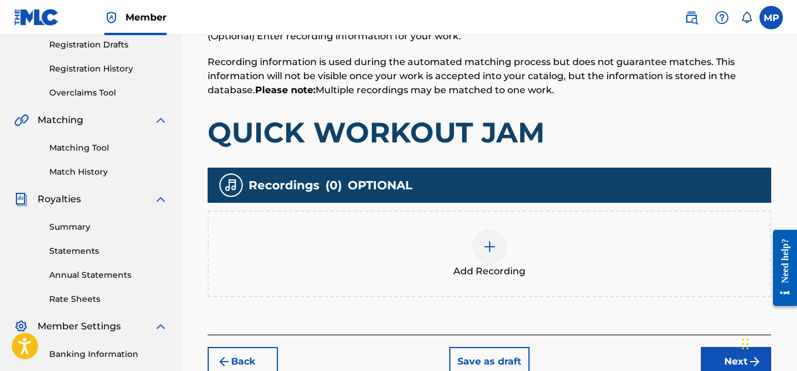
scroll to position [202, 0]
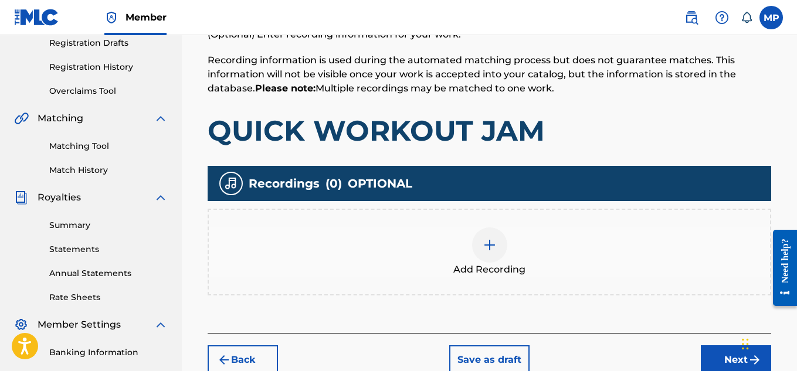
click at [501, 248] on div at bounding box center [489, 244] width 35 height 35
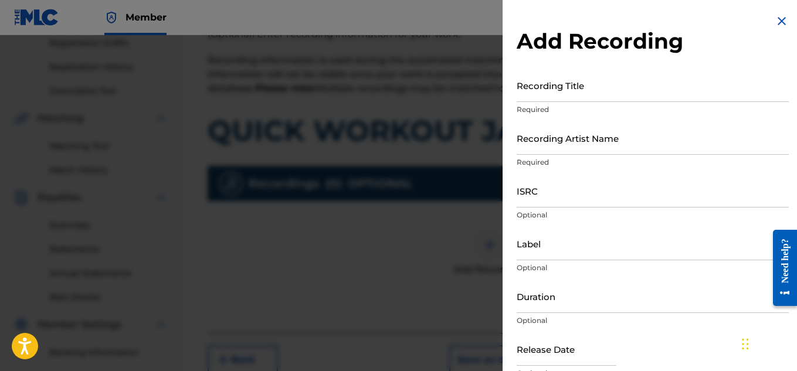
click at [586, 188] on input "ISRC" at bounding box center [652, 190] width 272 height 33
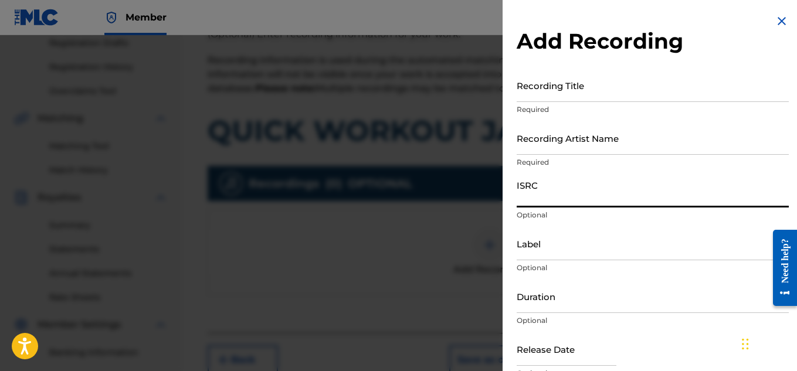
paste input "QZAPG1824596"
type input "QZAPG1824596"
click at [535, 156] on div "Recording Artist Name Required" at bounding box center [652, 147] width 272 height 53
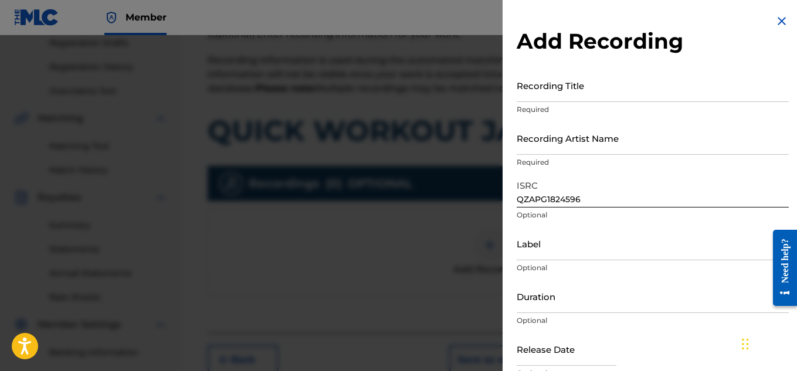
click at [526, 143] on input "Recording Artist Name" at bounding box center [652, 137] width 272 height 33
paste input "FLUNKY JUNKY"
type input "FLUNKY JUNKY"
click at [545, 89] on input "Recording Title" at bounding box center [652, 85] width 272 height 33
paste input "FLUNKY JUNKY"
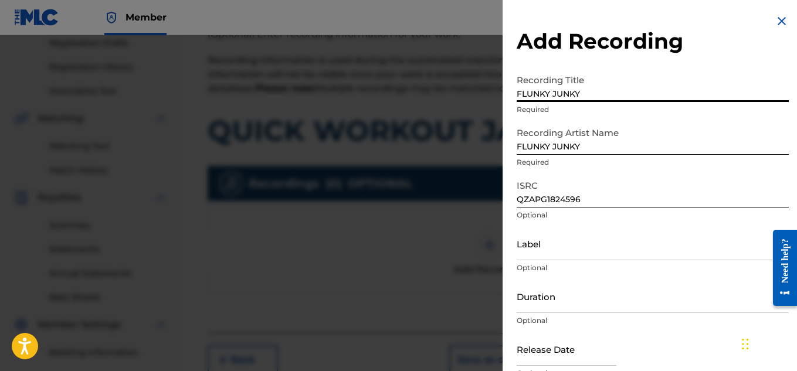
click at [534, 90] on input "FLUNKY JUNKY" at bounding box center [652, 85] width 272 height 33
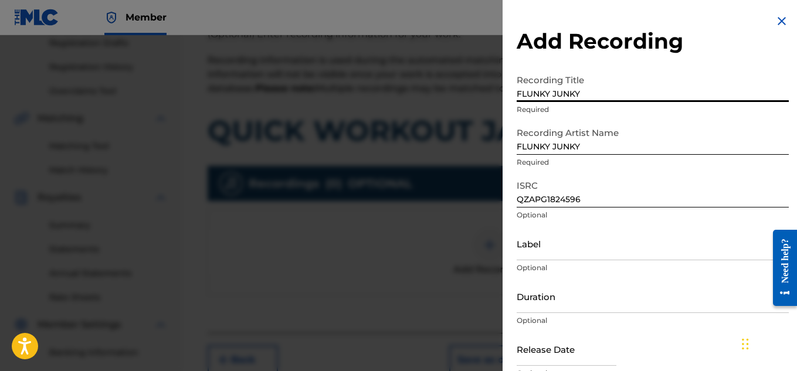
paste input "QUICK WORKOUT JAM"
type input "QUICK WORKOUT JAM"
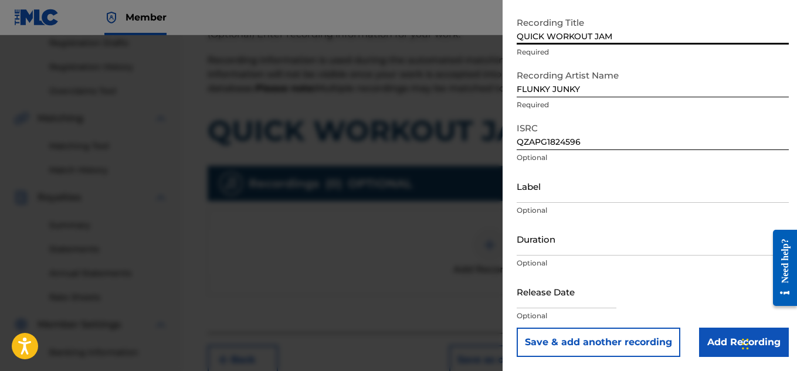
scroll to position [319, 0]
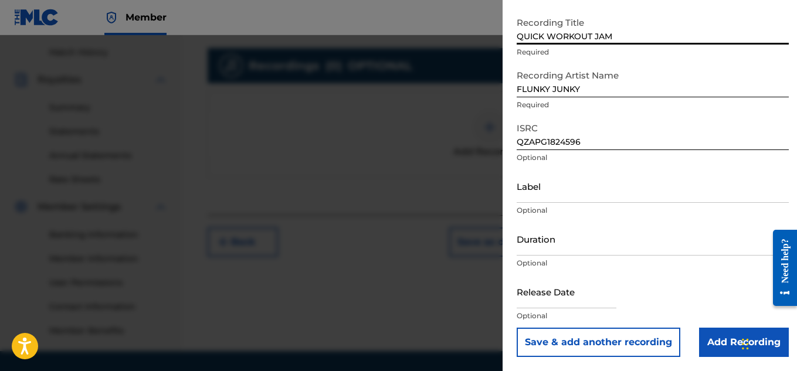
click at [700, 331] on input "Add Recording" at bounding box center [744, 342] width 90 height 29
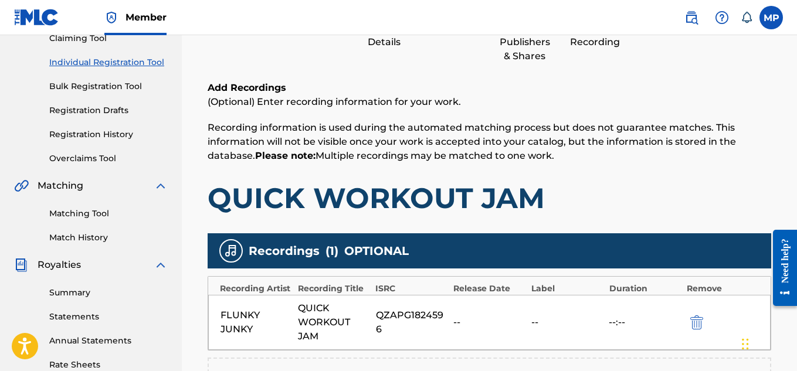
scroll to position [356, 0]
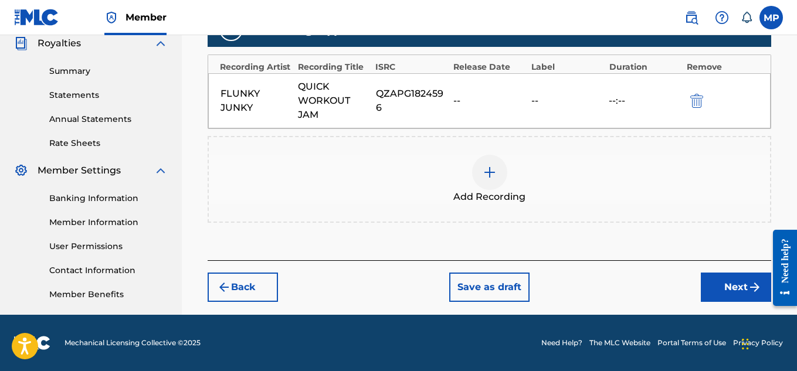
click at [720, 279] on button "Next" at bounding box center [736, 287] width 70 height 29
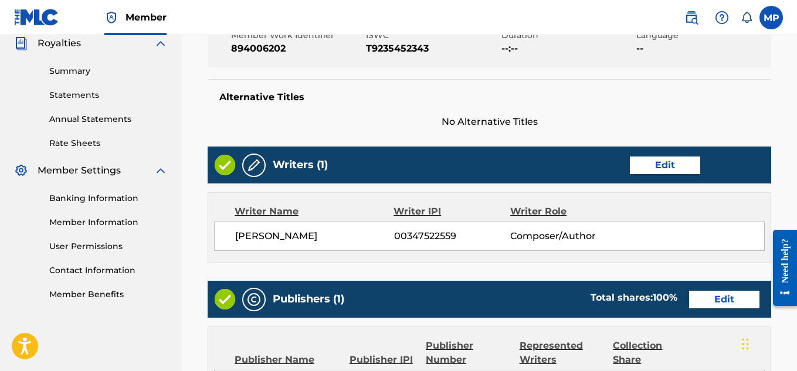
scroll to position [658, 0]
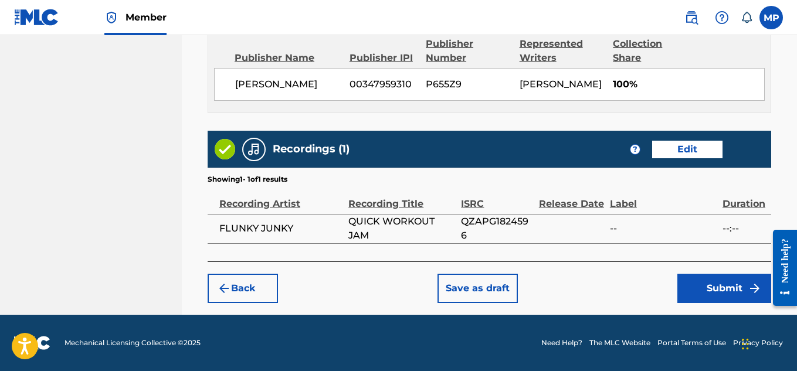
click at [708, 283] on button "Submit" at bounding box center [724, 288] width 94 height 29
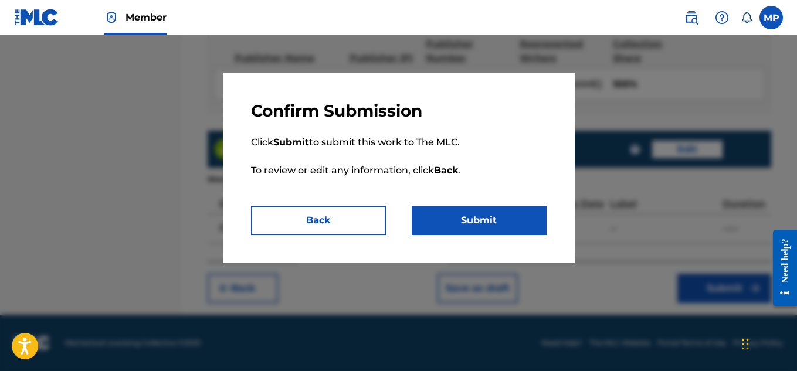
click at [362, 212] on button "Back" at bounding box center [318, 220] width 135 height 29
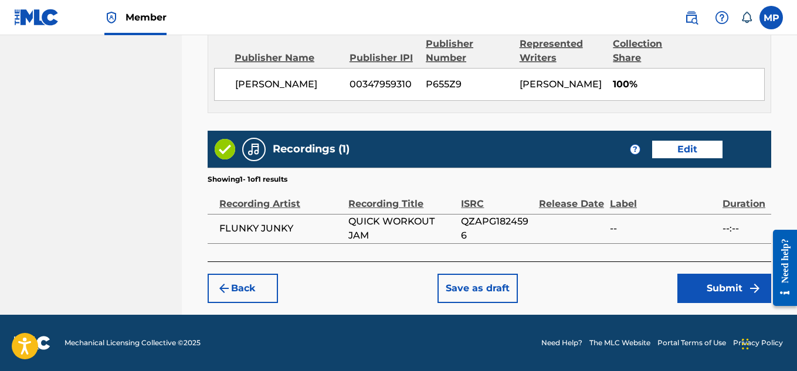
click at [700, 280] on button "Submit" at bounding box center [724, 288] width 94 height 29
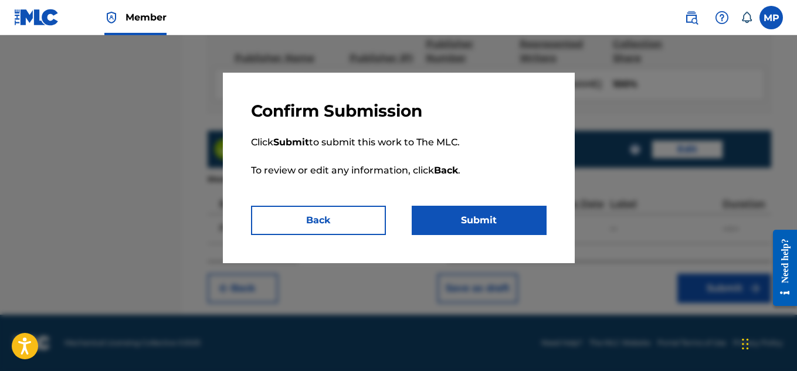
click at [495, 223] on button "Submit" at bounding box center [479, 220] width 135 height 29
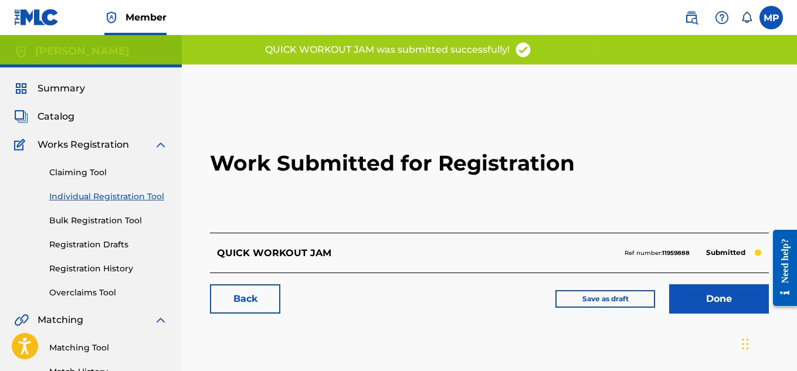
scroll to position [3, 0]
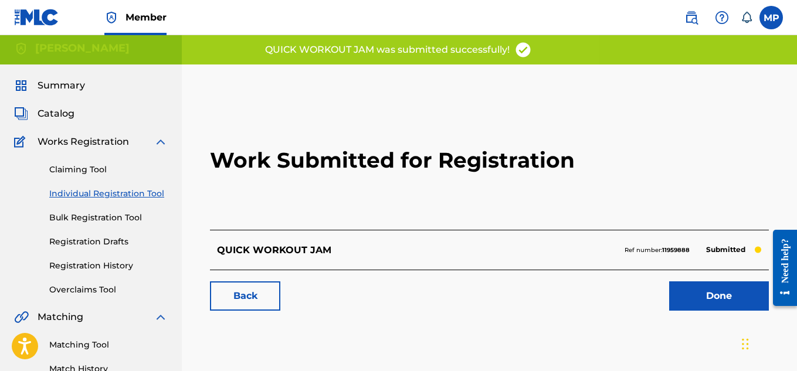
click at [260, 281] on link "Back" at bounding box center [245, 295] width 70 height 29
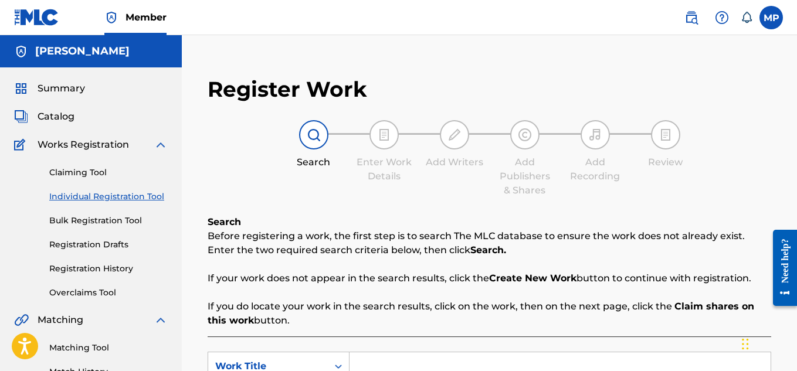
scroll to position [239, 0]
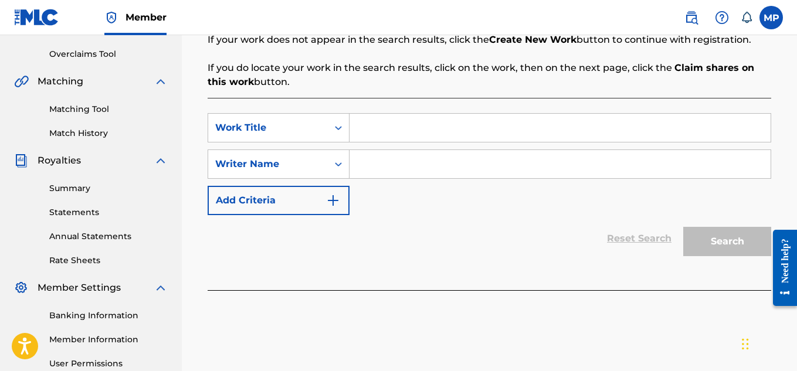
click at [438, 126] on input "Search Form" at bounding box center [559, 128] width 421 height 28
paste input "FLUNKY JUNKY"
type input "FLUNKY JUNKY"
click at [417, 159] on input "Search Form" at bounding box center [559, 164] width 421 height 28
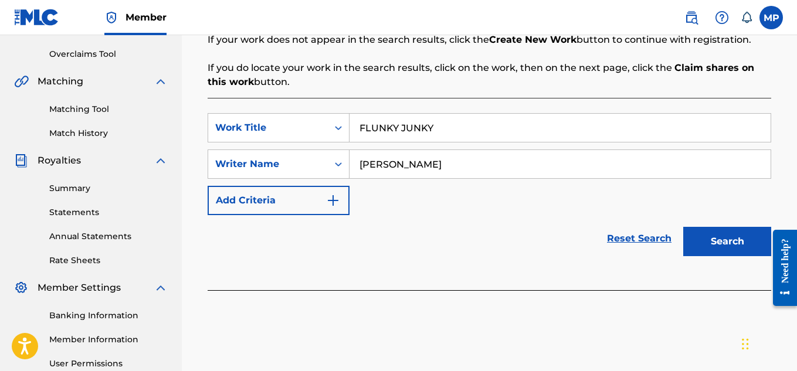
type input "[PERSON_NAME]"
click at [739, 240] on button "Search" at bounding box center [727, 241] width 88 height 29
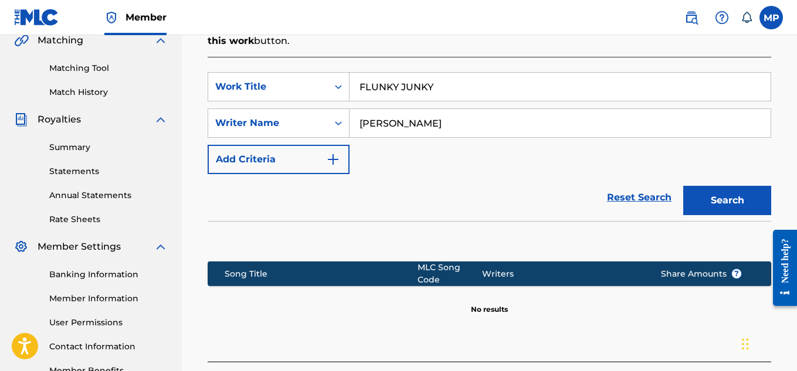
scroll to position [380, 0]
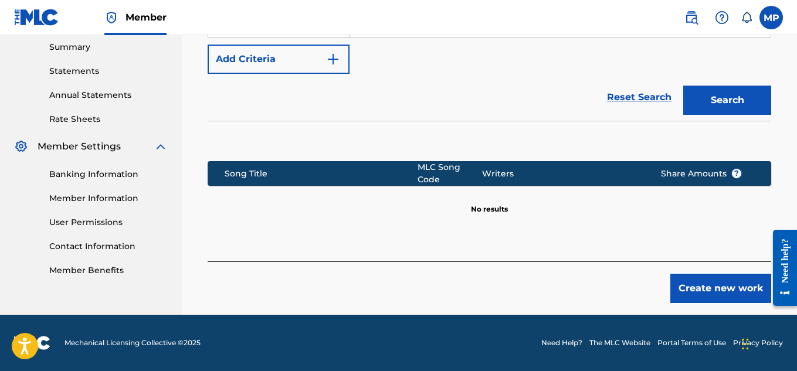
click at [707, 283] on button "Create new work" at bounding box center [720, 288] width 101 height 29
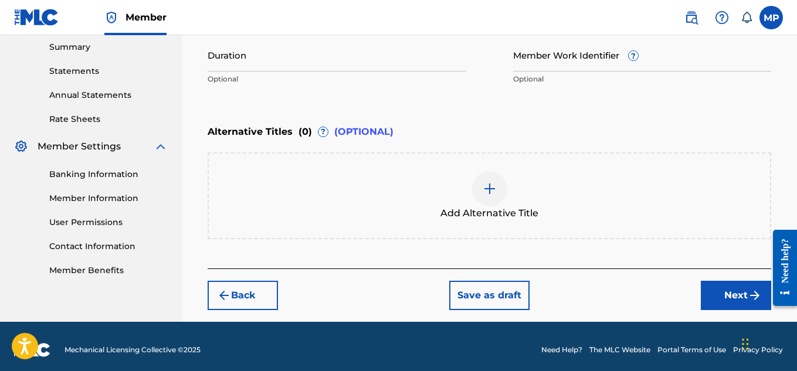
scroll to position [191, 0]
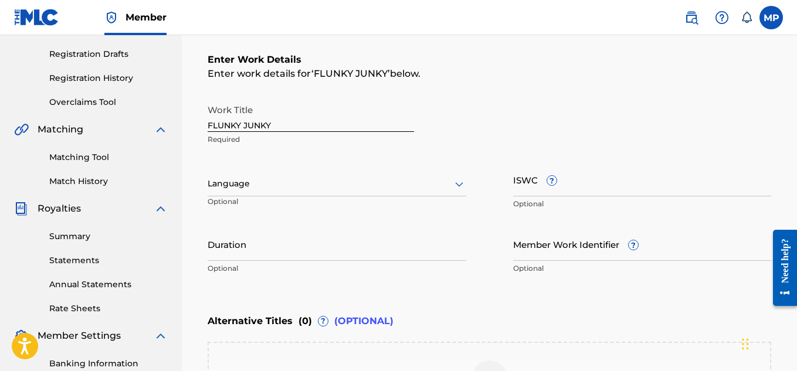
click at [635, 179] on input "ISWC ?" at bounding box center [642, 179] width 259 height 33
paste input "T9235452241"
type input "T9235452241"
click at [545, 255] on input "Member Work Identifier ?" at bounding box center [642, 243] width 259 height 33
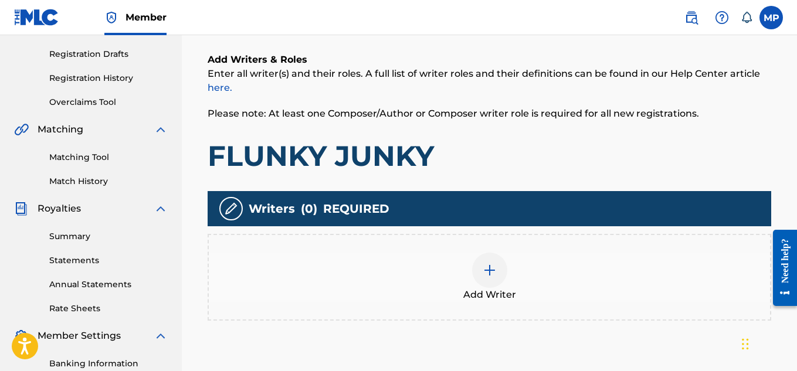
scroll to position [297, 0]
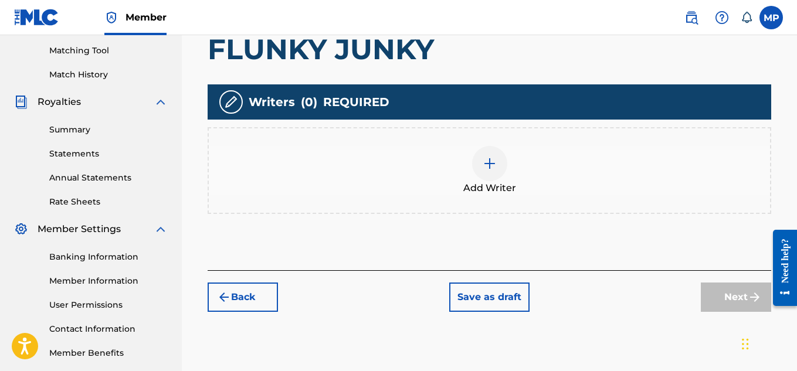
click at [508, 195] on div "Add Writer" at bounding box center [489, 170] width 561 height 49
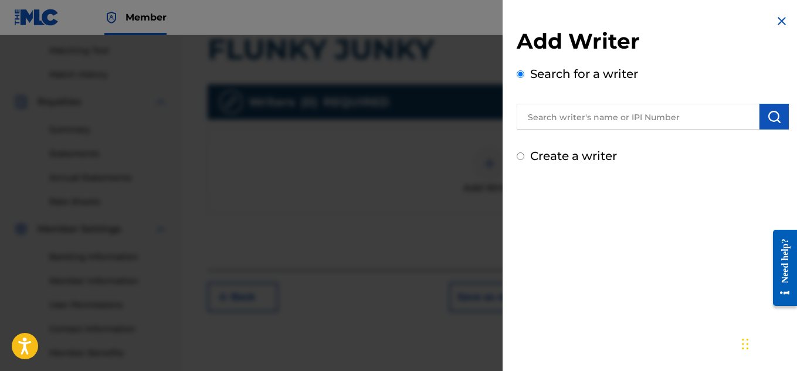
click at [593, 116] on input "text" at bounding box center [637, 117] width 243 height 26
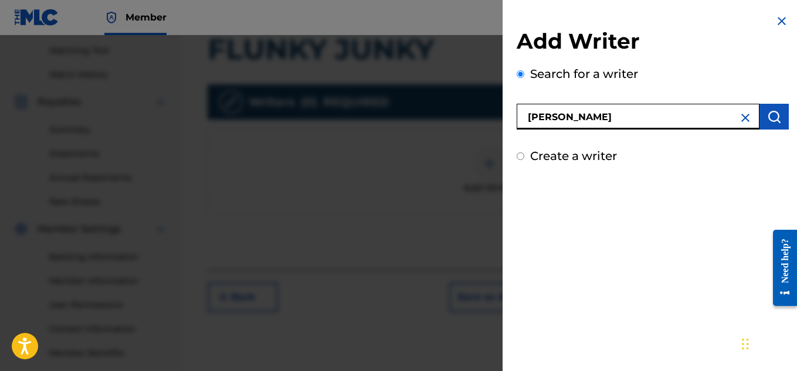
type input "[PERSON_NAME]"
click at [769, 125] on button "submit" at bounding box center [773, 117] width 29 height 26
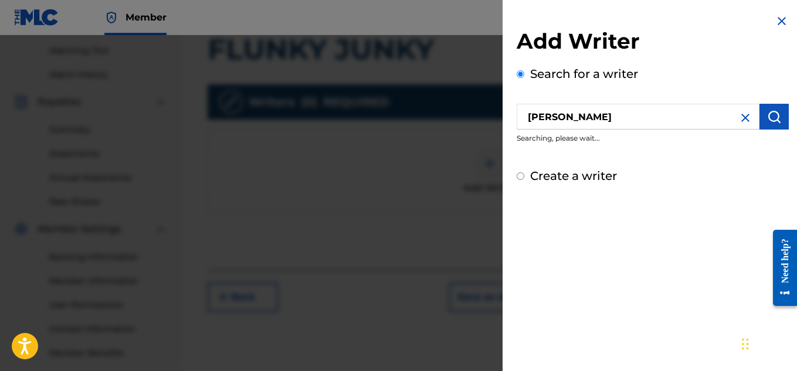
scroll to position [244, 0]
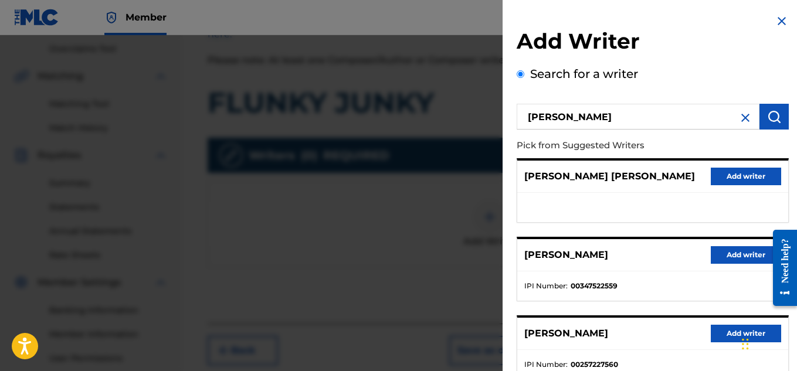
click at [719, 257] on button "Add writer" at bounding box center [745, 255] width 70 height 18
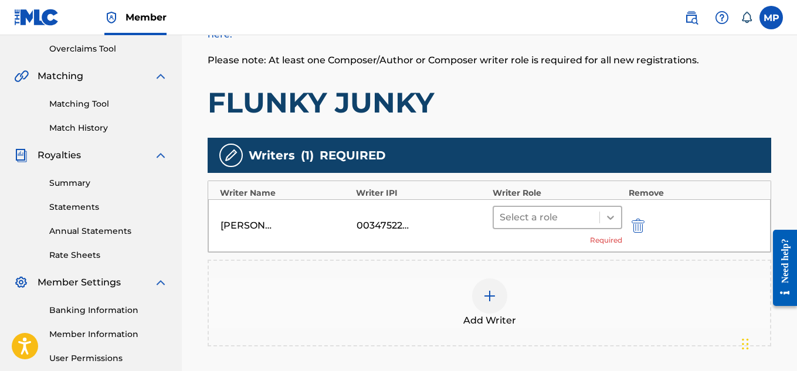
click at [612, 213] on icon at bounding box center [610, 218] width 12 height 12
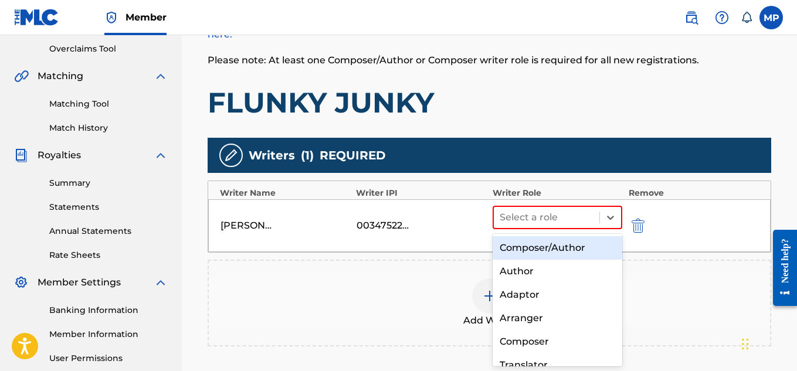
click at [536, 246] on div "Composer/Author" at bounding box center [557, 247] width 130 height 23
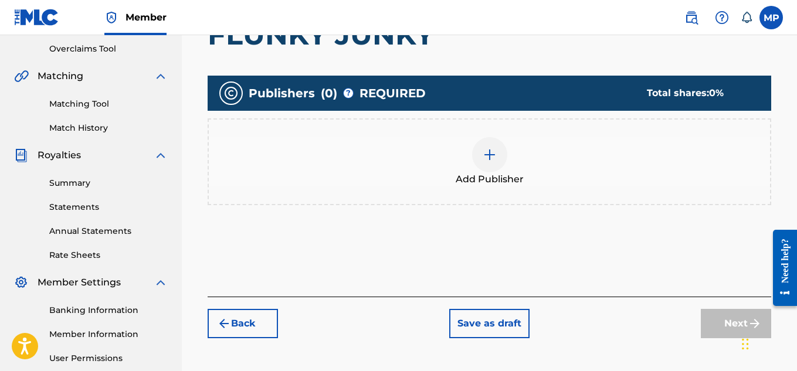
scroll to position [118, 0]
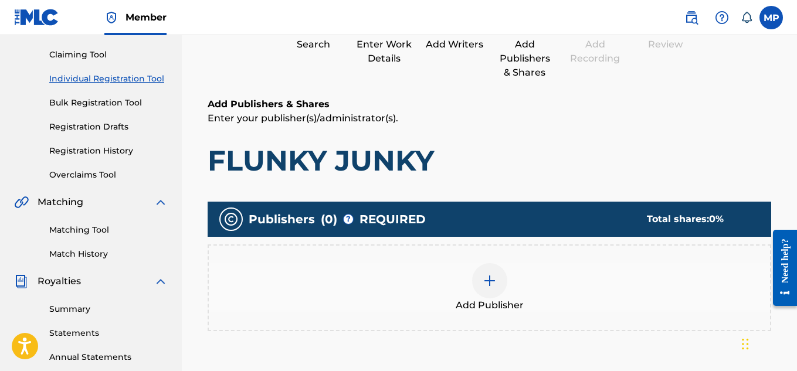
click at [506, 277] on div at bounding box center [489, 280] width 35 height 35
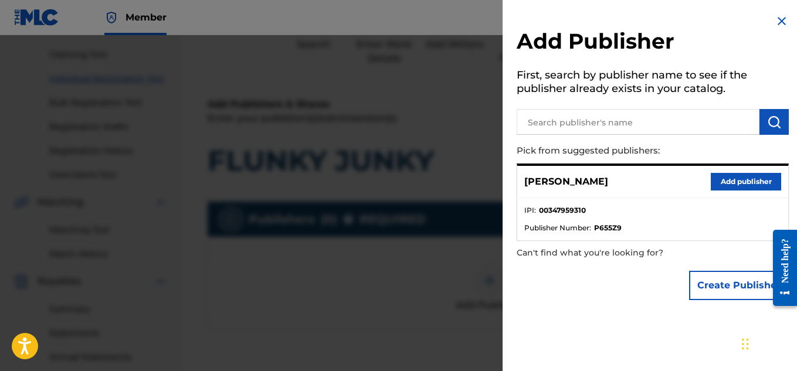
click at [744, 176] on button "Add publisher" at bounding box center [745, 182] width 70 height 18
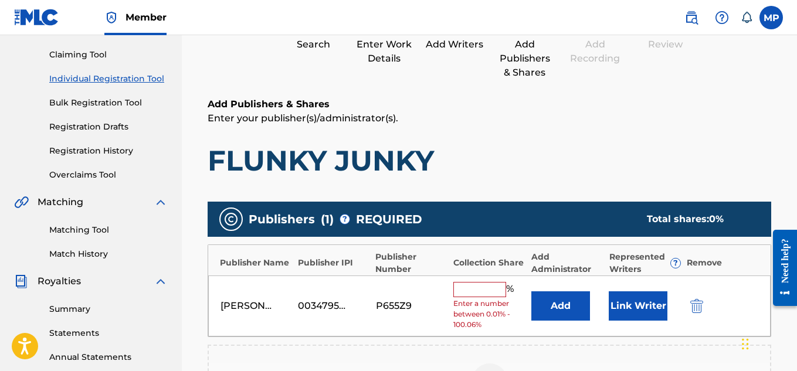
click at [468, 291] on input "text" at bounding box center [479, 289] width 53 height 15
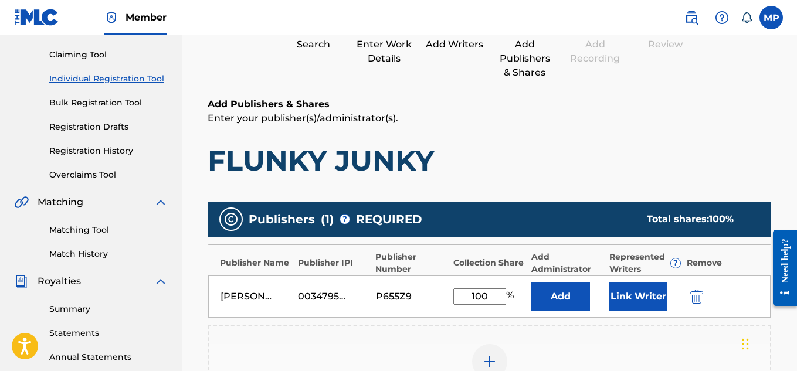
type input "100"
click at [641, 288] on button "Link Writer" at bounding box center [637, 296] width 59 height 29
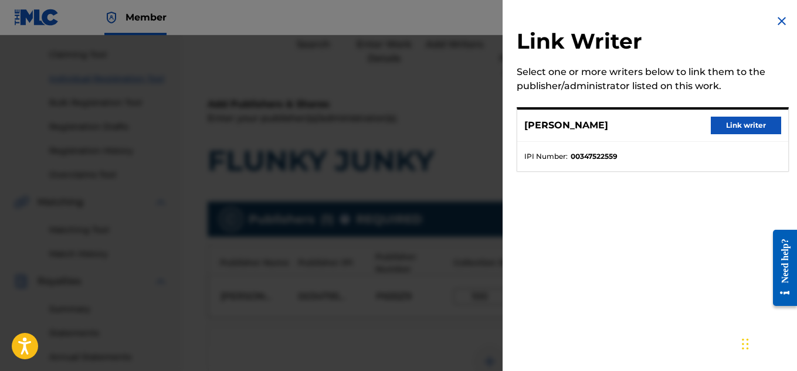
click at [754, 128] on button "Link writer" at bounding box center [745, 126] width 70 height 18
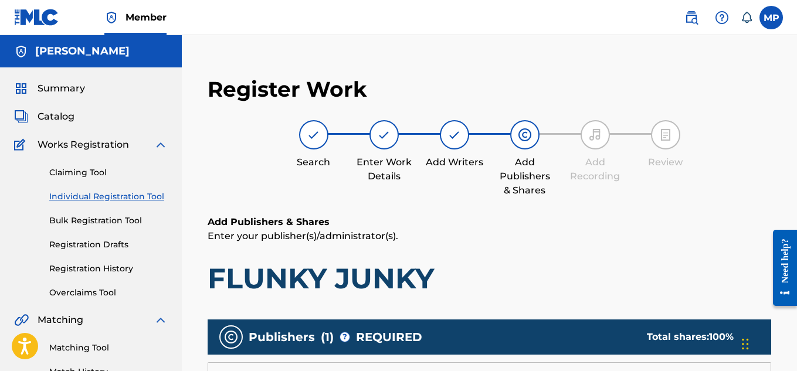
scroll to position [394, 0]
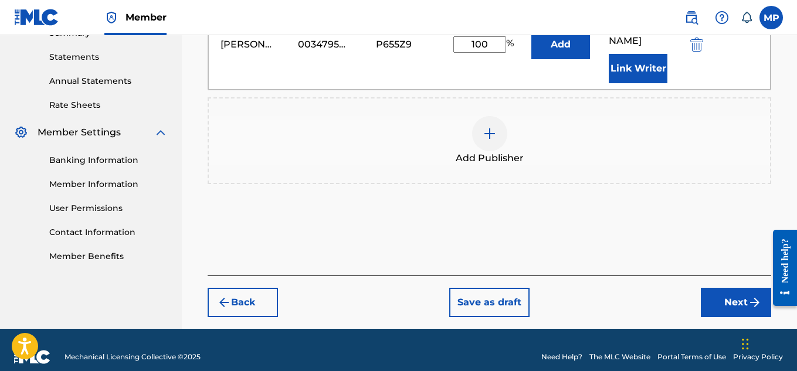
click at [719, 288] on button "Next" at bounding box center [736, 302] width 70 height 29
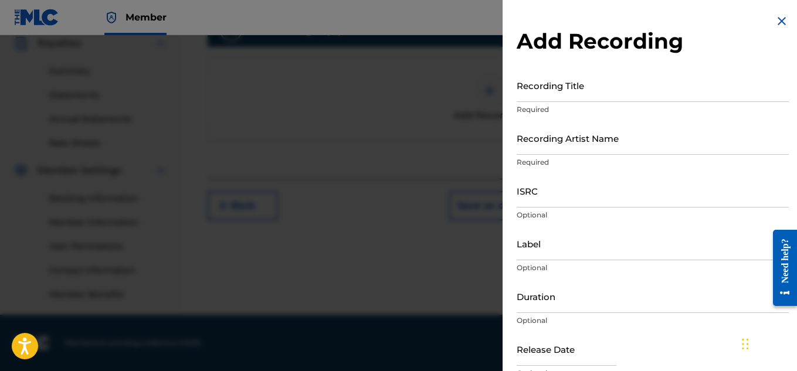
scroll to position [203, 0]
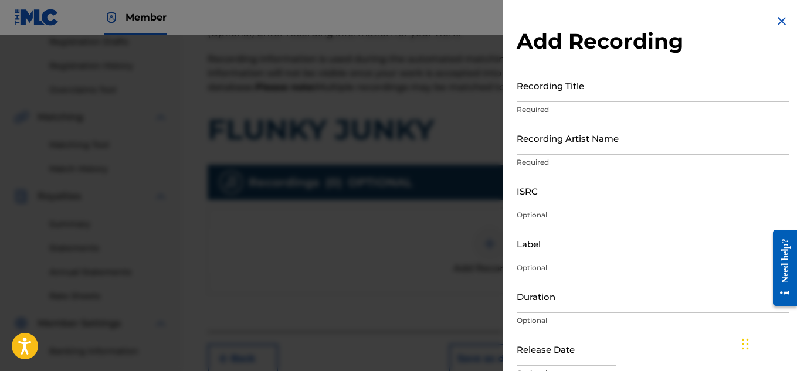
click at [553, 199] on input "ISRC" at bounding box center [652, 190] width 272 height 33
paste input "QZAPG1808929"
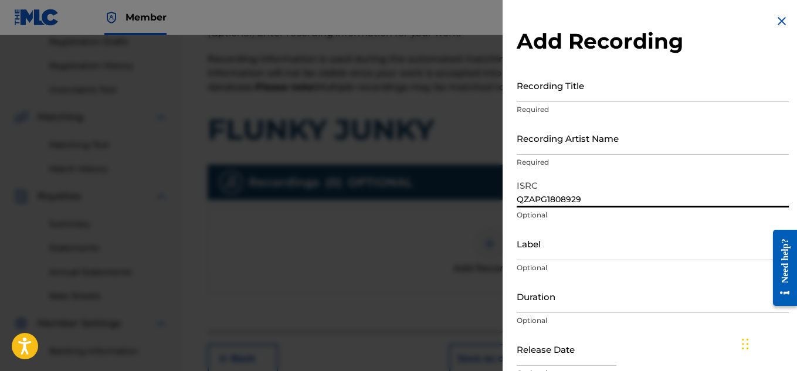
type input "QZAPG1808929"
click at [583, 144] on input "Recording Artist Name" at bounding box center [652, 137] width 272 height 33
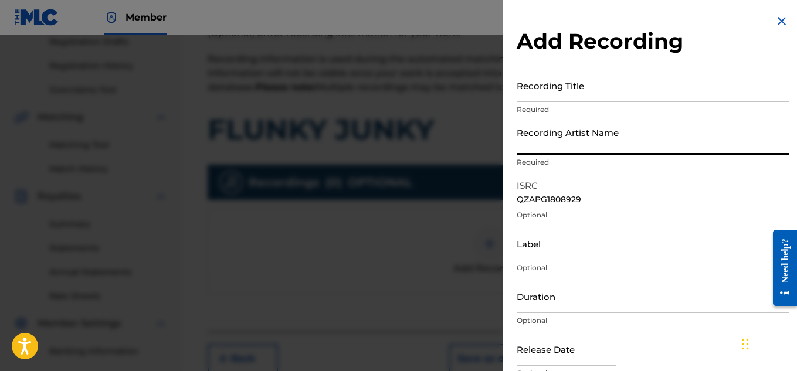
paste input "FLUNKY JUNKY"
type input "FLUNKY JUNKY"
click at [547, 98] on input "Recording Title" at bounding box center [652, 85] width 272 height 33
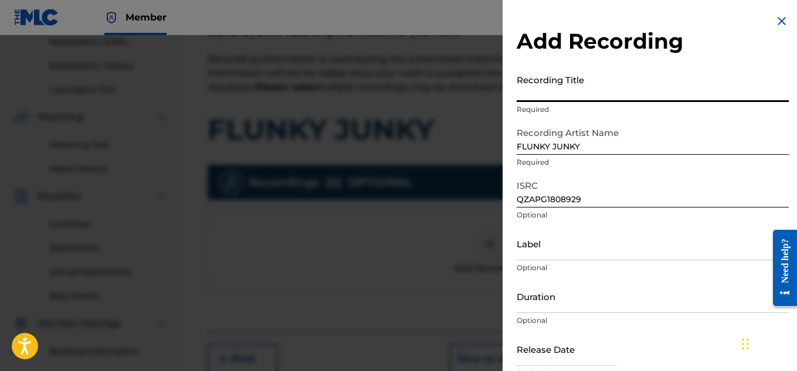
paste input "POWER LIFTING"
type input "POWER LIFTING"
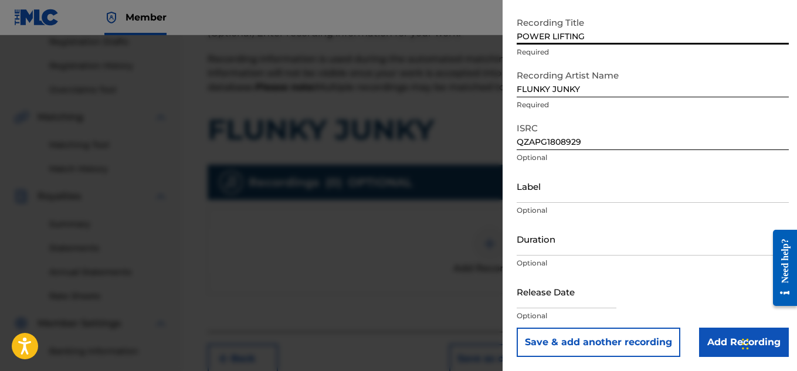
click at [732, 340] on input "Add Recording" at bounding box center [744, 342] width 90 height 29
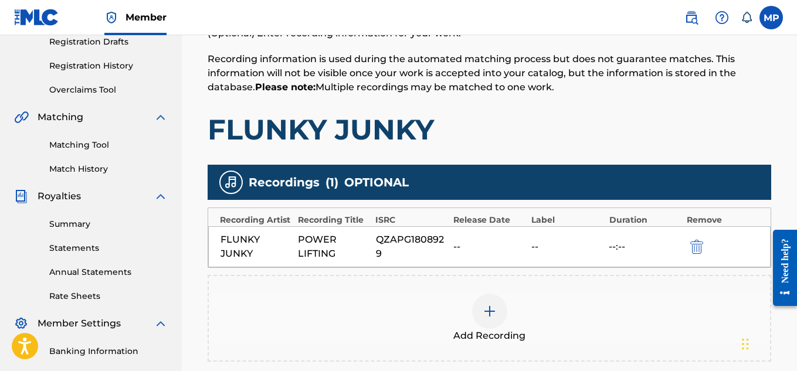
scroll to position [356, 0]
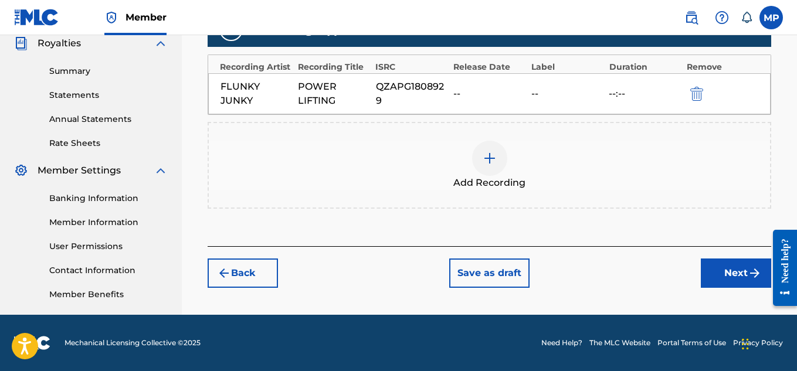
click at [734, 281] on button "Next" at bounding box center [736, 273] width 70 height 29
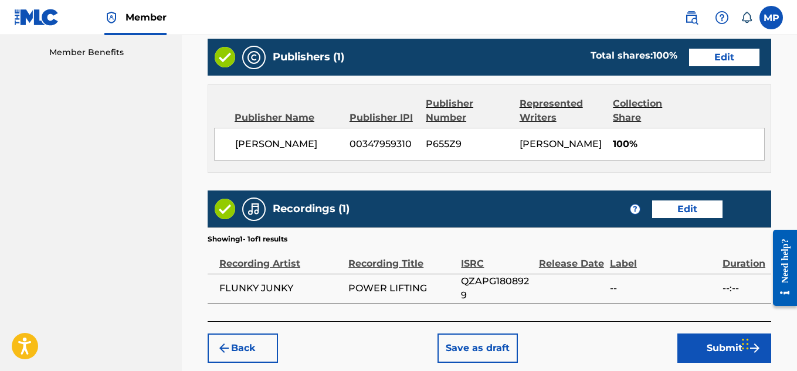
scroll to position [133, 0]
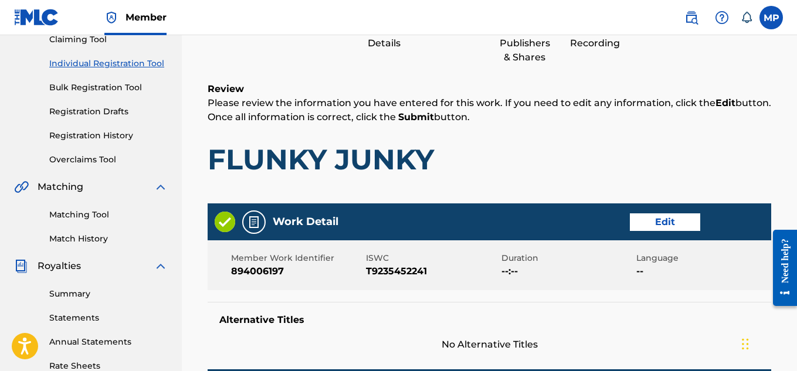
click at [658, 223] on button "Edit" at bounding box center [665, 222] width 70 height 18
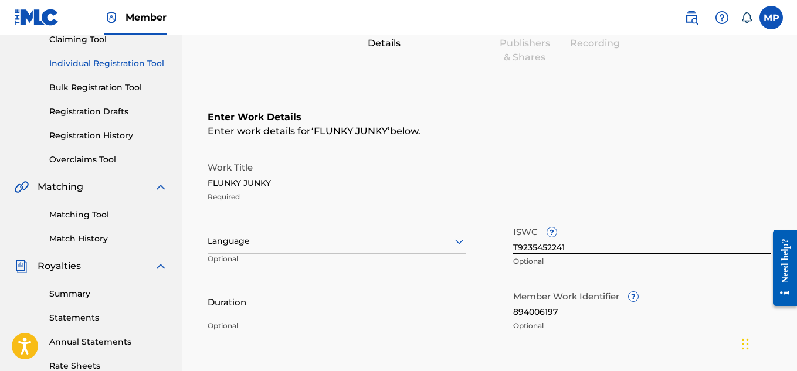
click at [260, 174] on input "FLUNKY JUNKY" at bounding box center [311, 172] width 206 height 33
paste input "POWER"
click at [301, 181] on input "POWER" at bounding box center [311, 172] width 206 height 33
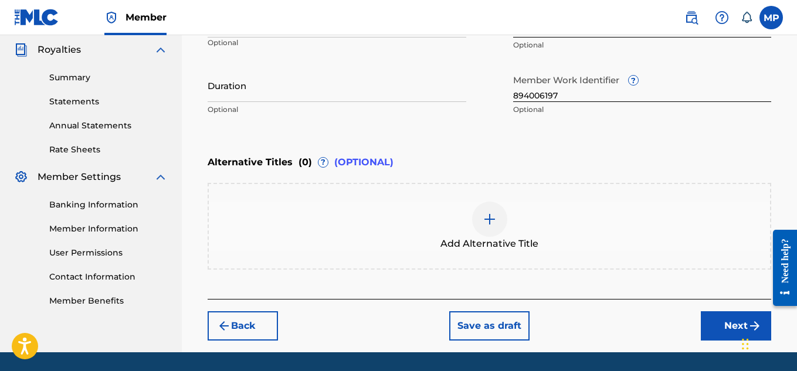
scroll to position [387, 0]
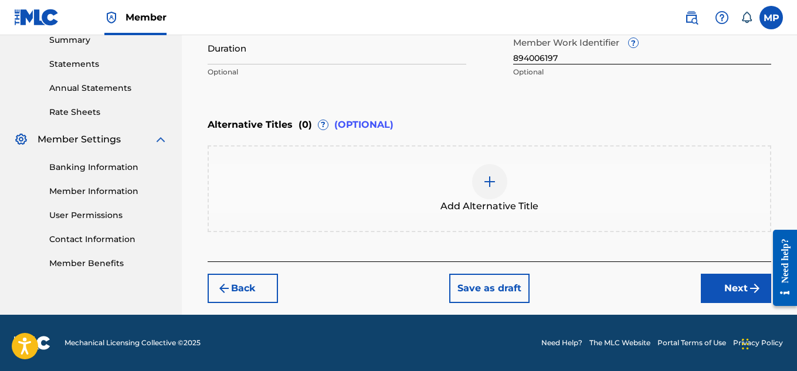
type input "POWER LIFTING"
click at [506, 180] on div at bounding box center [489, 181] width 35 height 35
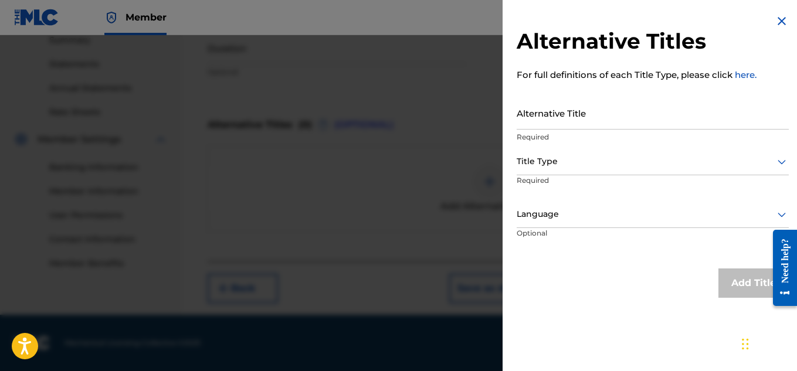
click at [559, 121] on input "Alternative Title" at bounding box center [652, 112] width 272 height 33
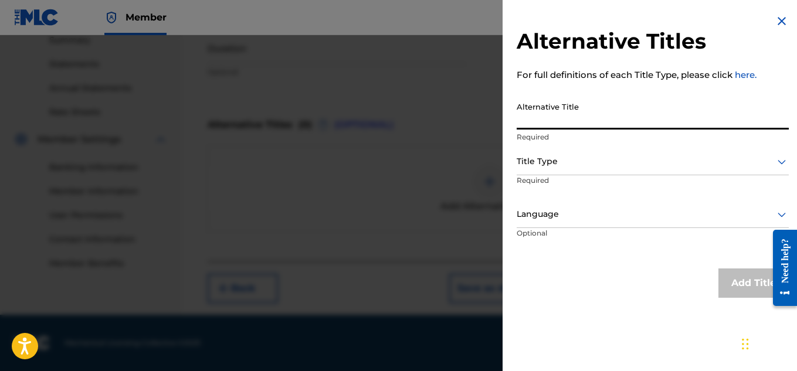
paste input "POWER LIFTING DEEP HOUSE TRANCE"
type input "POWER LIFTING DEEP HOUSE TRANCE"
click at [562, 165] on div at bounding box center [652, 161] width 272 height 15
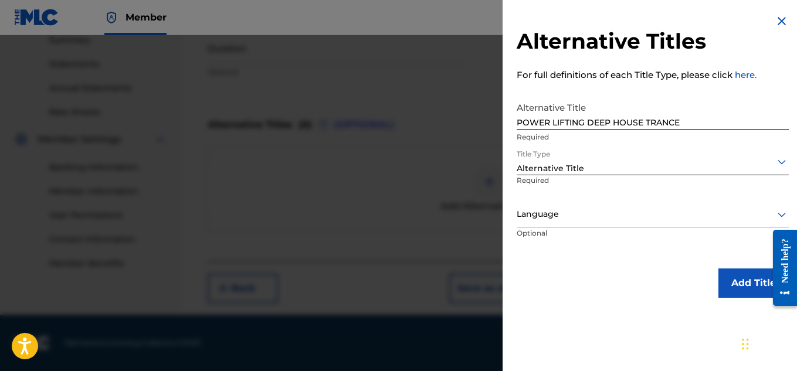
click at [730, 289] on button "Add Title" at bounding box center [753, 282] width 70 height 29
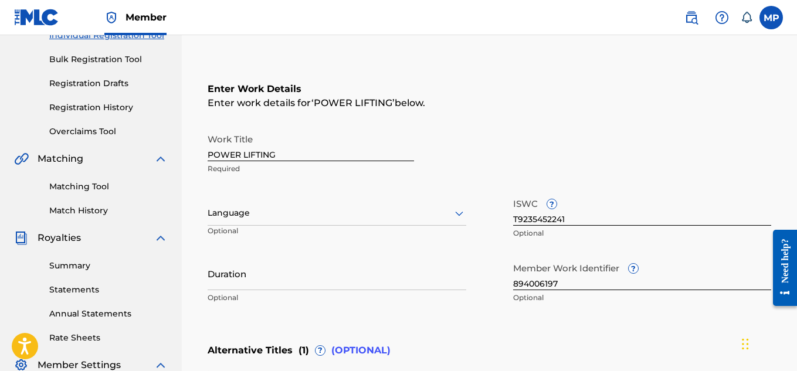
scroll to position [440, 0]
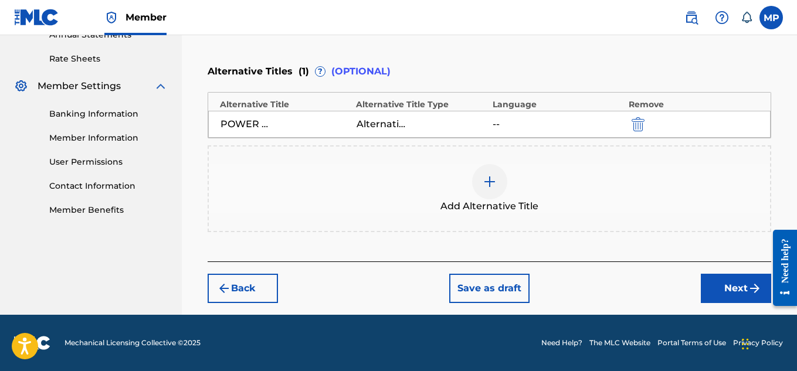
click at [713, 283] on button "Next" at bounding box center [736, 288] width 70 height 29
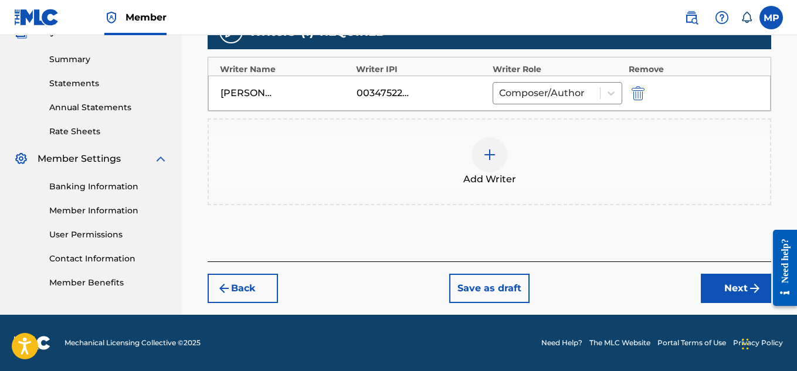
scroll to position [53, 0]
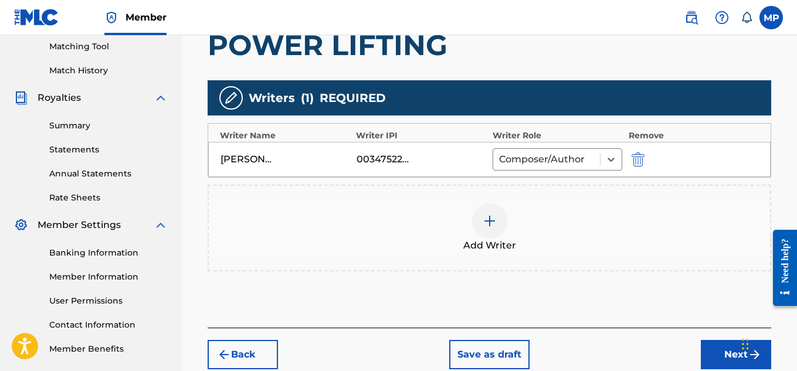
scroll to position [368, 0]
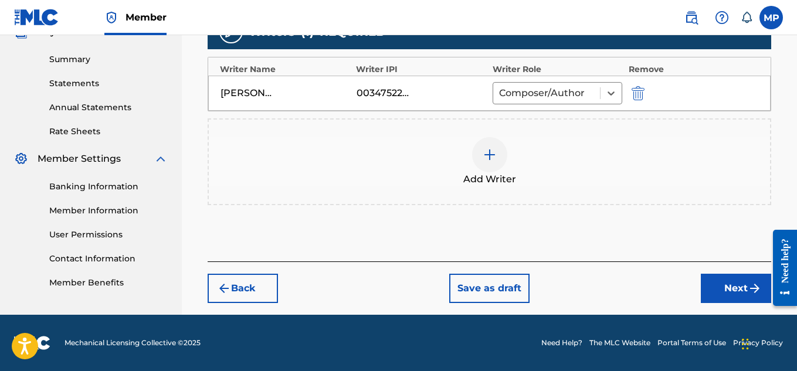
click at [719, 278] on button "Next" at bounding box center [736, 288] width 70 height 29
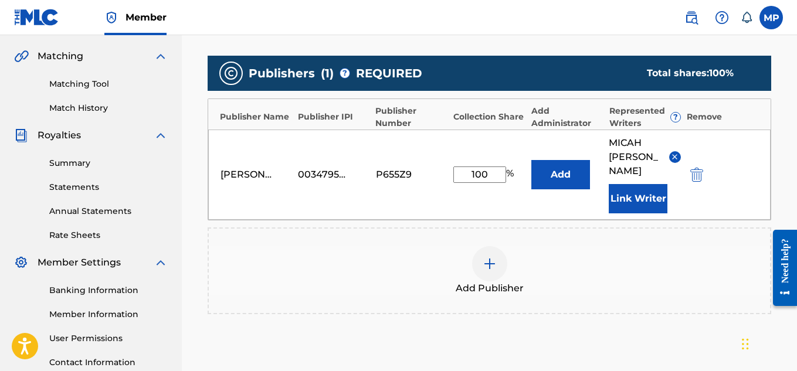
scroll to position [394, 0]
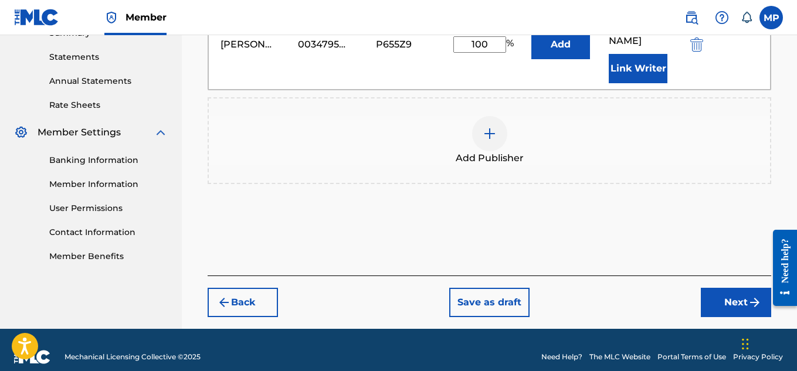
click at [715, 288] on button "Next" at bounding box center [736, 302] width 70 height 29
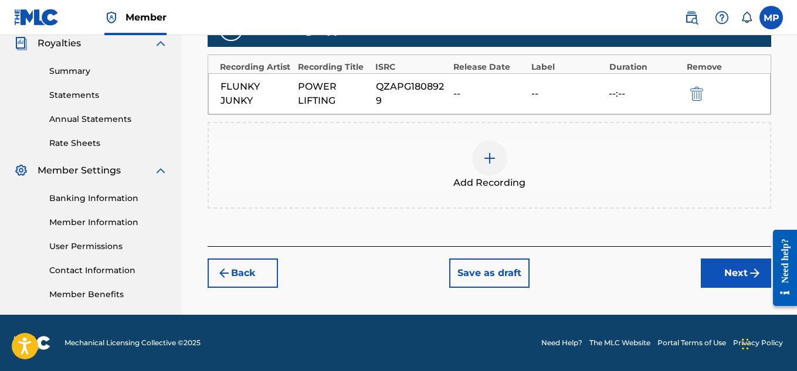
scroll to position [356, 0]
click at [727, 264] on button "Next" at bounding box center [736, 273] width 70 height 29
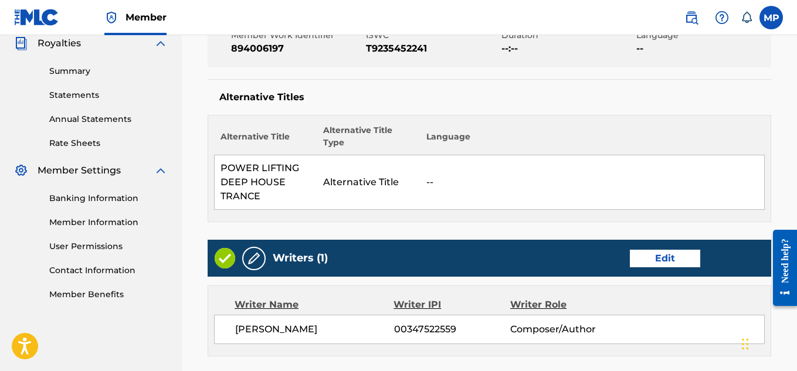
scroll to position [612, 0]
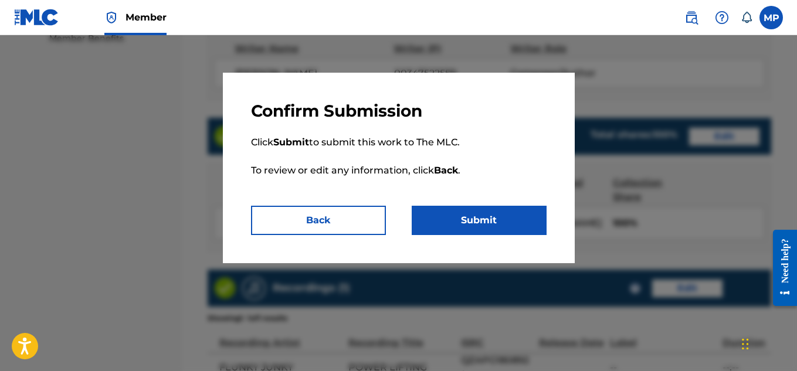
scroll to position [751, 0]
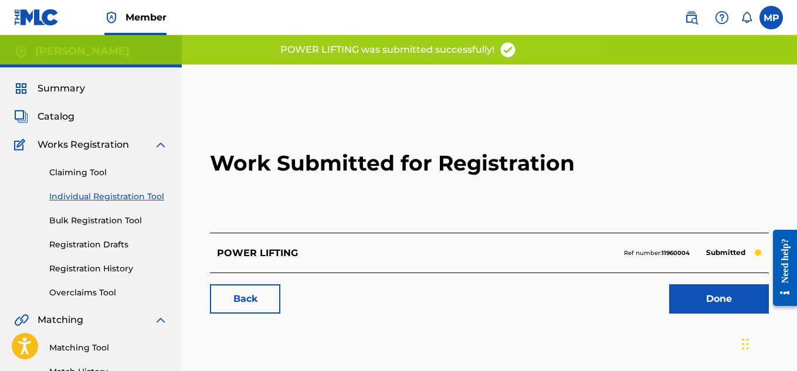
click at [256, 298] on link "Back" at bounding box center [245, 298] width 70 height 29
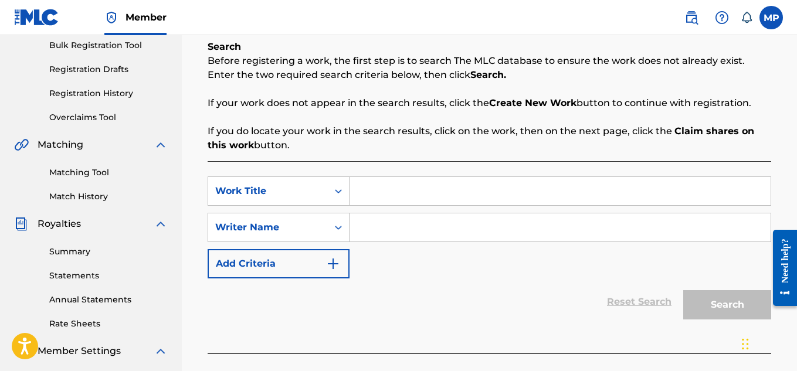
scroll to position [176, 0]
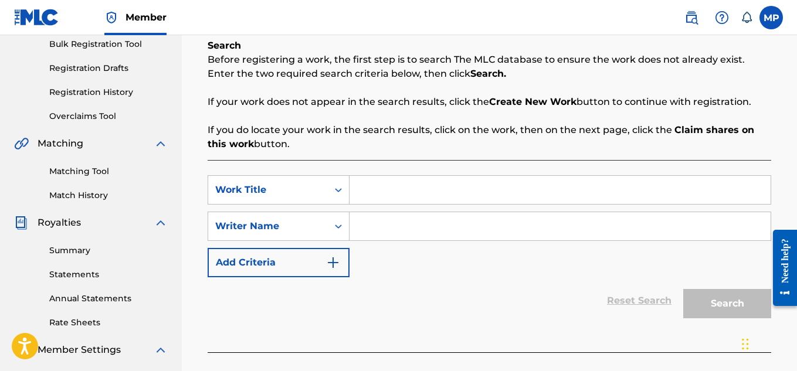
click at [452, 192] on input "Search Form" at bounding box center [559, 190] width 421 height 28
paste input "POSITIVE VIBES ONLY"
type input "POSITIVE VIBES ONLY"
click at [461, 216] on input "Search Form" at bounding box center [559, 226] width 421 height 28
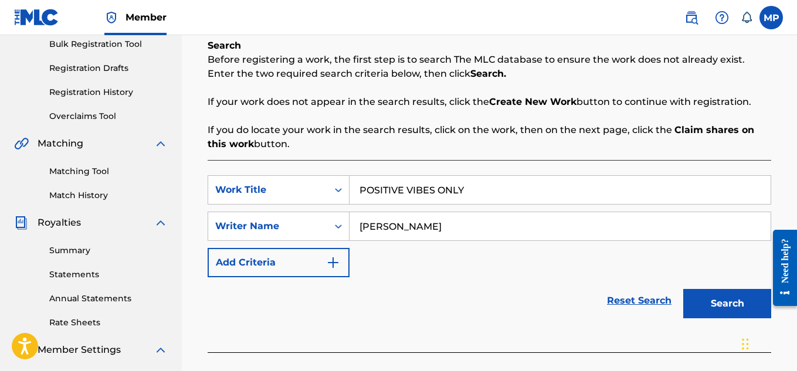
type input "[PERSON_NAME]"
click at [716, 292] on button "Search" at bounding box center [727, 303] width 88 height 29
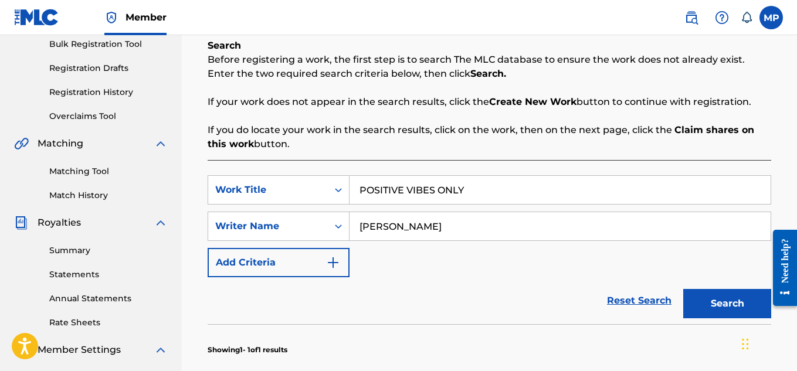
scroll to position [444, 0]
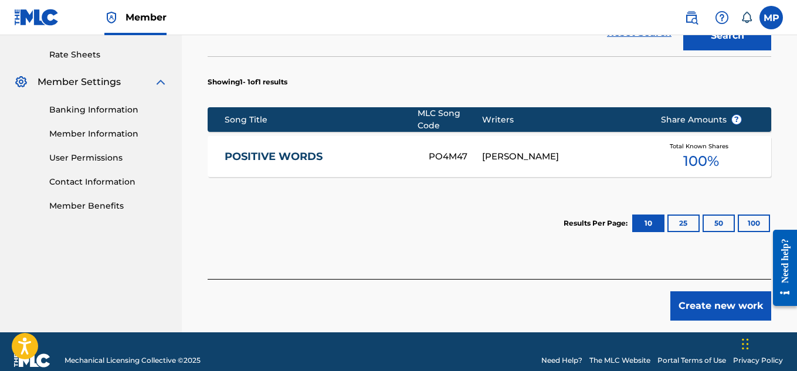
click at [683, 308] on button "Create new work" at bounding box center [720, 305] width 101 height 29
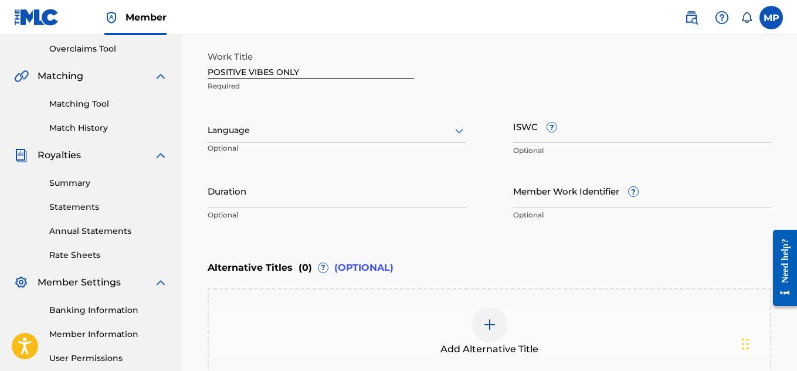
scroll to position [155, 0]
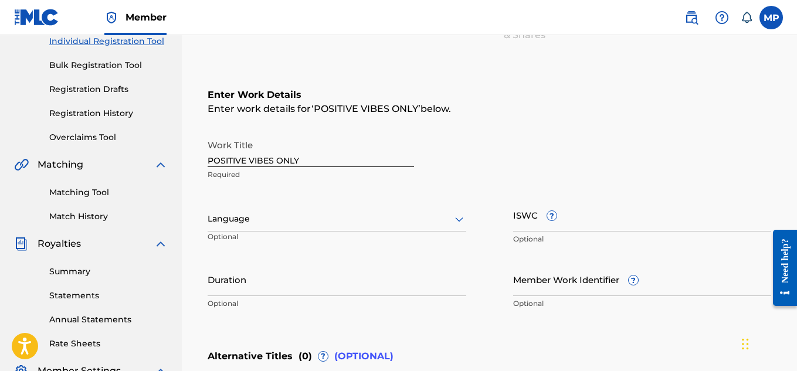
click at [615, 215] on input "ISWC ?" at bounding box center [642, 214] width 259 height 33
paste input "T9235452047"
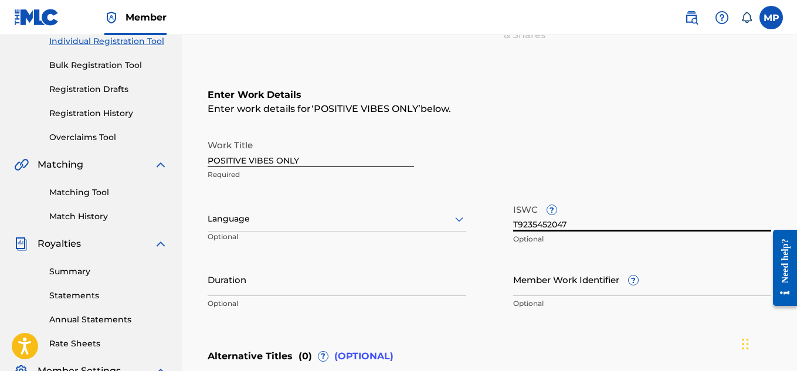
type input "T9235452047"
click at [537, 285] on input "Member Work Identifier ?" at bounding box center [642, 279] width 259 height 33
paste input "894006187"
type input "894006187"
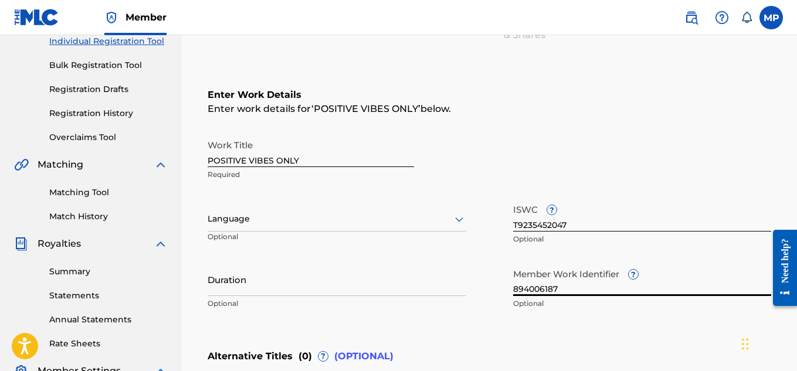
scroll to position [387, 0]
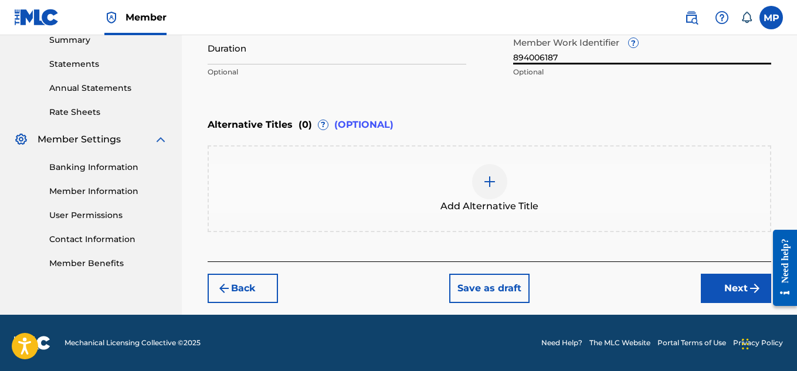
click at [732, 281] on button "Next" at bounding box center [736, 288] width 70 height 29
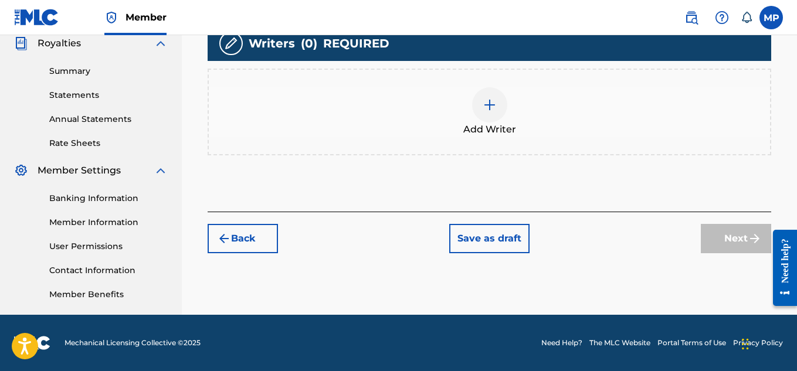
click at [493, 112] on img at bounding box center [489, 105] width 14 height 14
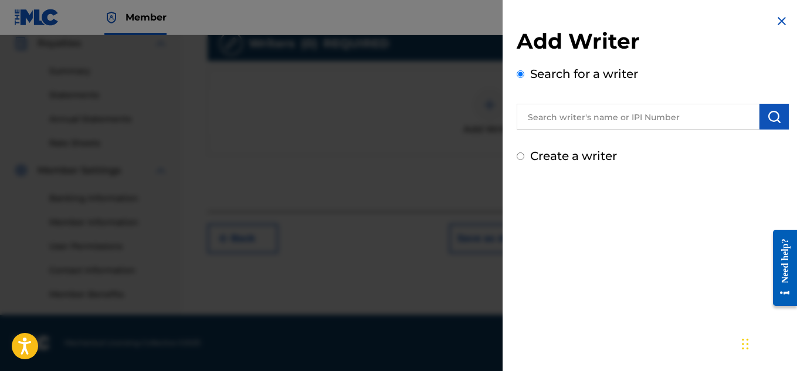
scroll to position [258, 0]
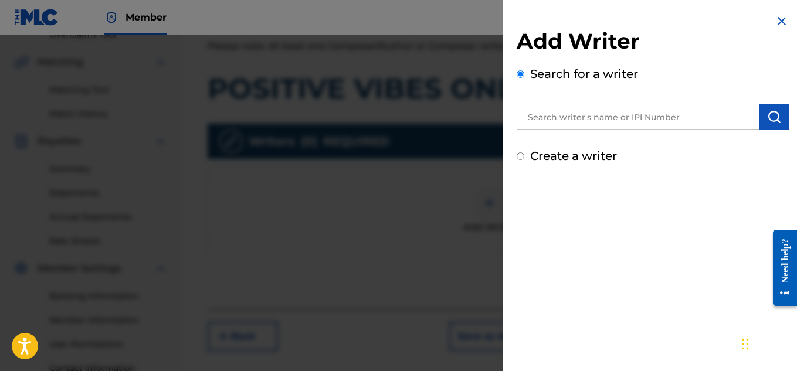
click at [569, 123] on input "text" at bounding box center [637, 117] width 243 height 26
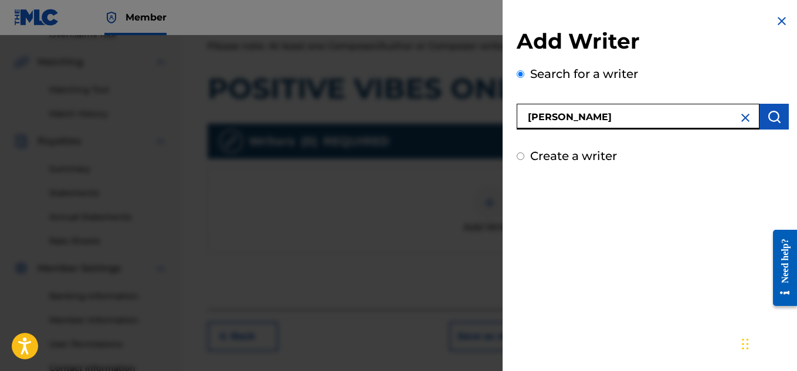
type input "[PERSON_NAME]"
click at [777, 113] on button "submit" at bounding box center [773, 117] width 29 height 26
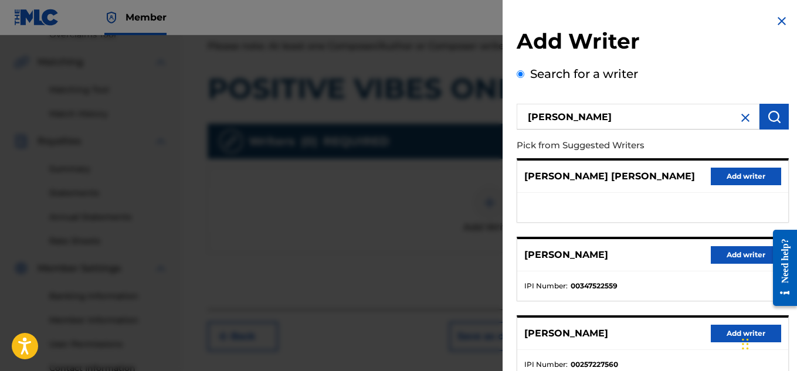
click at [730, 253] on button "Add writer" at bounding box center [745, 255] width 70 height 18
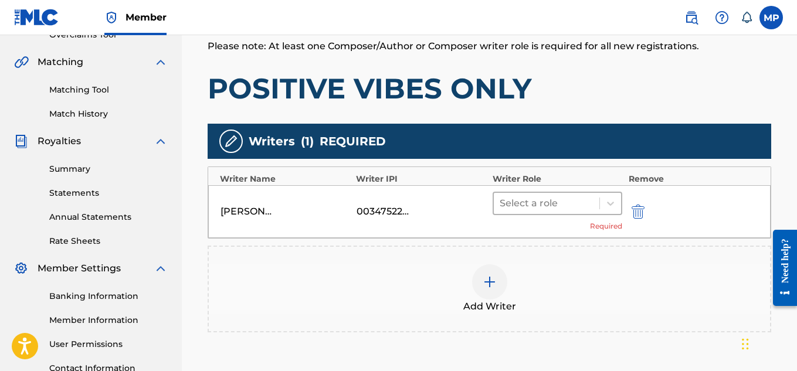
click at [554, 200] on div at bounding box center [546, 203] width 94 height 16
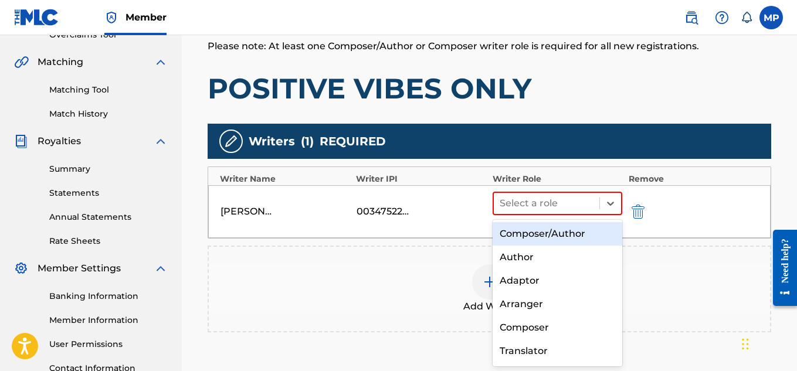
click at [545, 223] on div "Composer/Author" at bounding box center [557, 233] width 130 height 23
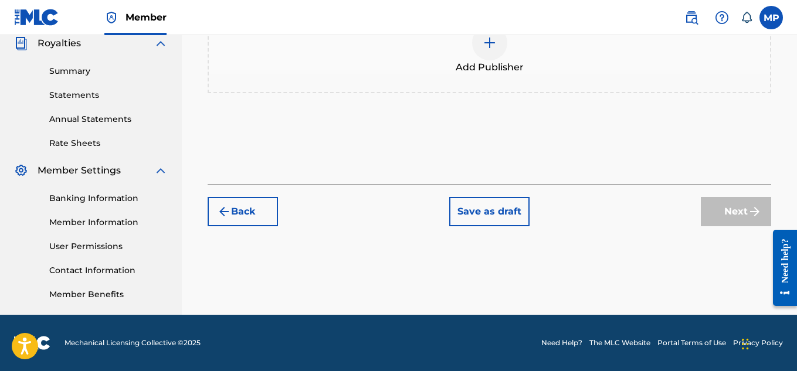
scroll to position [53, 0]
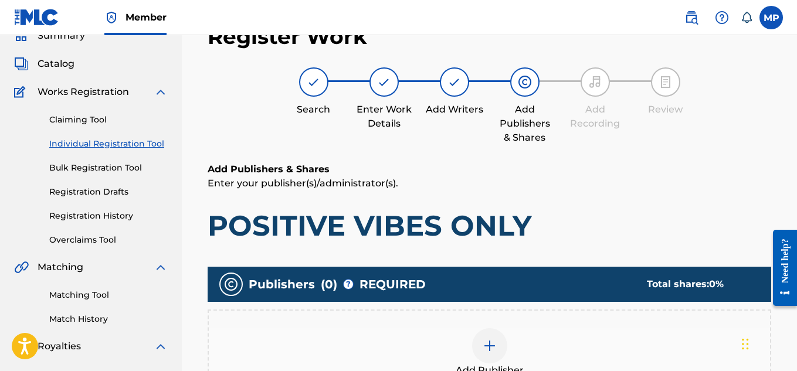
click at [499, 328] on div at bounding box center [489, 345] width 35 height 35
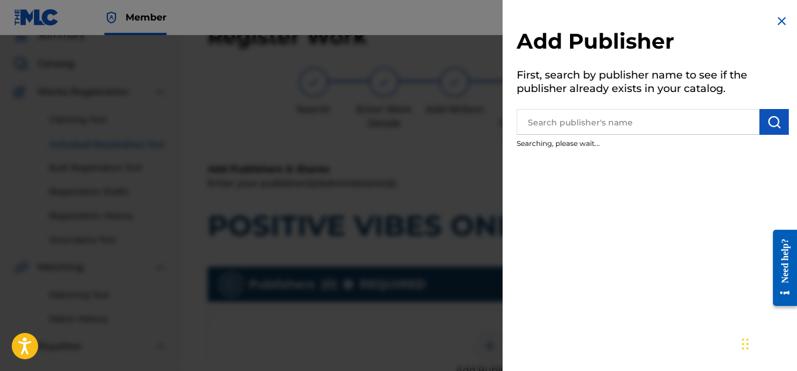
scroll to position [185, 0]
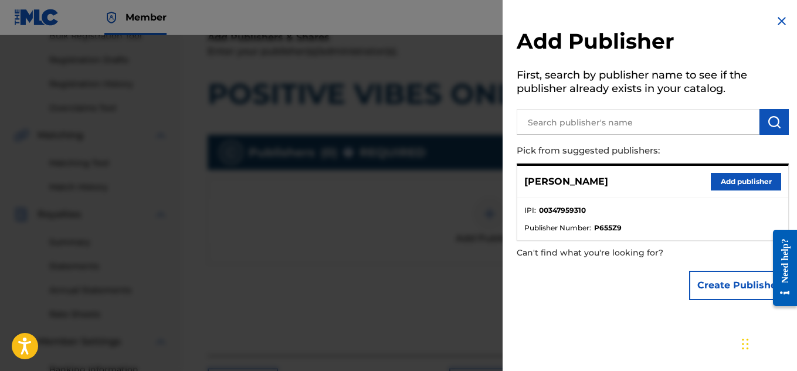
click at [733, 185] on button "Add publisher" at bounding box center [745, 182] width 70 height 18
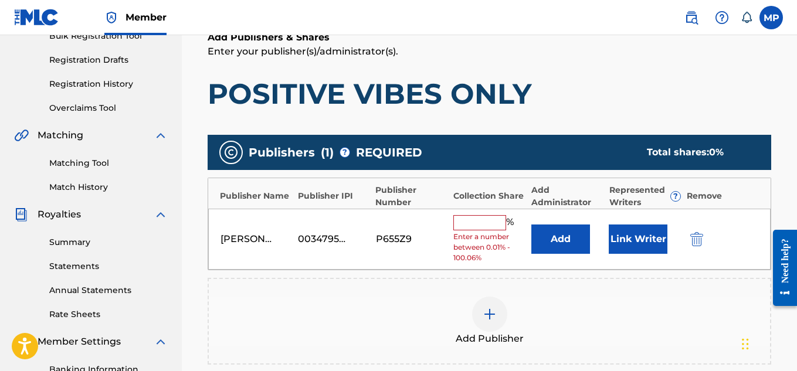
click at [477, 225] on input "text" at bounding box center [479, 222] width 53 height 15
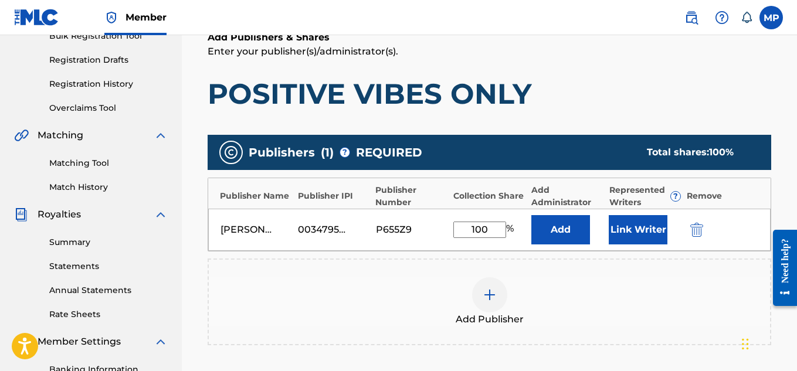
type input "100"
click at [635, 225] on button "Link Writer" at bounding box center [637, 229] width 59 height 29
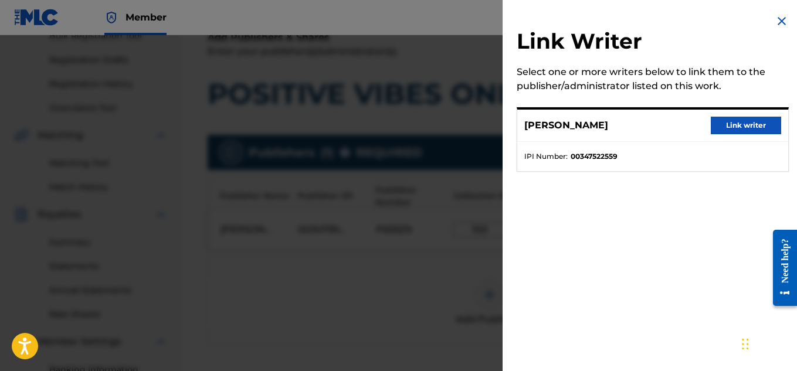
click at [739, 128] on button "Link writer" at bounding box center [745, 126] width 70 height 18
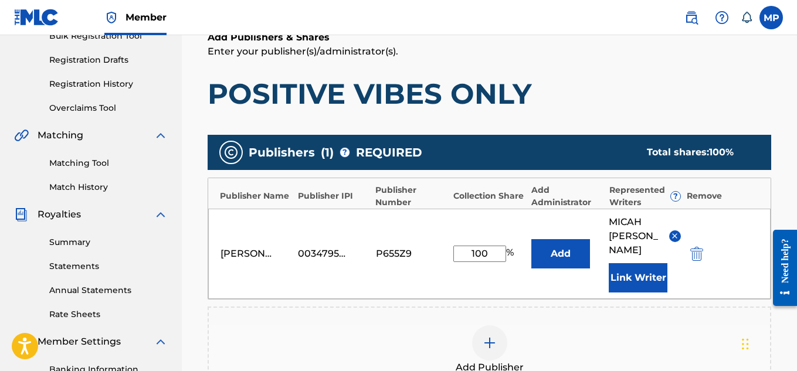
scroll to position [341, 0]
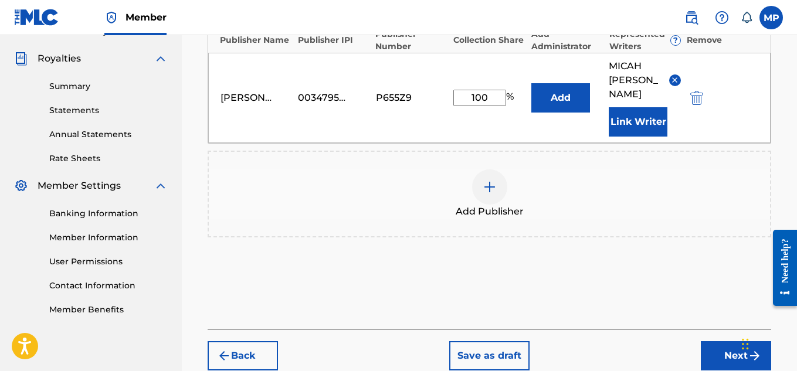
click at [741, 341] on button "Next" at bounding box center [736, 355] width 70 height 29
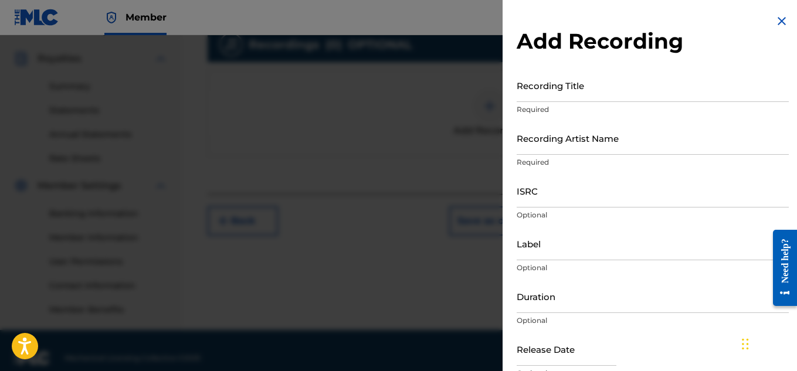
scroll to position [271, 0]
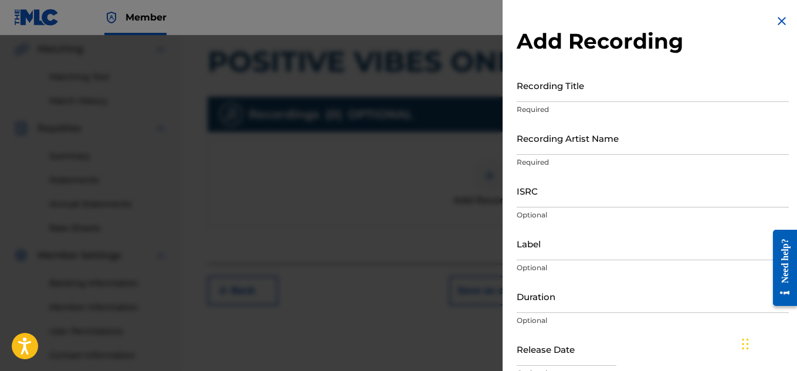
click at [552, 186] on input "ISRC" at bounding box center [652, 190] width 272 height 33
paste input "QZAPG1808670"
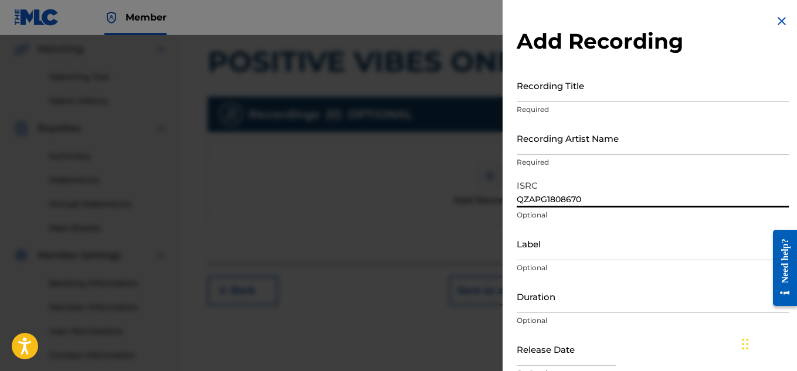
type input "QZAPG1808670"
click at [543, 96] on input "Recording Title" at bounding box center [652, 85] width 272 height 33
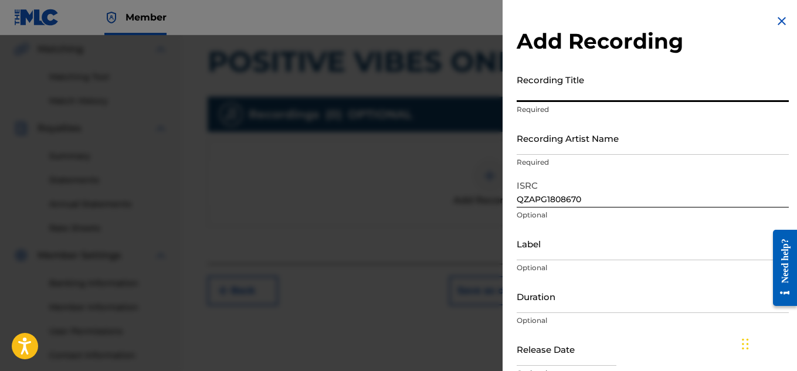
click at [562, 94] on input "Recording Title" at bounding box center [652, 85] width 272 height 33
paste input "POSITIVE VIBES ONLY"
type input "POSITIVE VIBES ONLY"
click at [630, 147] on input "Recording Artist Name" at bounding box center [652, 137] width 272 height 33
paste input "WAYNE DREADSKI"
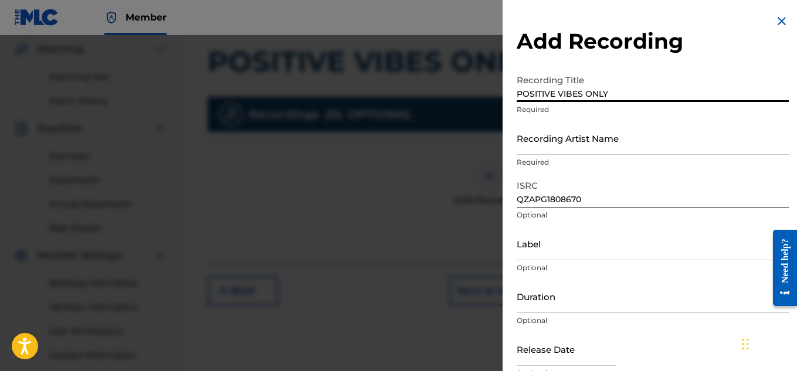
type input "WAYNE DREADSKI"
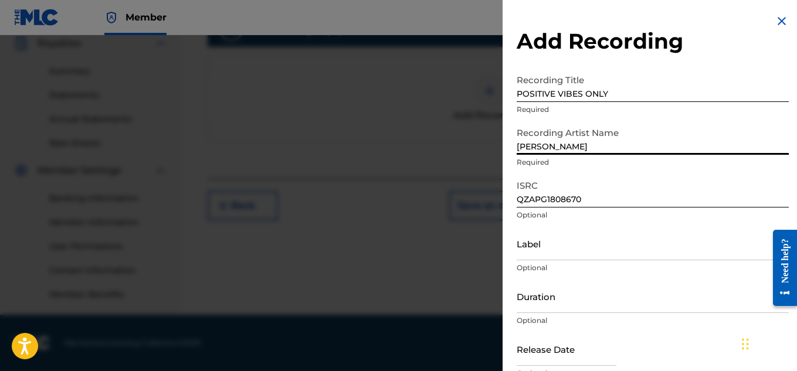
scroll to position [57, 0]
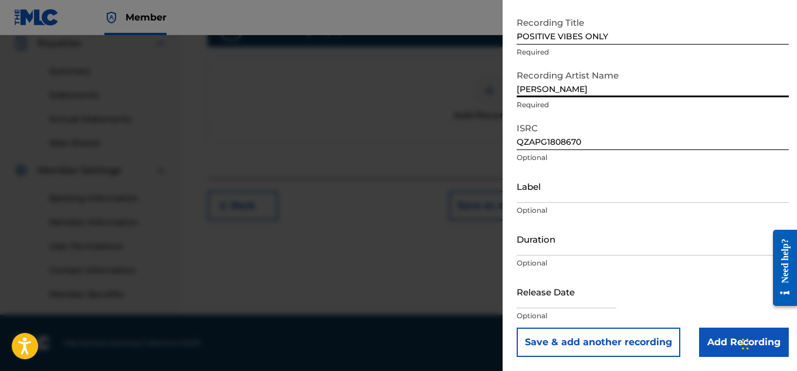
click at [710, 336] on input "Add Recording" at bounding box center [744, 342] width 90 height 29
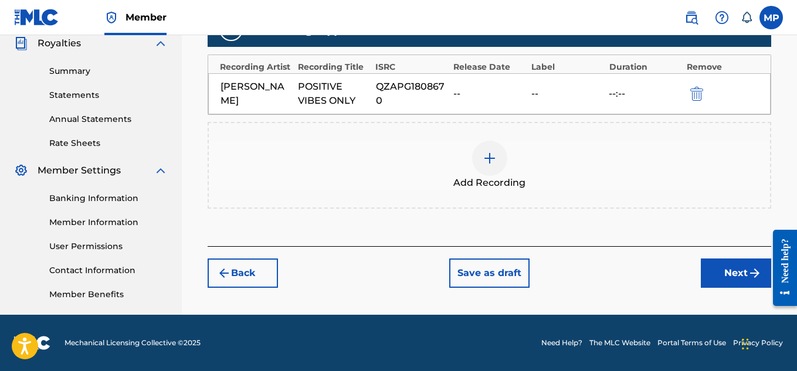
scroll to position [299, 0]
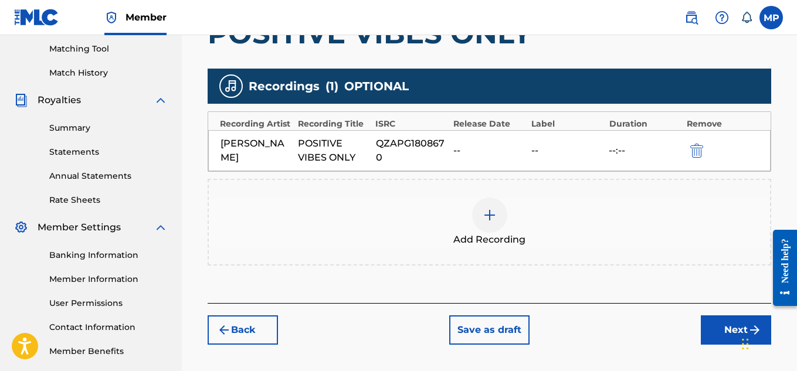
click at [727, 334] on button "Next" at bounding box center [736, 329] width 70 height 29
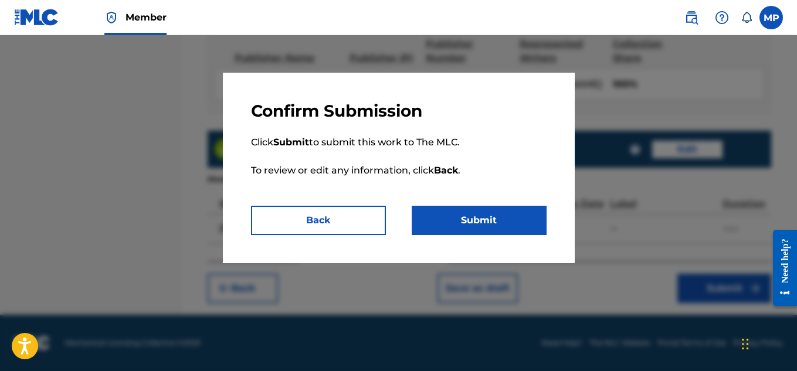
click at [528, 215] on button "Submit" at bounding box center [479, 220] width 135 height 29
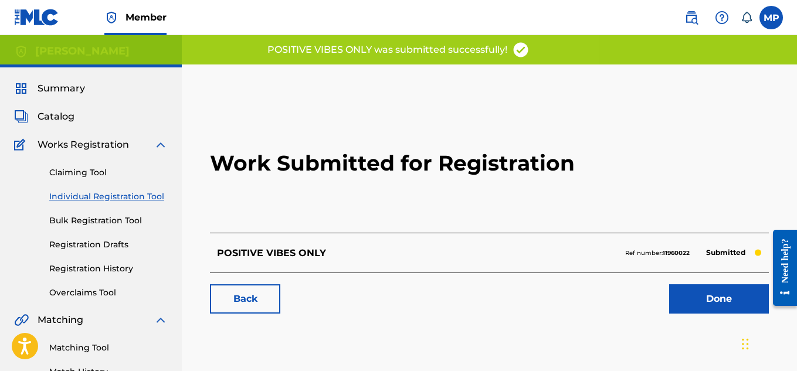
scroll to position [23, 0]
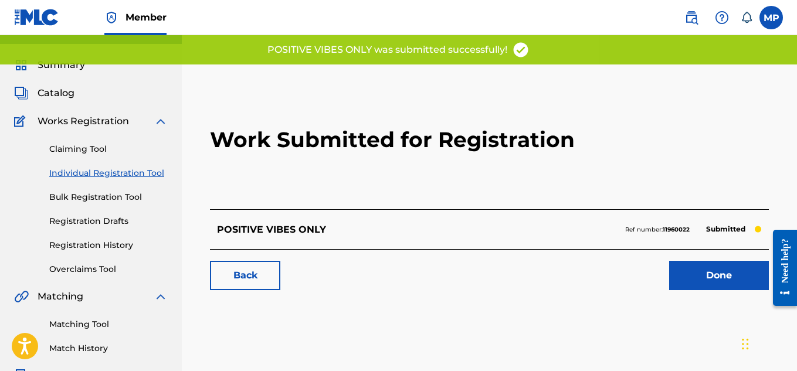
click at [273, 272] on link "Back" at bounding box center [245, 275] width 70 height 29
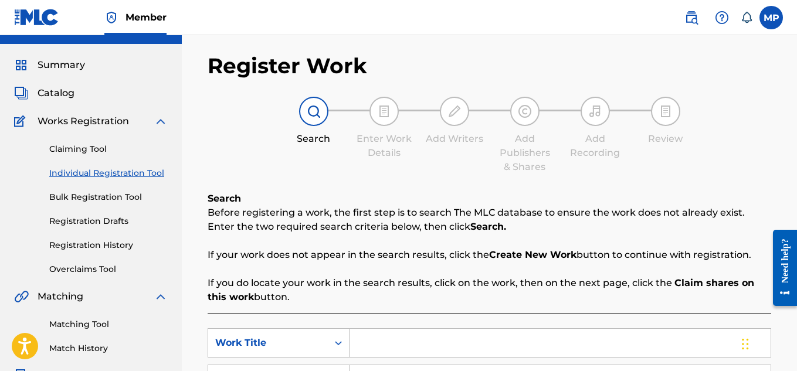
scroll to position [127, 0]
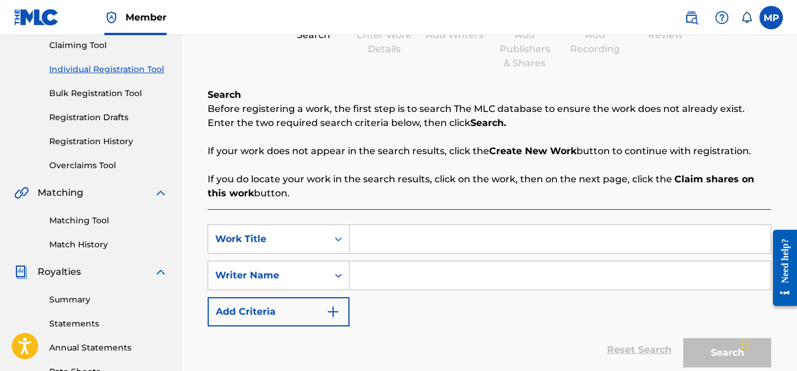
click at [403, 243] on input "Search Form" at bounding box center [559, 239] width 421 height 28
paste input "FLUNKY JUNKY"
type input "FLUNKY JUNKY"
click at [395, 269] on input "Search Form" at bounding box center [559, 275] width 421 height 28
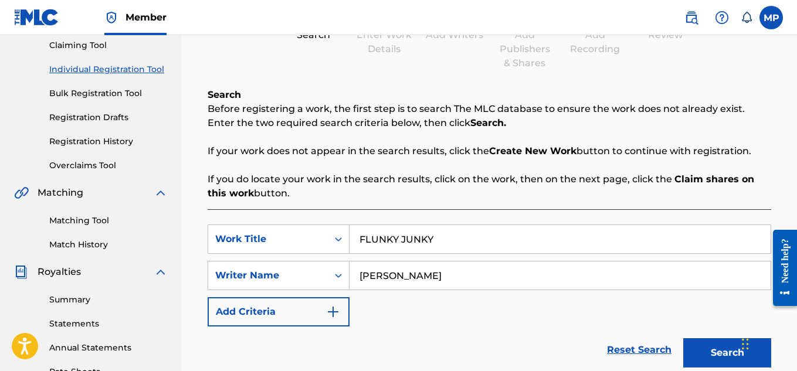
type input "[PERSON_NAME]"
click at [699, 353] on button "Search" at bounding box center [727, 352] width 88 height 29
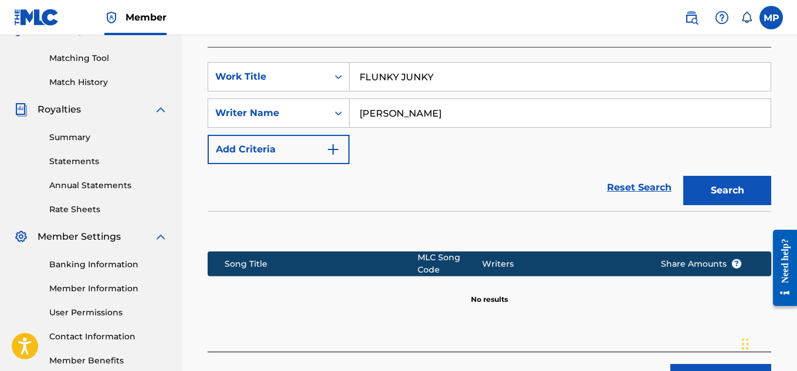
scroll to position [313, 0]
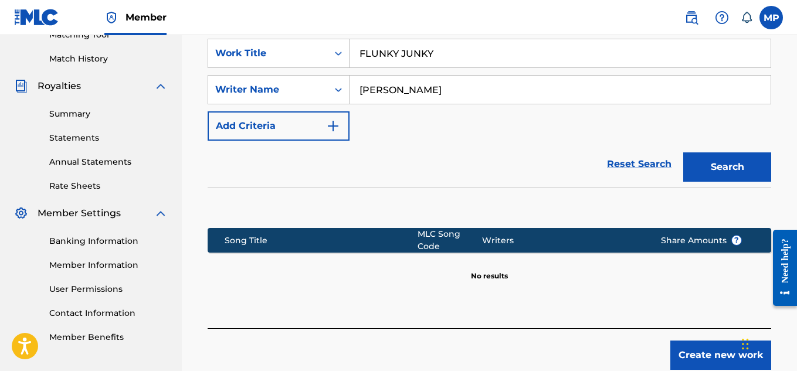
click at [454, 58] on input "FLUNKY JUNKY" at bounding box center [559, 53] width 421 height 28
paste input "KICKING AND SCREAMING"
type input "KICKING AND SCREAMING"
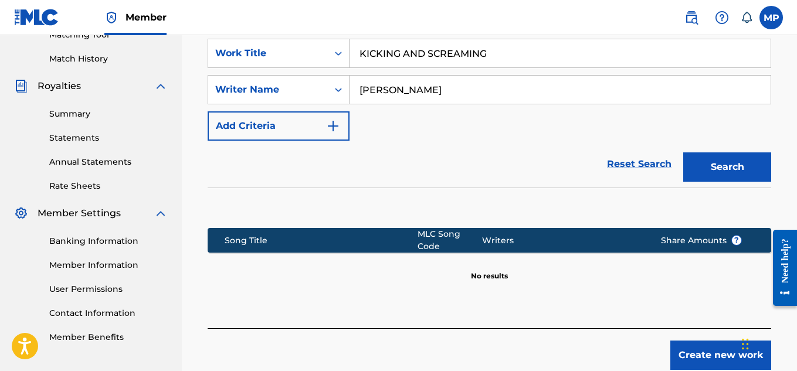
click at [715, 174] on button "Search" at bounding box center [727, 166] width 88 height 29
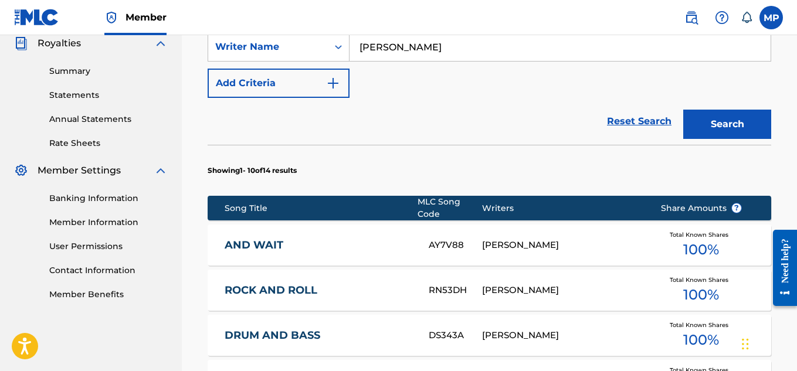
scroll to position [873, 0]
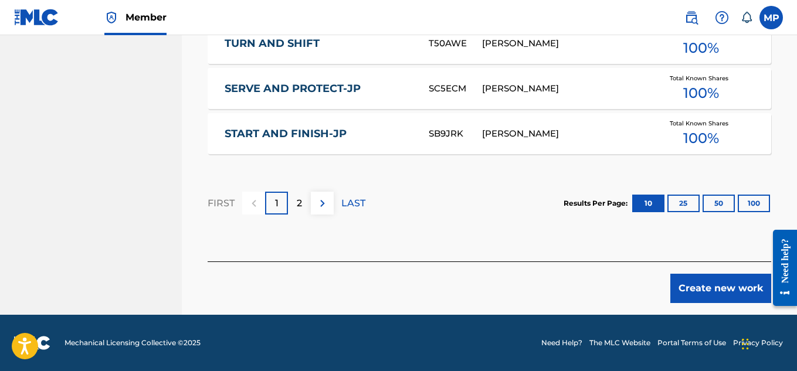
click at [727, 288] on button "Create new work" at bounding box center [720, 288] width 101 height 29
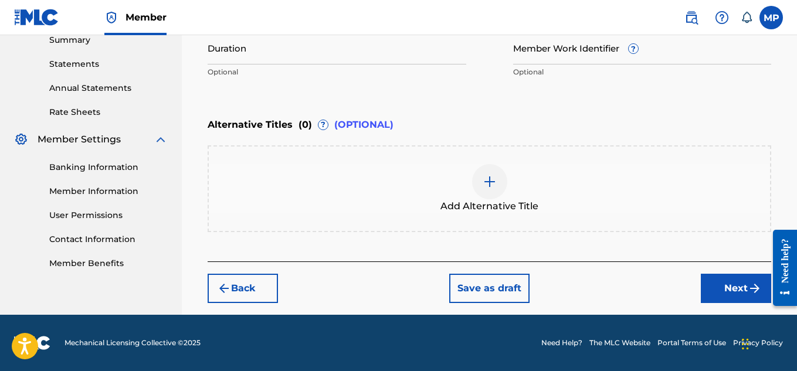
scroll to position [161, 0]
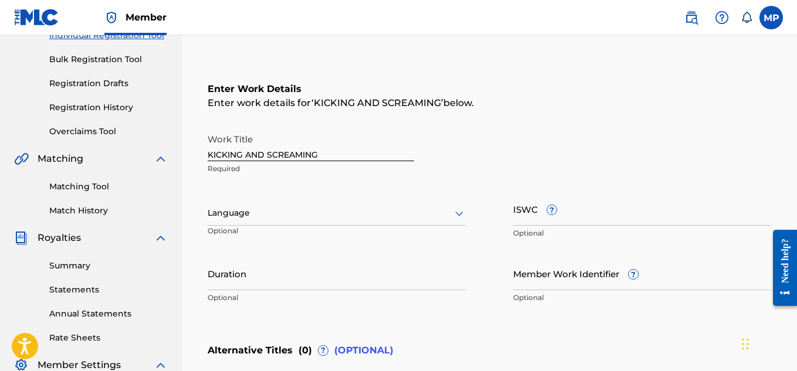
click at [593, 214] on input "ISWC ?" at bounding box center [642, 208] width 259 height 33
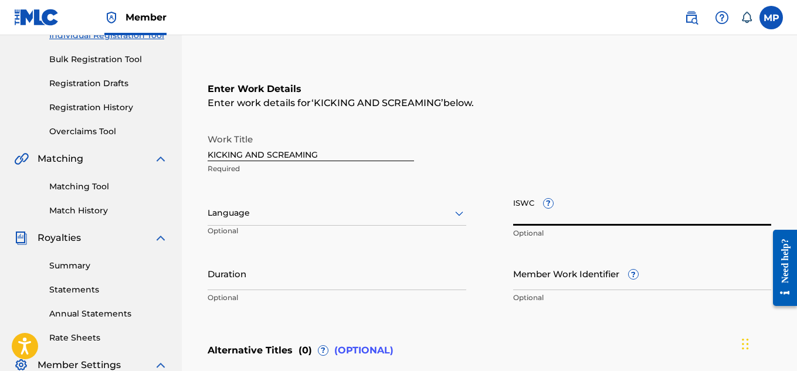
paste input "T9235452683"
type input "T9235452683"
click at [536, 280] on input "Member Work Identifier ?" at bounding box center [642, 273] width 259 height 33
paste input "894006217"
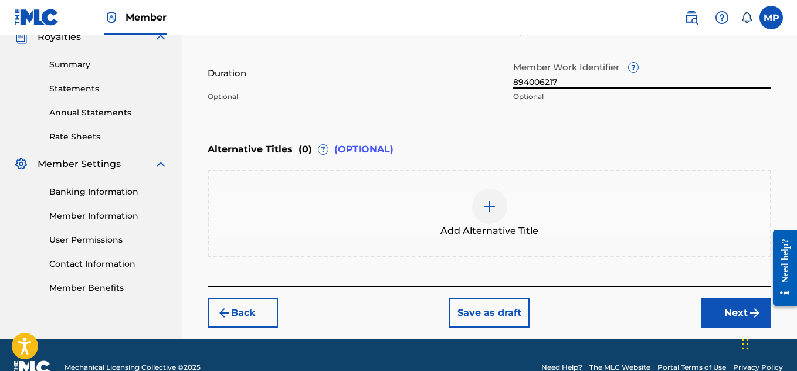
scroll to position [387, 0]
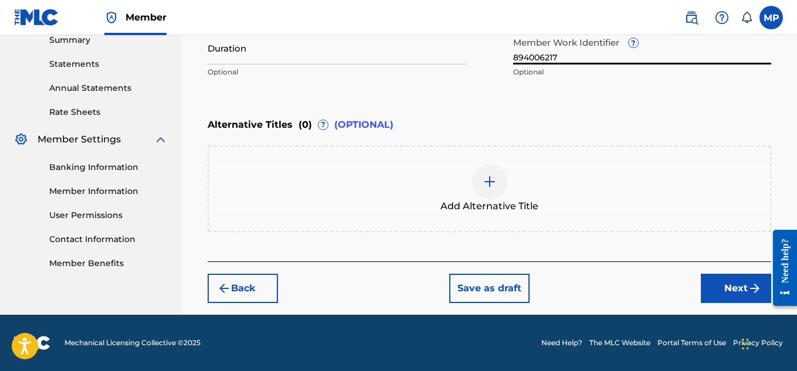
type input "894006217"
click at [485, 178] on img at bounding box center [489, 182] width 14 height 14
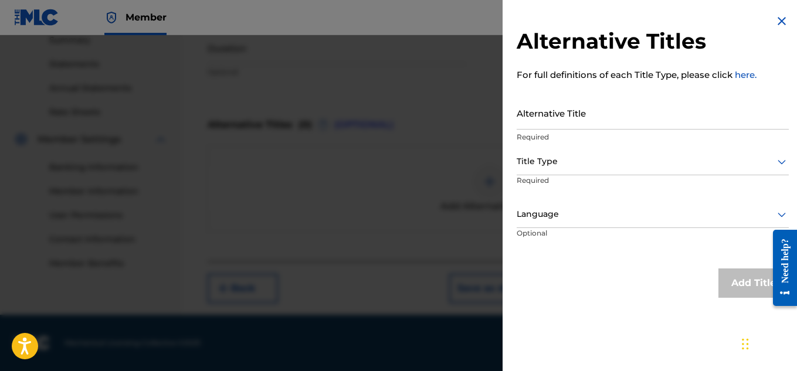
click at [545, 124] on input "Alternative Title" at bounding box center [652, 112] width 272 height 33
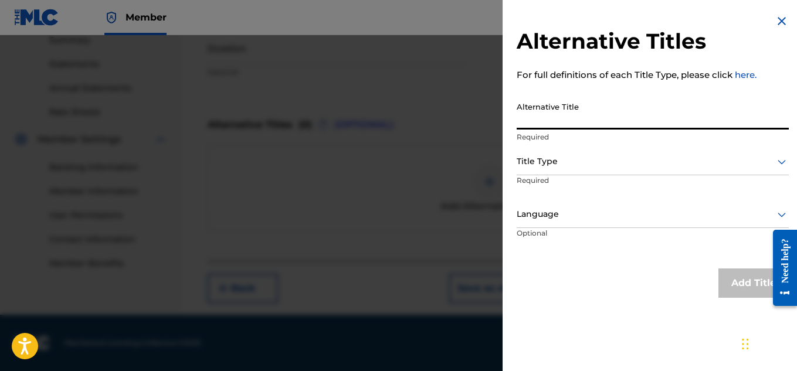
paste input "KICKING AND SCREAMING BASS BOOSTED"
type input "KICKING AND SCREAMING BASS BOOSTED"
click at [747, 169] on div "Title Type" at bounding box center [652, 162] width 272 height 26
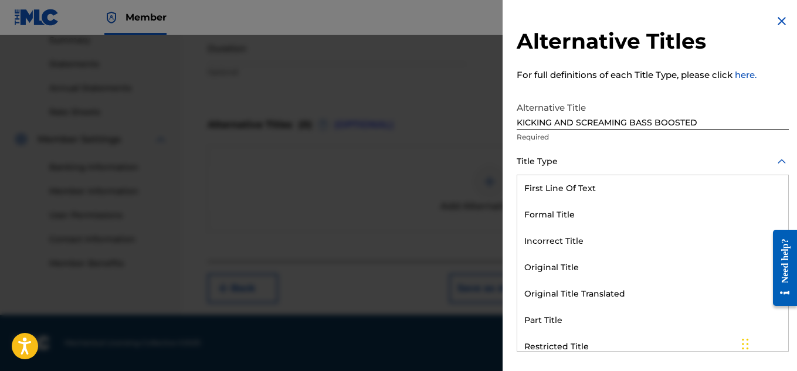
scroll to position [114, 0]
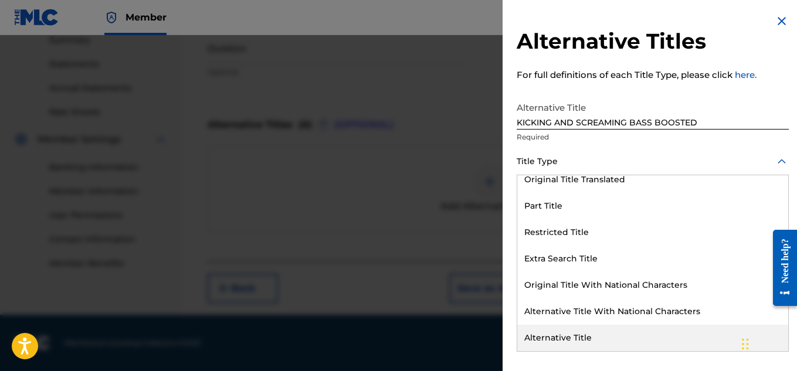
click at [599, 335] on div "Alternative Title" at bounding box center [652, 338] width 271 height 26
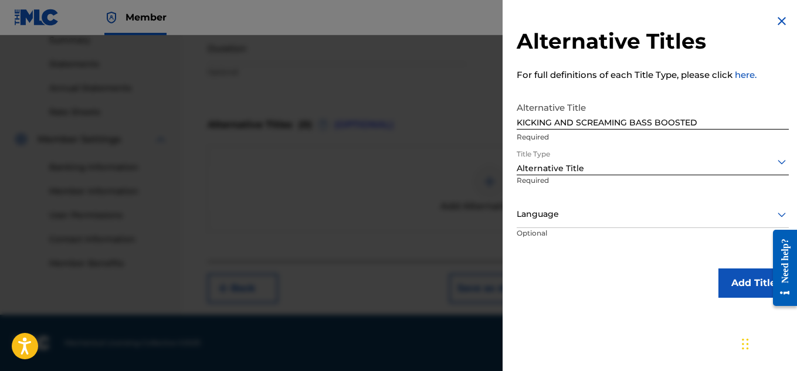
click at [748, 276] on button "Add Title" at bounding box center [753, 282] width 70 height 29
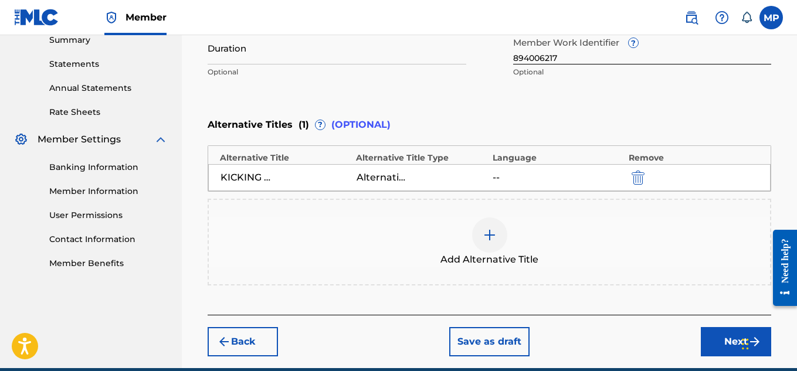
scroll to position [163, 0]
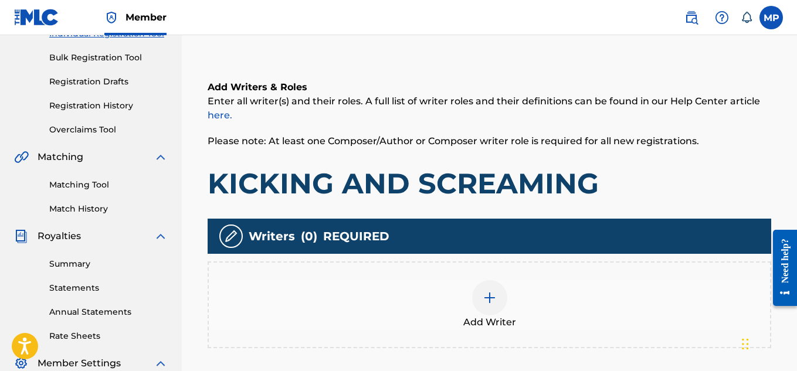
click at [489, 291] on img at bounding box center [489, 298] width 14 height 14
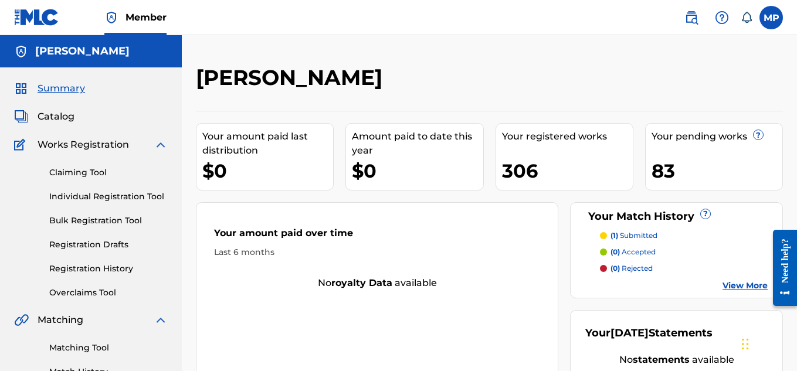
click at [113, 195] on link "Individual Registration Tool" at bounding box center [108, 197] width 118 height 12
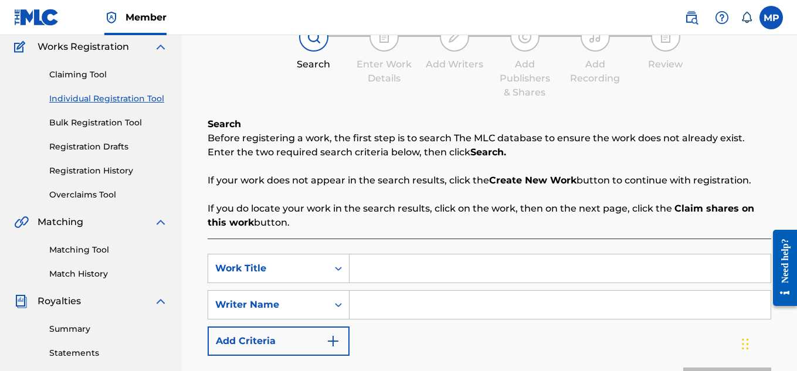
scroll to position [104, 0]
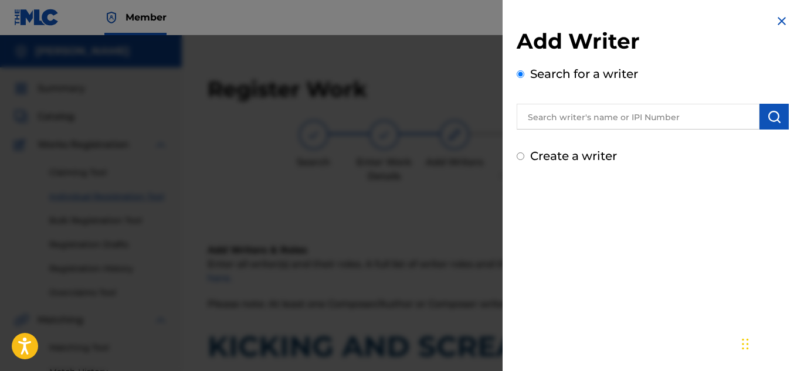
click at [723, 121] on input "text" at bounding box center [637, 117] width 243 height 26
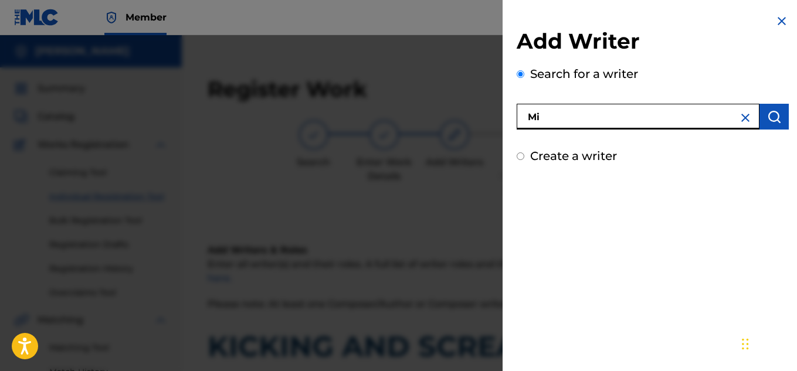
scroll to position [209, 0]
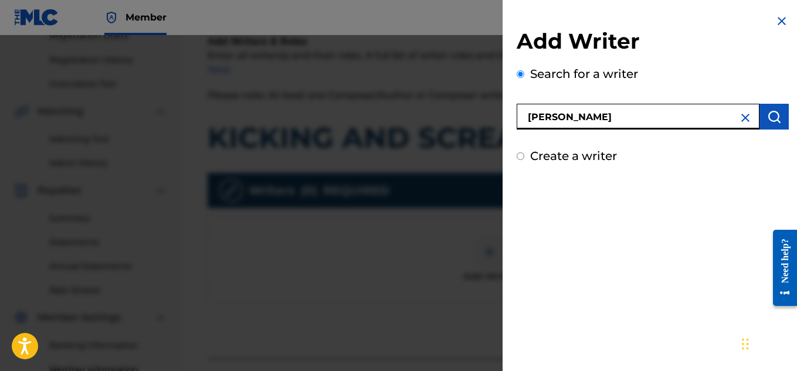
type input "[PERSON_NAME]"
click at [773, 113] on img "submit" at bounding box center [774, 117] width 14 height 14
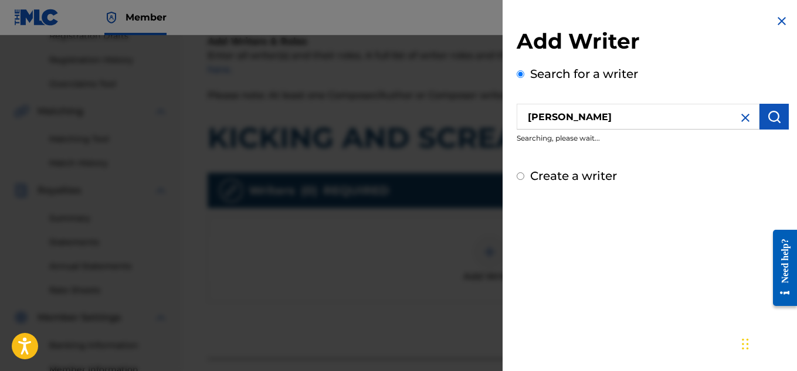
scroll to position [0, 0]
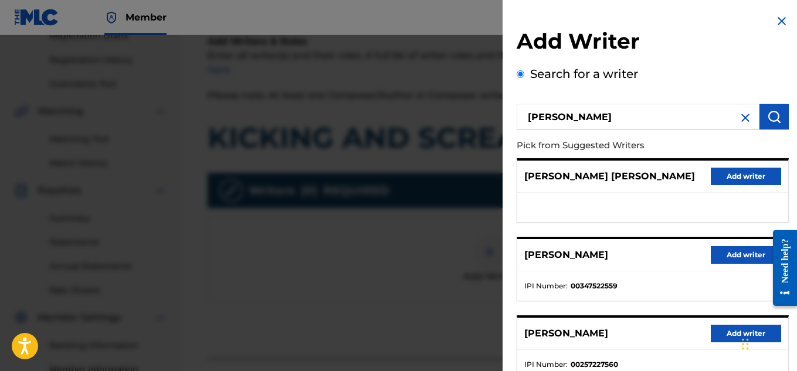
click at [745, 261] on button "Add writer" at bounding box center [745, 255] width 70 height 18
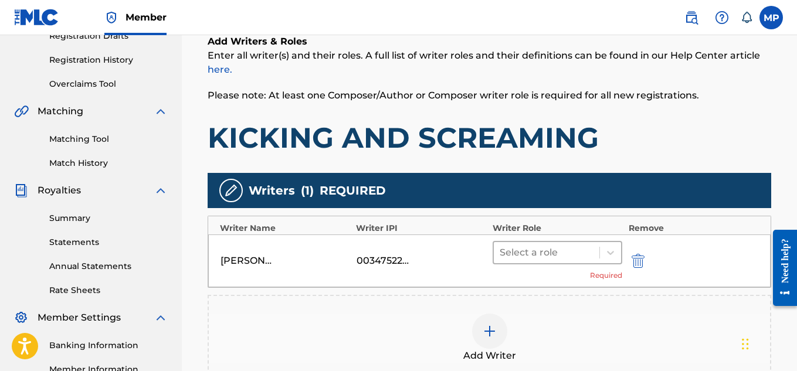
click at [587, 247] on div at bounding box center [546, 252] width 94 height 16
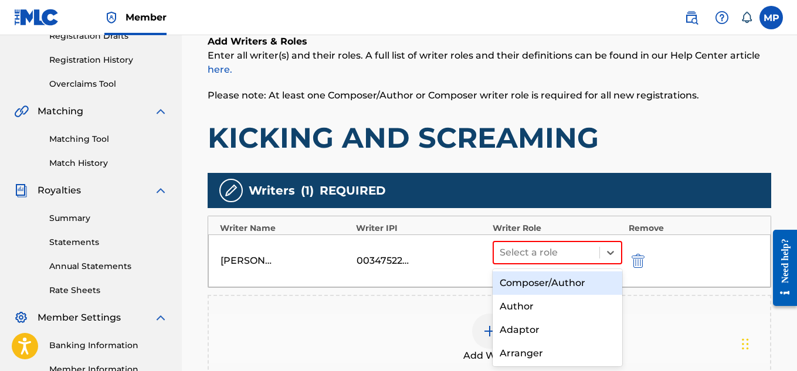
click at [551, 276] on div "Composer/Author" at bounding box center [557, 282] width 130 height 23
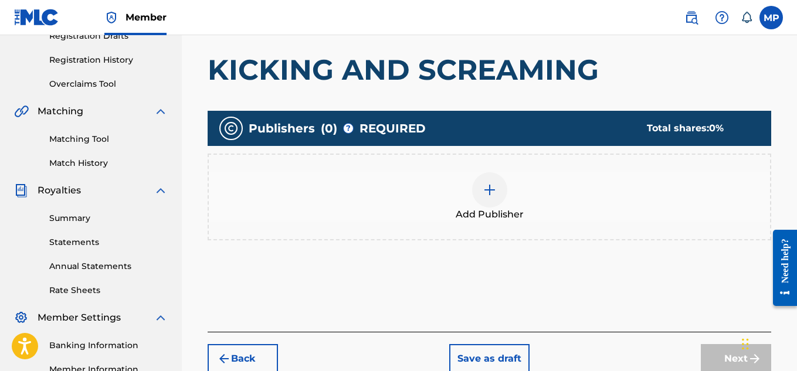
click at [499, 175] on div at bounding box center [489, 189] width 35 height 35
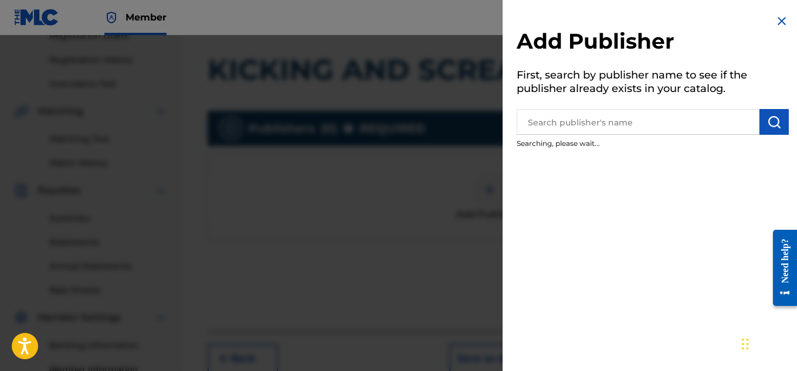
scroll to position [232, 0]
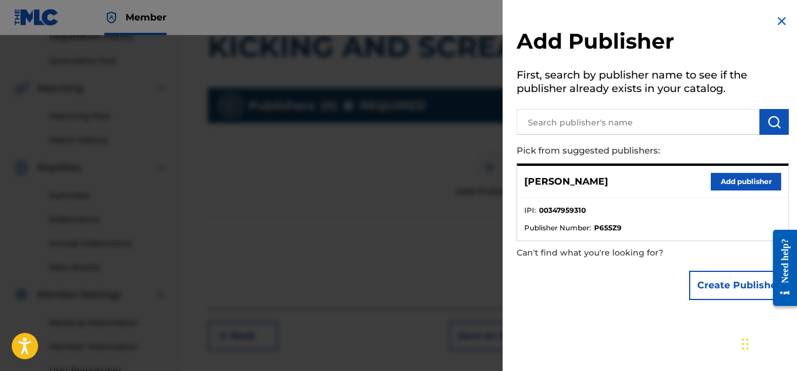
click at [728, 184] on button "Add publisher" at bounding box center [745, 182] width 70 height 18
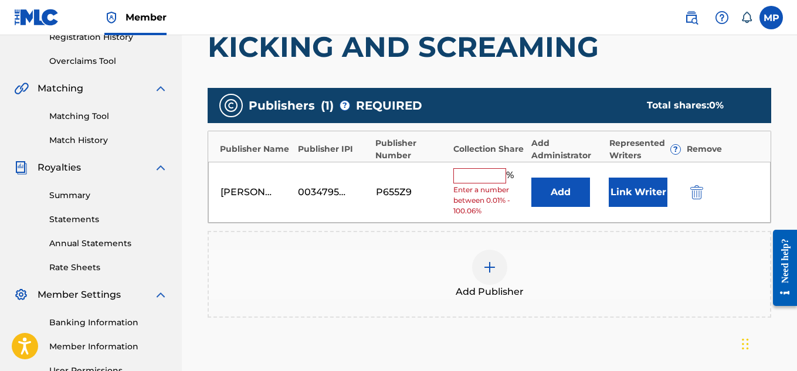
click at [482, 179] on input "text" at bounding box center [479, 175] width 53 height 15
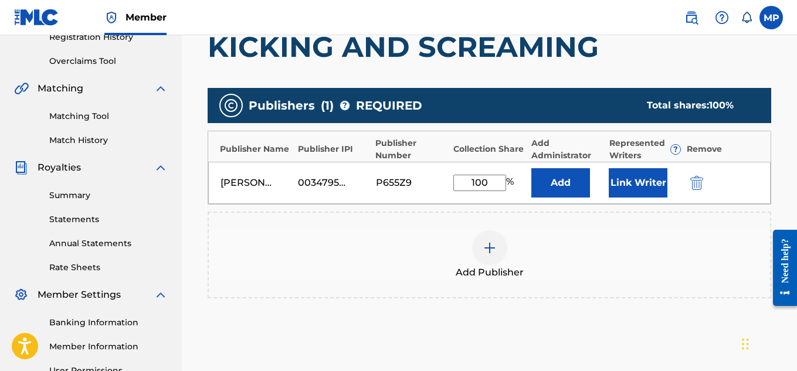
type input "100"
click at [650, 170] on button "Link Writer" at bounding box center [637, 182] width 59 height 29
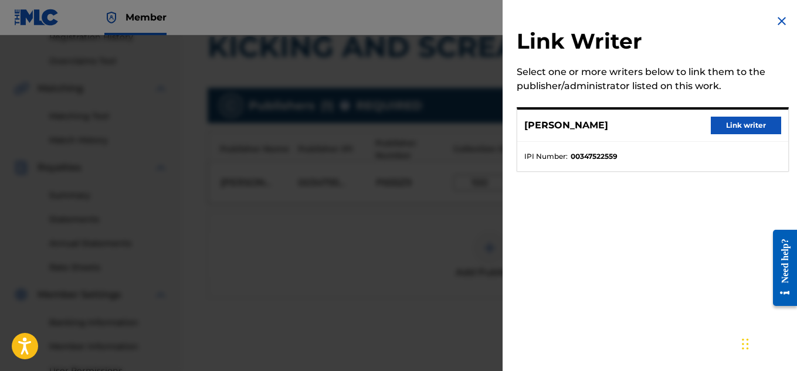
click at [752, 121] on button "Link writer" at bounding box center [745, 126] width 70 height 18
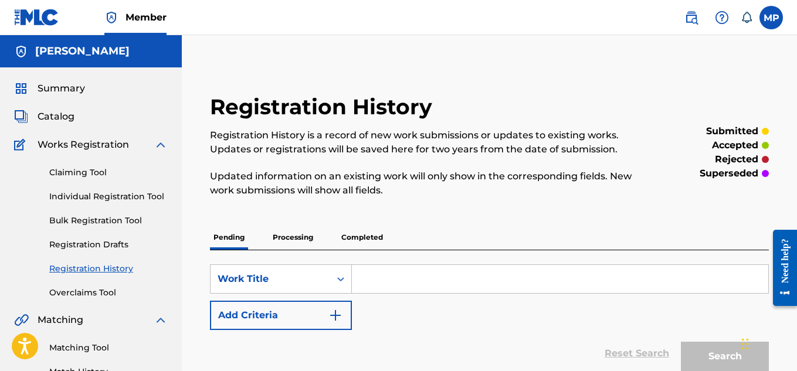
scroll to position [324, 0]
